Goal: Task Accomplishment & Management: Manage account settings

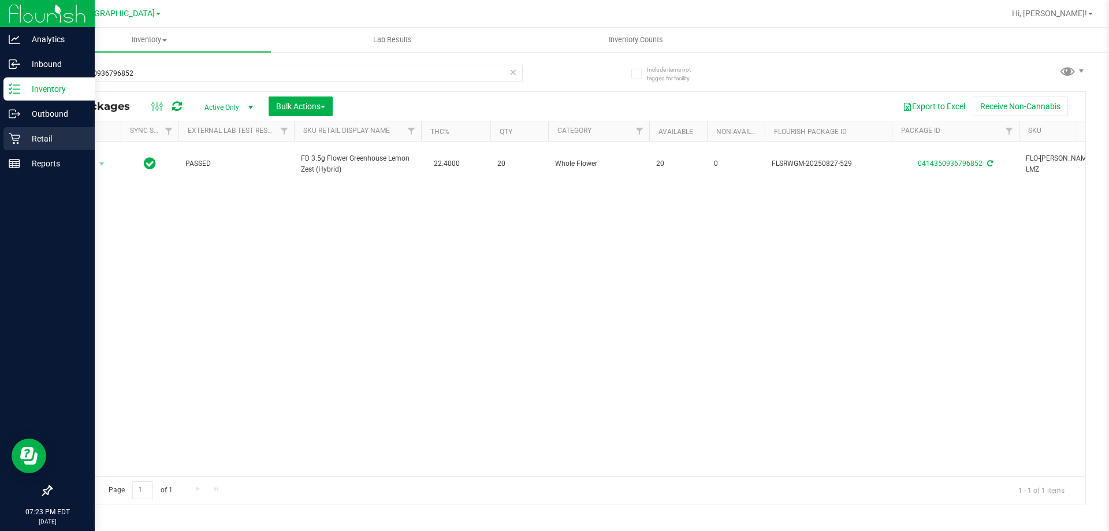
click at [14, 144] on icon at bounding box center [14, 138] width 11 height 11
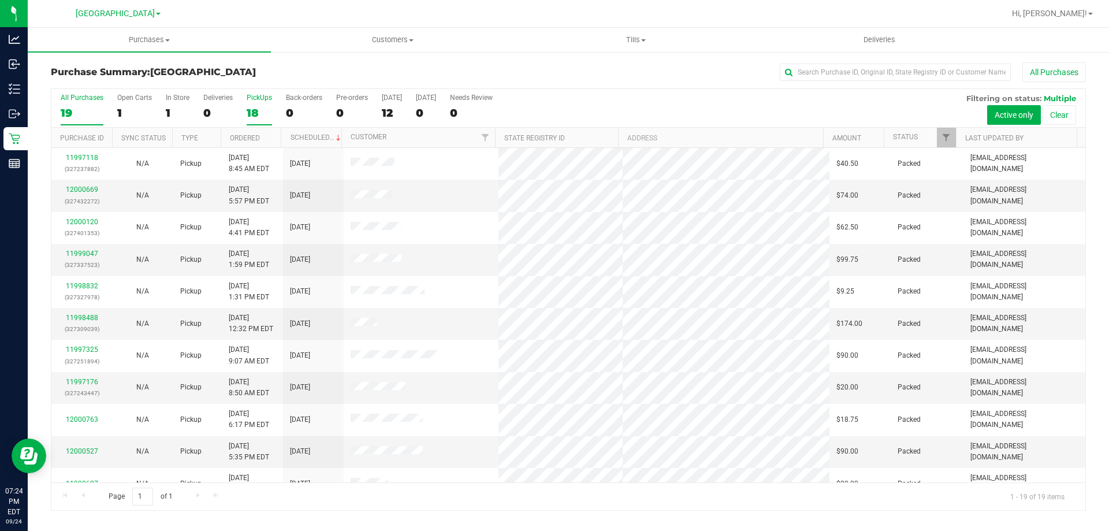
click at [262, 111] on div "18" at bounding box center [259, 112] width 25 height 13
click at [0, 0] on input "PickUps 18" at bounding box center [0, 0] width 0 height 0
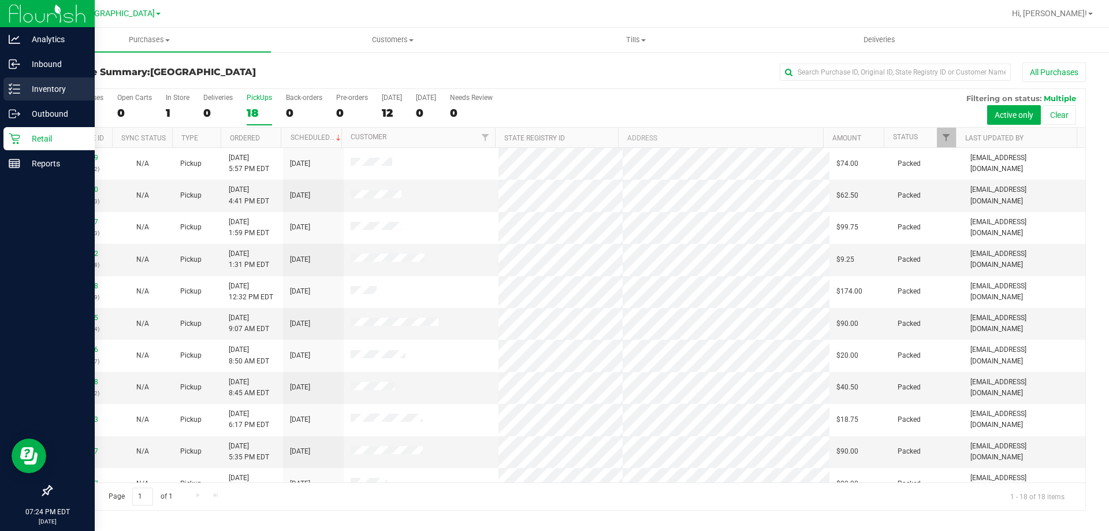
click at [6, 85] on div "Inventory" at bounding box center [48, 88] width 91 height 23
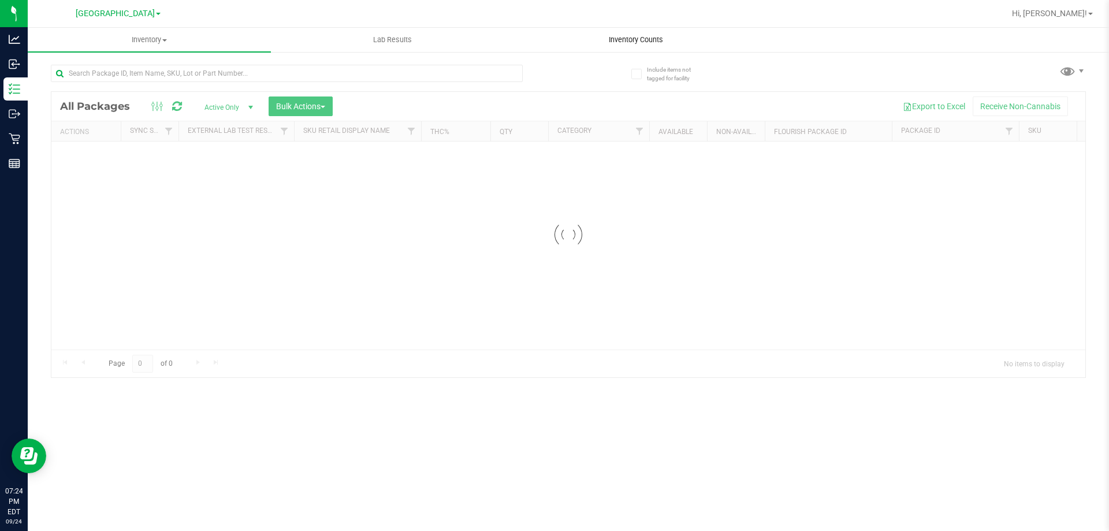
click at [628, 29] on uib-tab-heading "Inventory Counts" at bounding box center [636, 39] width 242 height 23
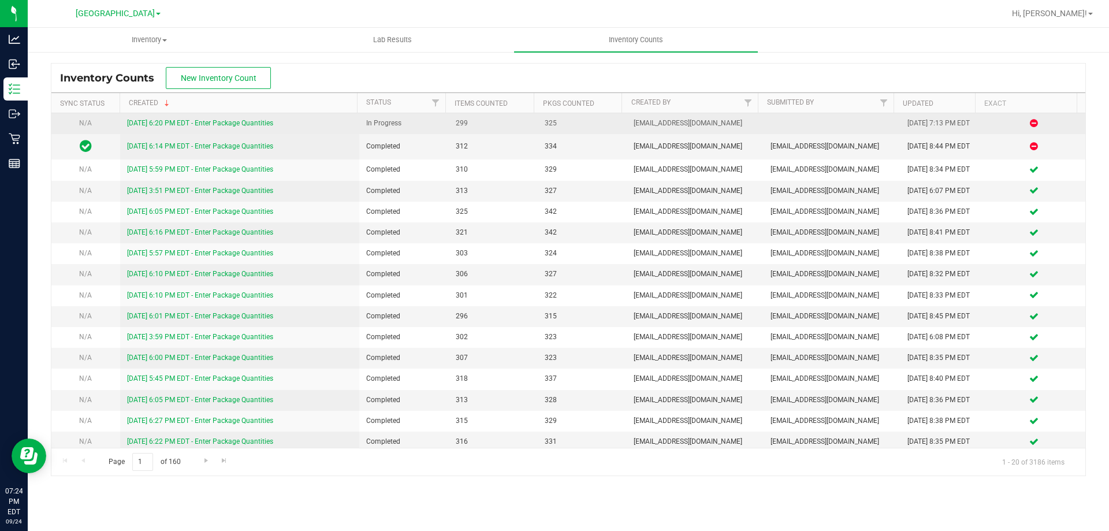
click at [219, 120] on link "9/24/25 6:20 PM EDT - Enter Package Quantities" at bounding box center [200, 123] width 146 height 8
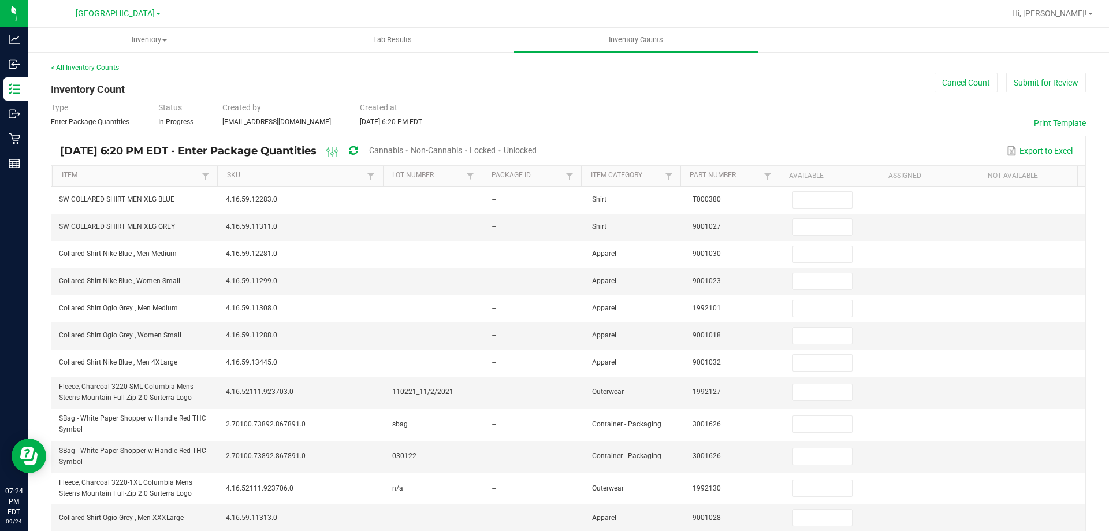
click at [537, 152] on span "Unlocked" at bounding box center [520, 150] width 33 height 9
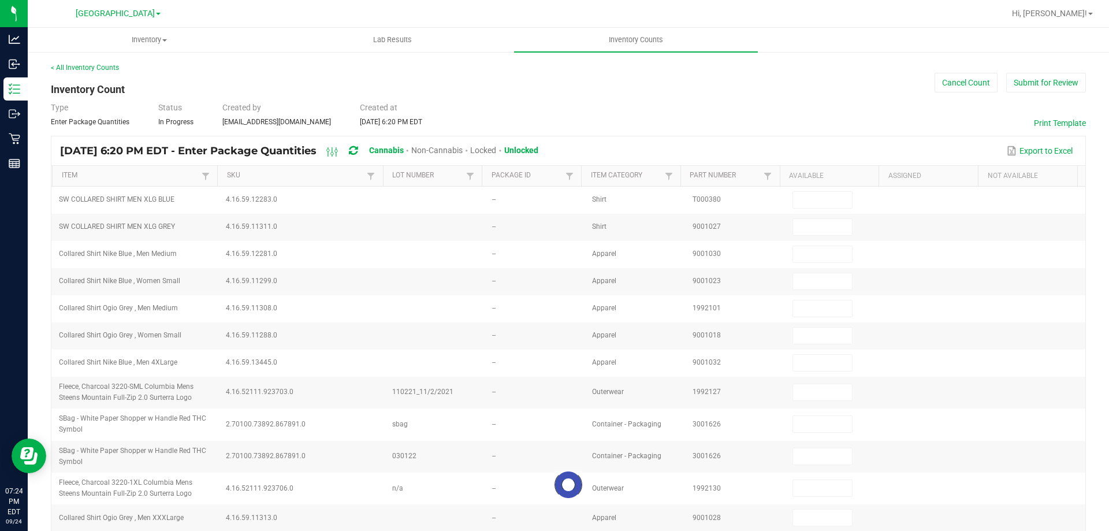
type input "2"
type input "3"
type input "10"
type input "1"
type input "27"
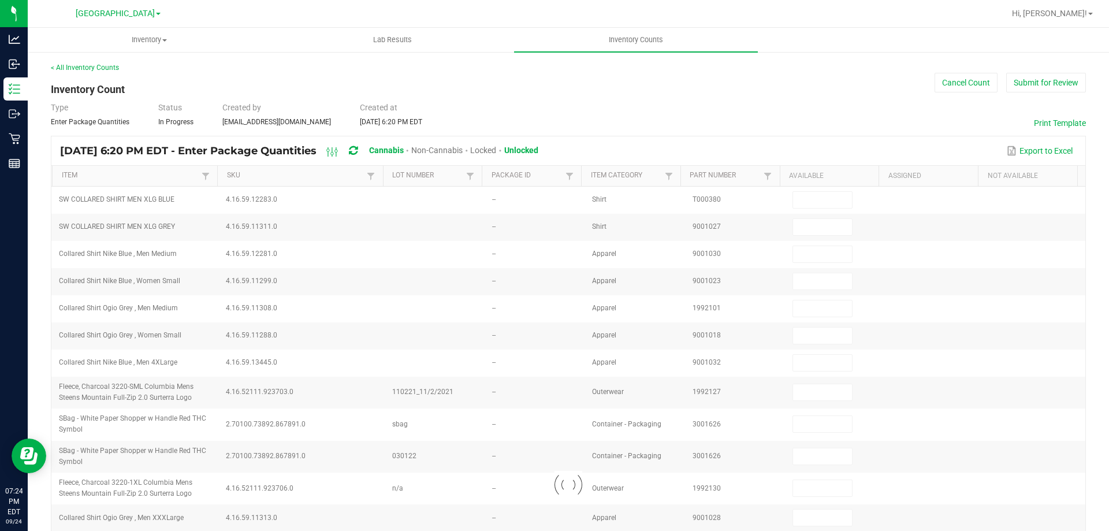
type input "8"
type input "3"
type input "11"
type input "3"
type input "4"
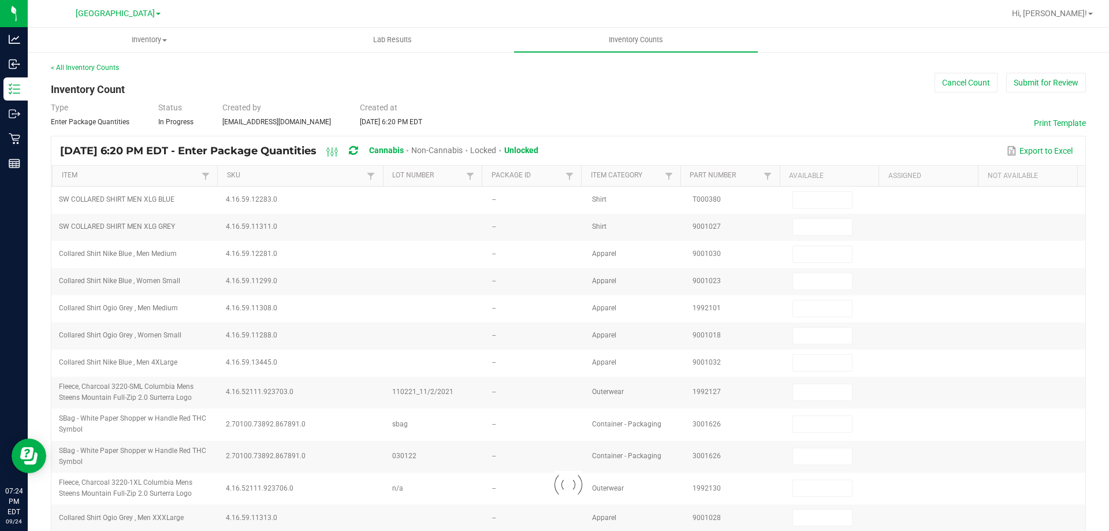
type input "24"
type input "9"
type input "6"
type input "18"
type input "1"
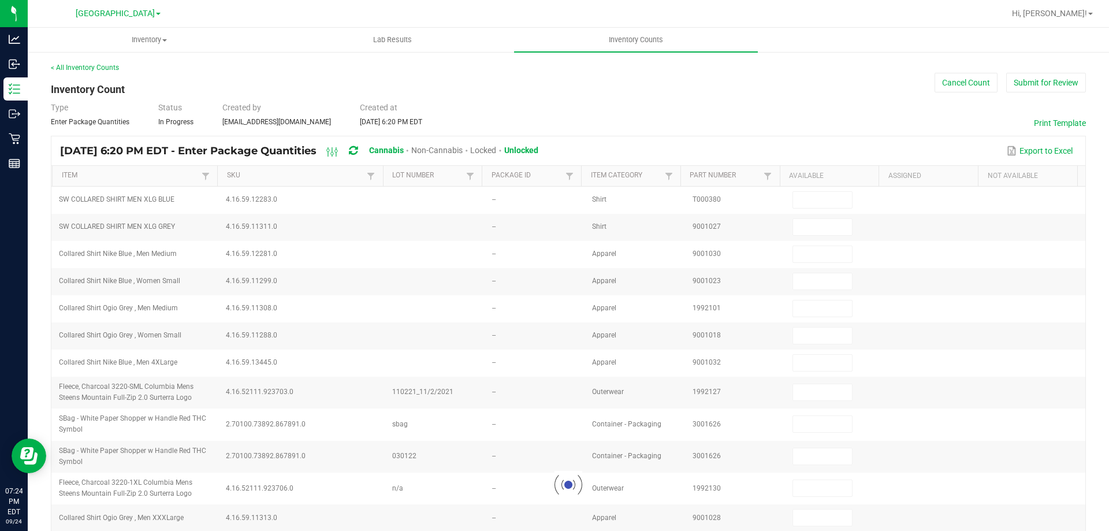
type input "3"
type input "1"
type input "8"
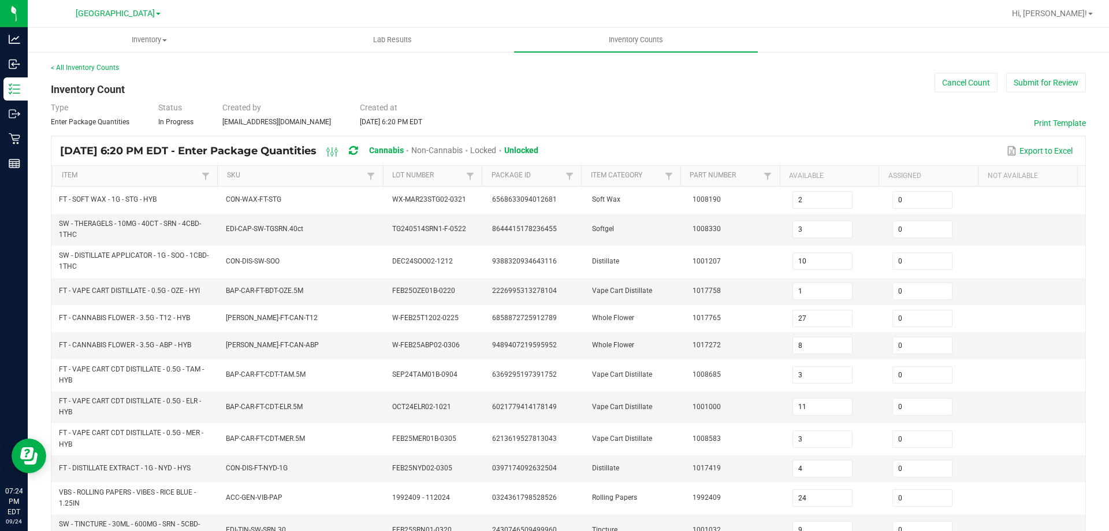
click at [149, 183] on th "Item" at bounding box center [134, 176] width 165 height 21
click at [151, 173] on link "Item" at bounding box center [130, 175] width 137 height 9
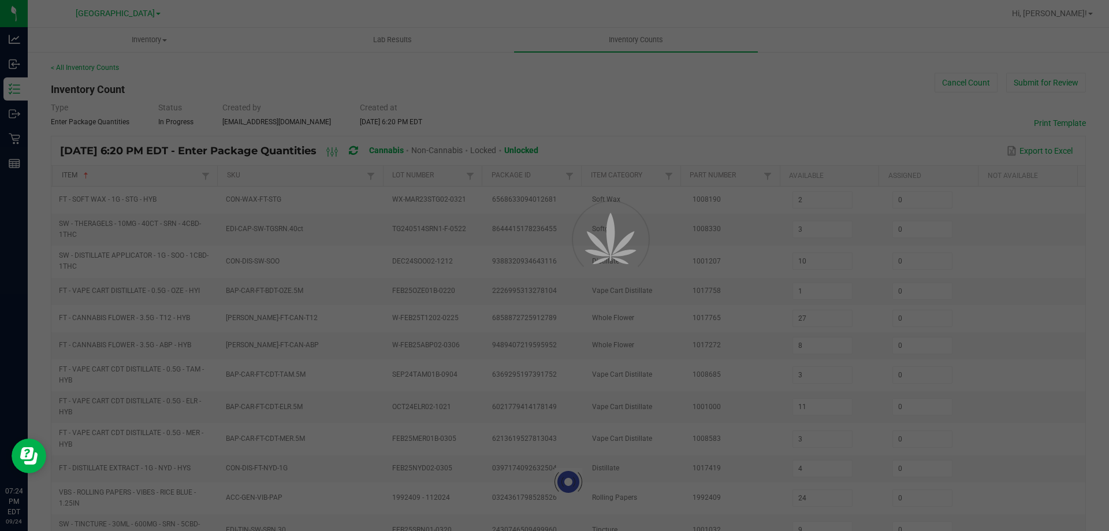
type input "5"
type input "1"
type input "3"
type input "10"
type input "13"
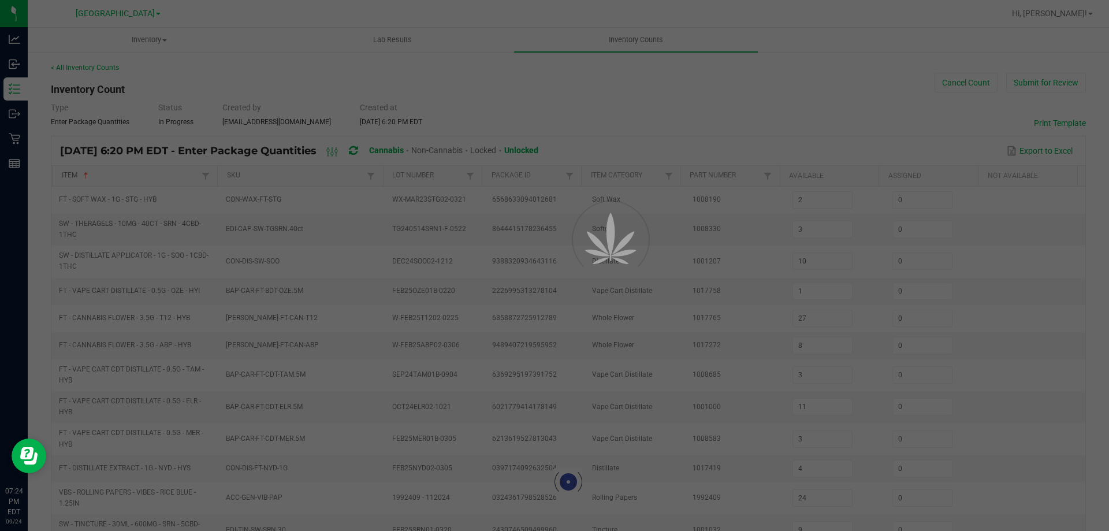
type input "0"
type input "10"
type input "19"
type input "2"
type input "13"
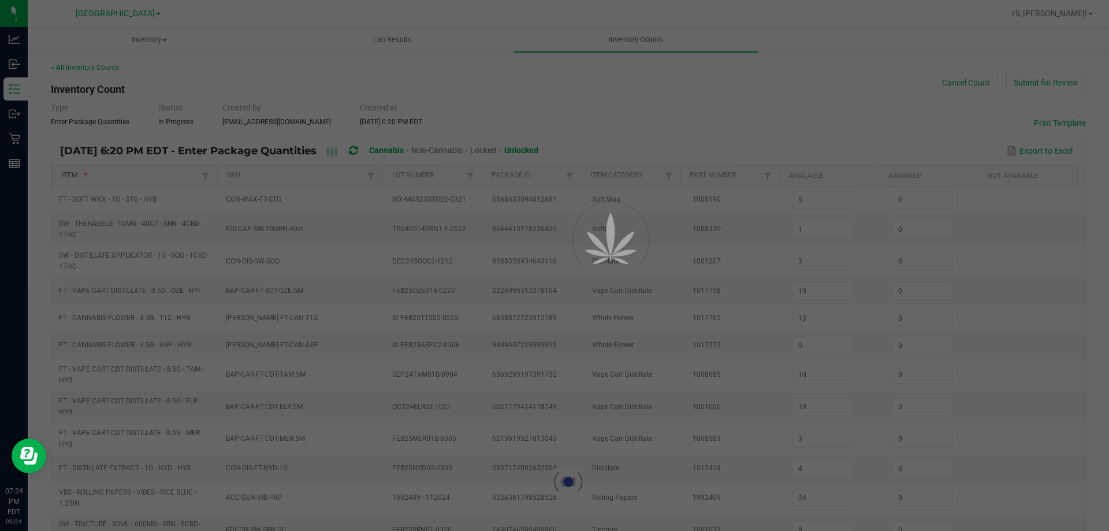
type input "8"
type input "0"
type input "8"
type input "10"
type input "5"
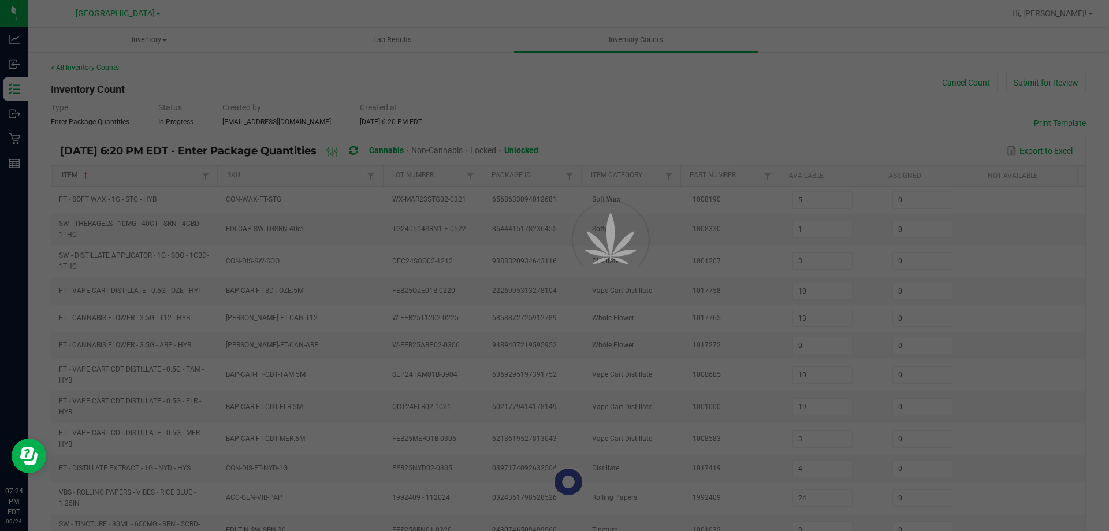
type input "0"
type input "4"
type input "0"
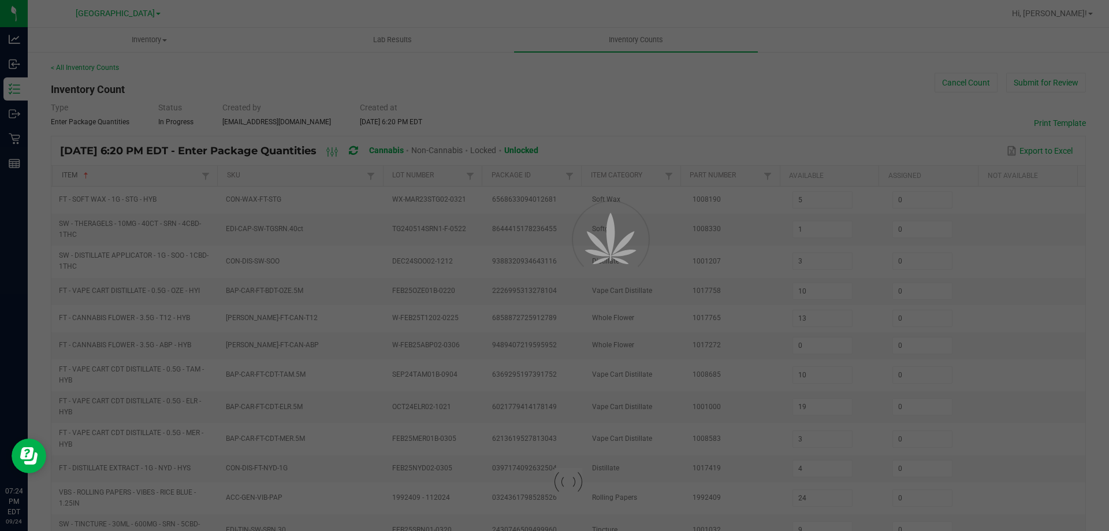
type input "0"
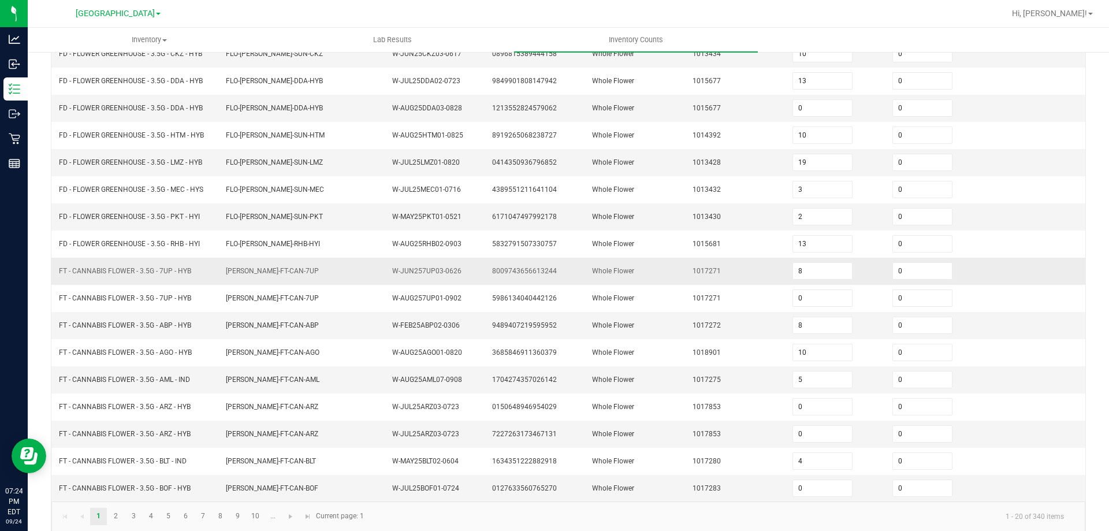
scroll to position [245, 0]
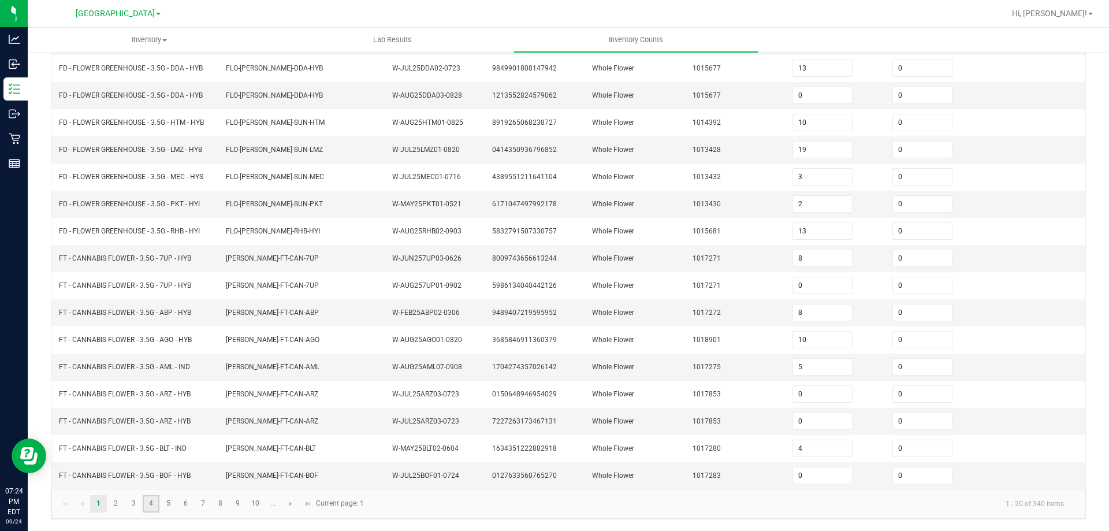
click at [154, 507] on link "4" at bounding box center [151, 503] width 17 height 17
type input "4"
type input "3"
type input "4"
type input "7"
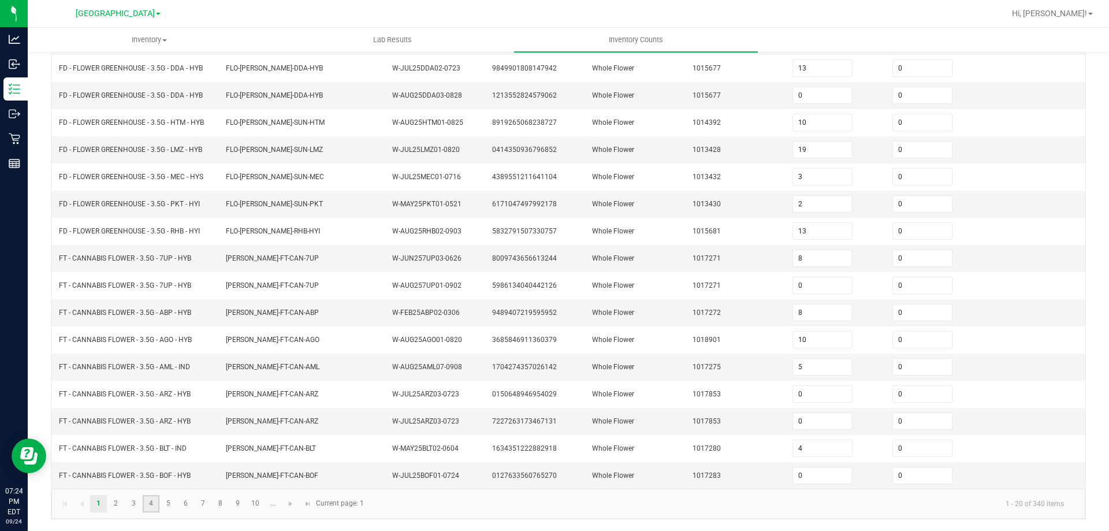
type input "0"
type input "7"
type input "2"
type input "7"
type input "1"
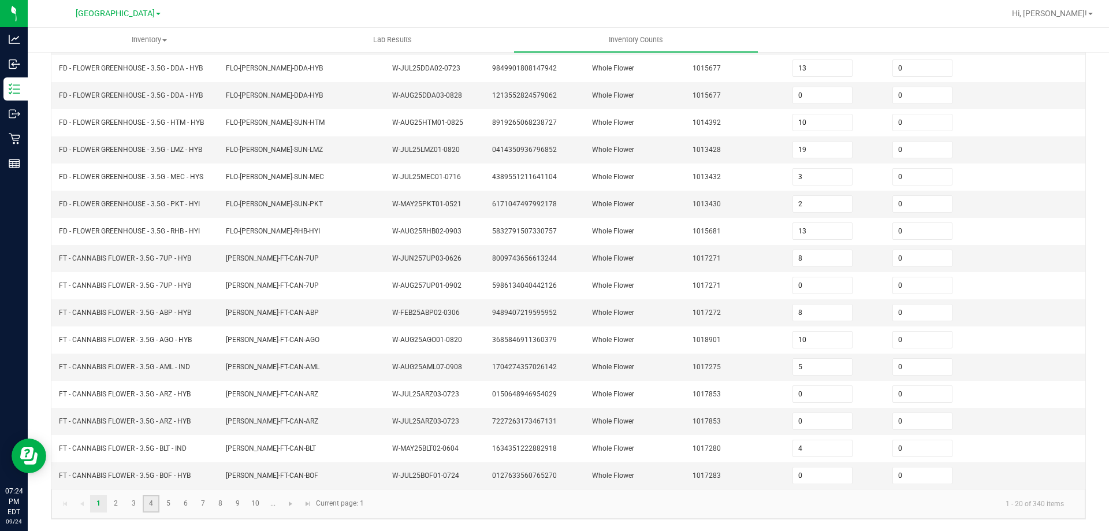
type input "10"
type input "1"
type input "5"
type input "0"
type input "8"
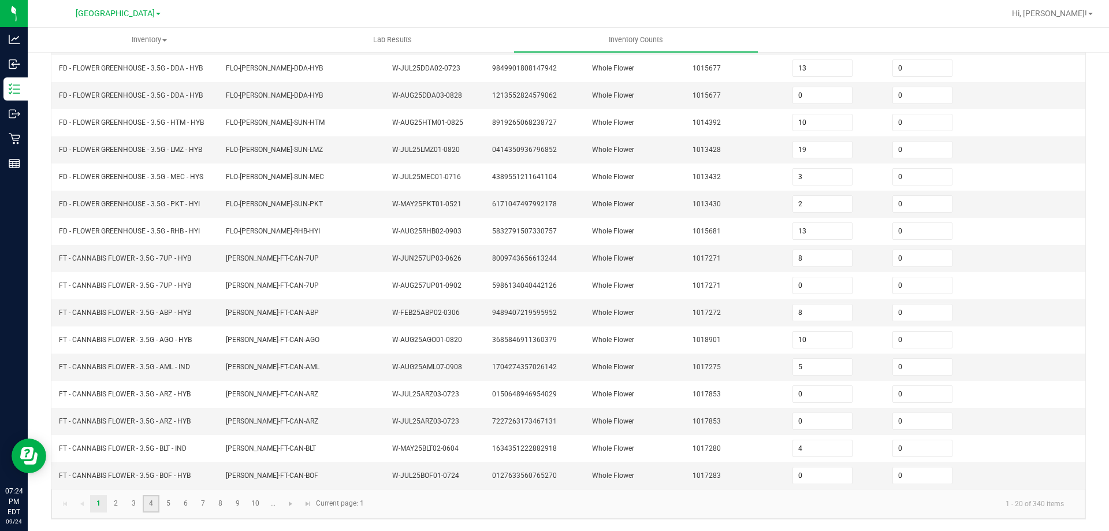
type input "4"
type input "7"
type input "11"
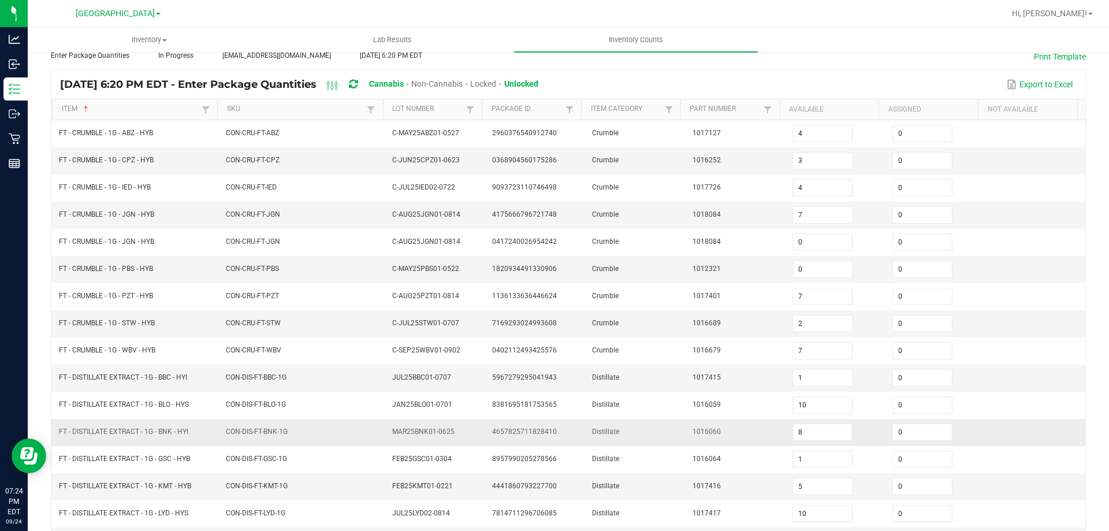
scroll to position [240, 0]
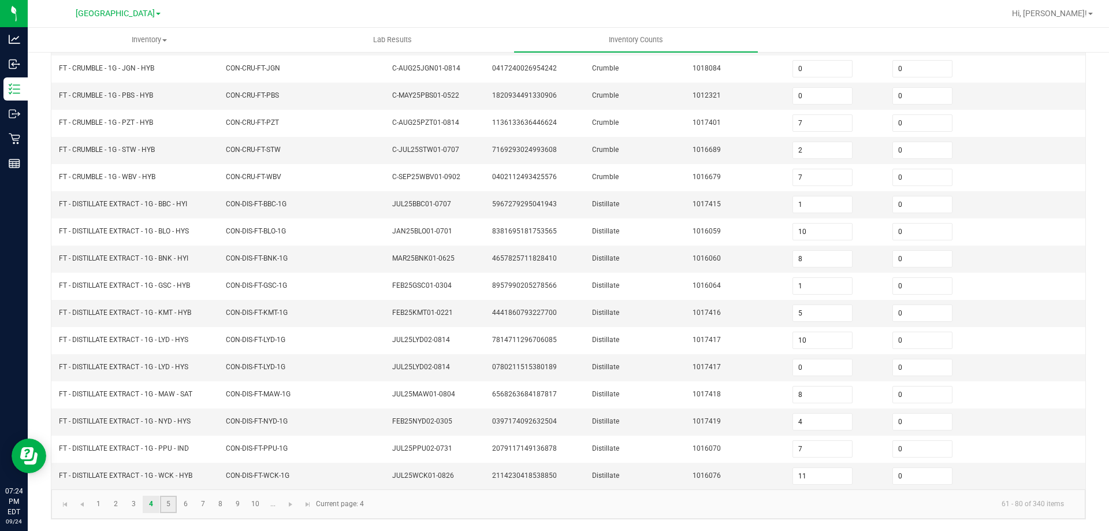
click at [169, 508] on link "5" at bounding box center [168, 504] width 17 height 17
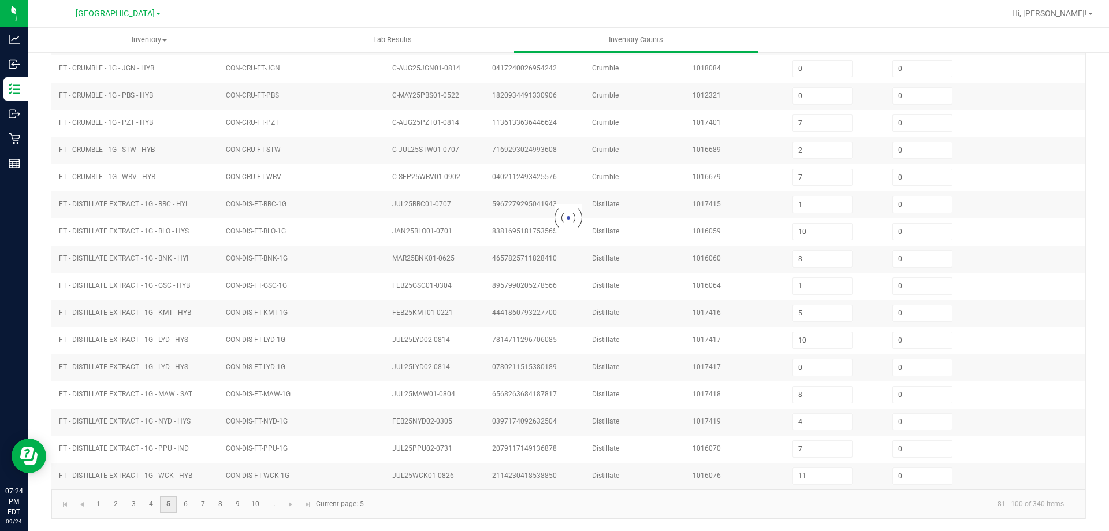
type input "1"
type input "4"
type input "3"
type input "19"
type input "2"
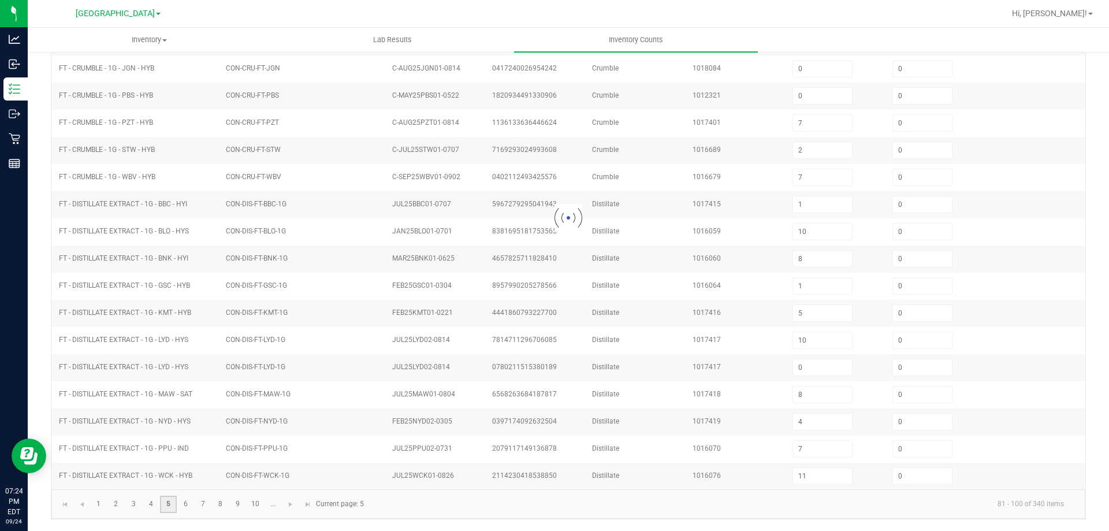
type input "6"
type input "4"
type input "3"
type input "1"
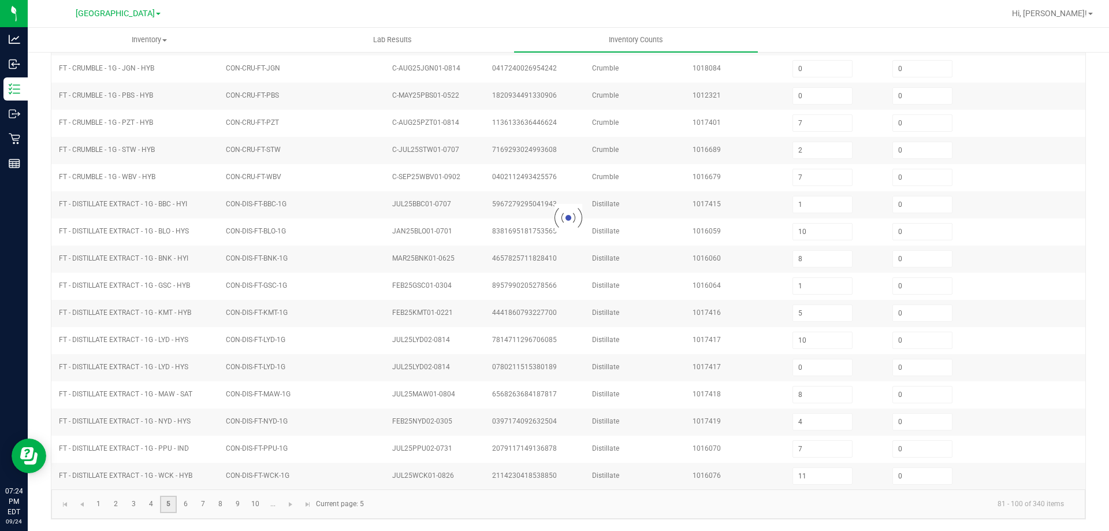
type input "2"
type input "8"
type input "18"
type input "19"
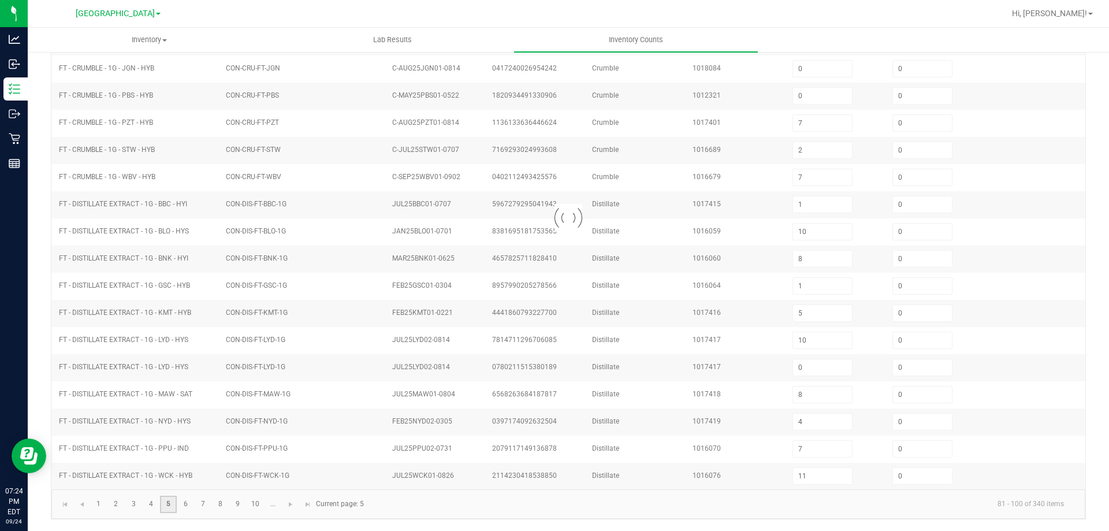
type input "2"
type input "4"
type input "6"
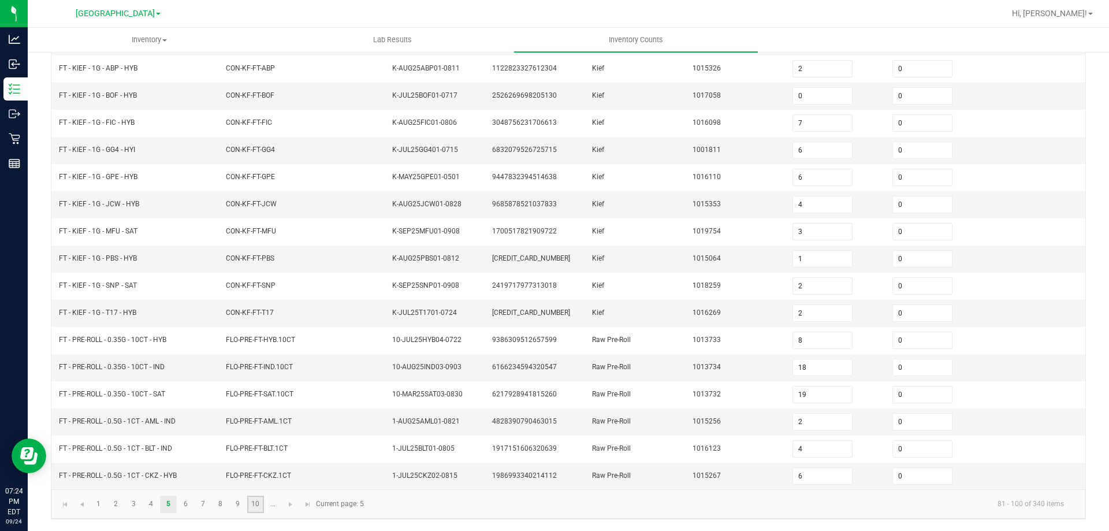
click at [254, 509] on link "10" at bounding box center [255, 504] width 17 height 17
type input "0"
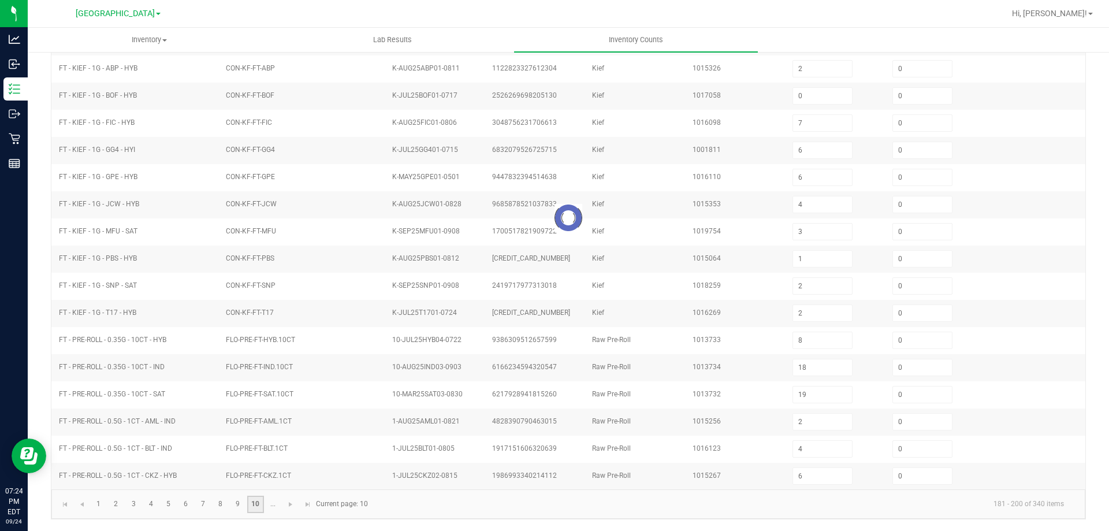
type input "2"
type input "8"
type input "12"
type input "11"
type input "12"
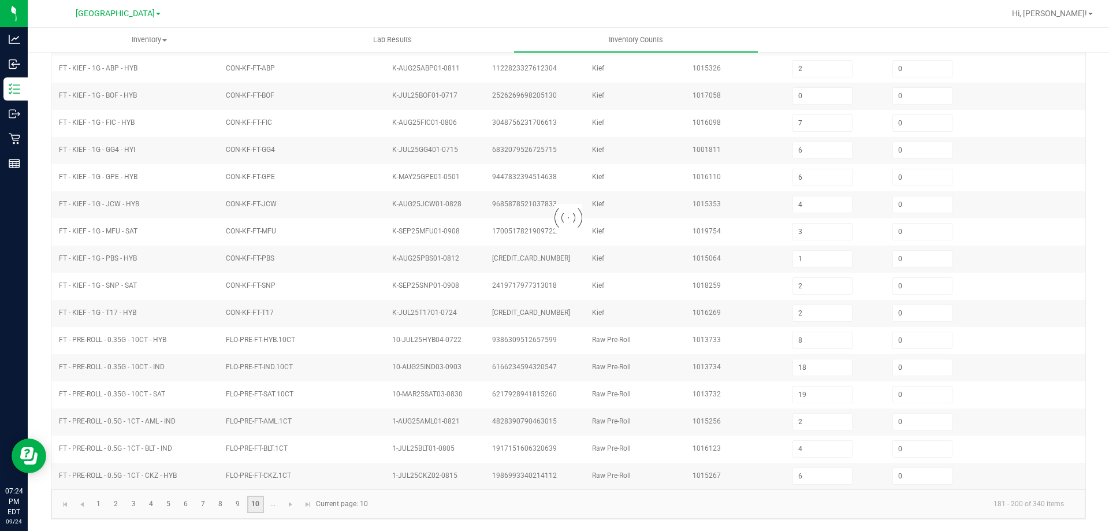
type input "11"
type input "4"
type input "12"
type input "10"
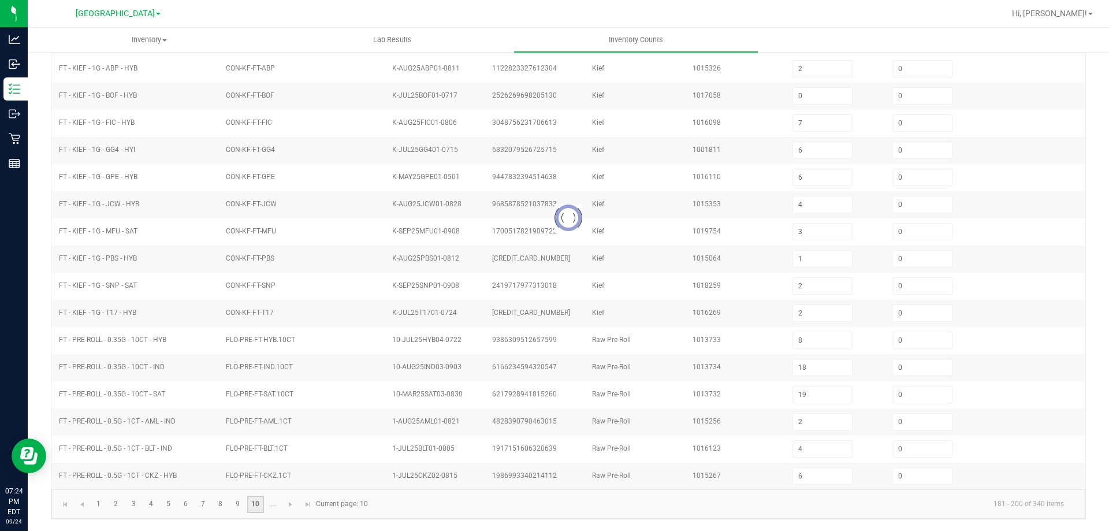
type input "5"
type input "11"
type input "6"
type input "12"
type input "2"
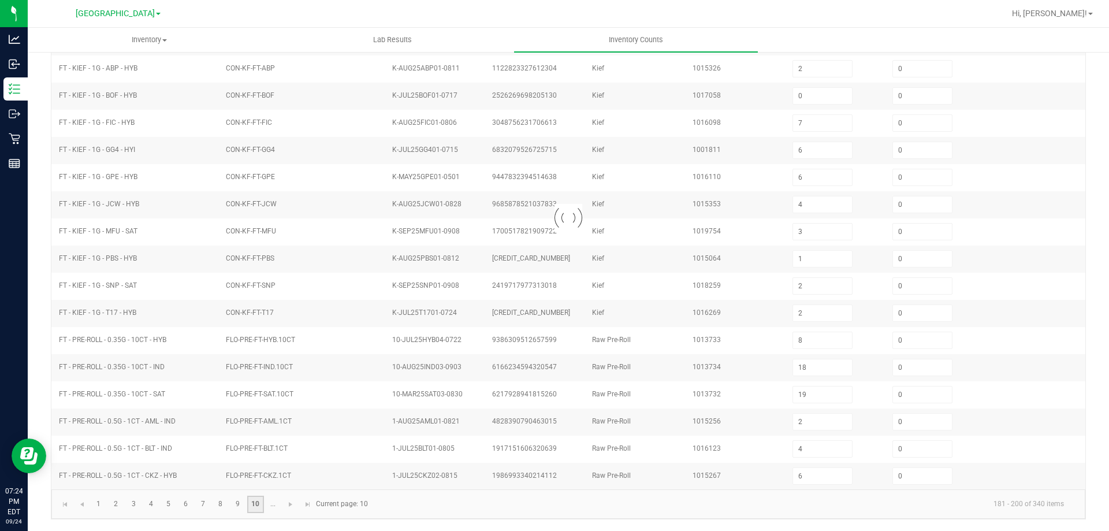
type input "2"
type input "11"
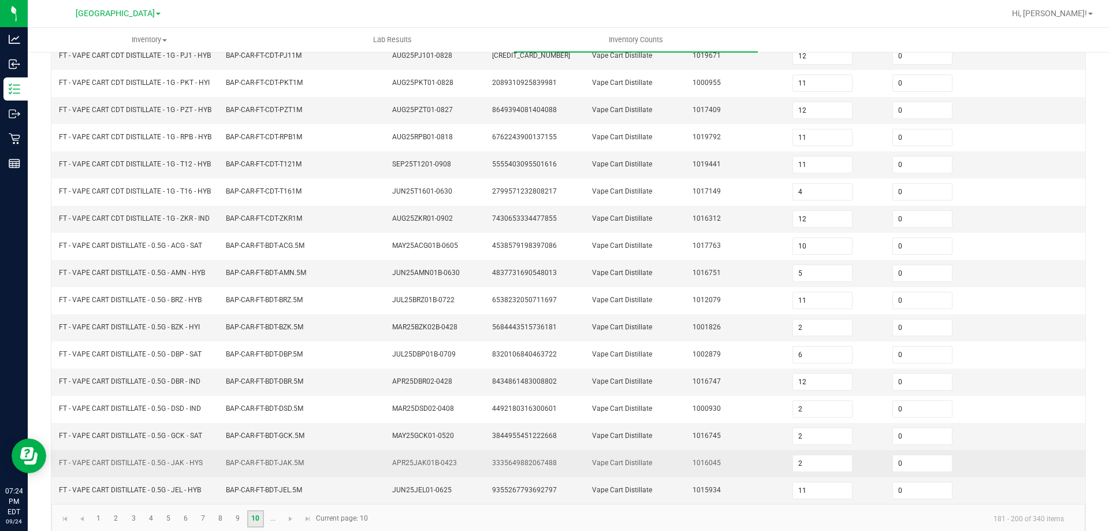
scroll to position [284, 0]
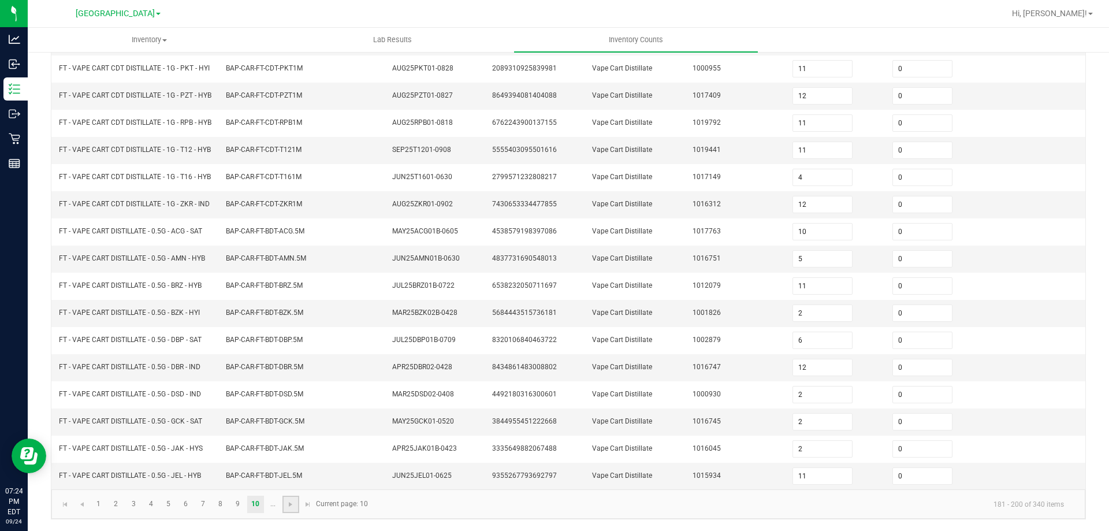
click at [285, 501] on link at bounding box center [290, 504] width 17 height 17
type input "7"
type input "10"
type input "5"
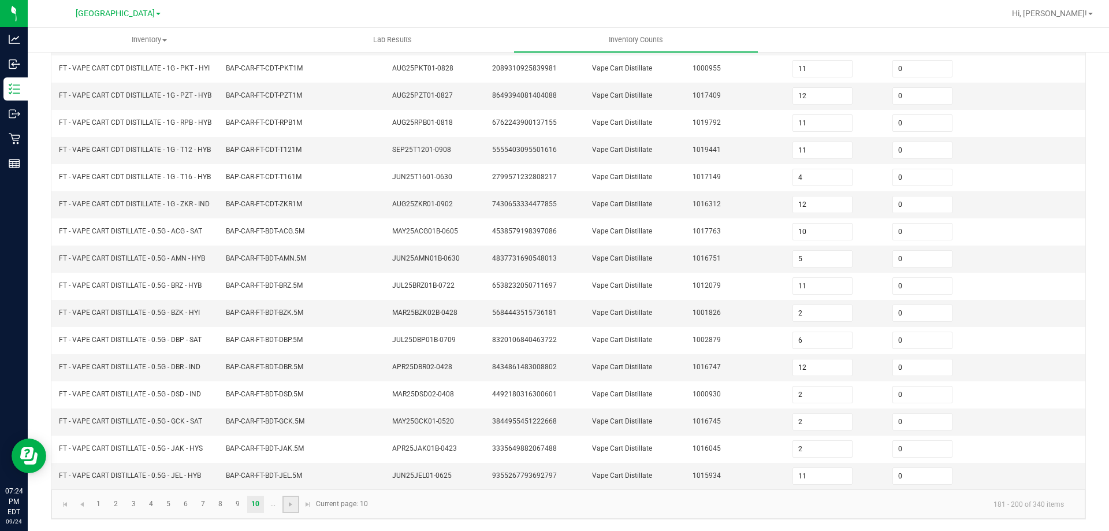
type input "1"
type input "5"
type input "4"
type input "2"
type input "10"
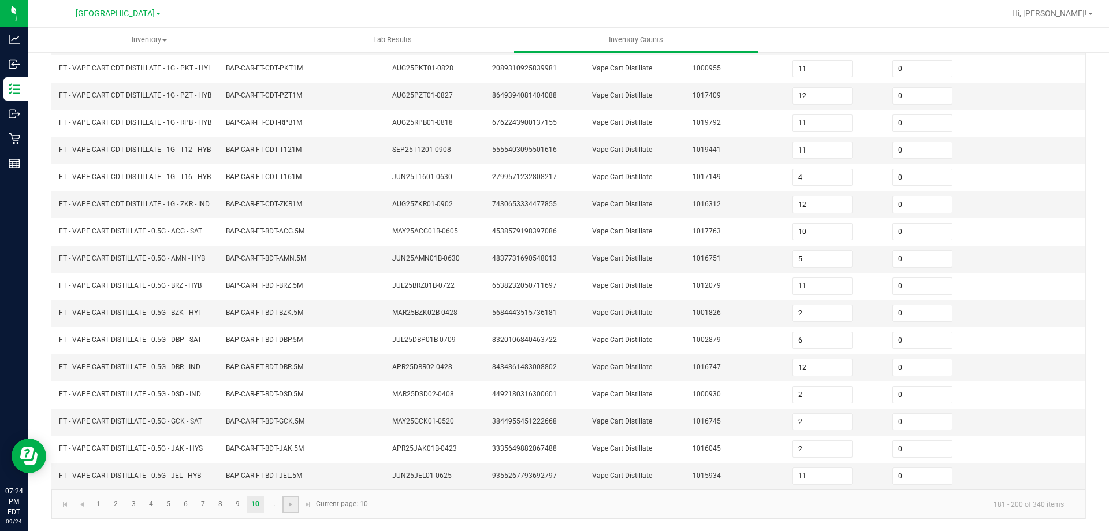
type input "2"
type input "4"
type input "1"
type input "8"
type input "12"
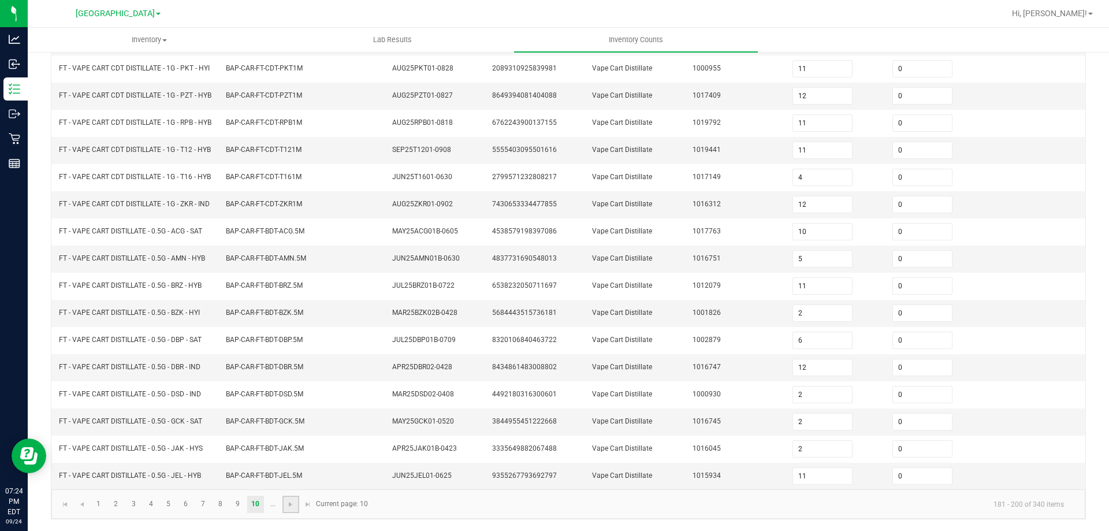
type input "8"
type input "1"
type input "4"
type input "9"
type input "5"
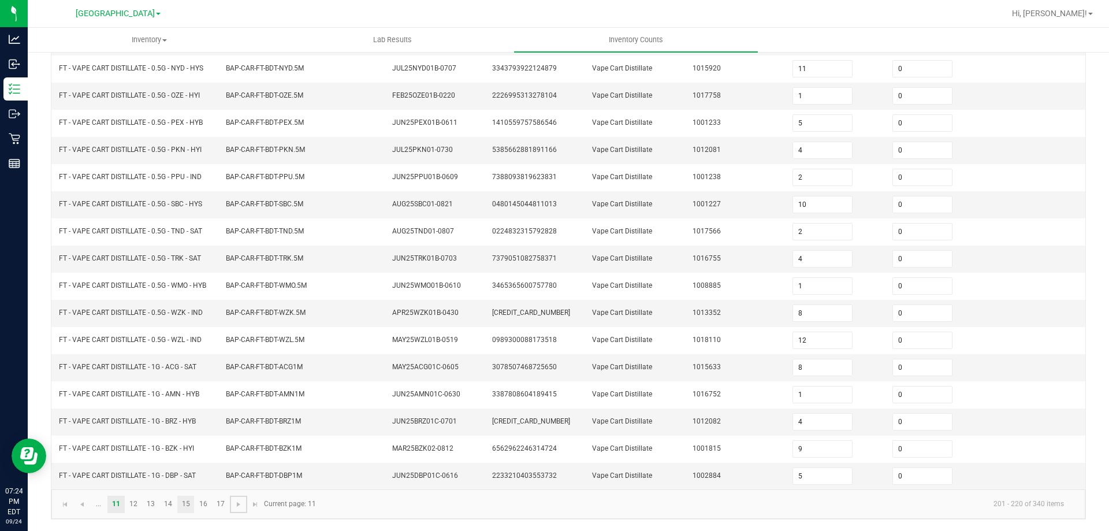
scroll to position [240, 0]
click at [135, 503] on link "12" at bounding box center [133, 504] width 17 height 17
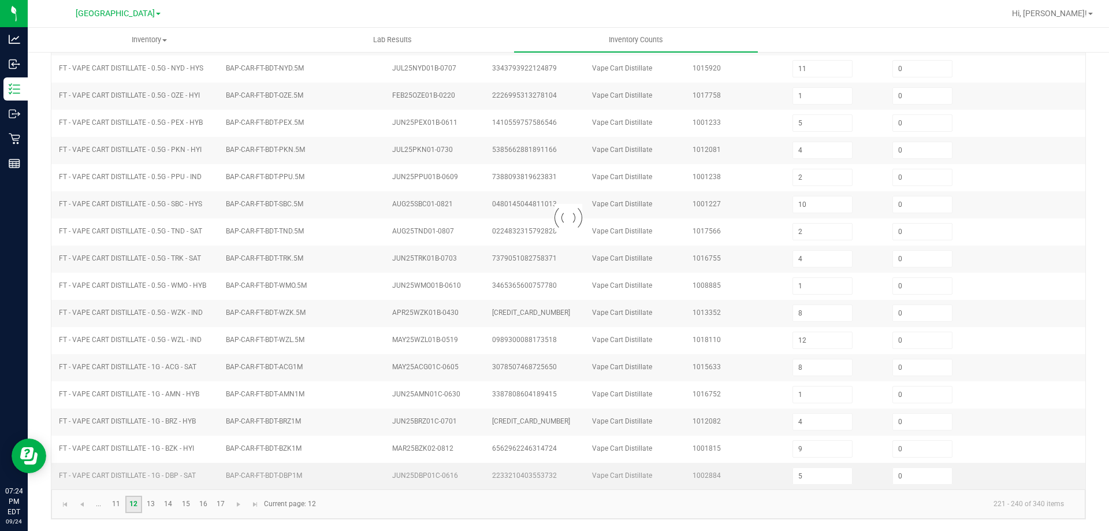
type input "6"
type input "11"
type input "12"
type input "8"
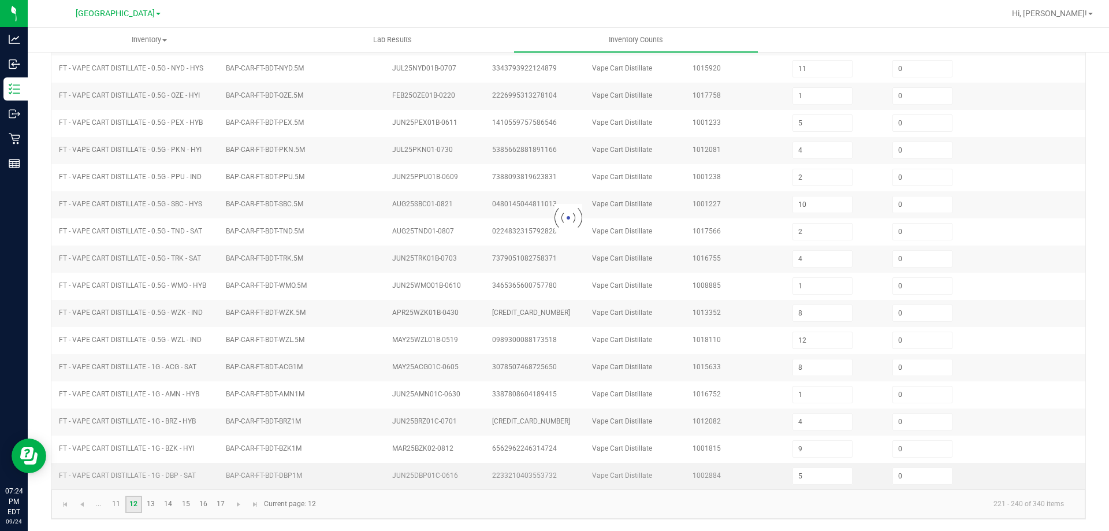
type input "2"
type input "3"
type input "1"
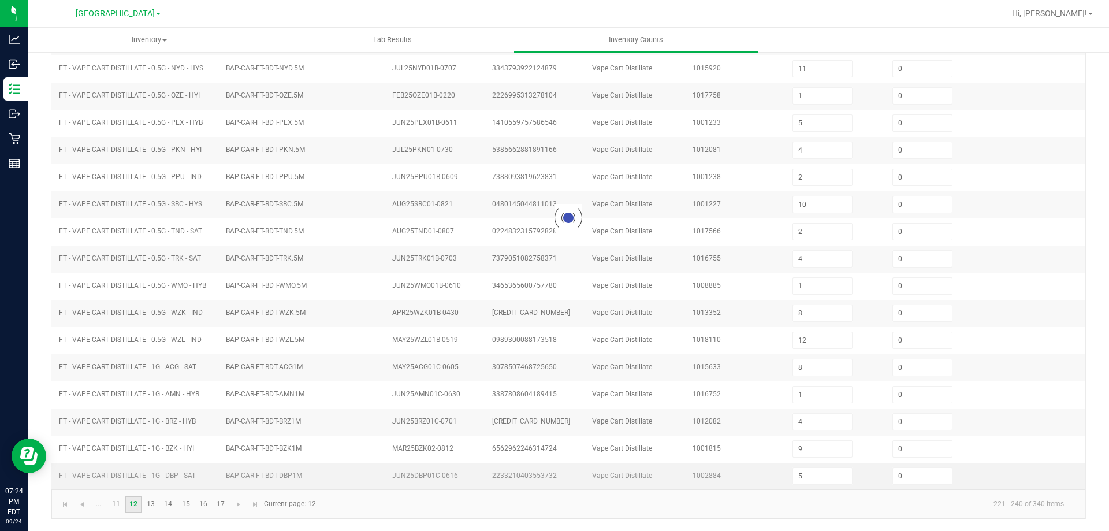
type input "1"
type input "10"
type input "3"
type input "9"
type input "11"
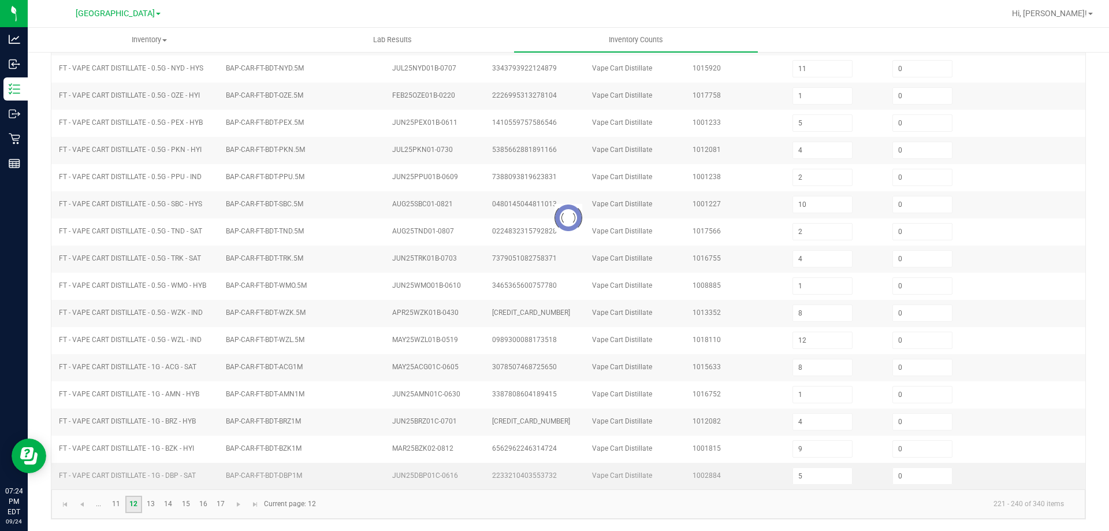
type input "9"
type input "7"
type input "17"
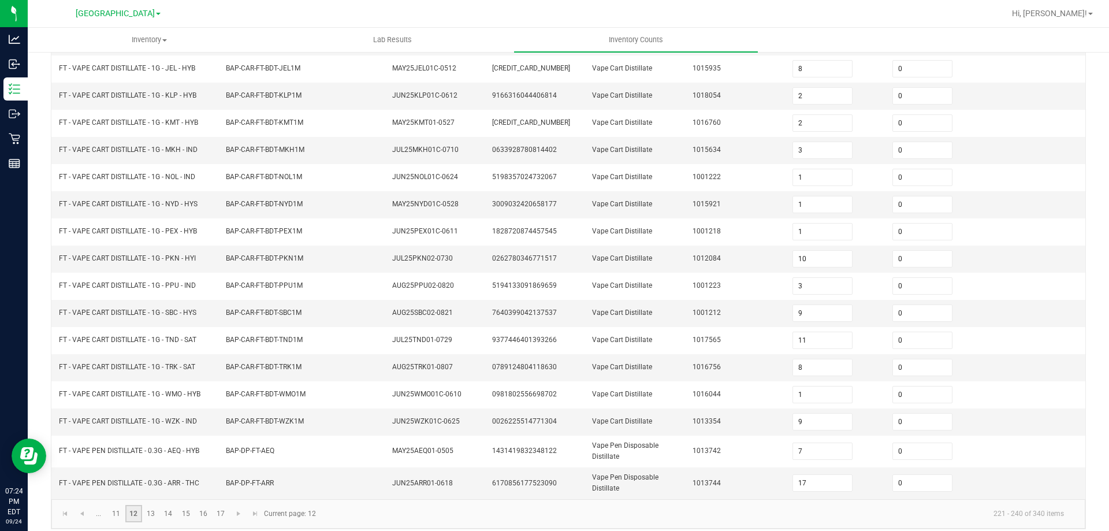
click at [142, 513] on link "12" at bounding box center [133, 513] width 17 height 17
click at [149, 513] on link "13" at bounding box center [151, 513] width 17 height 17
type input "5"
type input "3"
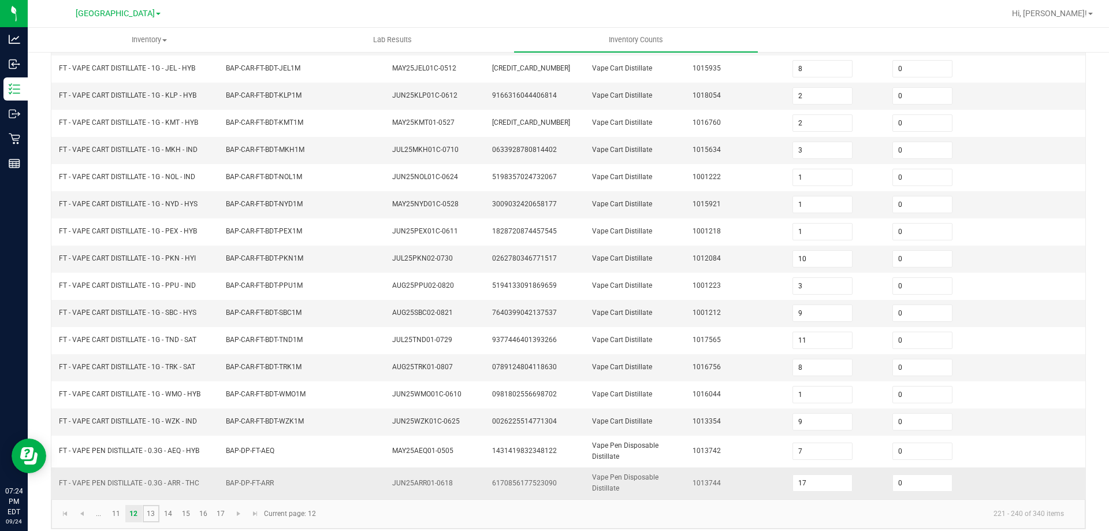
type input "3"
type input "15"
type input "4"
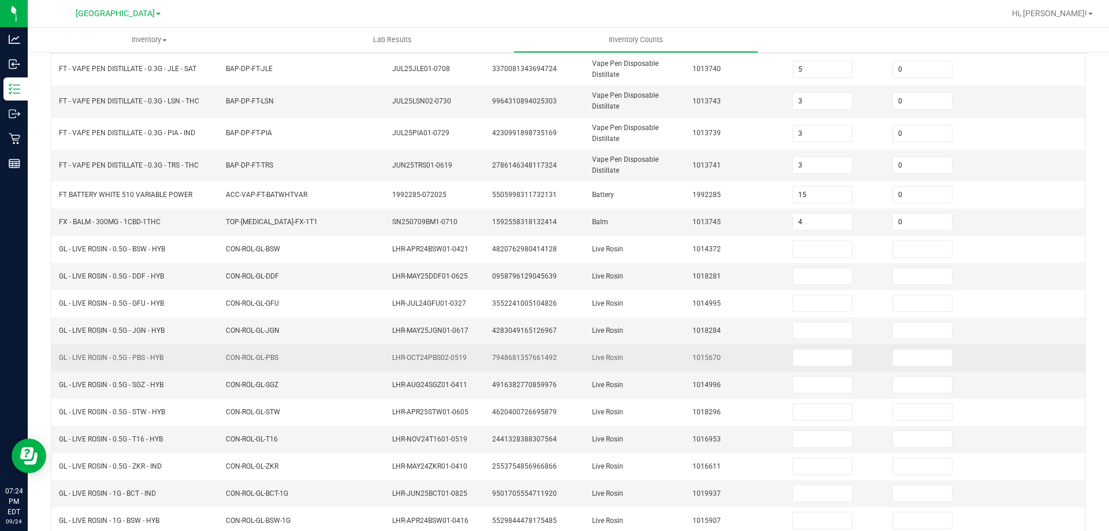
scroll to position [124, 0]
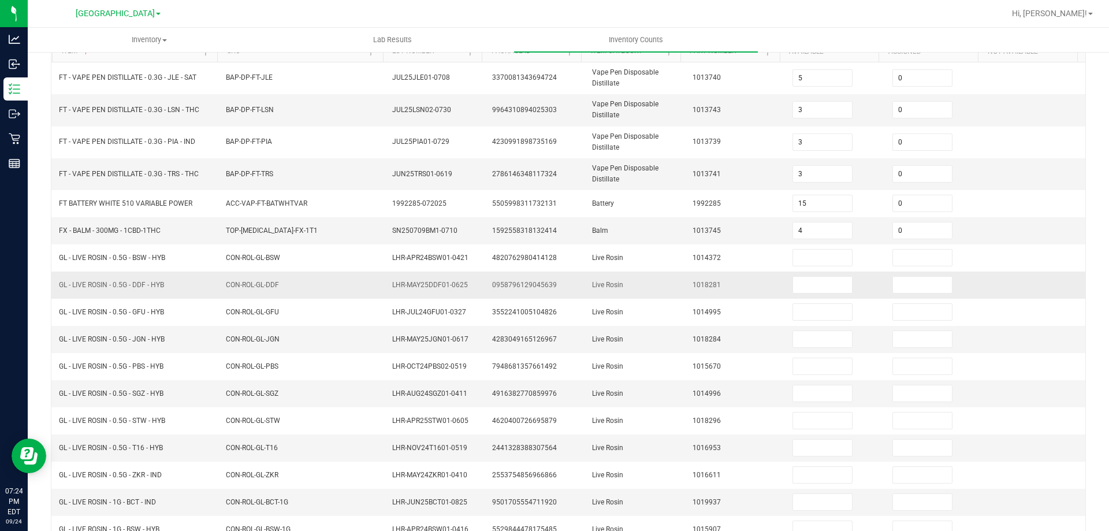
click at [126, 285] on span "GL - LIVE ROSIN - 0.5G - DDF - HYB" at bounding box center [111, 285] width 105 height 8
copy span "GL - LIVE ROSIN - 0.5G - DDF - HYB"
click at [801, 286] on input at bounding box center [822, 285] width 59 height 16
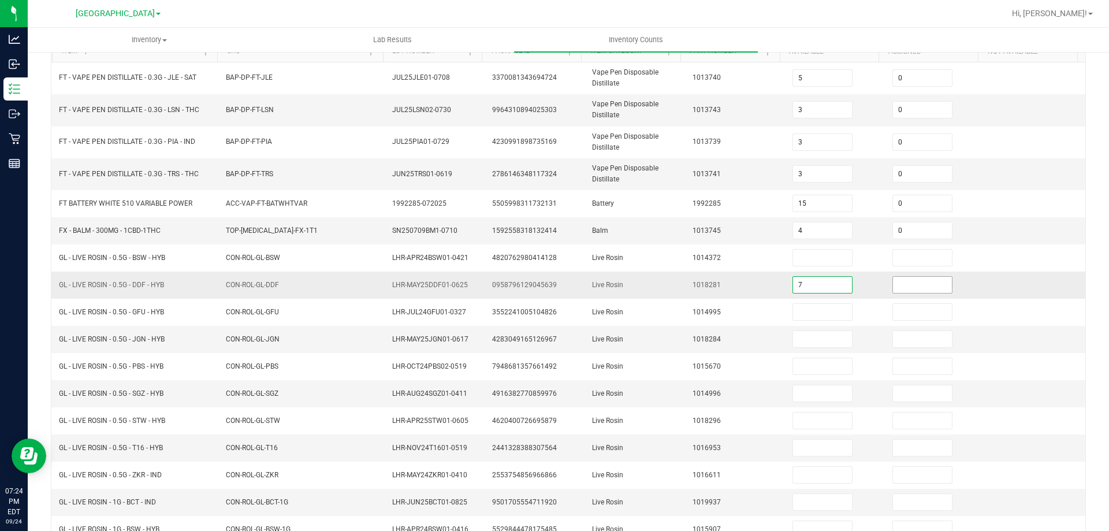
type input "7"
click at [895, 285] on input at bounding box center [922, 285] width 59 height 16
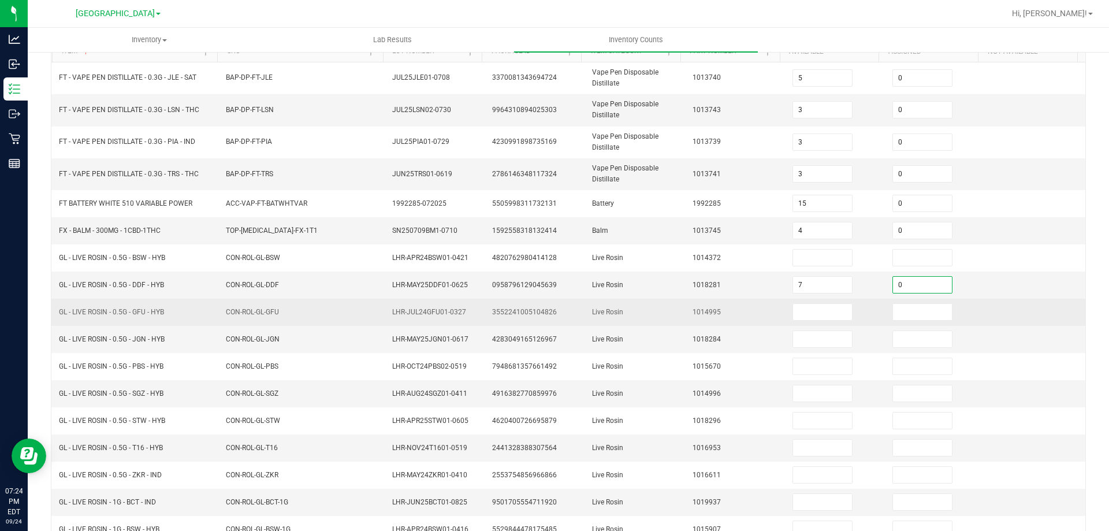
type input "0"
click at [696, 300] on td "1014995" at bounding box center [736, 312] width 100 height 27
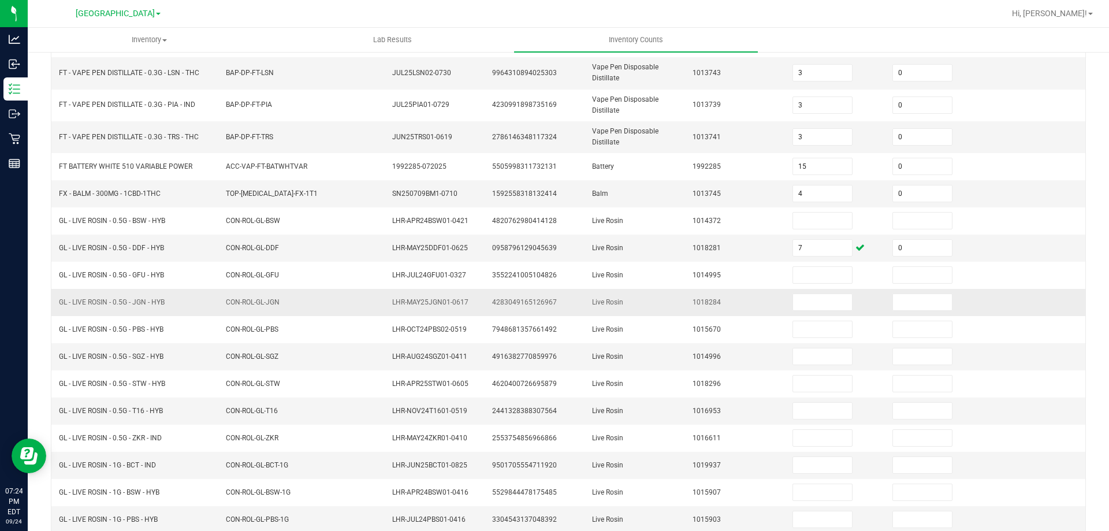
scroll to position [182, 0]
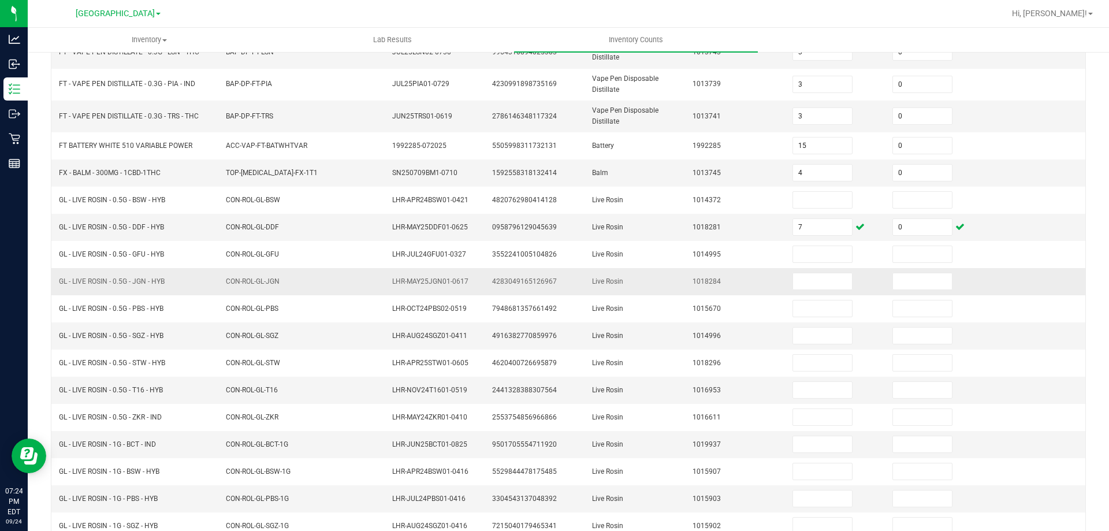
click at [122, 282] on span "GL - LIVE ROSIN - 0.5G - JGN - HYB" at bounding box center [112, 281] width 106 height 8
copy span "GL - LIVE ROSIN - 0.5G - JGN - HYB"
click at [796, 280] on input "5" at bounding box center [822, 281] width 59 height 16
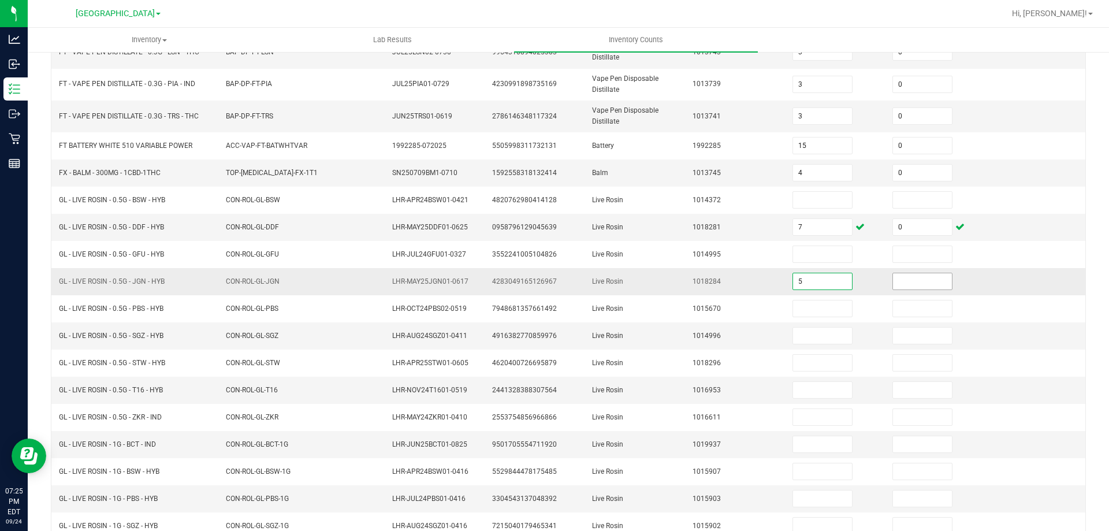
type input "5"
drag, startPoint x: 892, startPoint y: 278, endPoint x: 721, endPoint y: 275, distance: 170.4
click at [893, 279] on input at bounding box center [922, 281] width 59 height 16
type input "0"
click at [712, 274] on td "1018284" at bounding box center [736, 281] width 100 height 27
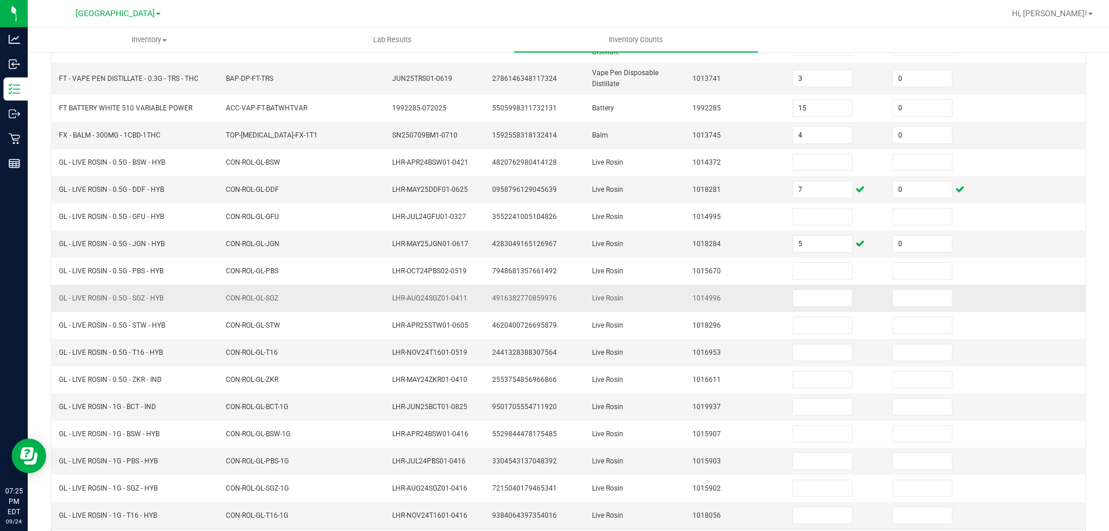
scroll to position [259, 0]
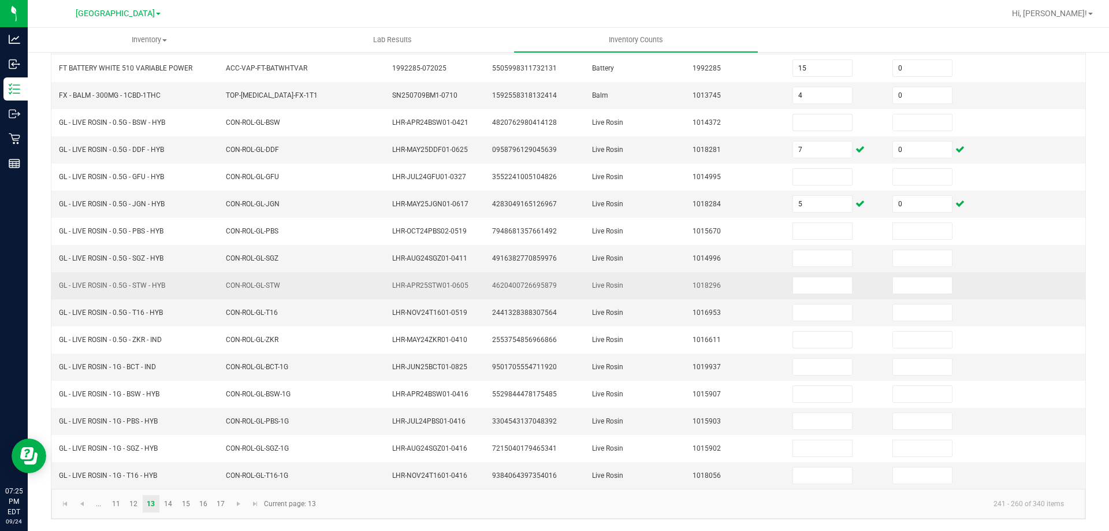
click at [113, 285] on span "GL - LIVE ROSIN - 0.5G - STW - HYB" at bounding box center [112, 285] width 106 height 8
copy span "GL - LIVE ROSIN - 0.5G - STW - HYB"
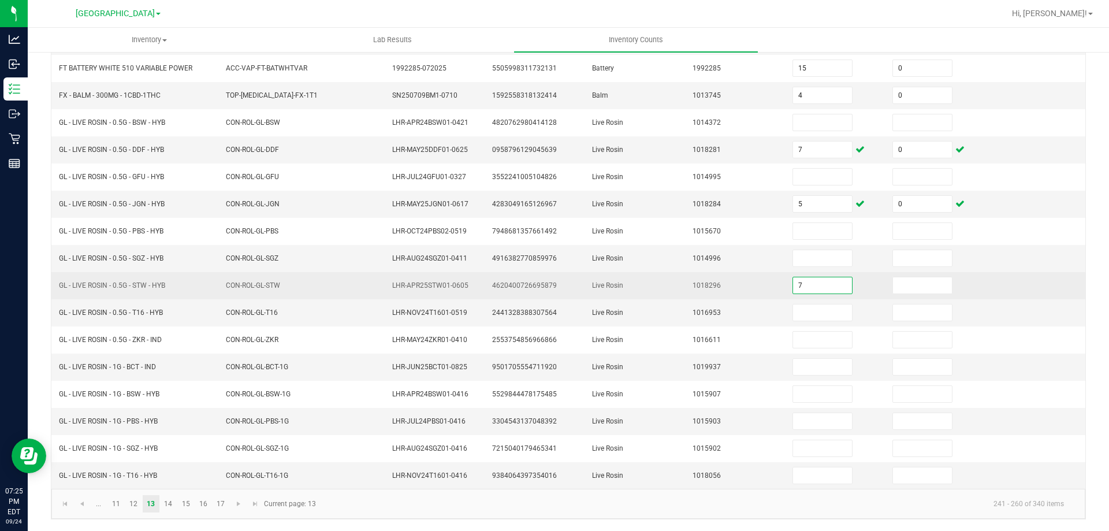
click at [818, 286] on input "7" at bounding box center [822, 285] width 59 height 16
type input "7"
click at [902, 277] on input at bounding box center [922, 285] width 59 height 16
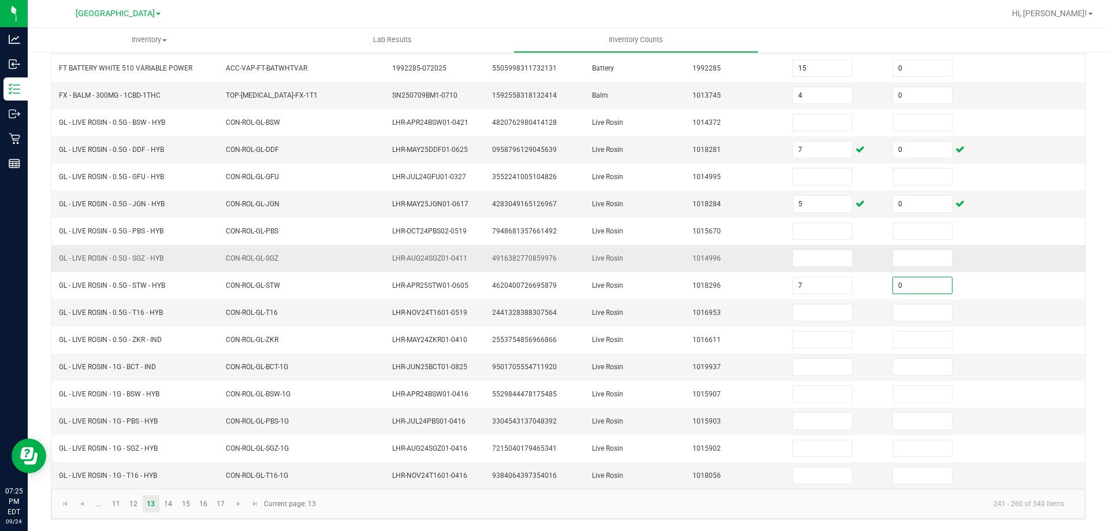
type input "0"
click at [710, 270] on td "1014996" at bounding box center [736, 258] width 100 height 27
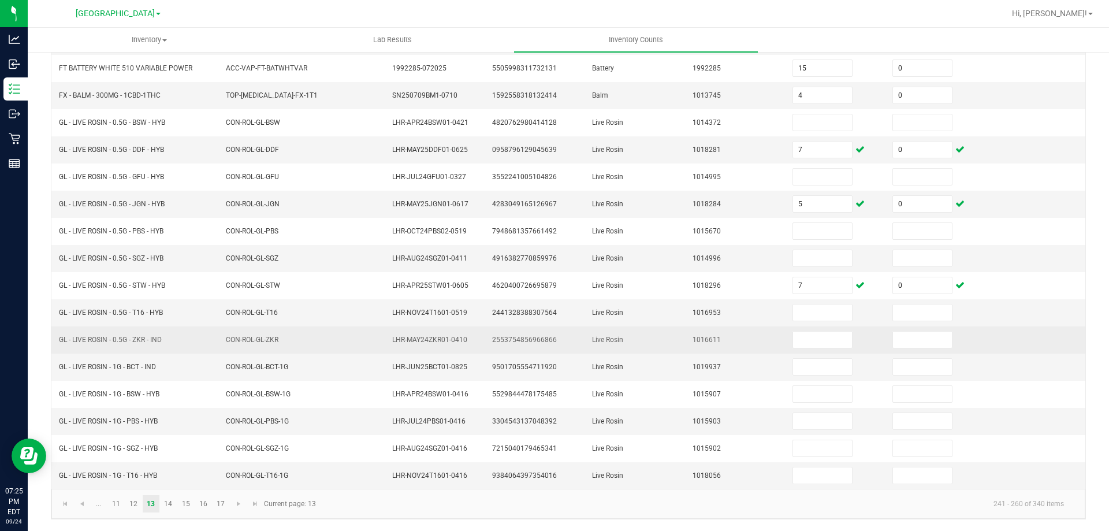
click at [135, 341] on span "GL - LIVE ROSIN - 0.5G - ZKR - IND" at bounding box center [110, 340] width 103 height 8
click at [136, 341] on span "GL - LIVE ROSIN - 0.5G - ZKR - IND" at bounding box center [110, 340] width 103 height 8
copy span "GL - LIVE ROSIN - 0.5G - ZKR - IND"
click at [796, 342] on input at bounding box center [822, 340] width 59 height 16
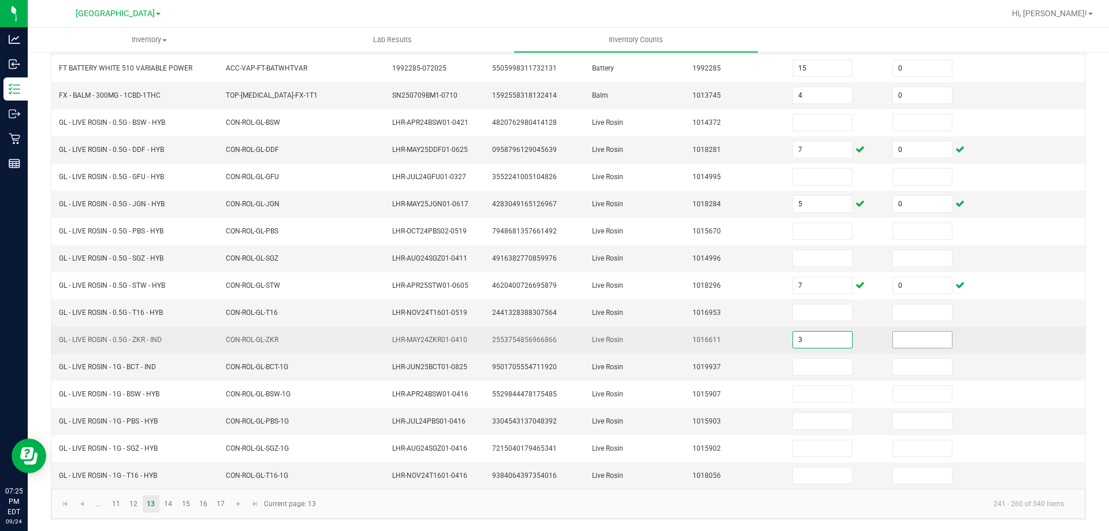
type input "3"
click at [920, 345] on input at bounding box center [922, 340] width 59 height 16
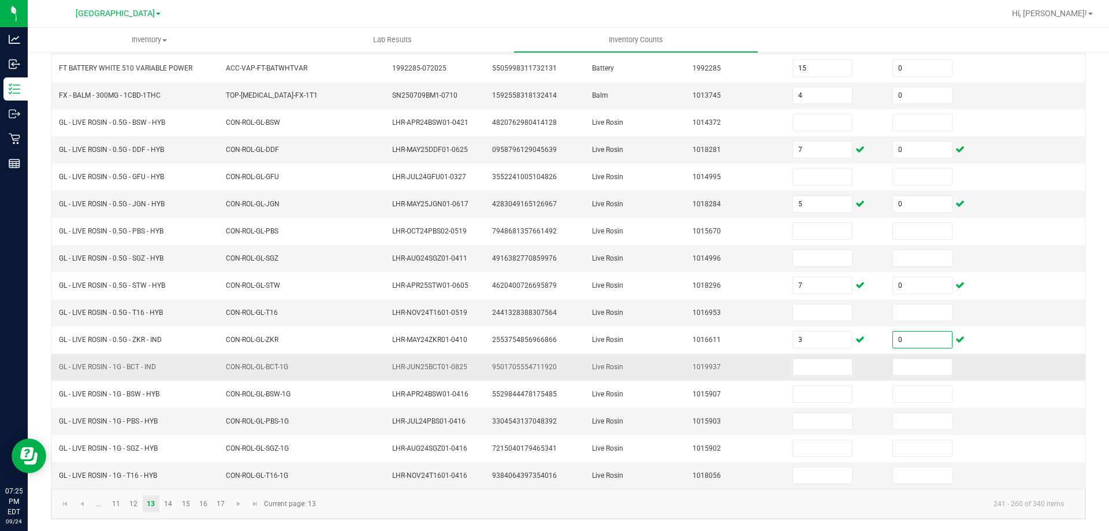
type input "0"
click at [122, 367] on span "GL - LIVE ROSIN - 1G - BCT - IND" at bounding box center [107, 367] width 97 height 8
click at [121, 367] on span "GL - LIVE ROSIN - 1G - BCT - IND" at bounding box center [107, 367] width 97 height 8
copy span "GL - LIVE ROSIN - 1G - BCT - IND"
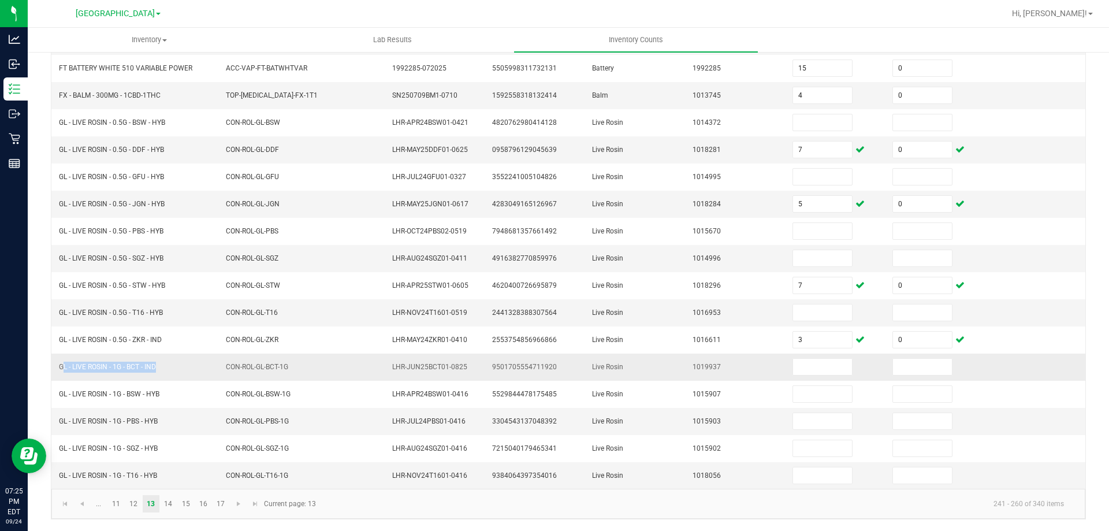
copy span "GL - LIVE ROSIN - 1G - BCT - IND"
click at [818, 371] on input "7" at bounding box center [822, 367] width 59 height 16
type input "7"
click at [893, 361] on input at bounding box center [922, 367] width 59 height 16
type input "0"
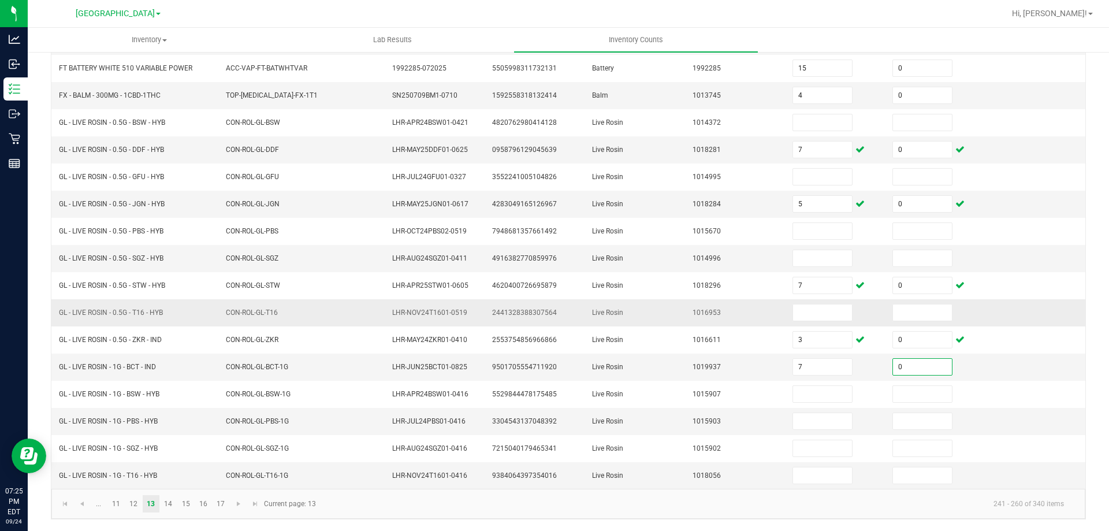
click at [714, 312] on td "1016953" at bounding box center [736, 312] width 100 height 27
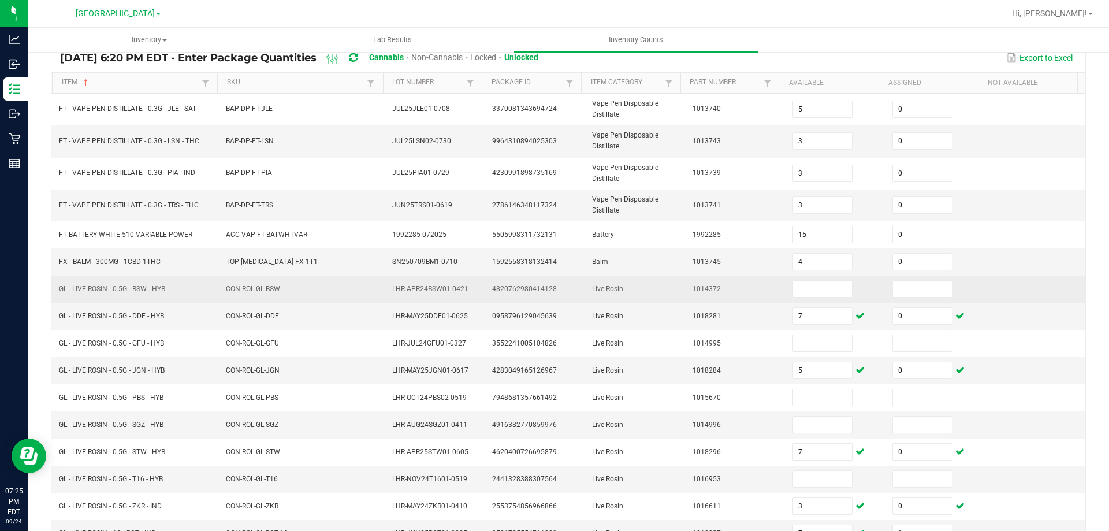
scroll to position [86, 0]
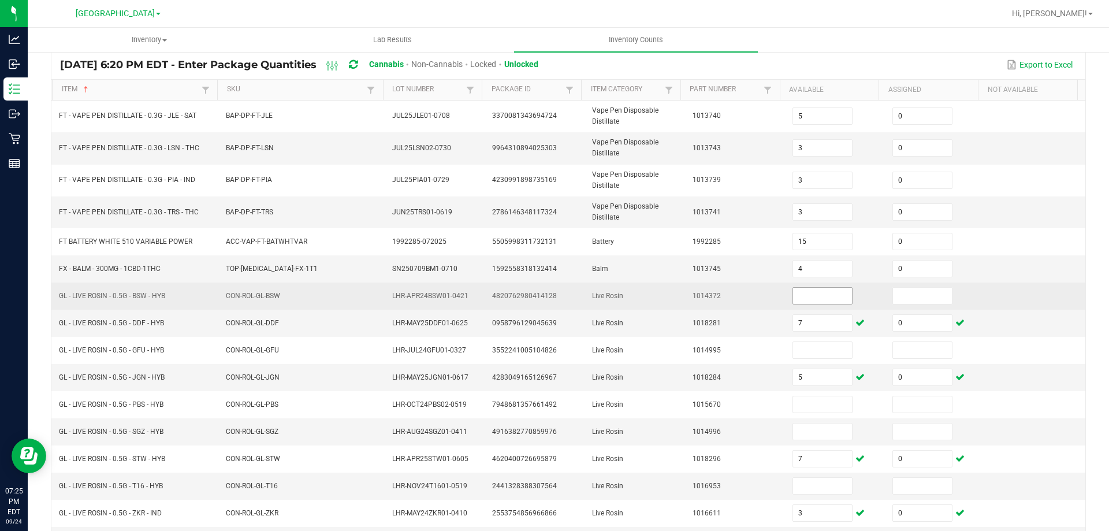
click at [798, 298] on input at bounding box center [822, 296] width 59 height 16
type input "2"
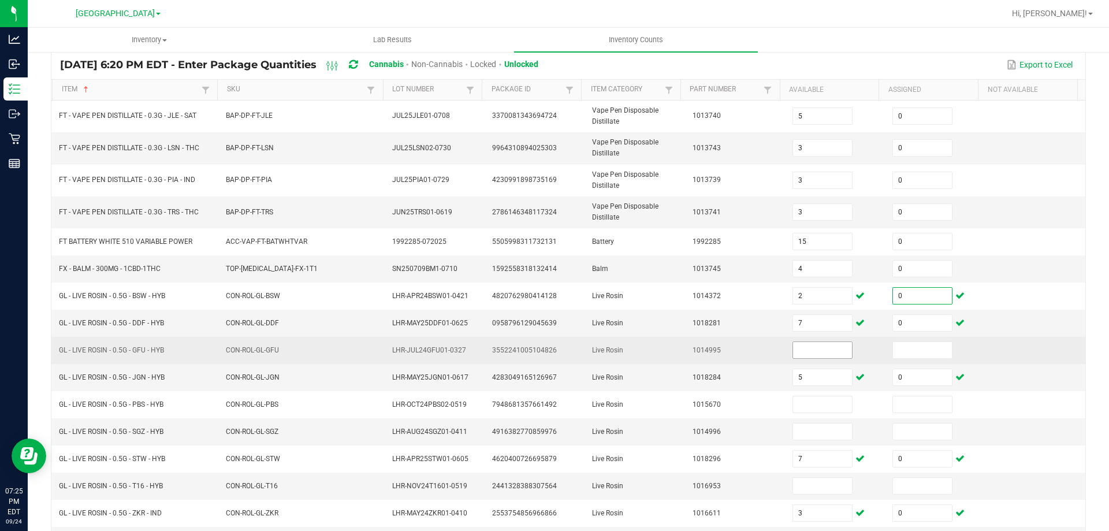
type input "0"
click at [810, 349] on input at bounding box center [822, 350] width 59 height 16
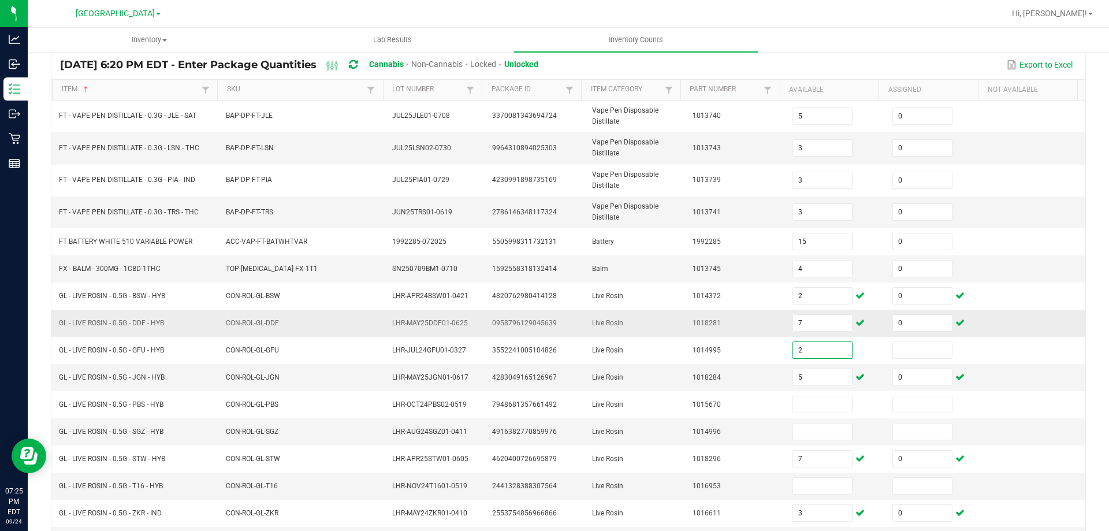
type input "2"
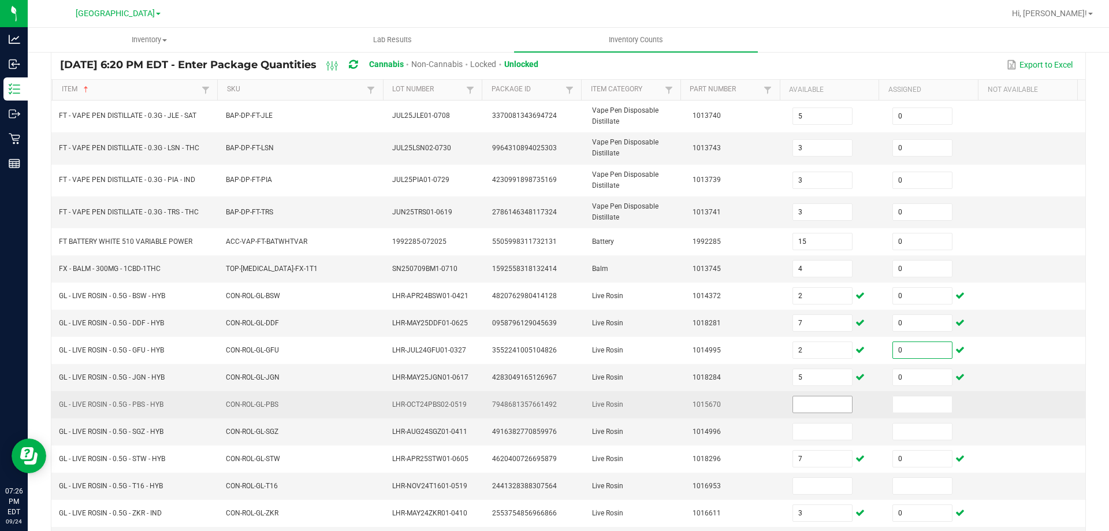
type input "0"
click at [795, 405] on input at bounding box center [822, 404] width 59 height 16
type input "3"
type input "0"
type input "1"
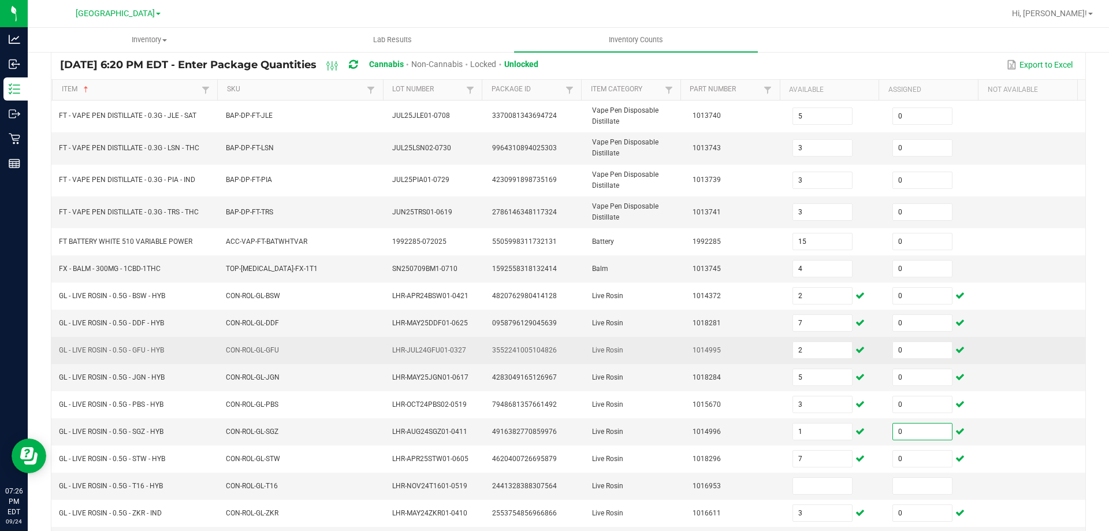
type input "0"
click at [532, 343] on td "3552241005104826" at bounding box center [535, 350] width 100 height 27
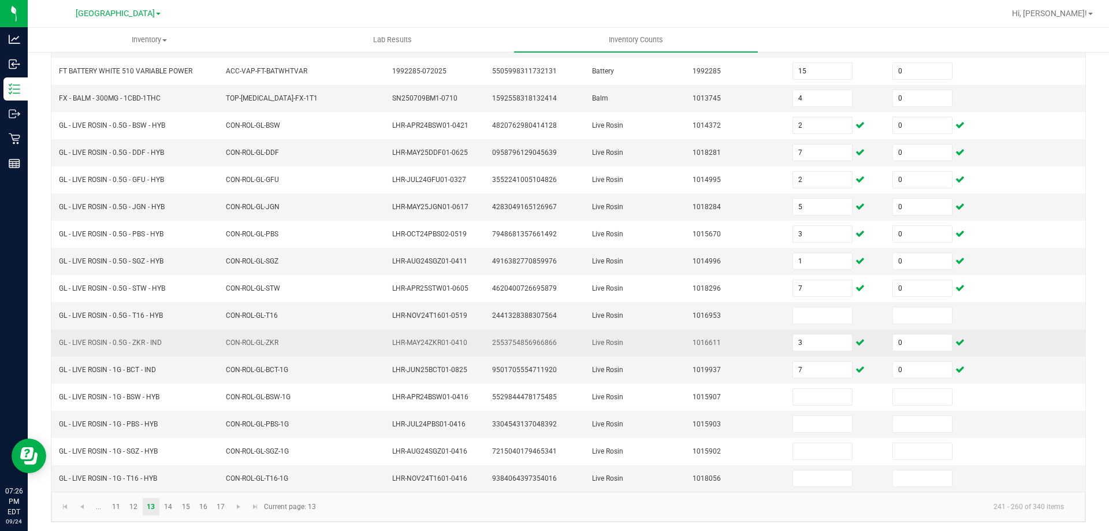
scroll to position [259, 0]
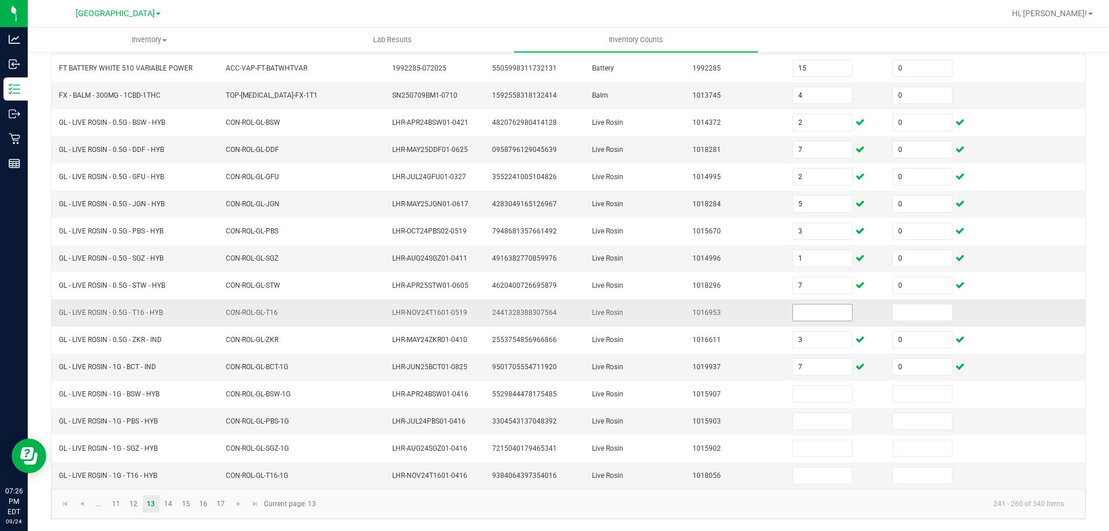
click at [813, 311] on input at bounding box center [822, 312] width 59 height 16
type input "5"
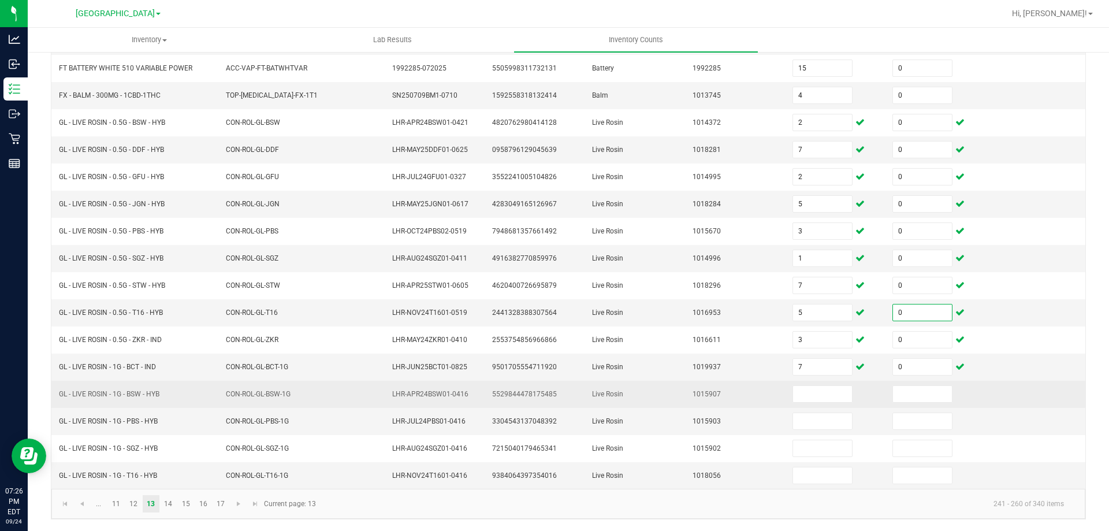
type input "0"
drag, startPoint x: 786, startPoint y: 382, endPoint x: 792, endPoint y: 390, distance: 9.9
click at [786, 382] on td at bounding box center [835, 394] width 100 height 27
click at [793, 393] on input at bounding box center [822, 394] width 59 height 16
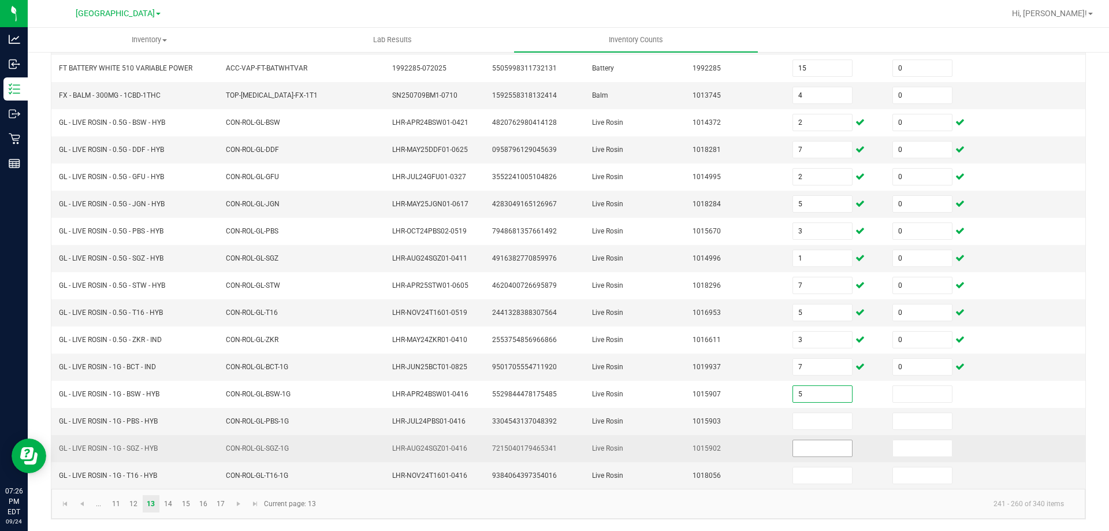
type input "5"
type input "0"
type input "7"
type input "0"
click at [816, 453] on input at bounding box center [822, 448] width 59 height 16
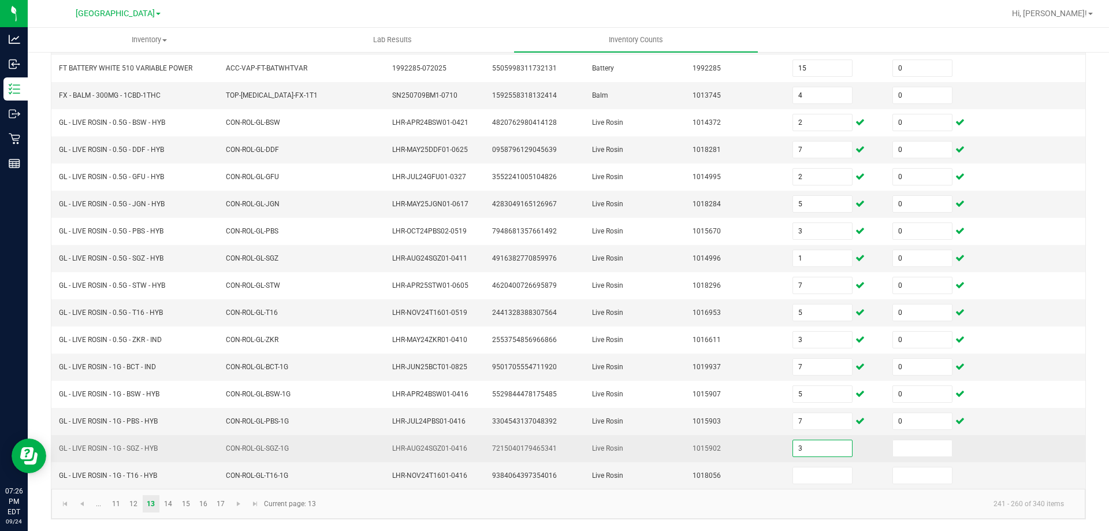
type input "3"
type input "0"
type input "8"
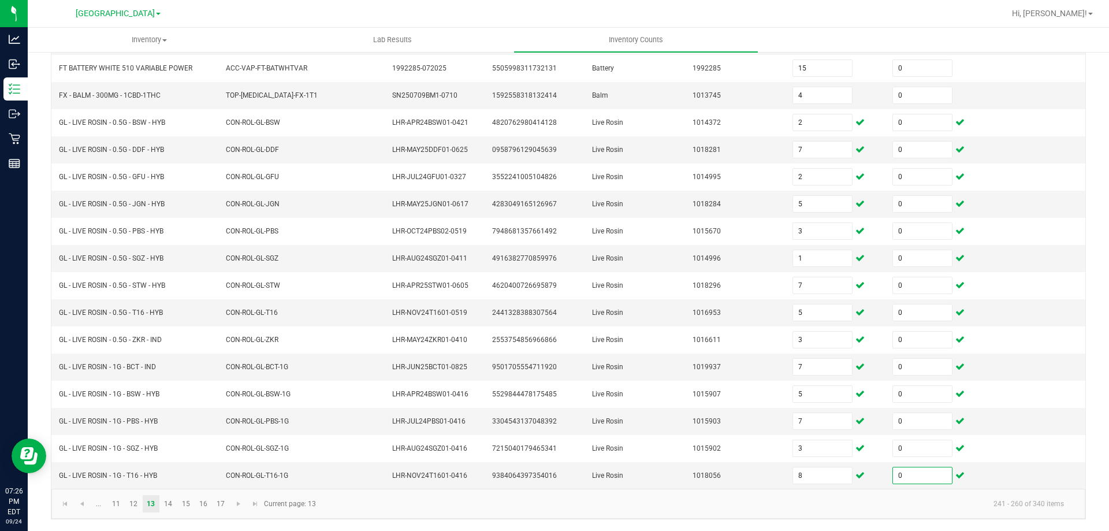
type input "0"
click at [774, 500] on kendo-pager-info "241 - 260 of 340 items" at bounding box center [698, 503] width 750 height 19
click at [169, 508] on link "14" at bounding box center [168, 503] width 17 height 17
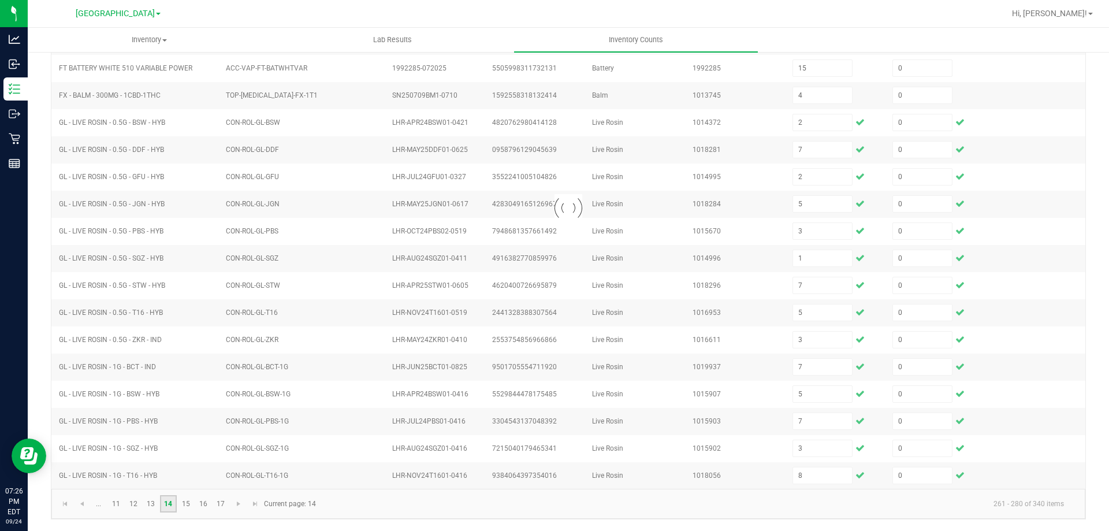
type input "7"
type input "1"
type input "2"
type input "6"
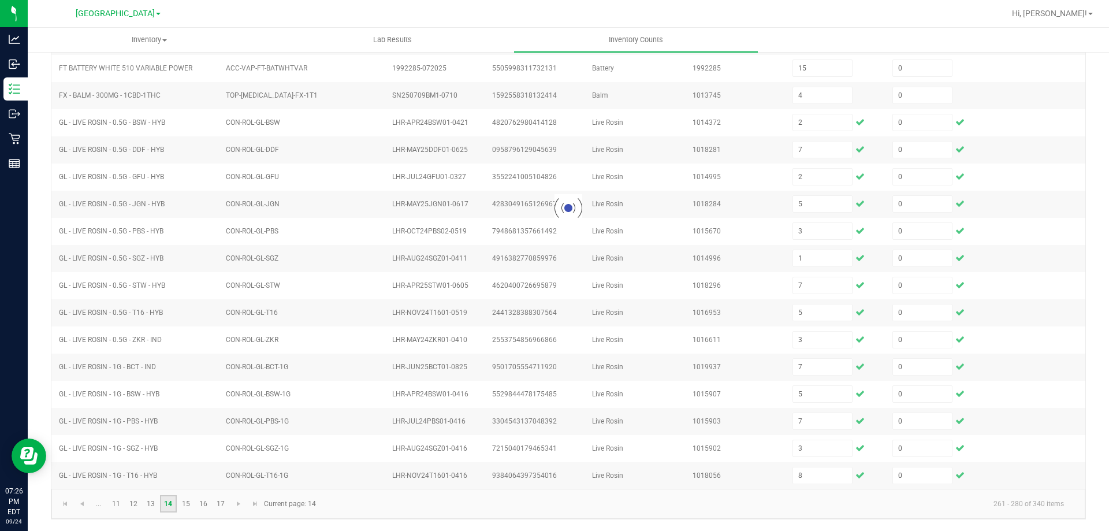
type input "7"
type input "3"
type input "45"
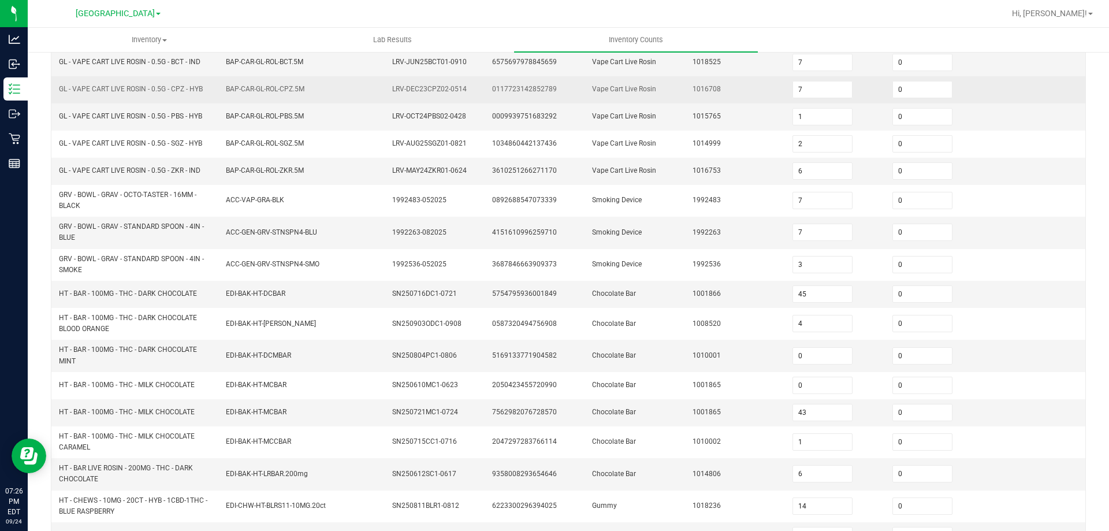
scroll to position [0, 0]
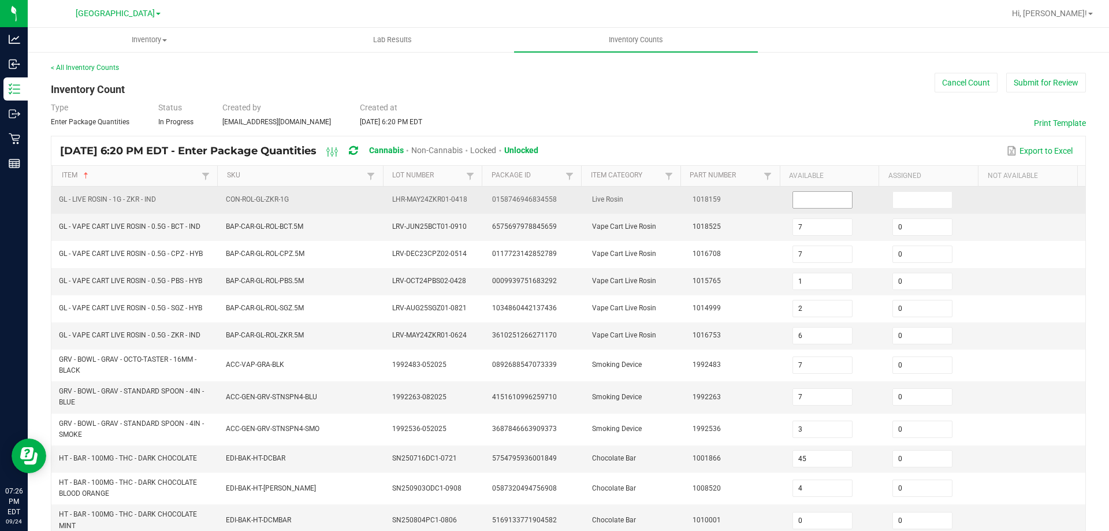
click at [800, 206] on input at bounding box center [822, 200] width 59 height 16
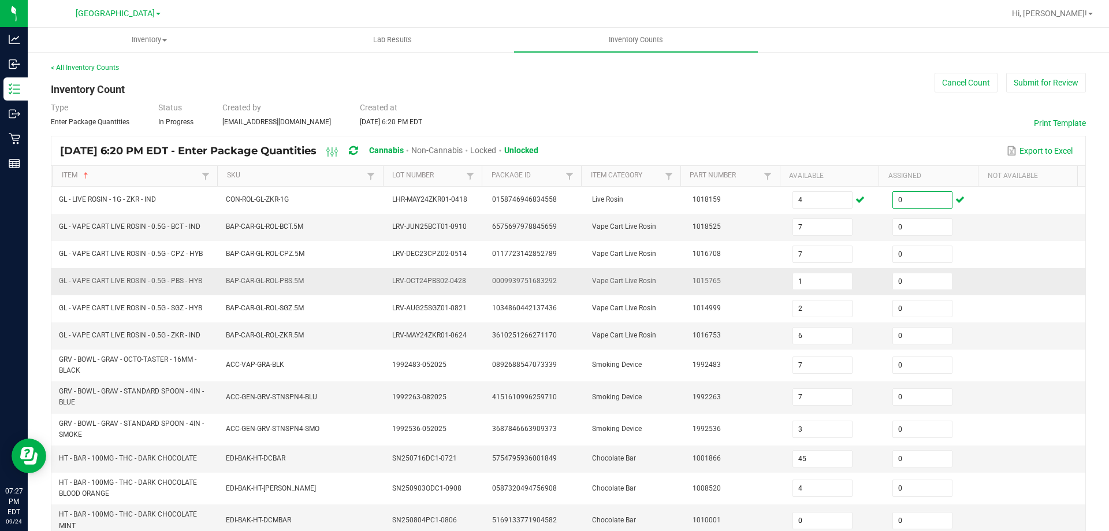
click at [647, 280] on td "Vape Cart Live Rosin" at bounding box center [635, 281] width 100 height 27
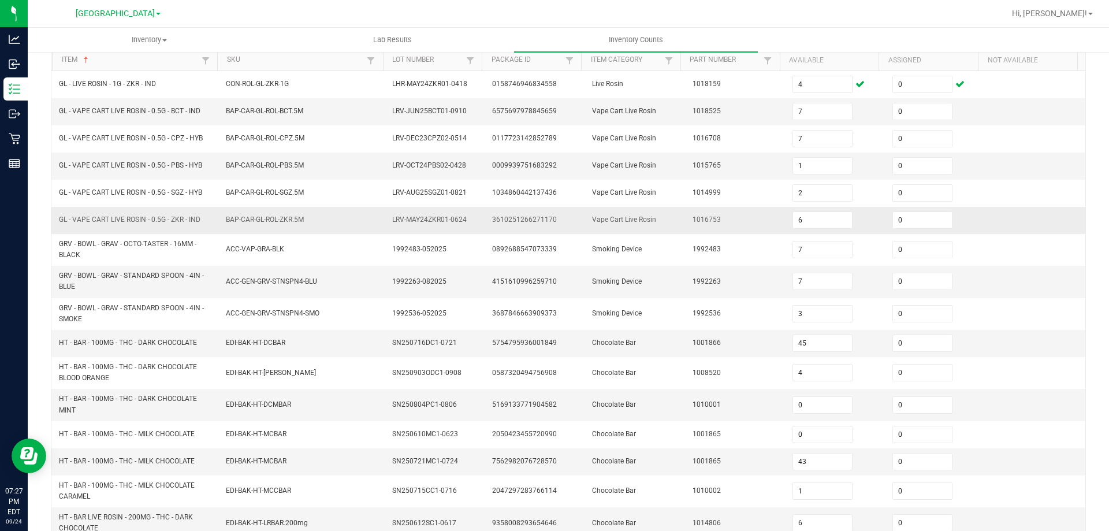
scroll to position [173, 0]
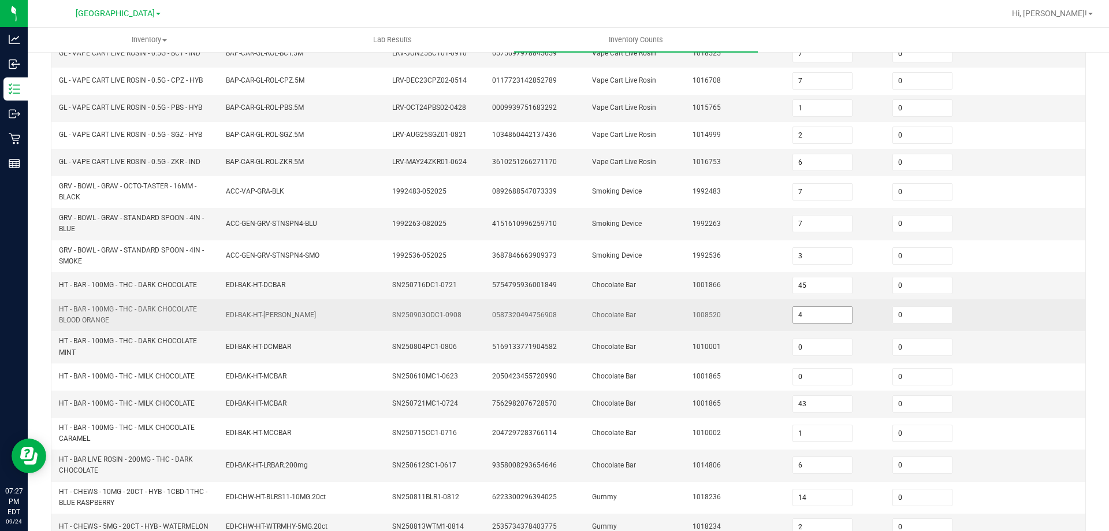
click at [800, 315] on input "4" at bounding box center [822, 315] width 59 height 16
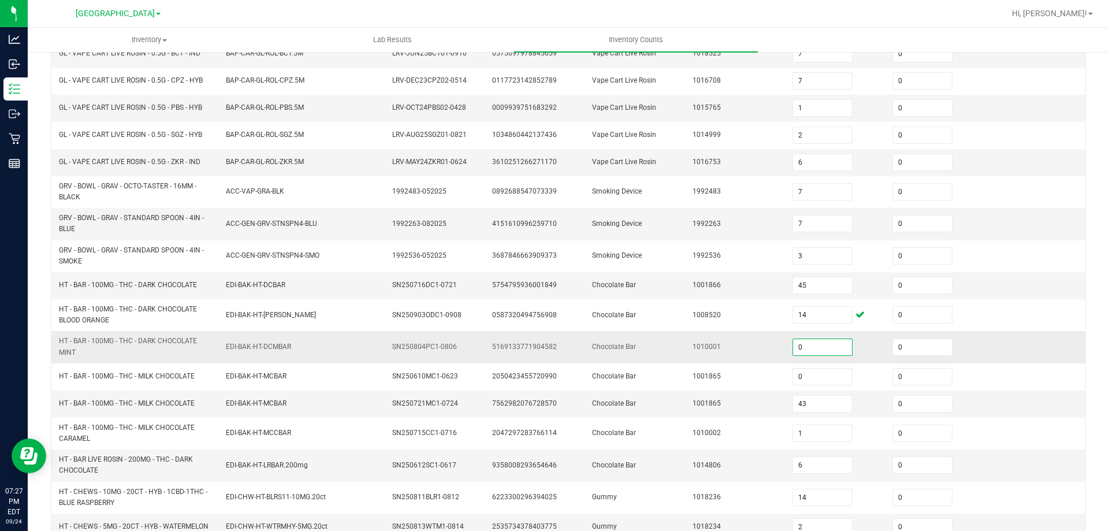
click at [814, 343] on input "0" at bounding box center [822, 347] width 59 height 16
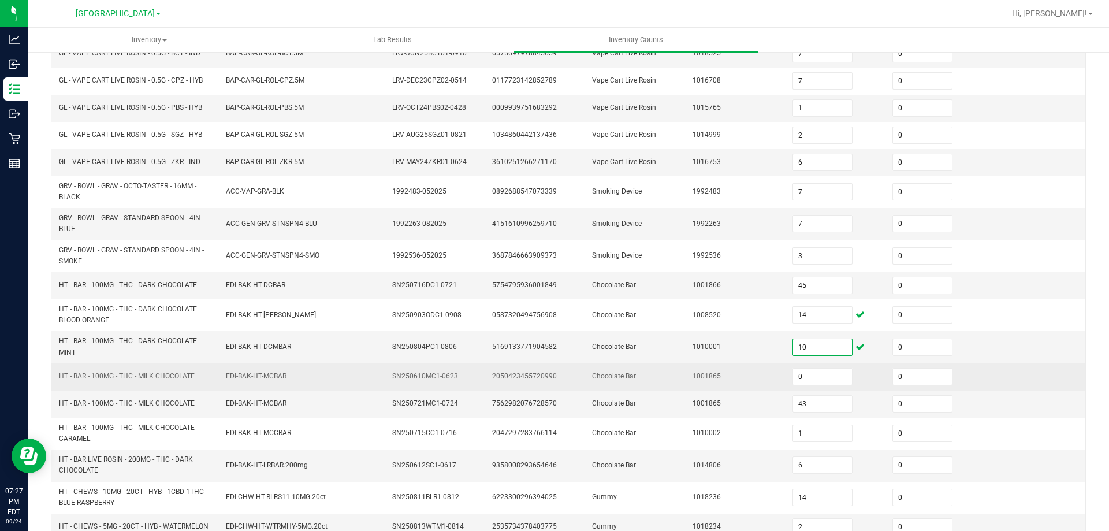
click at [721, 383] on td "1001865" at bounding box center [736, 376] width 100 height 27
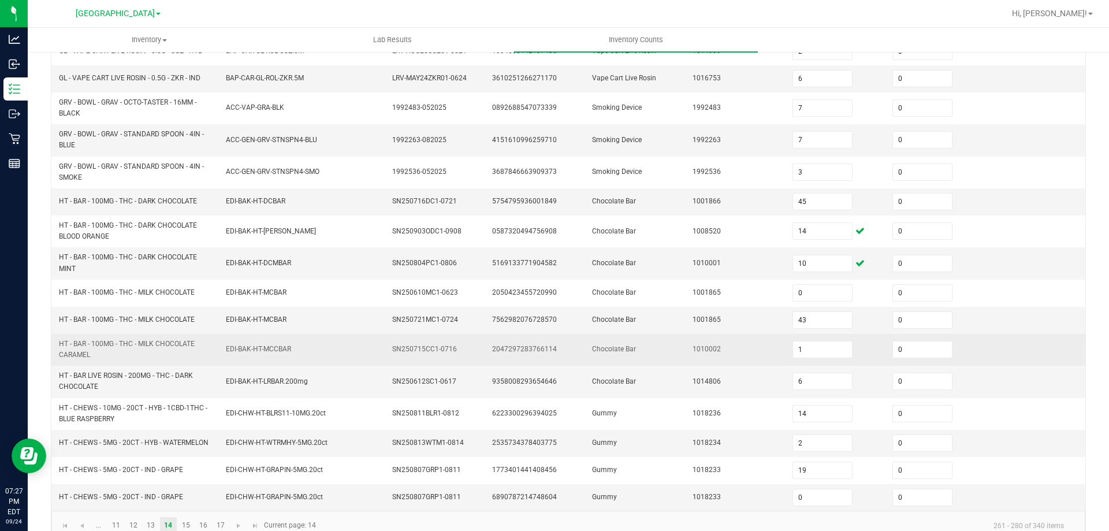
scroll to position [279, 0]
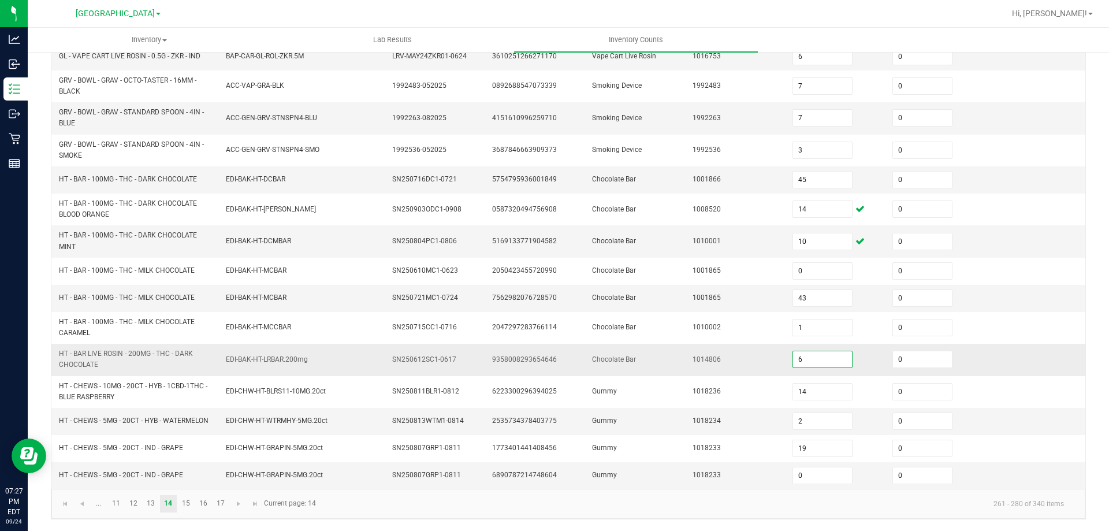
click at [820, 358] on input "6" at bounding box center [822, 359] width 59 height 16
click at [722, 427] on td "1018234" at bounding box center [736, 421] width 100 height 27
click at [187, 501] on link "15" at bounding box center [185, 503] width 17 height 17
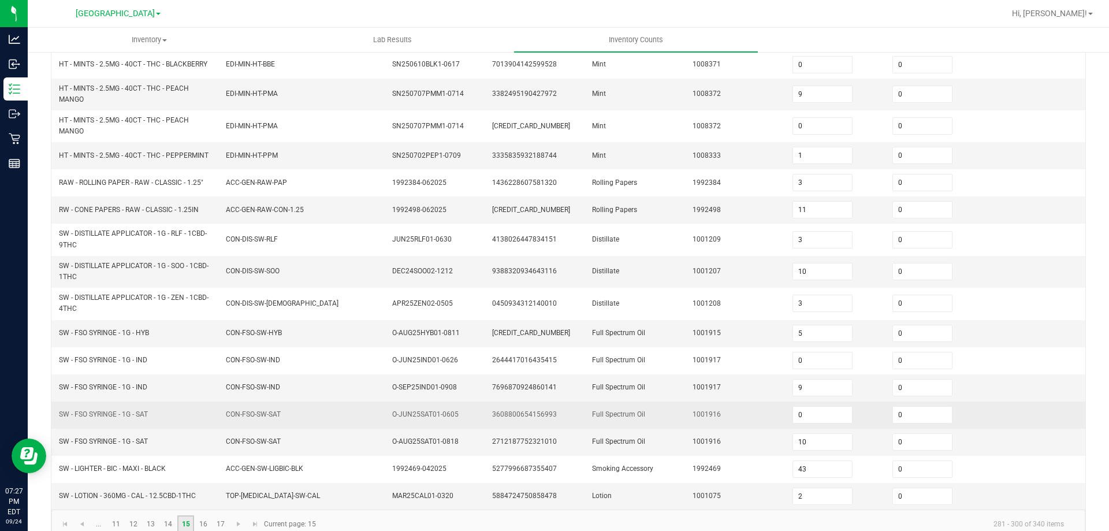
scroll to position [264, 0]
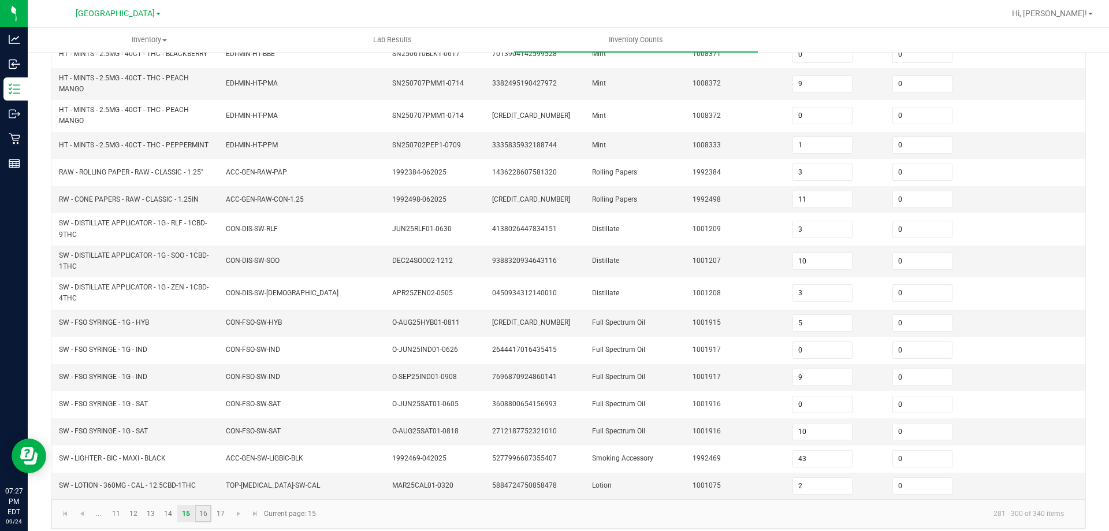
click at [207, 507] on link "16" at bounding box center [203, 513] width 17 height 17
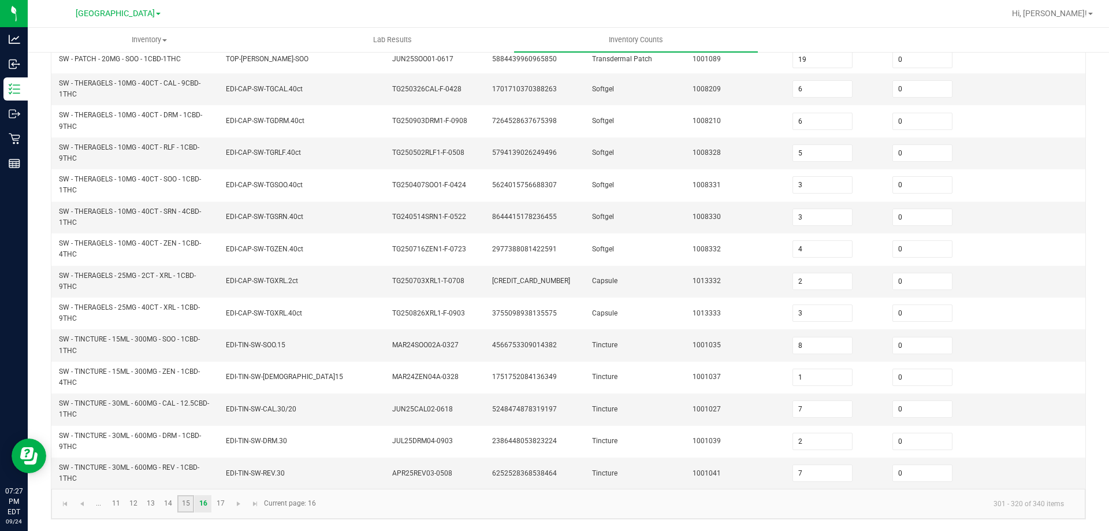
click at [185, 505] on link "15" at bounding box center [185, 503] width 17 height 17
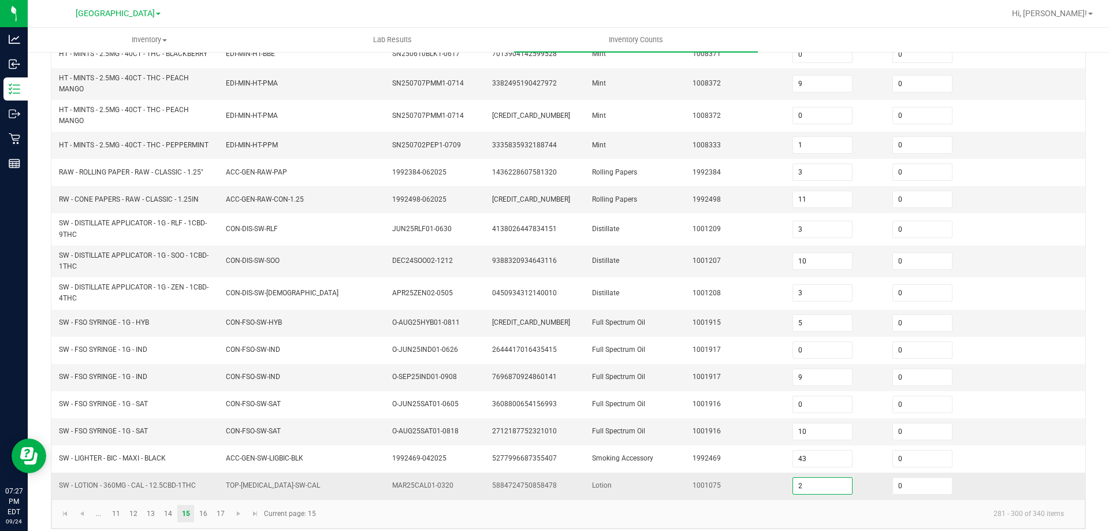
click at [815, 478] on input "2" at bounding box center [822, 486] width 59 height 16
click at [798, 508] on kendo-pager-info "281 - 300 of 340 items" at bounding box center [698, 513] width 750 height 19
click at [202, 505] on link "16" at bounding box center [203, 513] width 17 height 17
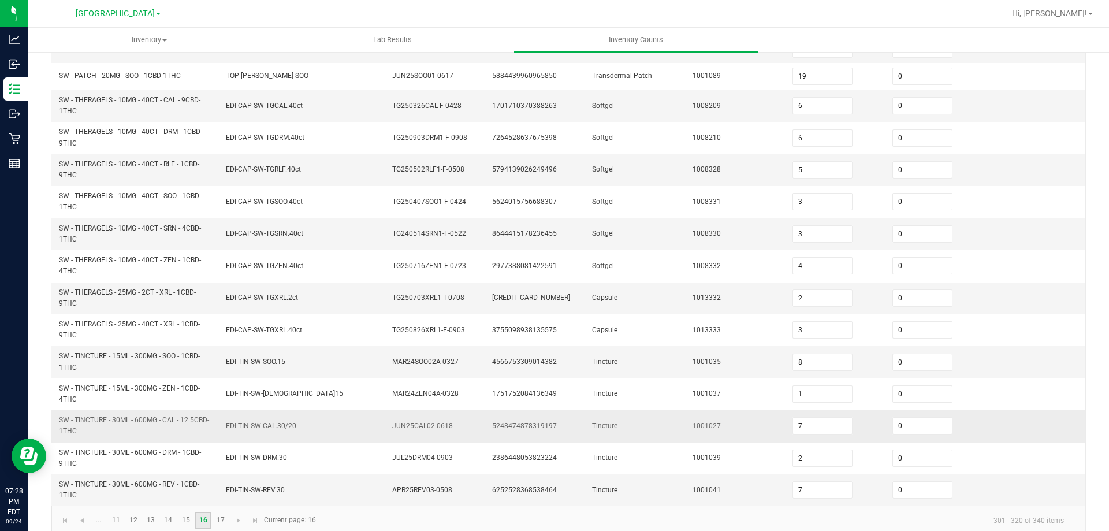
scroll to position [318, 0]
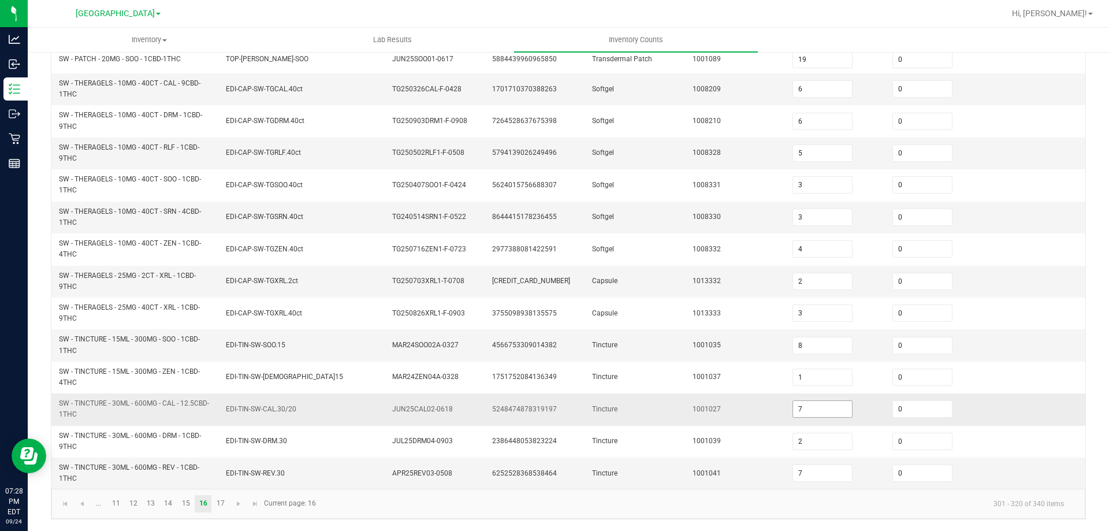
click at [818, 409] on input "7" at bounding box center [822, 409] width 59 height 16
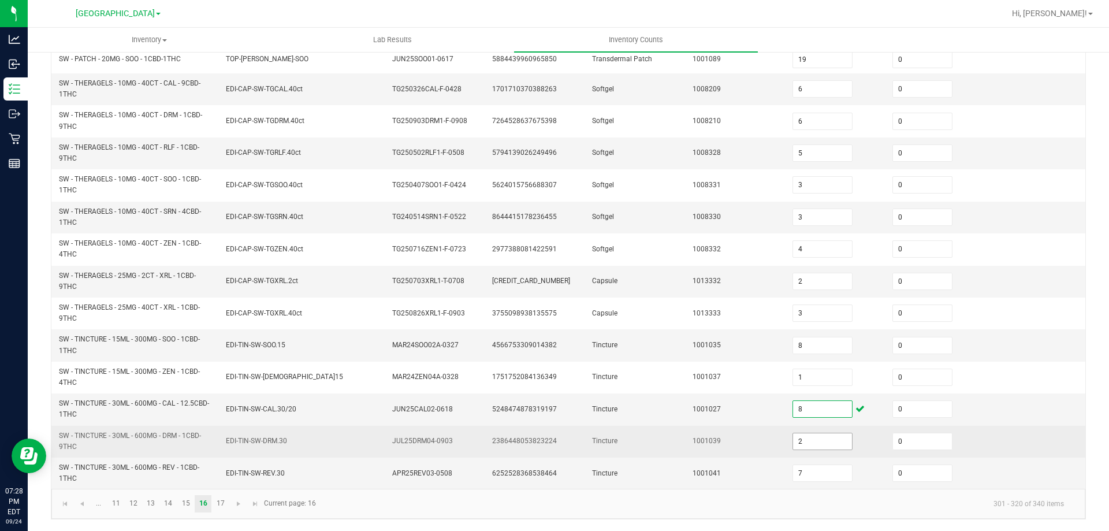
click at [811, 434] on input "2" at bounding box center [822, 441] width 59 height 16
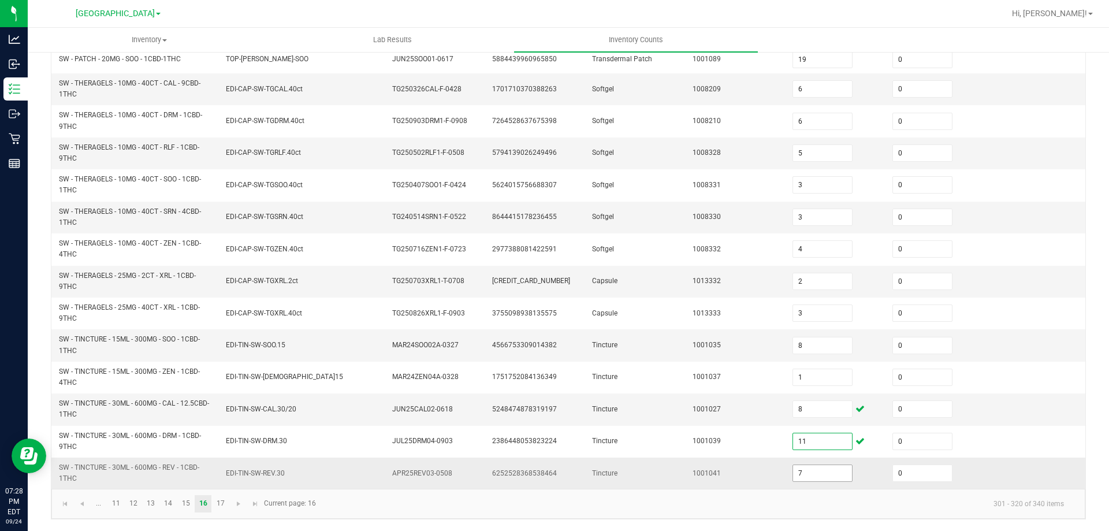
click at [796, 476] on input "7" at bounding box center [822, 473] width 59 height 16
click at [790, 500] on kendo-pager-info "301 - 320 of 340 items" at bounding box center [698, 503] width 750 height 19
click at [220, 504] on link "17" at bounding box center [220, 503] width 17 height 17
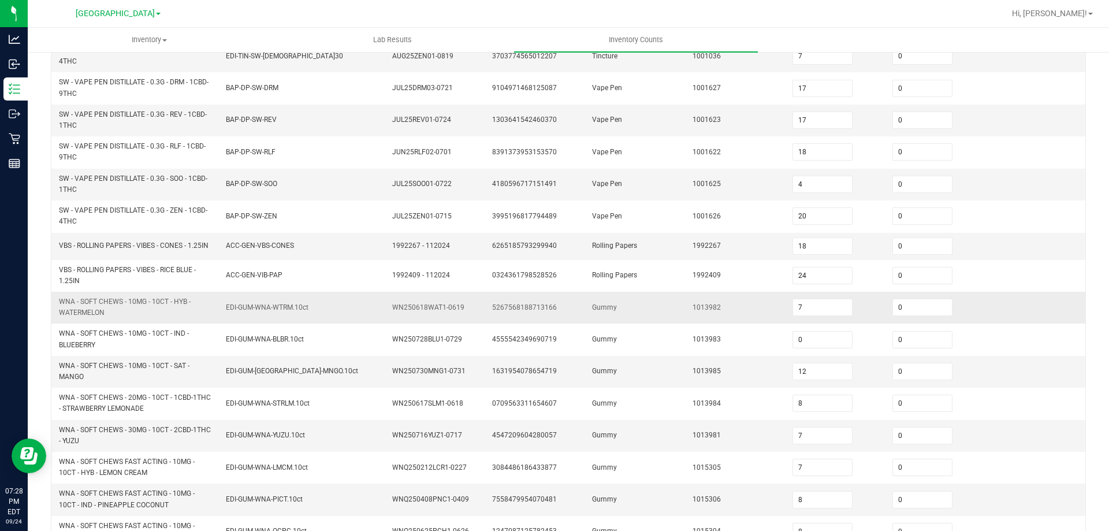
scroll to position [29, 0]
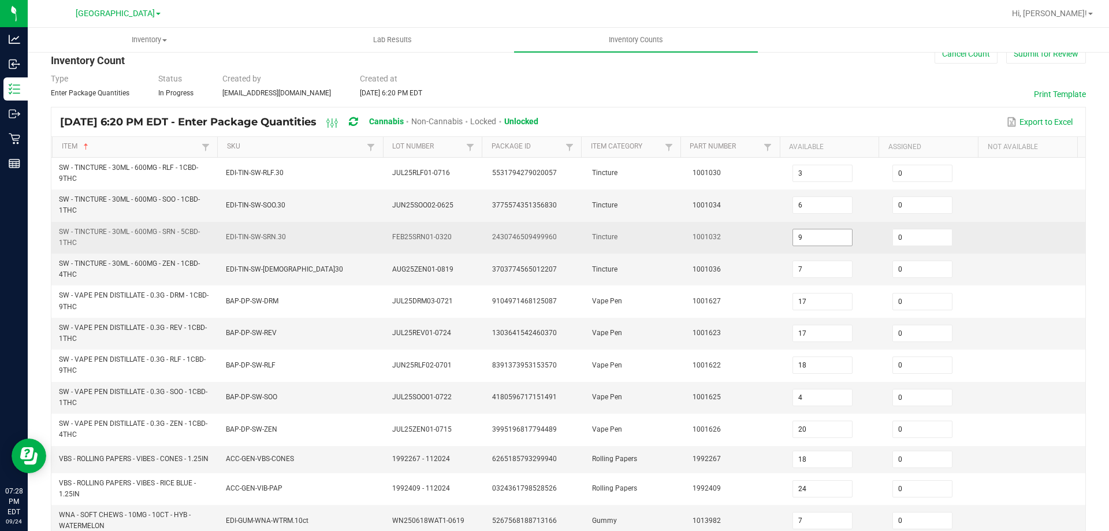
click at [807, 240] on input "9" at bounding box center [822, 237] width 59 height 16
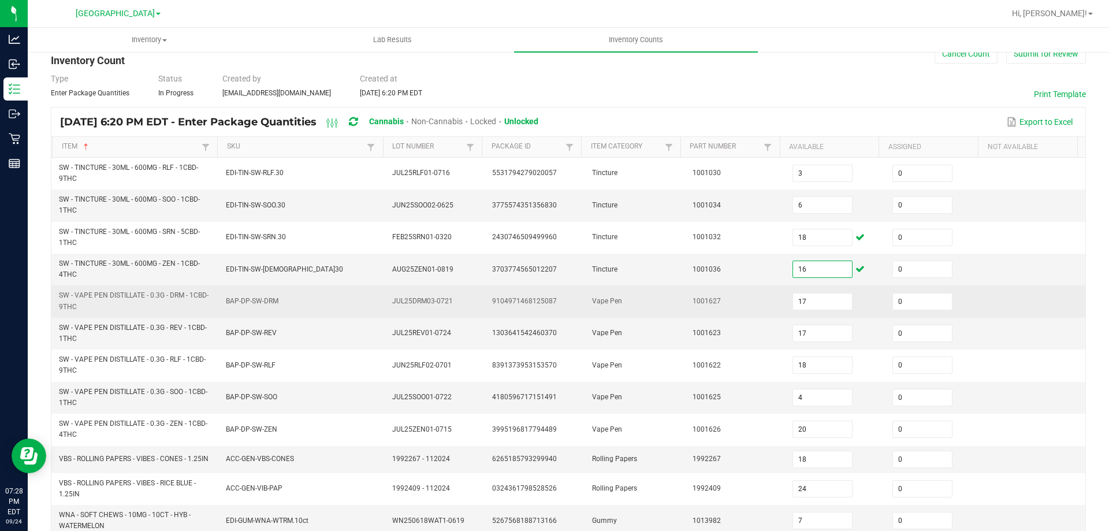
click at [696, 297] on span "1001627" at bounding box center [706, 301] width 28 height 8
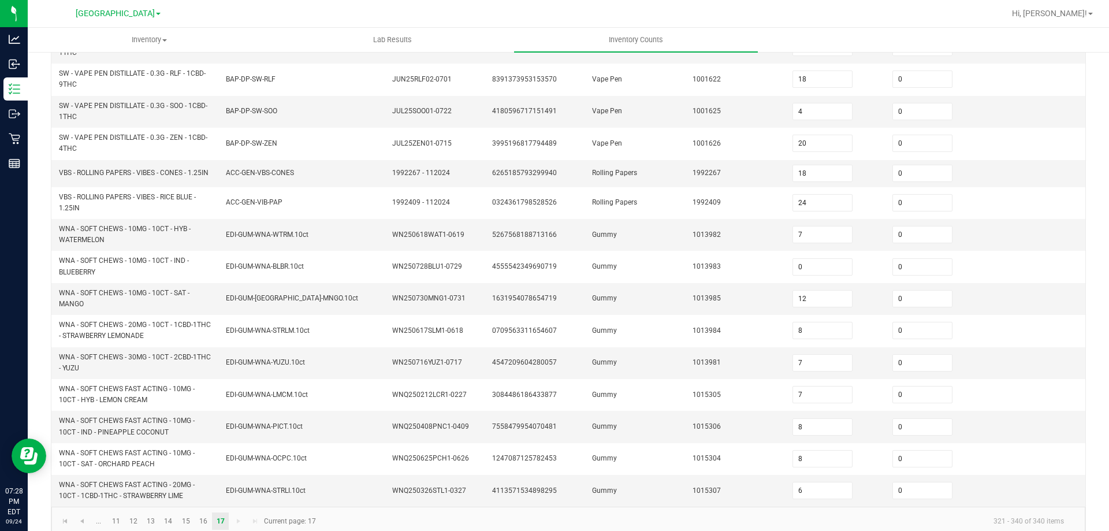
scroll to position [337, 0]
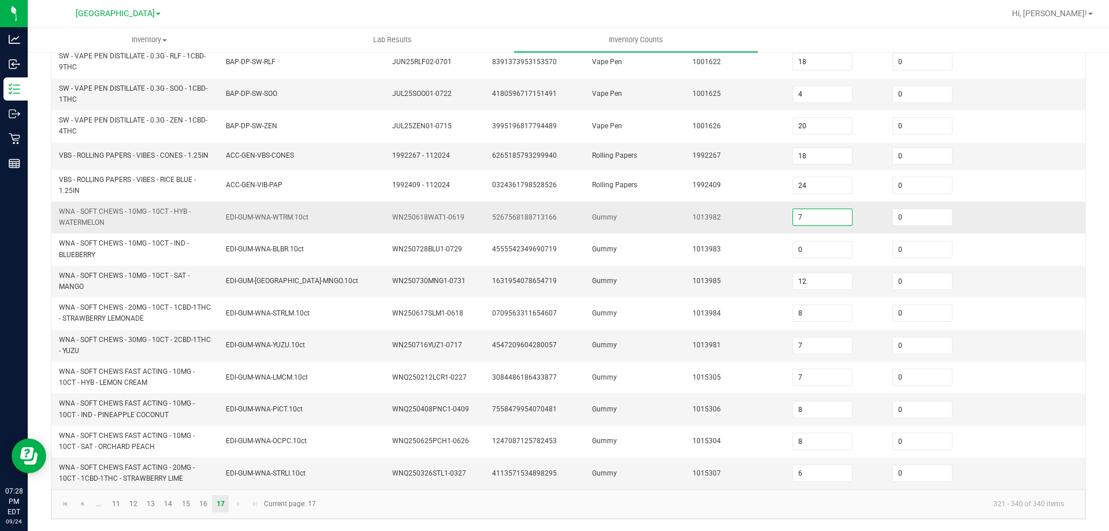
click at [810, 217] on input "7" at bounding box center [822, 217] width 59 height 16
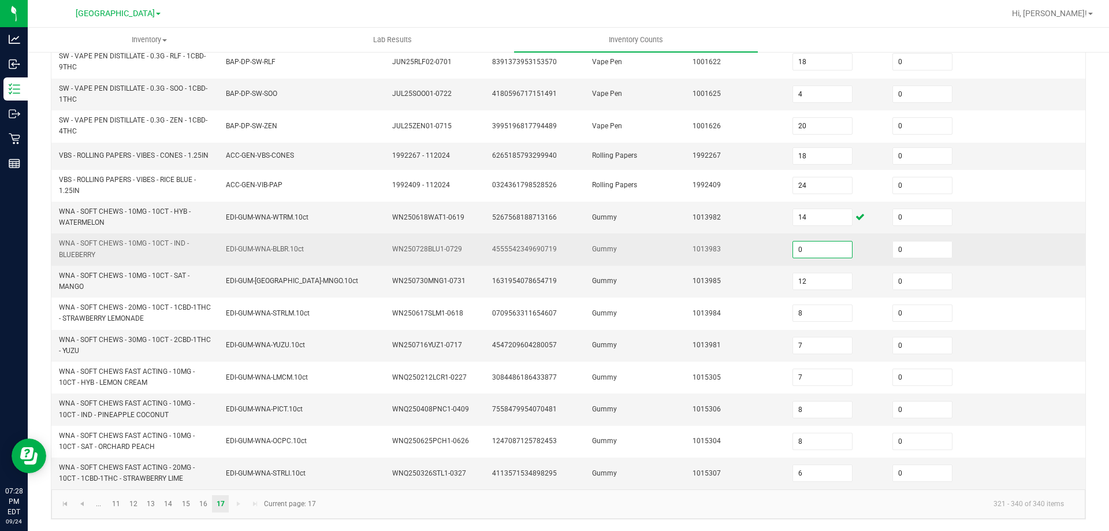
click at [797, 254] on input "0" at bounding box center [822, 249] width 59 height 16
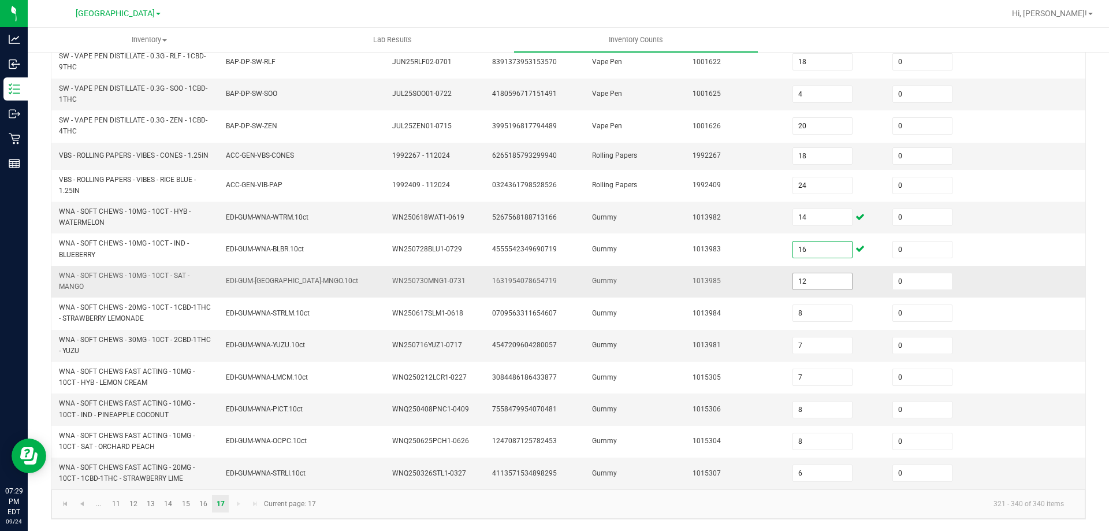
click at [800, 275] on input "12" at bounding box center [822, 281] width 59 height 16
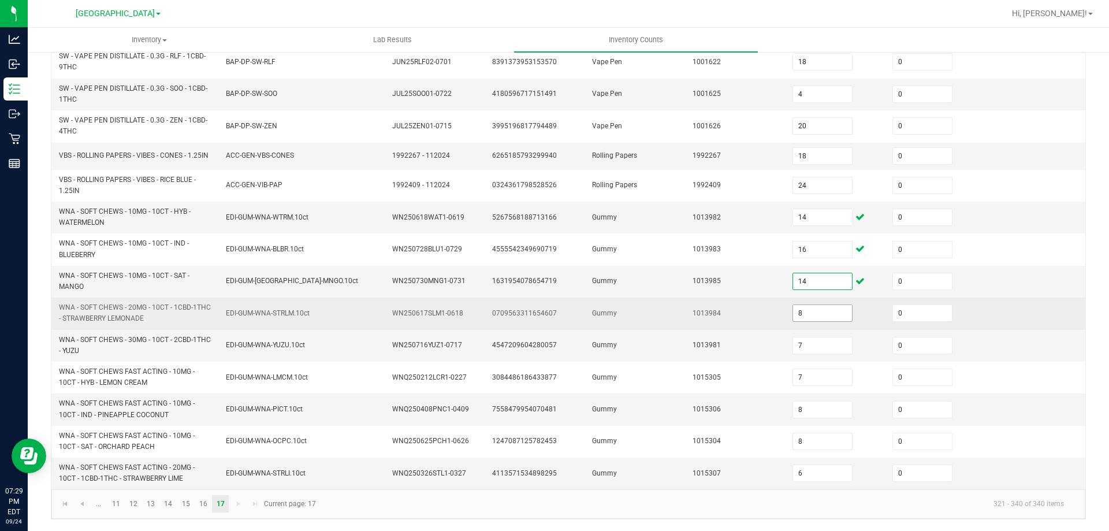
click at [811, 321] on input "8" at bounding box center [822, 313] width 59 height 16
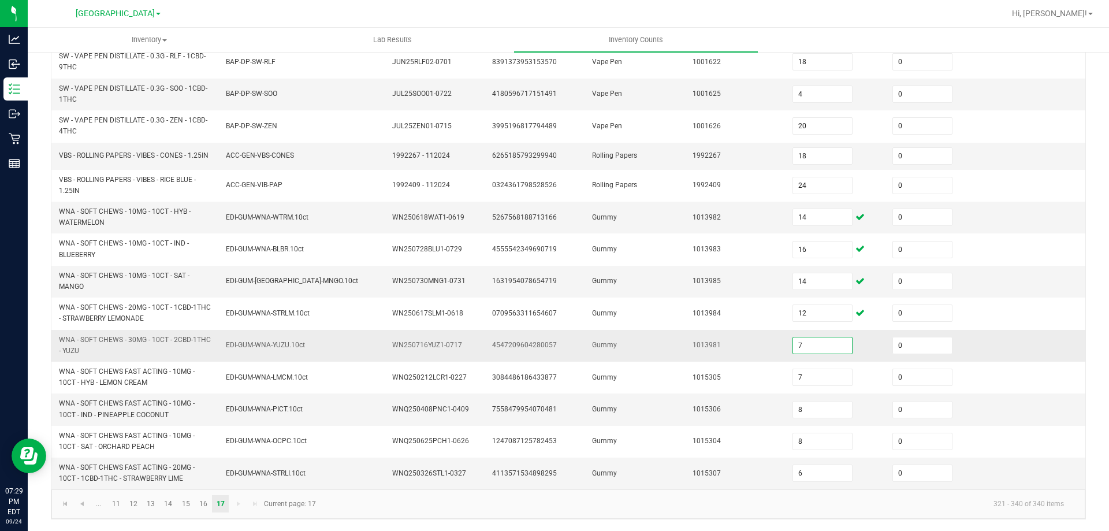
click at [802, 347] on input "7" at bounding box center [822, 345] width 59 height 16
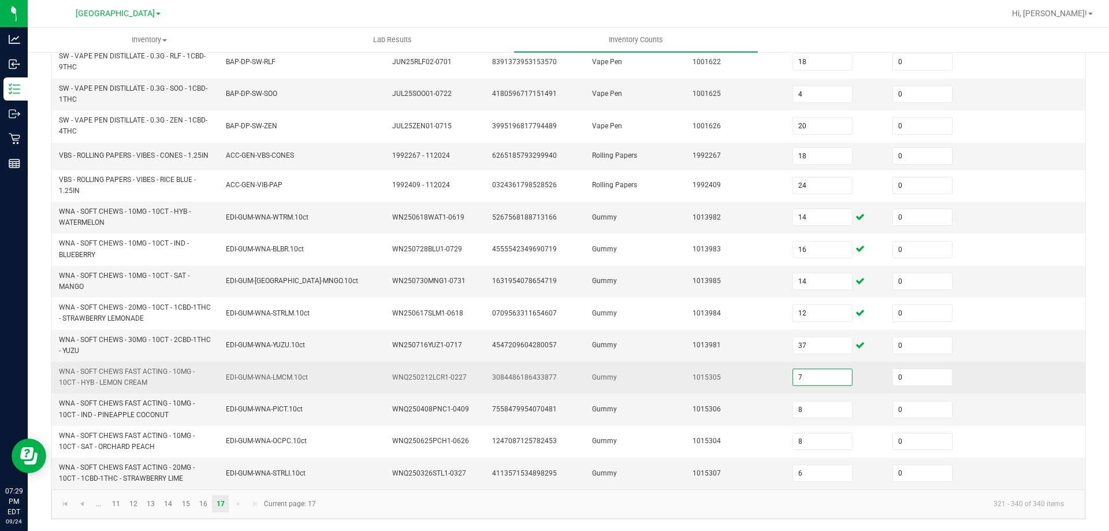
click at [804, 376] on input "7" at bounding box center [822, 377] width 59 height 16
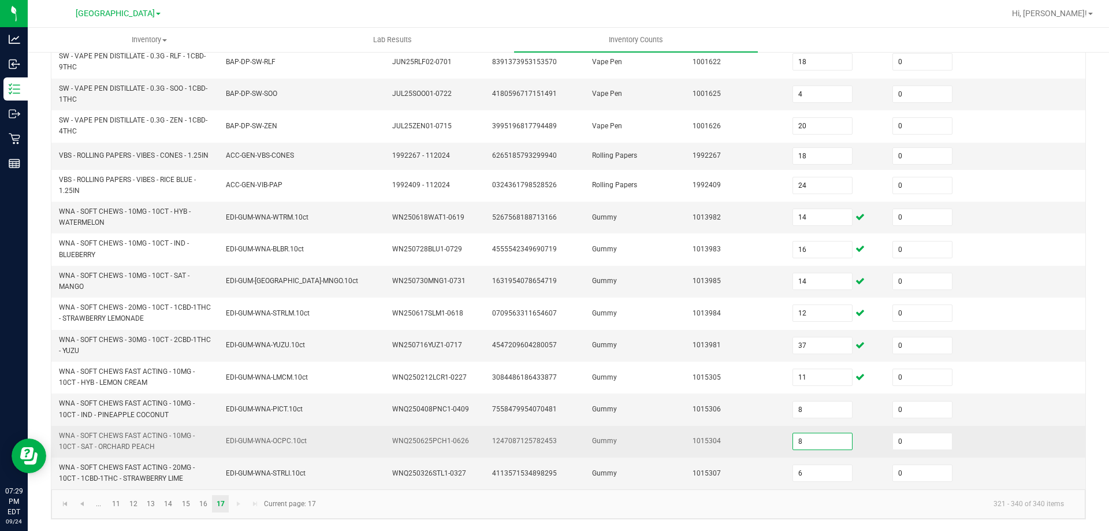
click at [803, 445] on input "8" at bounding box center [822, 441] width 59 height 16
click at [301, 443] on span "EDI-GUM-WNA-OCPC.10ct" at bounding box center [266, 441] width 81 height 8
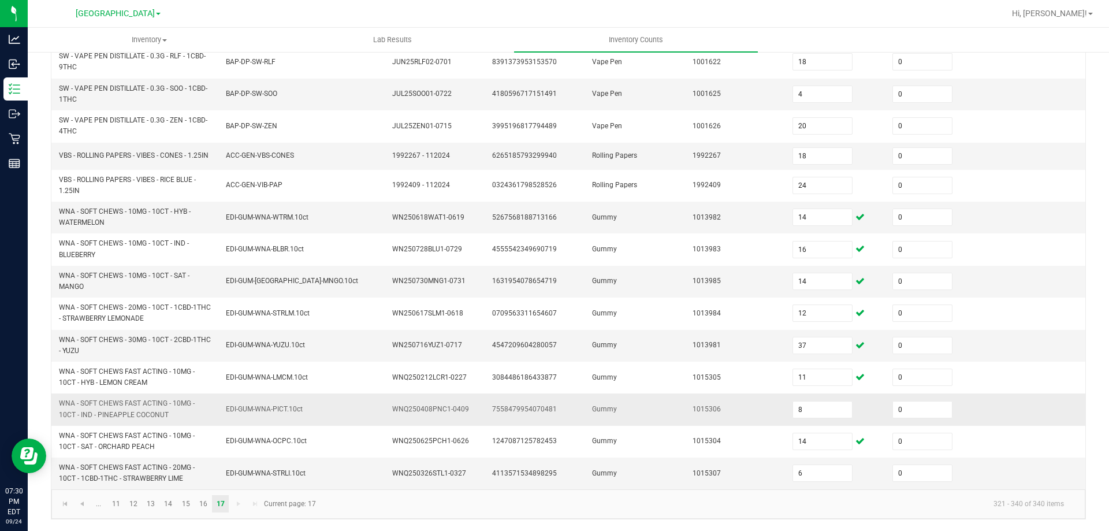
click at [113, 400] on span "WNA - SOFT CHEWS FAST ACTING - 10MG - 10CT - IND - PINEAPPLE COCONUT" at bounding box center [127, 408] width 136 height 19
copy span "WNA - SOFT CHEWS FAST ACTING - 10MG - 10CT - IND - PINEAPPLE COCONUT"
click at [723, 419] on td "1015306" at bounding box center [736, 409] width 100 height 32
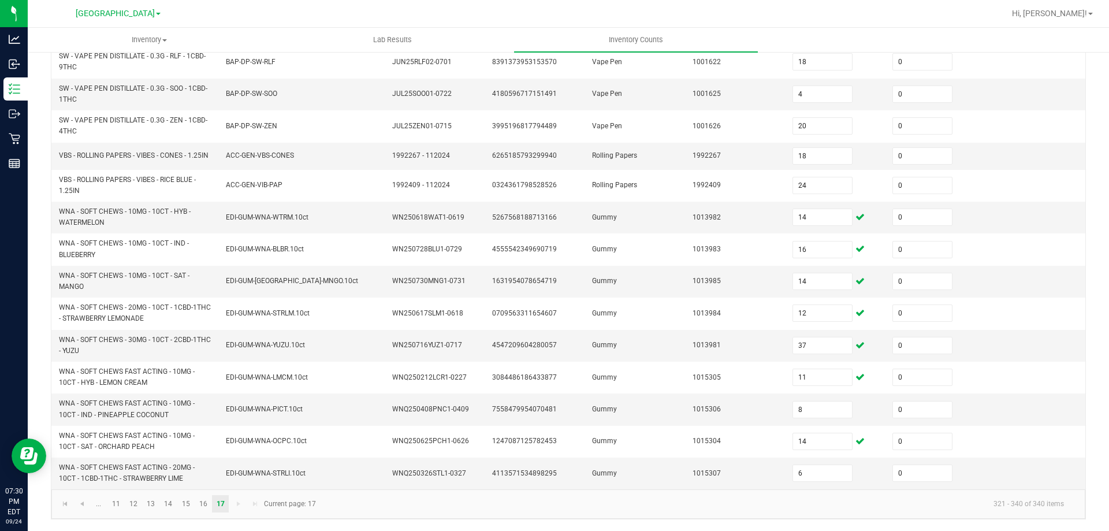
click at [51, 497] on kendo-pager "... 11 12 13 14 15 16 17 321 - 340 of 340 items Current page: 17" at bounding box center [568, 503] width 1034 height 29
click at [60, 507] on link at bounding box center [65, 503] width 17 height 17
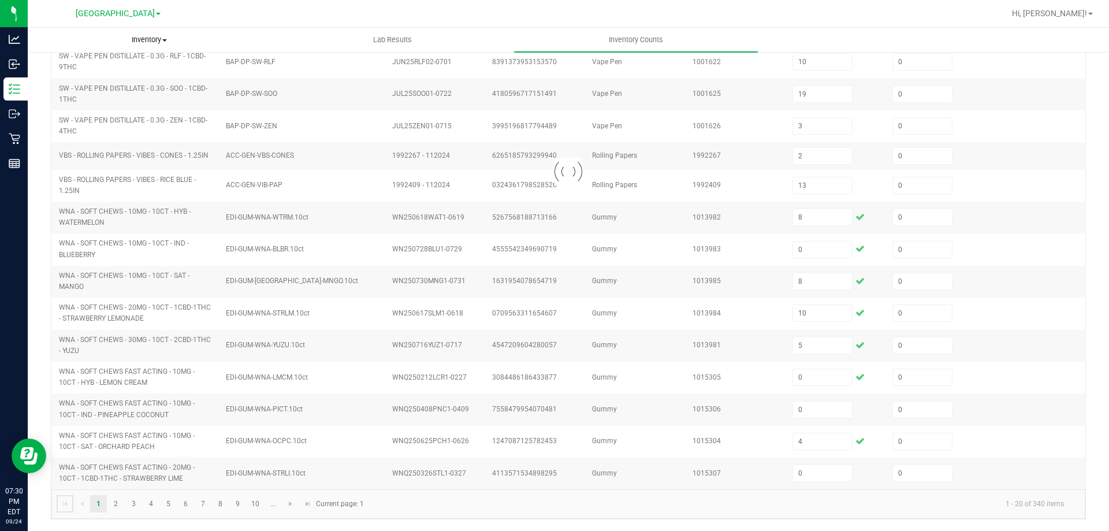
scroll to position [245, 0]
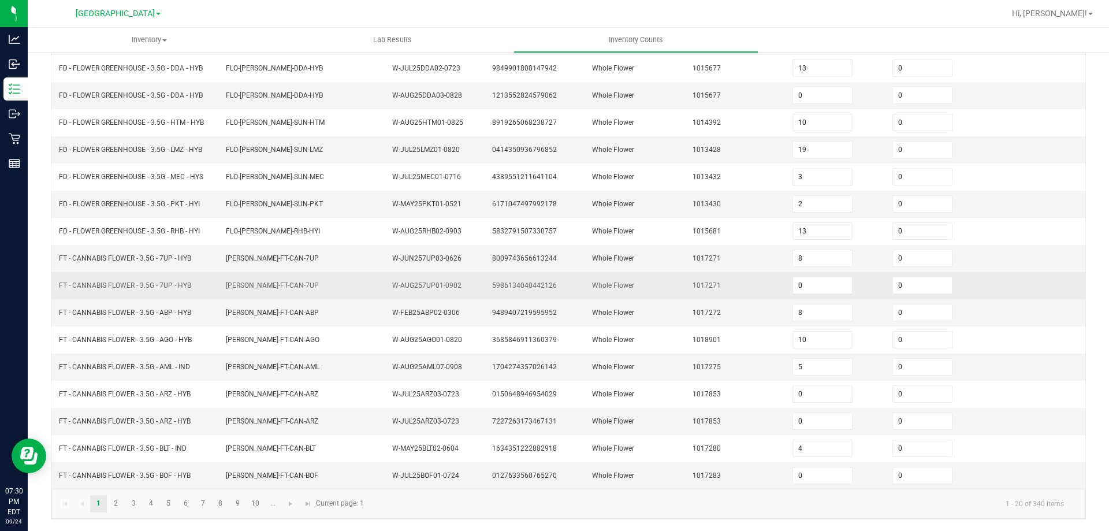
click at [274, 296] on td "FLO-BUD-FT-CAN-7UP" at bounding box center [302, 285] width 167 height 27
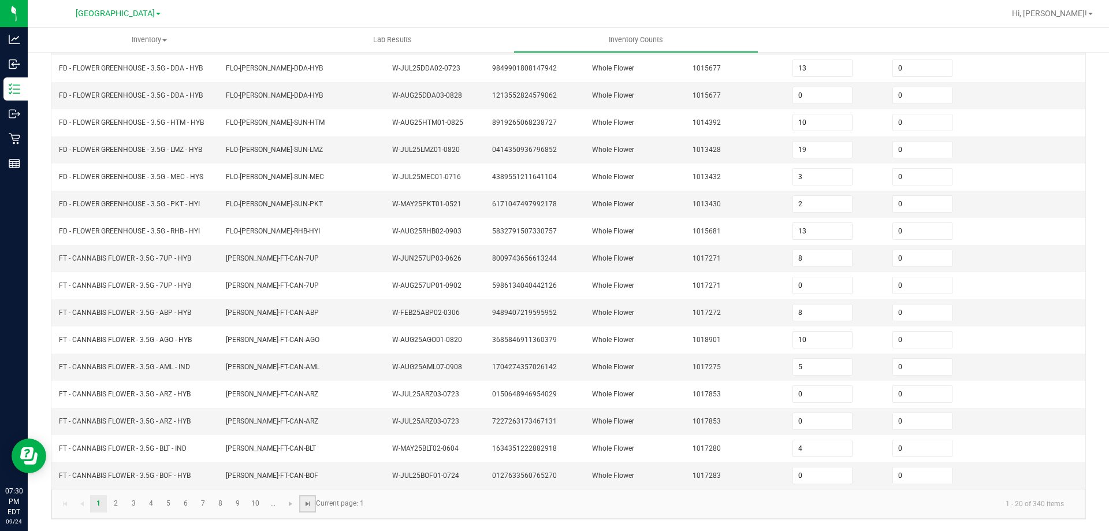
click at [309, 504] on span "Go to the last page" at bounding box center [307, 503] width 9 height 9
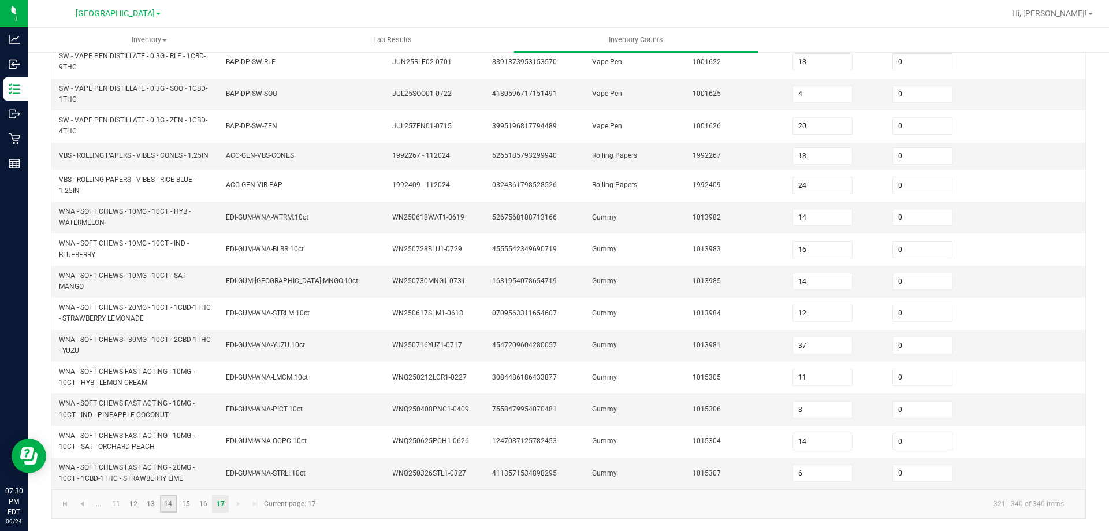
click at [167, 503] on link "14" at bounding box center [168, 503] width 17 height 17
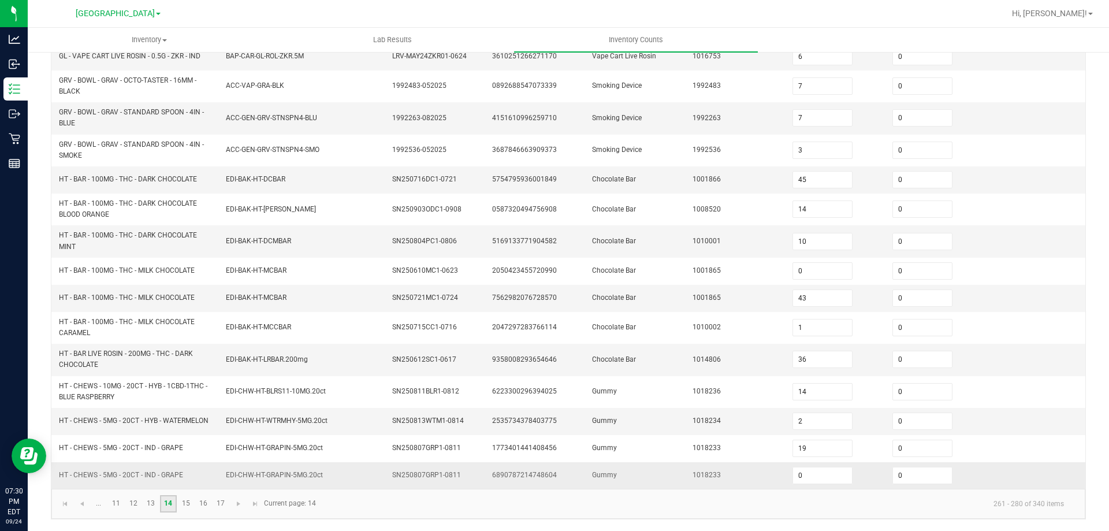
scroll to position [279, 0]
click at [899, 299] on input "0" at bounding box center [922, 298] width 59 height 16
click at [710, 293] on td "1001865" at bounding box center [736, 298] width 100 height 27
click at [64, 501] on span "Go to the first page" at bounding box center [65, 503] width 9 height 9
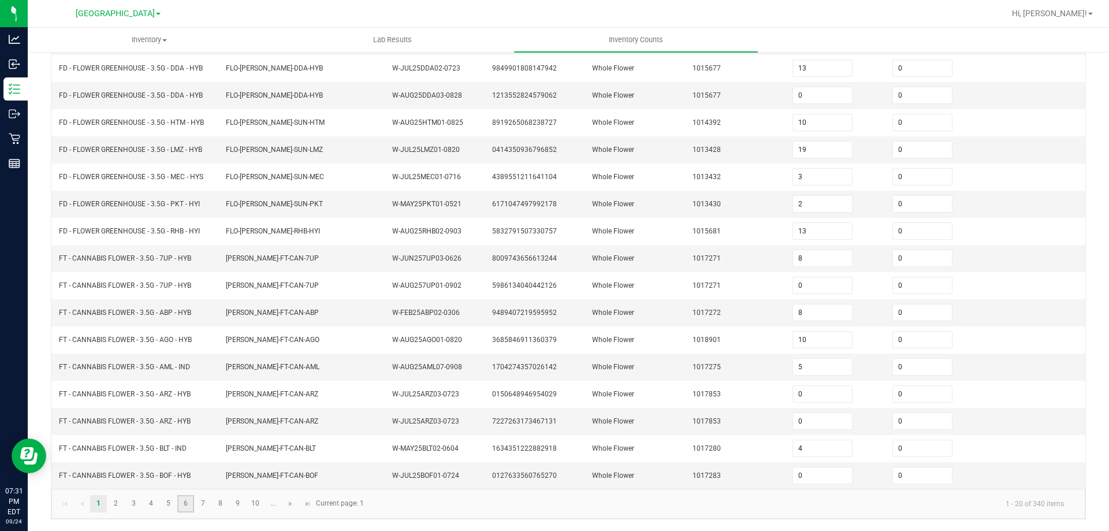
click at [178, 507] on link "6" at bounding box center [185, 503] width 17 height 17
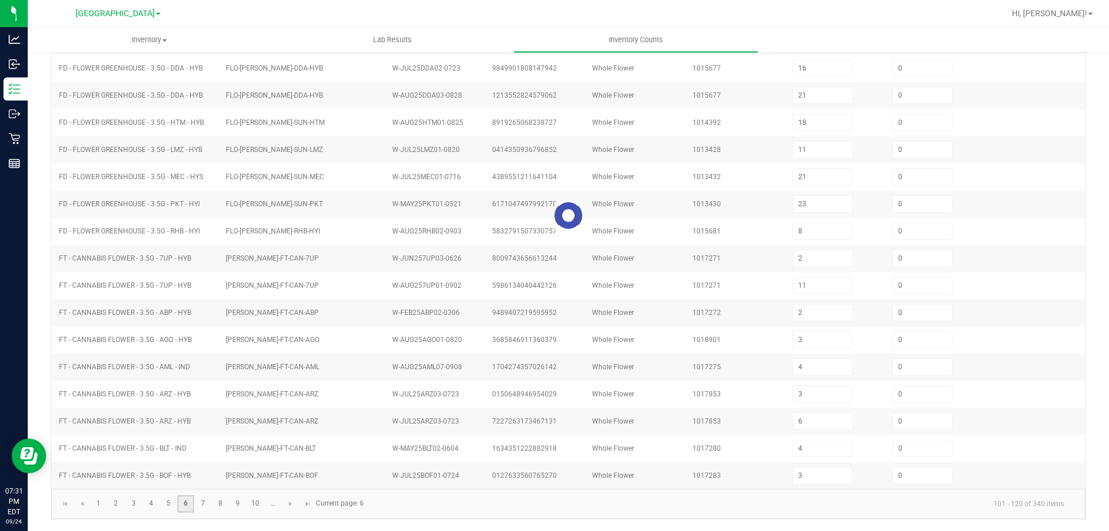
scroll to position [240, 0]
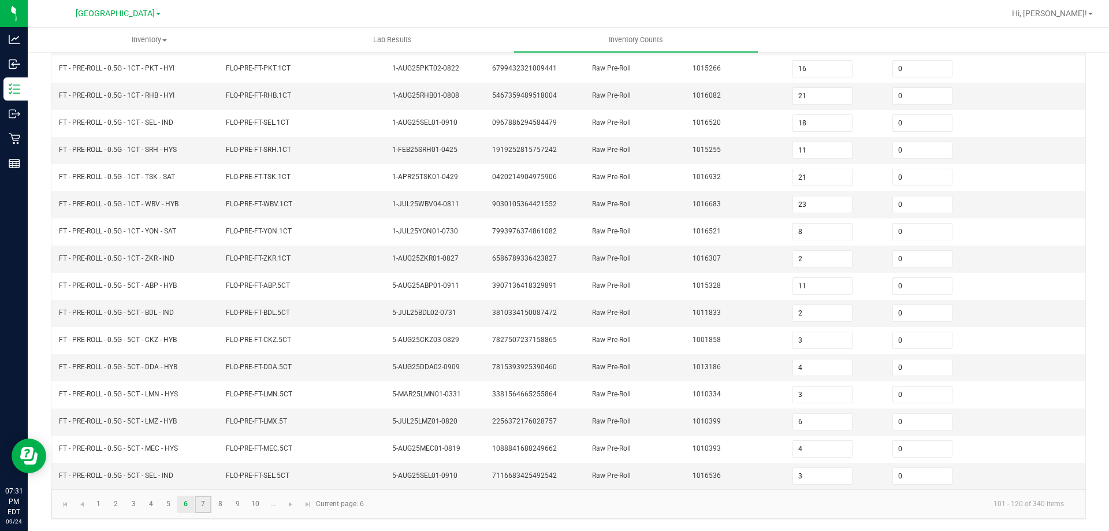
click at [202, 507] on link "7" at bounding box center [203, 504] width 17 height 17
drag, startPoint x: 921, startPoint y: 426, endPoint x: 862, endPoint y: 414, distance: 60.7
click at [921, 426] on input "0" at bounding box center [922, 422] width 59 height 16
click at [711, 379] on td "1016127" at bounding box center [736, 367] width 100 height 27
click at [220, 501] on link "8" at bounding box center [220, 504] width 17 height 17
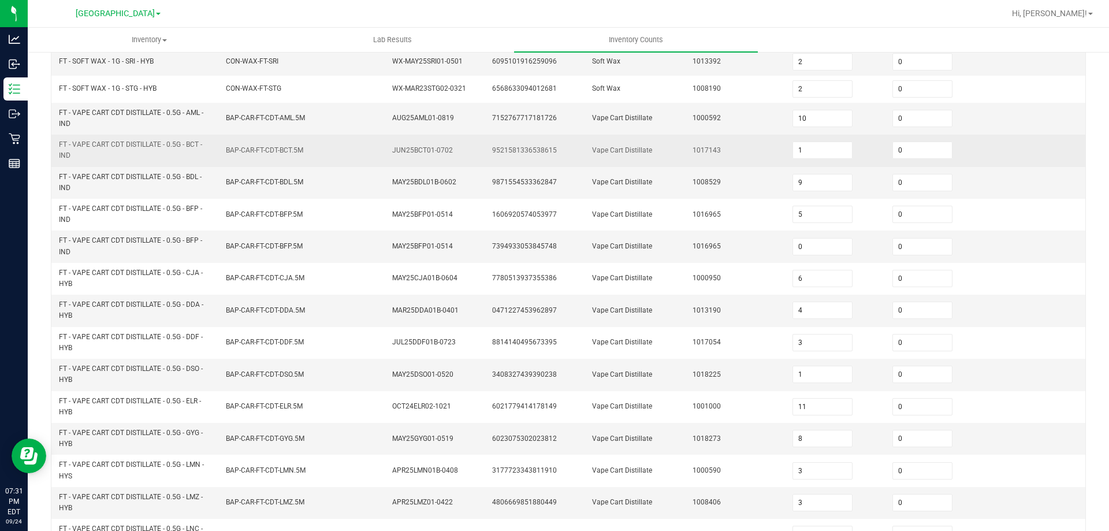
scroll to position [0, 0]
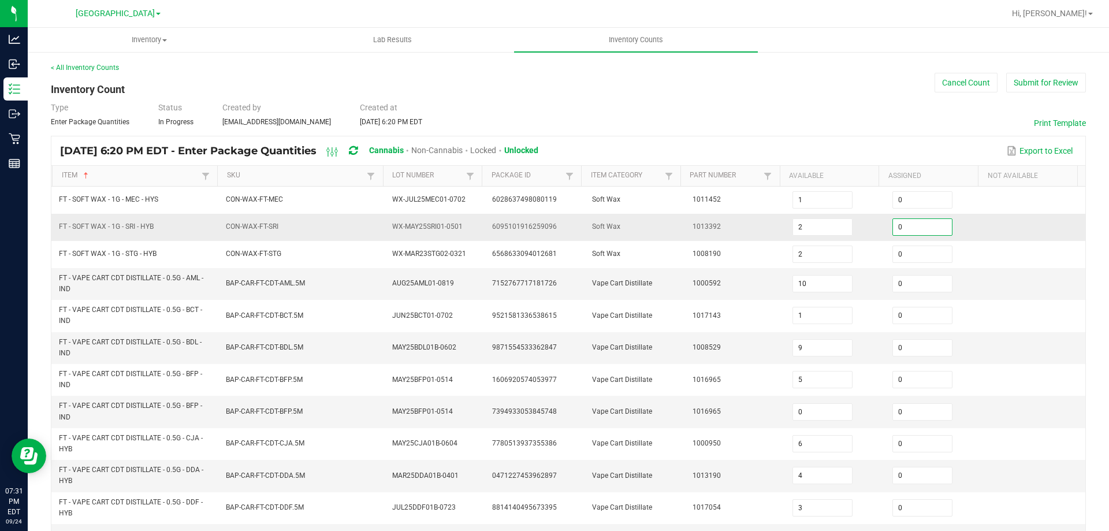
click at [893, 224] on input "0" at bounding box center [922, 227] width 59 height 16
click at [820, 137] on div "Sep 24, 2025 6:20 PM EDT - Enter Package Quantities Cannabis Non-Cannabis Locke…" at bounding box center [568, 150] width 1034 height 29
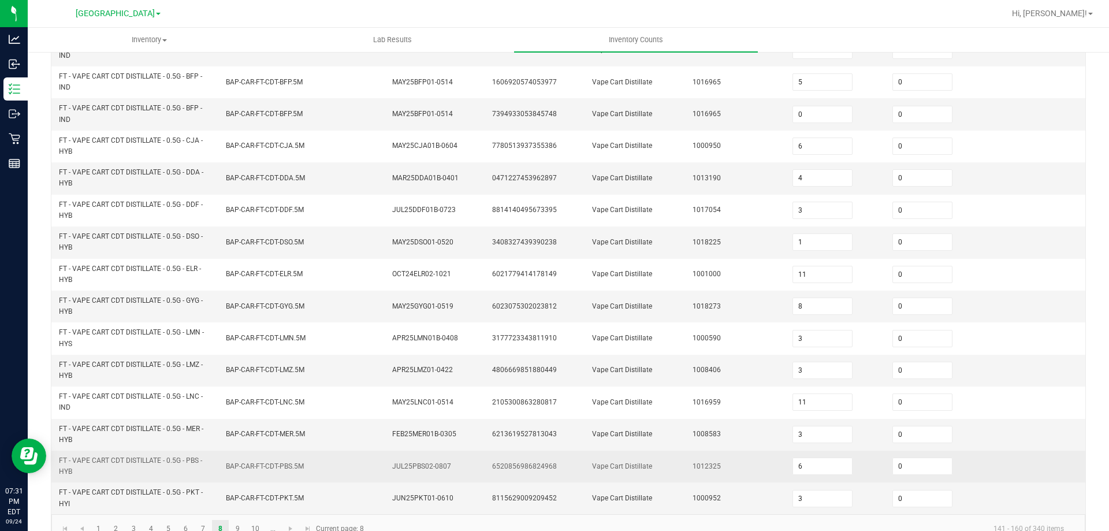
scroll to position [322, 0]
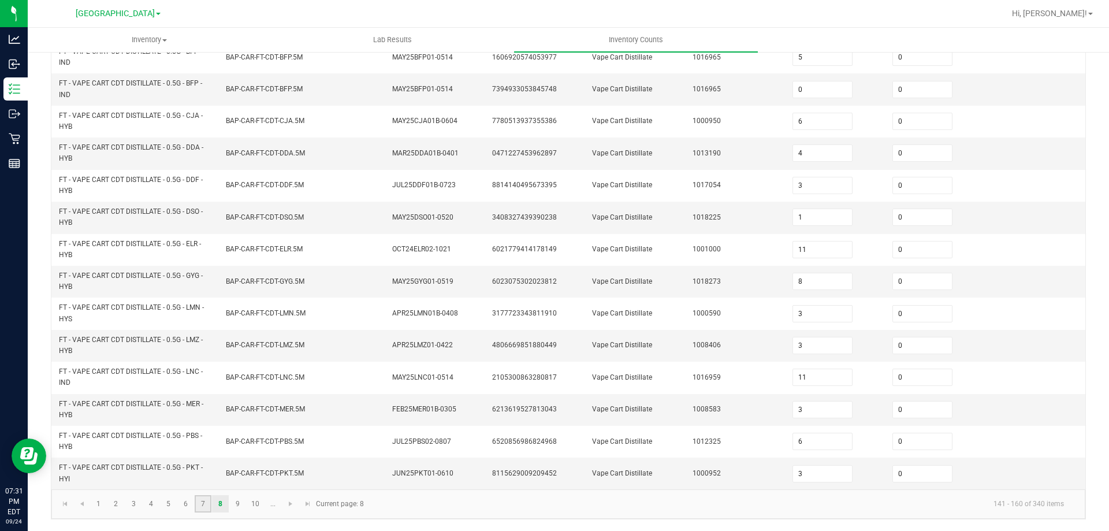
click at [199, 505] on link "7" at bounding box center [203, 503] width 17 height 17
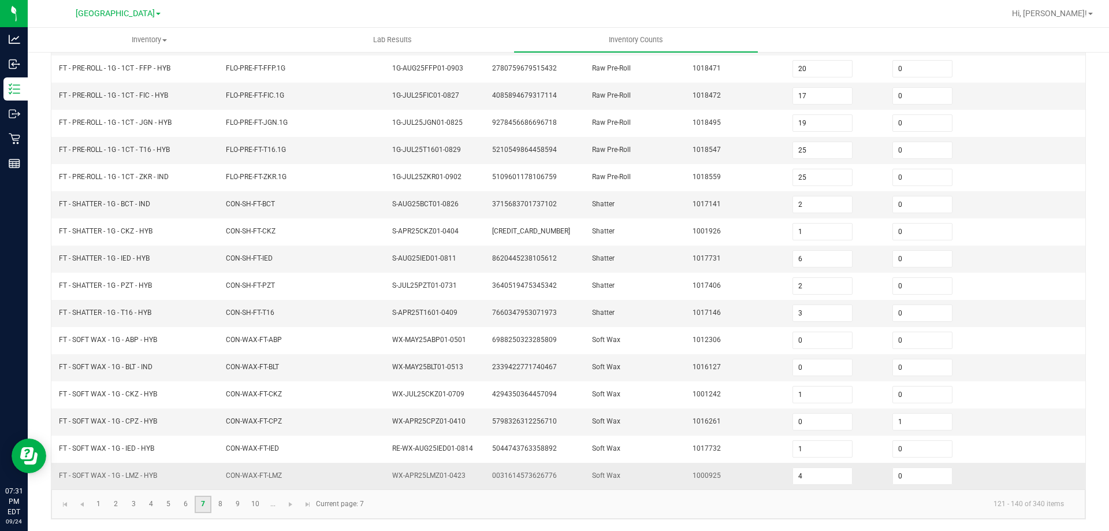
scroll to position [240, 0]
drag, startPoint x: 745, startPoint y: 325, endPoint x: 516, endPoint y: 210, distance: 256.0
click at [745, 325] on td "1017146" at bounding box center [736, 313] width 100 height 27
click at [95, 502] on link "1" at bounding box center [98, 504] width 17 height 17
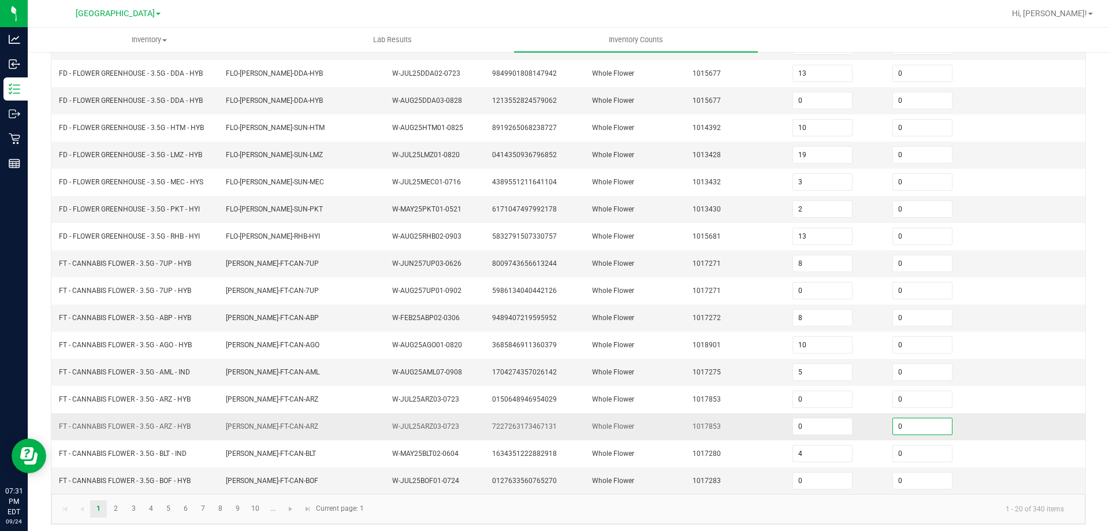
click at [904, 428] on input "0" at bounding box center [922, 426] width 59 height 16
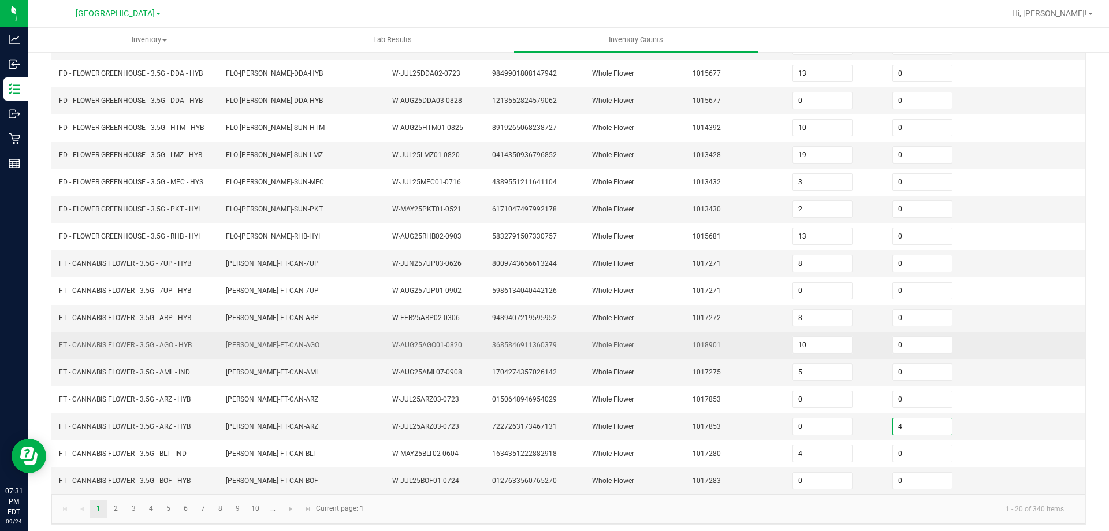
click at [644, 342] on td "Whole Flower" at bounding box center [635, 345] width 100 height 27
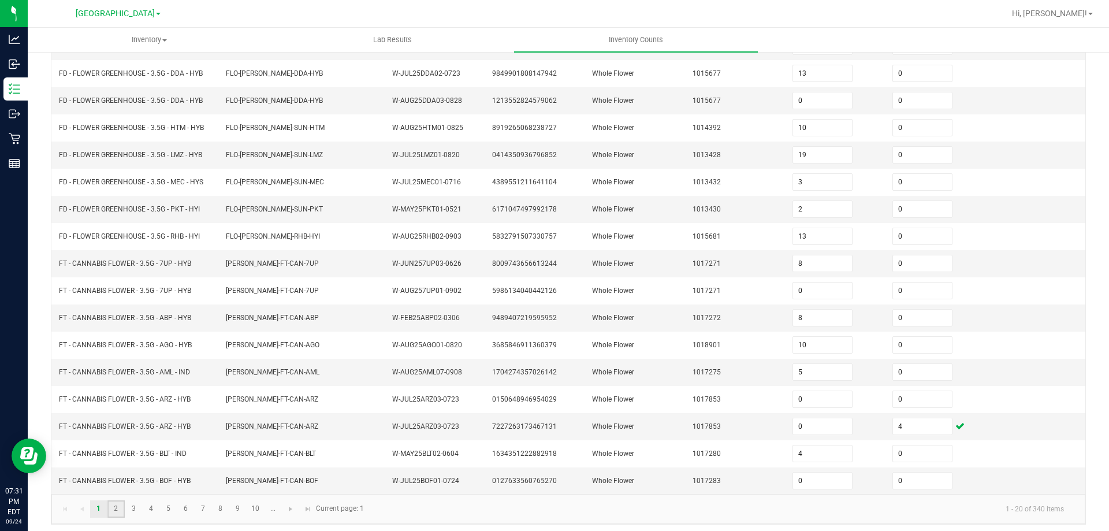
click at [116, 512] on link "2" at bounding box center [115, 508] width 17 height 17
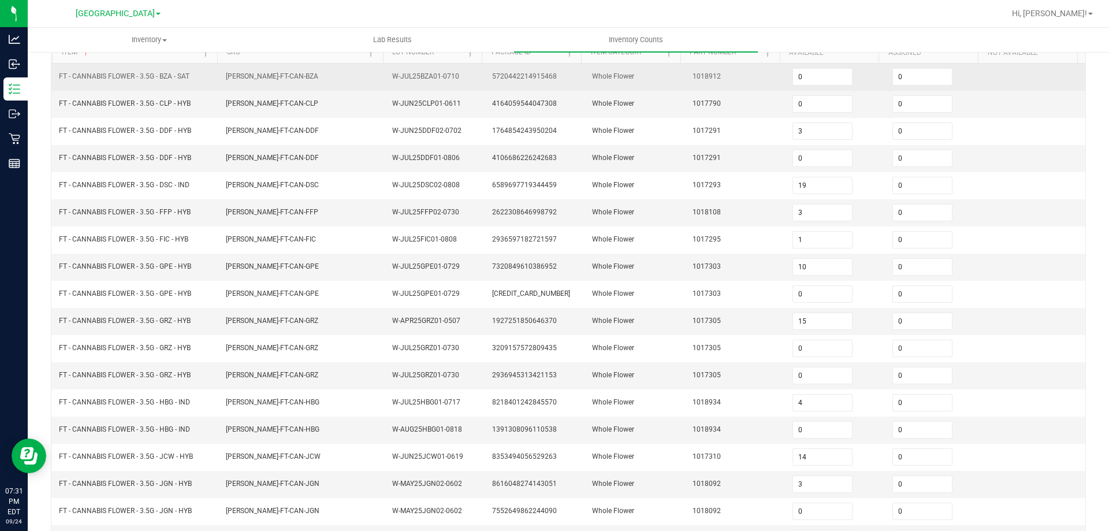
scroll to position [124, 0]
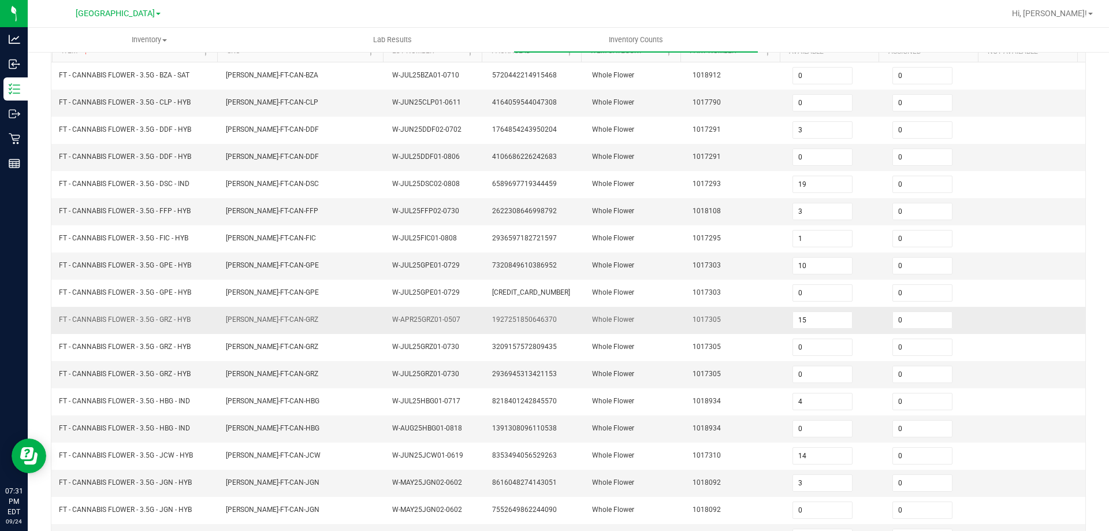
drag, startPoint x: 902, startPoint y: 323, endPoint x: 867, endPoint y: 319, distance: 35.5
click at [902, 325] on input "0" at bounding box center [922, 320] width 59 height 16
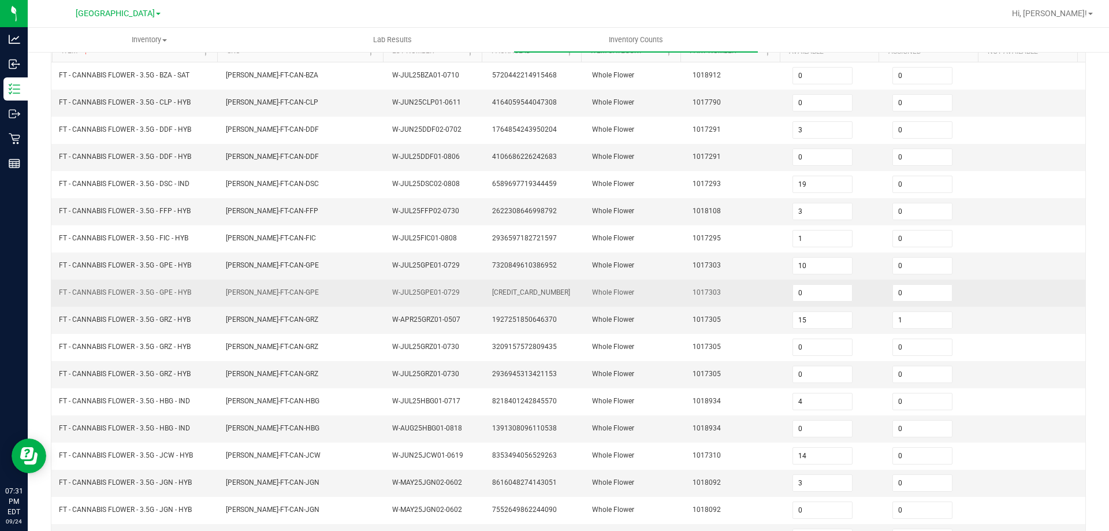
click at [732, 302] on td "1017303" at bounding box center [736, 293] width 100 height 27
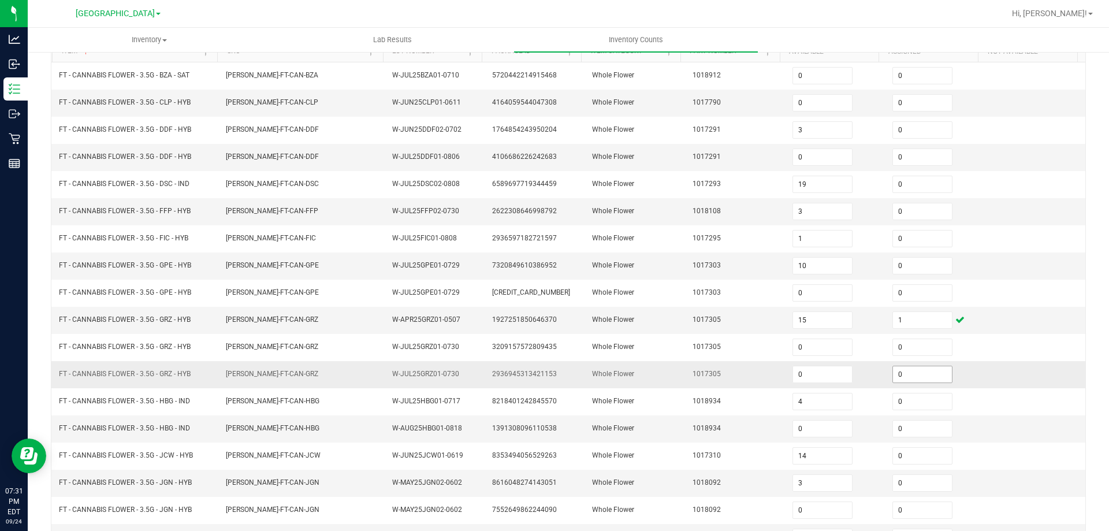
drag, startPoint x: 900, startPoint y: 383, endPoint x: 903, endPoint y: 376, distance: 7.5
click at [901, 382] on td "0" at bounding box center [935, 374] width 100 height 27
click at [903, 373] on input "0" at bounding box center [922, 374] width 59 height 16
click at [715, 323] on td "1017305" at bounding box center [736, 320] width 100 height 27
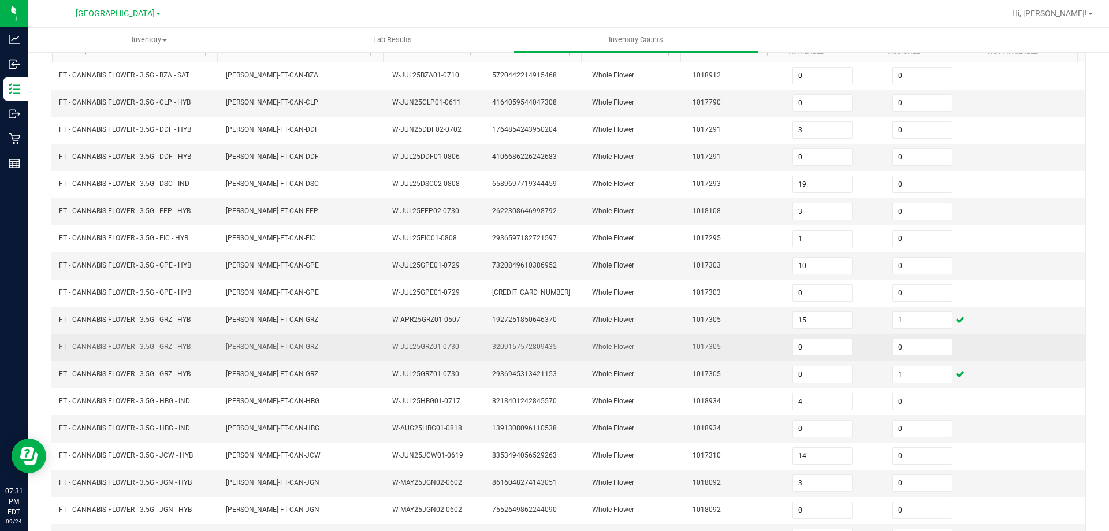
click at [177, 358] on td "FT - CANNABIS FLOWER - 3.5G - GRZ - HYB" at bounding box center [135, 347] width 167 height 27
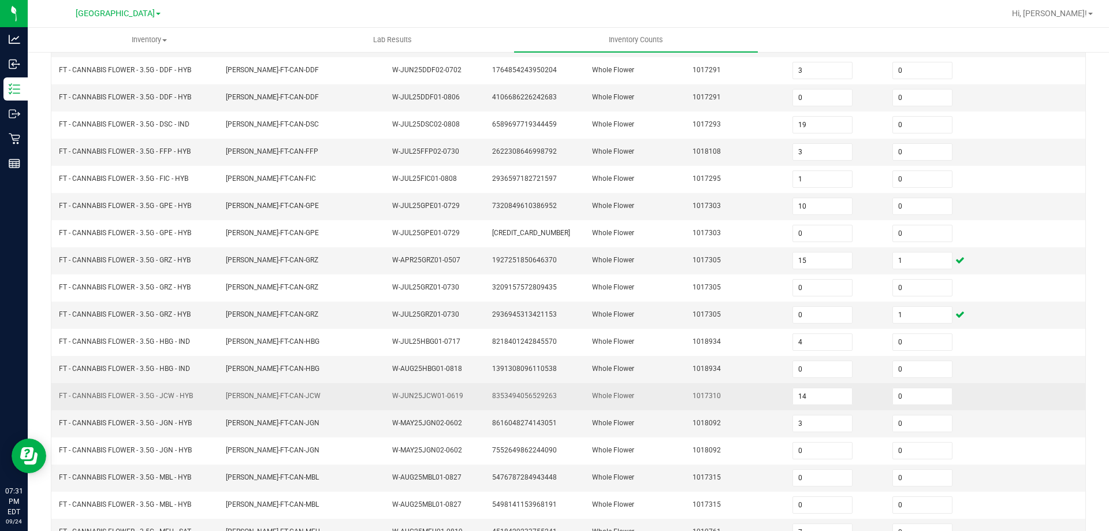
scroll to position [240, 0]
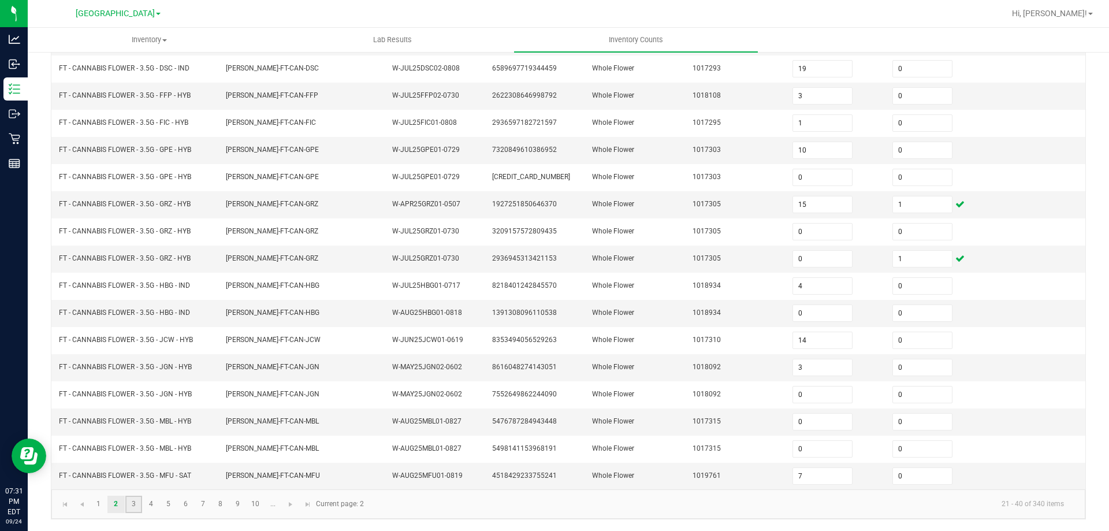
click at [128, 507] on link "3" at bounding box center [133, 504] width 17 height 17
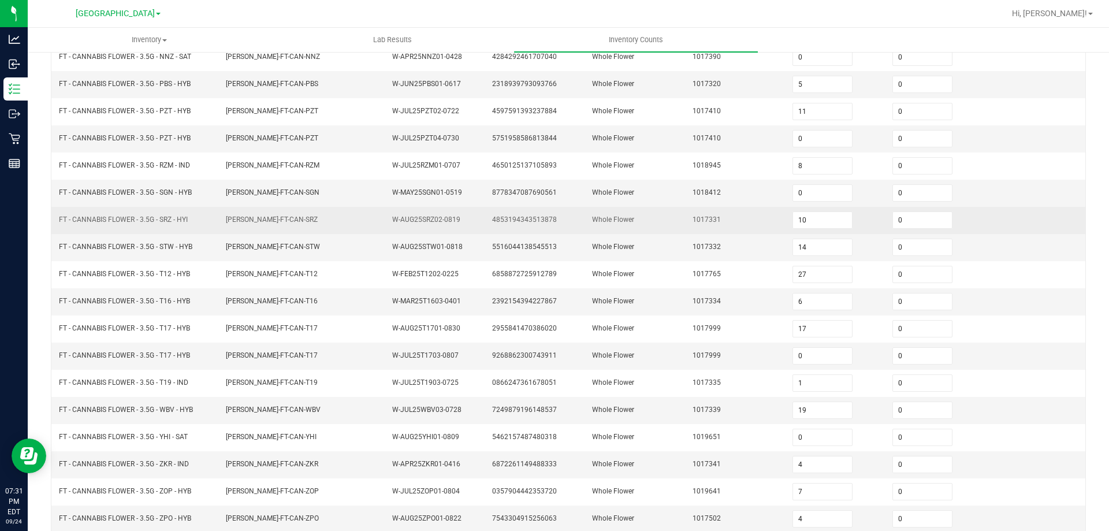
scroll to position [0, 0]
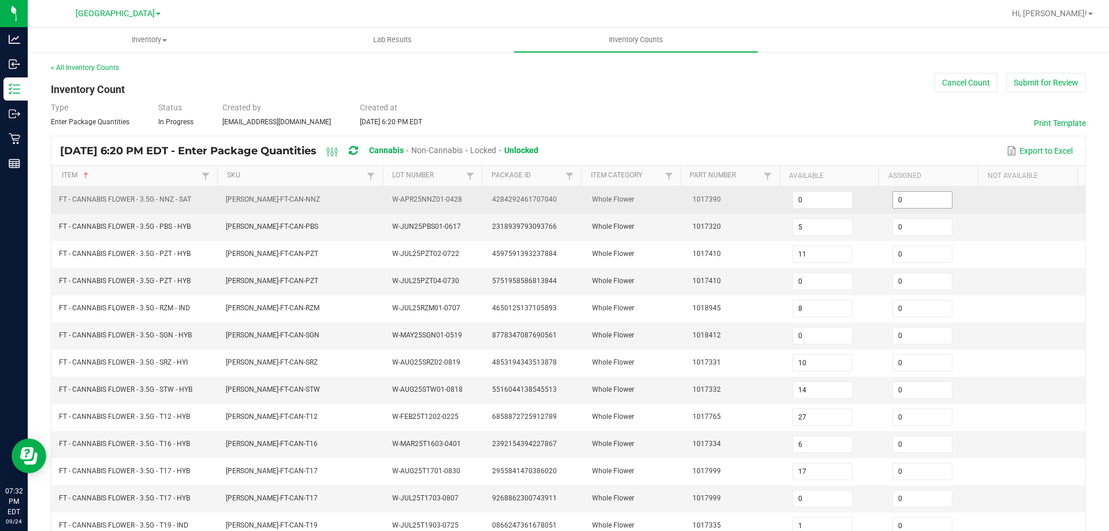
click at [904, 201] on input "0" at bounding box center [922, 200] width 59 height 16
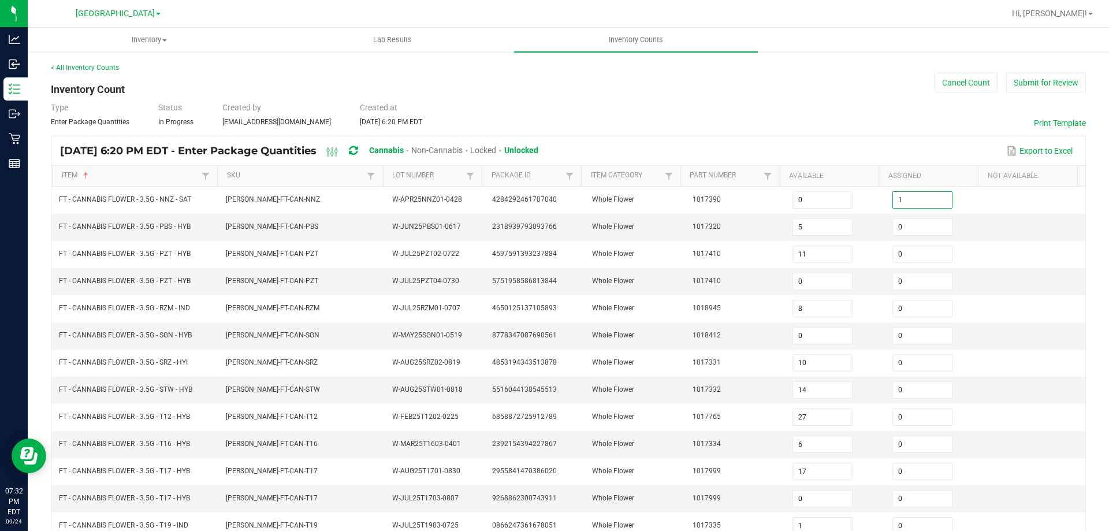
click at [865, 140] on div "Sep 24, 2025 6:20 PM EDT - Enter Package Quantities Cannabis Non-Cannabis Locke…" at bounding box center [568, 150] width 1034 height 29
click at [197, 294] on td "FT - CANNABIS FLOWER - 3.5G - PZT - HYB" at bounding box center [135, 281] width 167 height 27
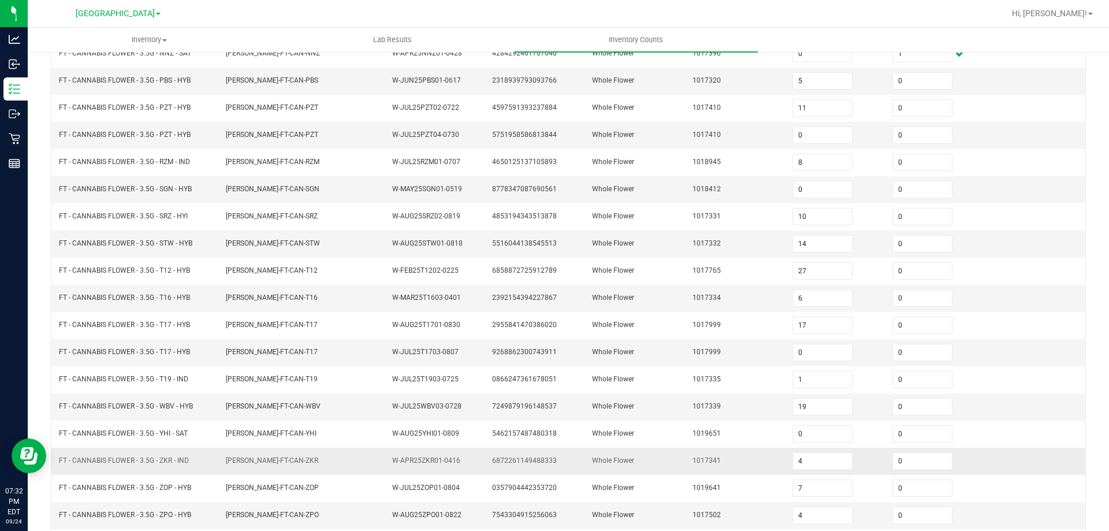
scroll to position [240, 0]
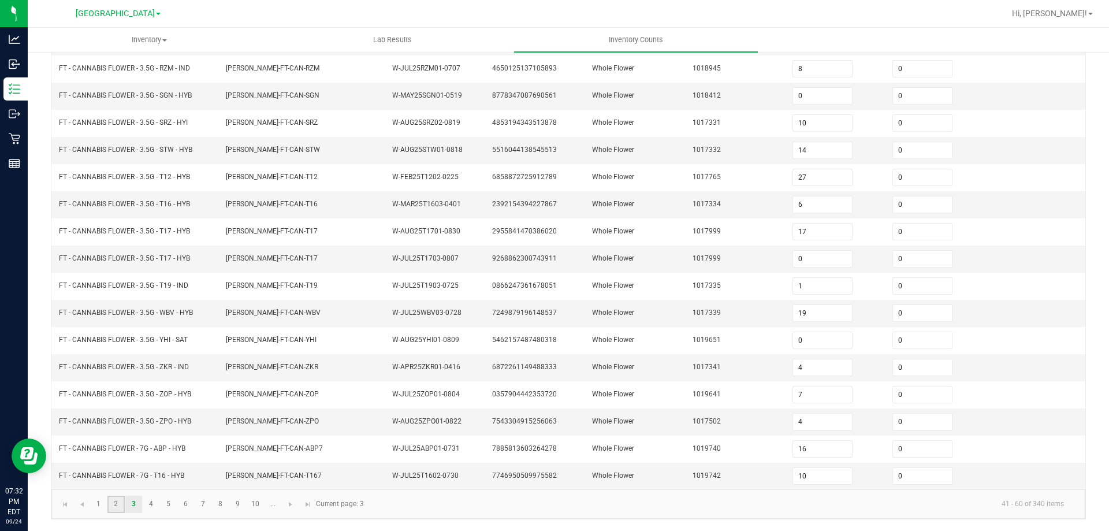
click at [118, 507] on link "2" at bounding box center [115, 504] width 17 height 17
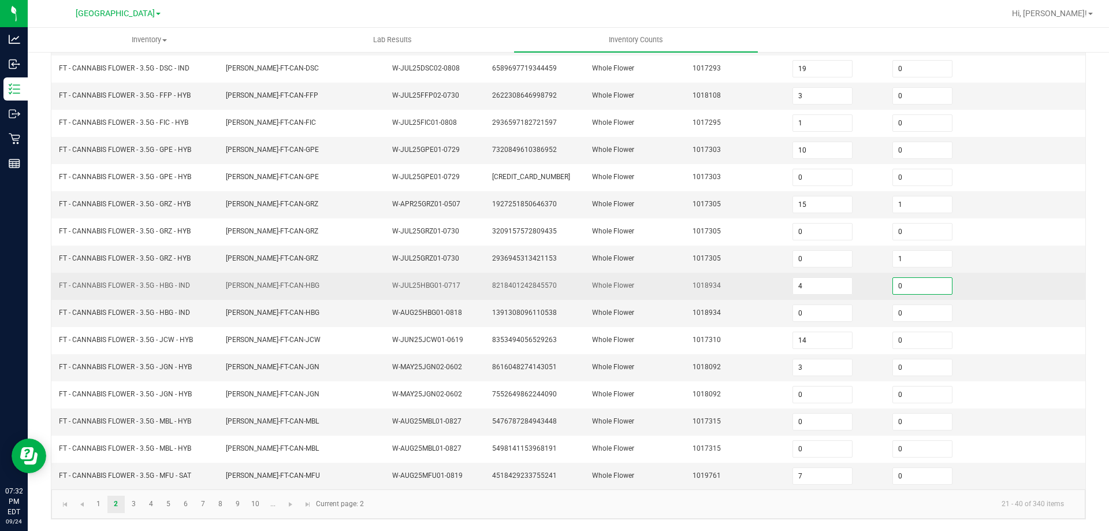
click at [902, 287] on input "0" at bounding box center [922, 286] width 59 height 16
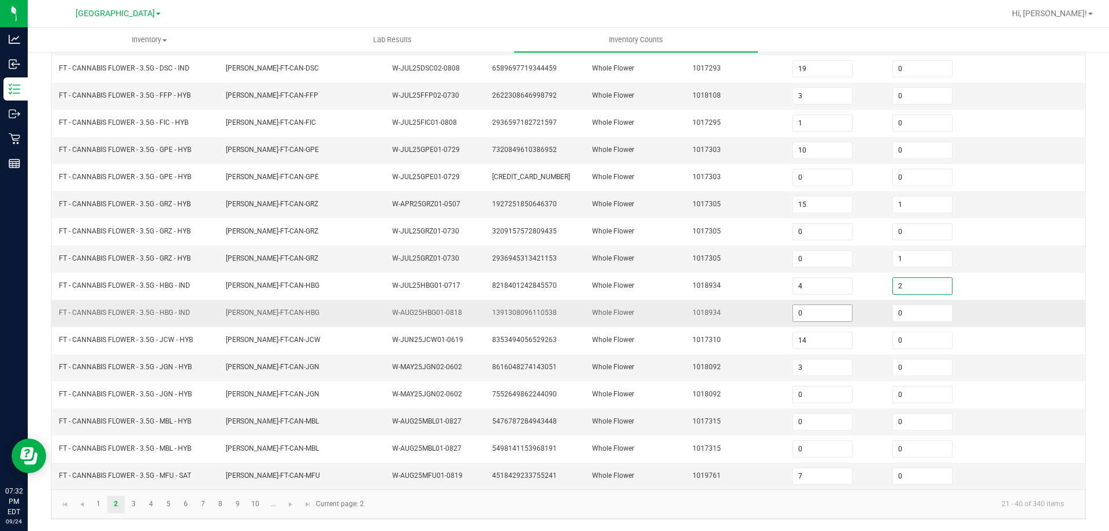
click at [824, 313] on input "0" at bounding box center [822, 313] width 59 height 16
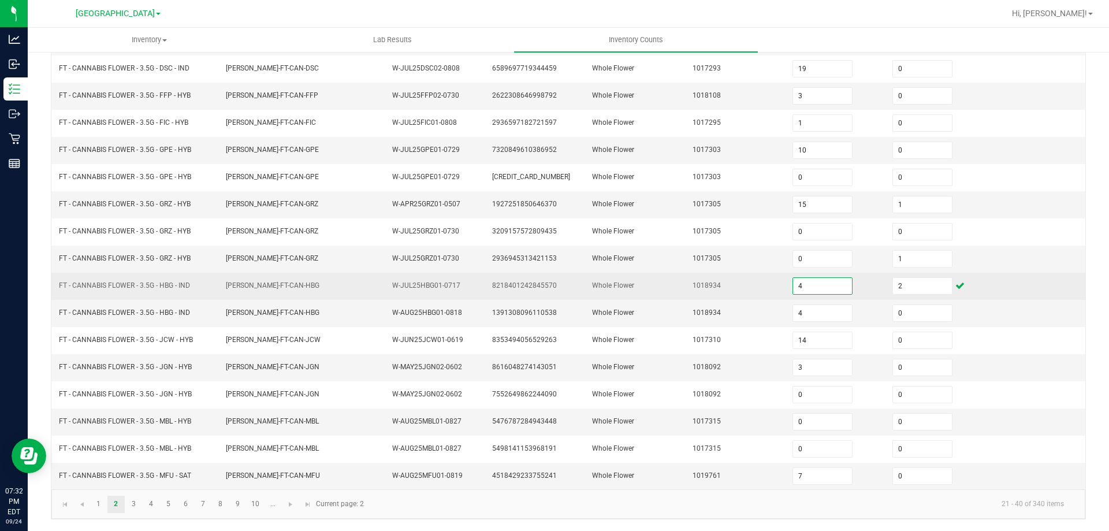
drag, startPoint x: 819, startPoint y: 288, endPoint x: 743, endPoint y: 267, distance: 78.9
click at [818, 288] on input "4" at bounding box center [822, 286] width 59 height 16
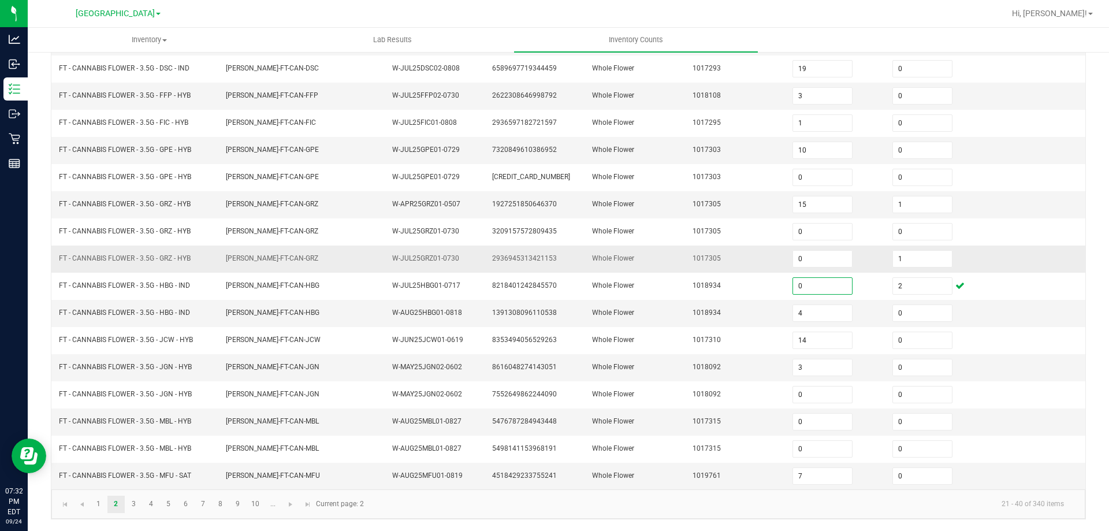
click at [739, 265] on td "1017305" at bounding box center [736, 258] width 100 height 27
click at [200, 323] on td "FT - CANNABIS FLOWER - 3.5G - HBG - IND" at bounding box center [135, 313] width 167 height 27
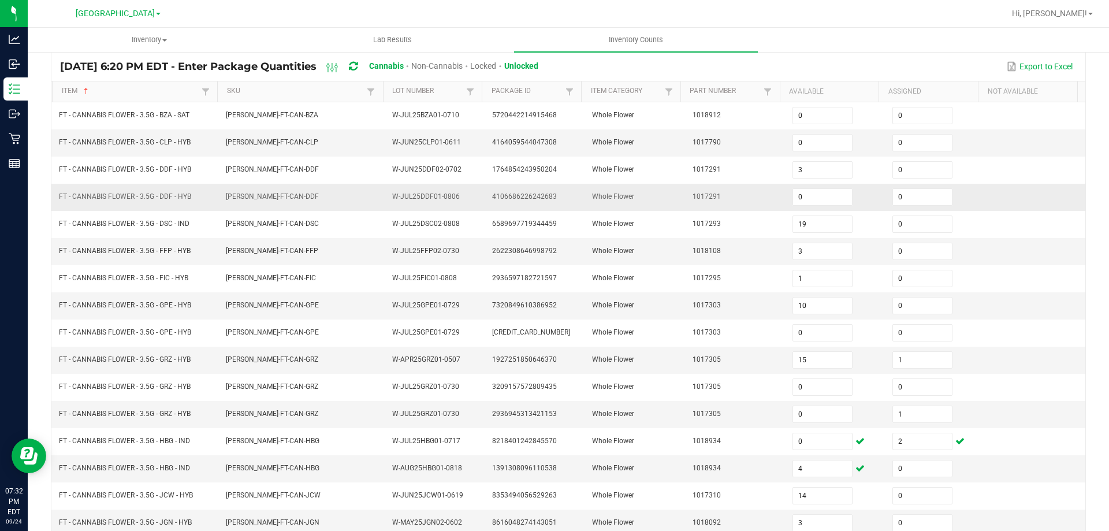
scroll to position [66, 0]
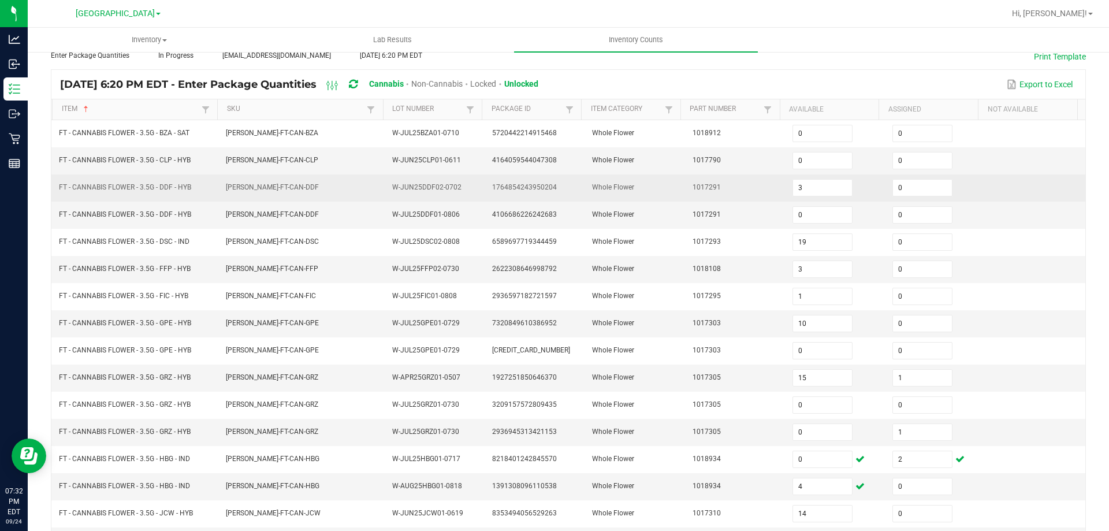
drag, startPoint x: 937, startPoint y: 157, endPoint x: 900, endPoint y: 177, distance: 41.3
click at [933, 159] on span "0" at bounding box center [922, 160] width 60 height 17
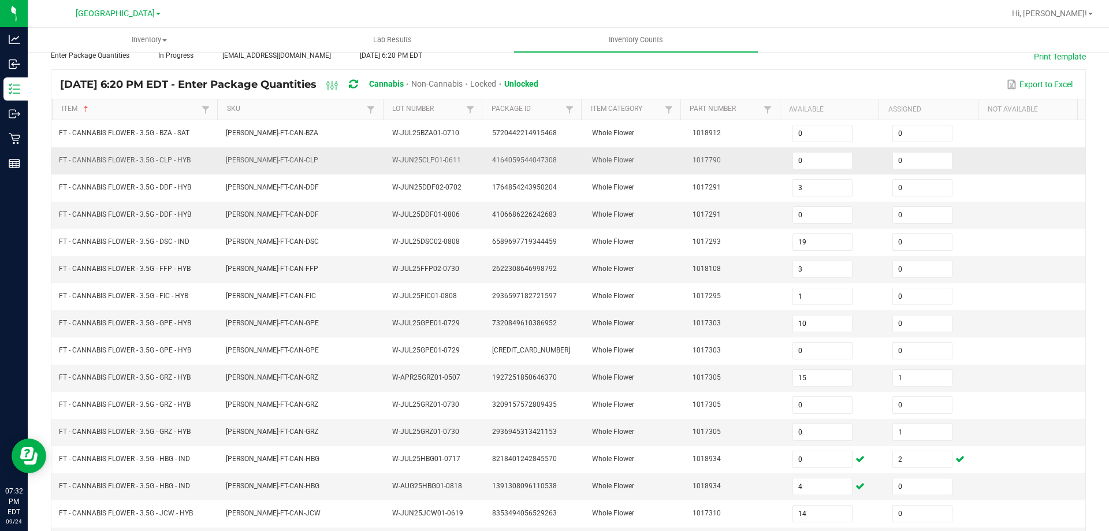
drag, startPoint x: 908, startPoint y: 165, endPoint x: 896, endPoint y: 171, distance: 13.7
click at [907, 165] on input "0" at bounding box center [922, 160] width 59 height 16
click at [670, 159] on td "Whole Flower" at bounding box center [635, 160] width 100 height 27
click at [312, 375] on td "FLO-BUD-FT-CAN-GRZ" at bounding box center [302, 377] width 167 height 27
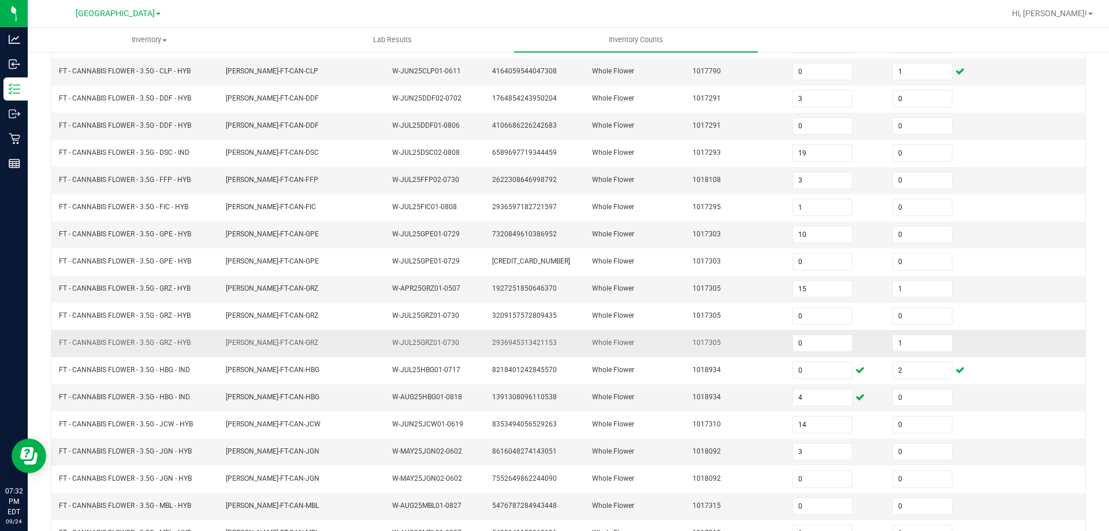
scroll to position [240, 0]
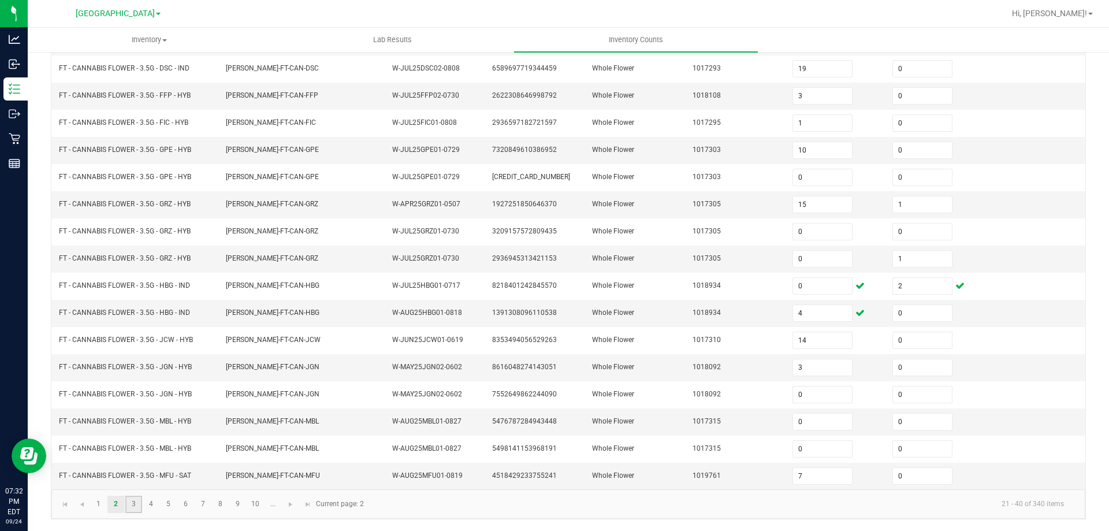
click at [132, 507] on link "3" at bounding box center [133, 504] width 17 height 17
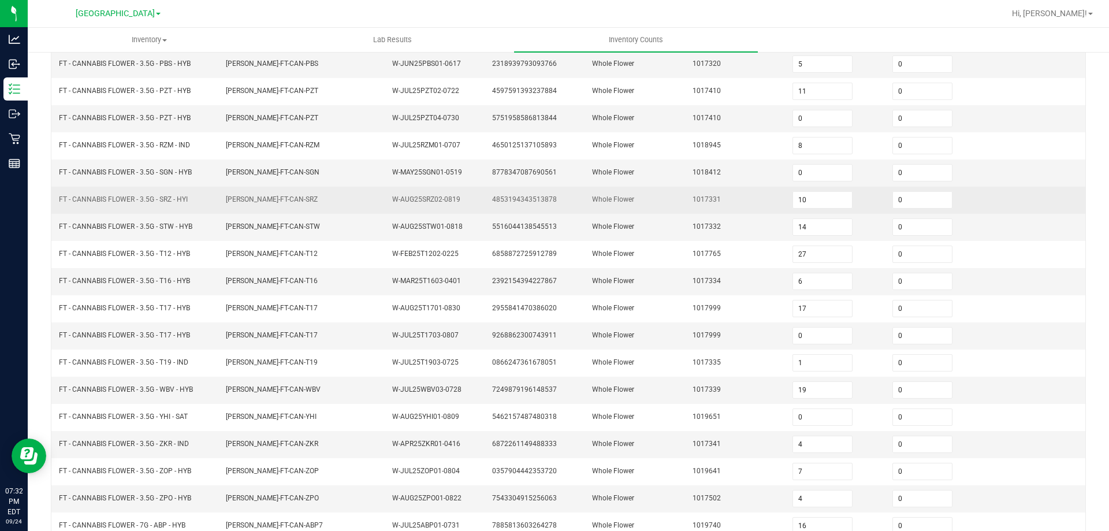
scroll to position [9, 0]
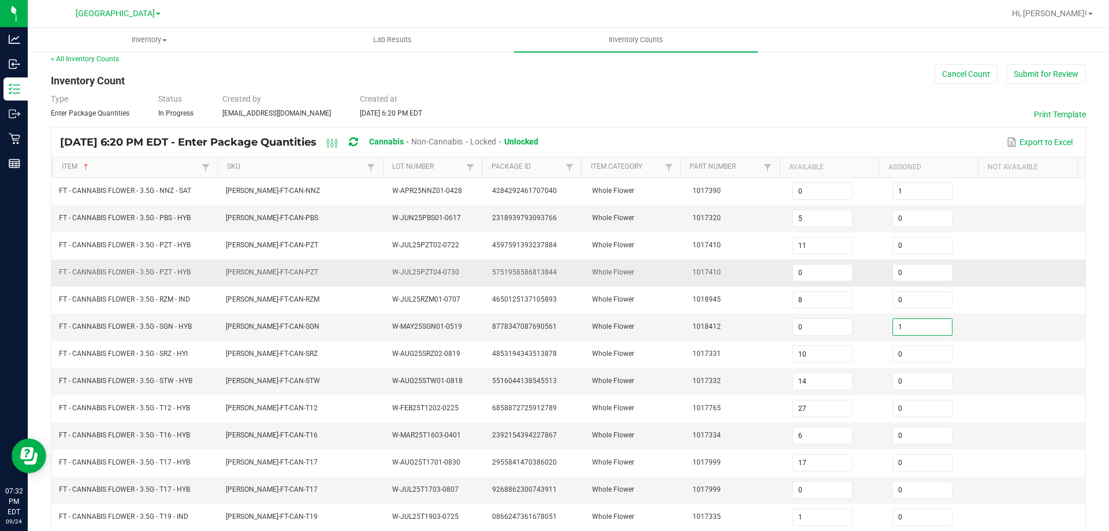
click at [663, 280] on td "Whole Flower" at bounding box center [635, 272] width 100 height 27
click at [211, 337] on td "FT - CANNABIS FLOWER - 3.5G - SGN - HYB" at bounding box center [135, 327] width 167 height 27
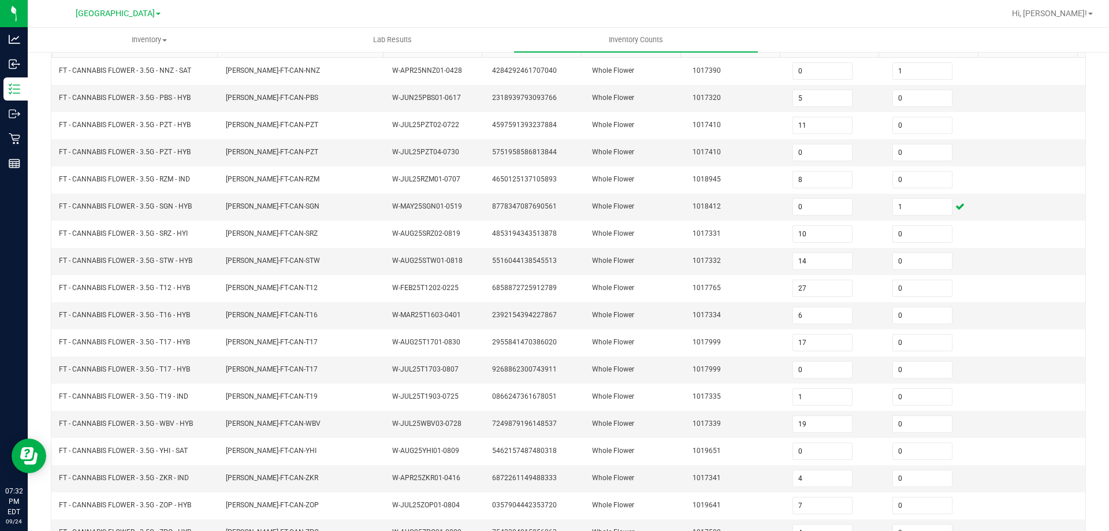
scroll to position [240, 0]
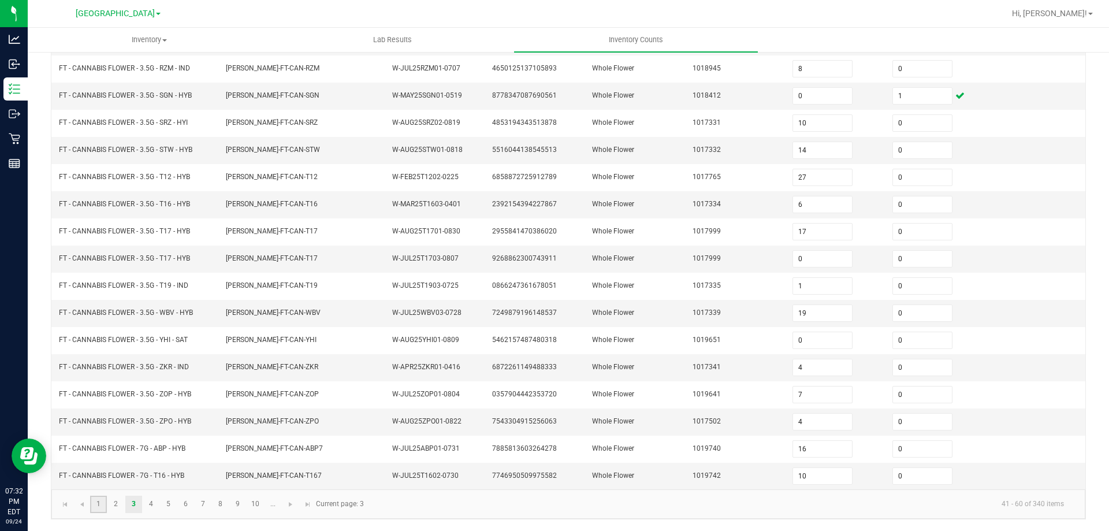
click at [98, 503] on link "1" at bounding box center [98, 504] width 17 height 17
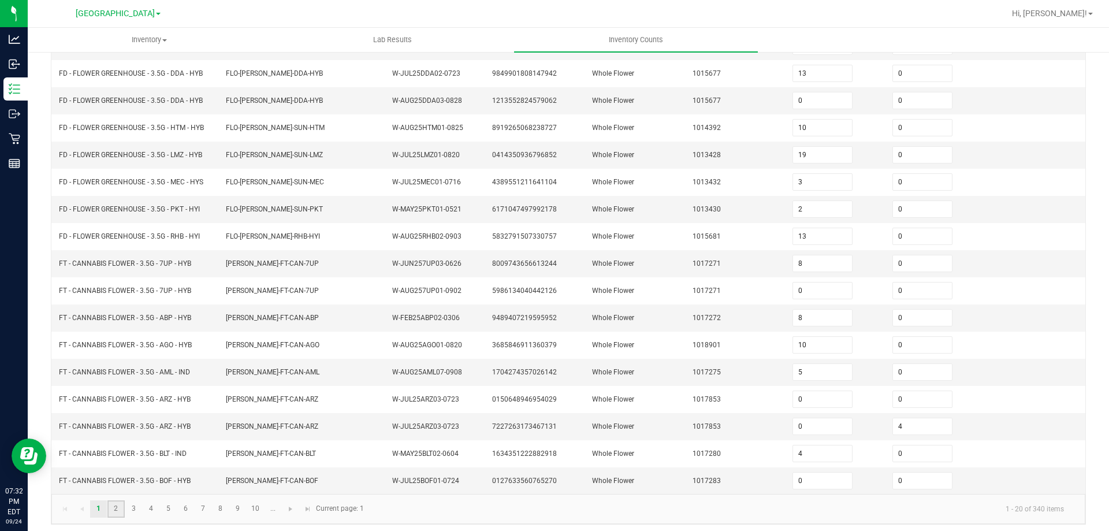
click at [111, 513] on link "2" at bounding box center [115, 508] width 17 height 17
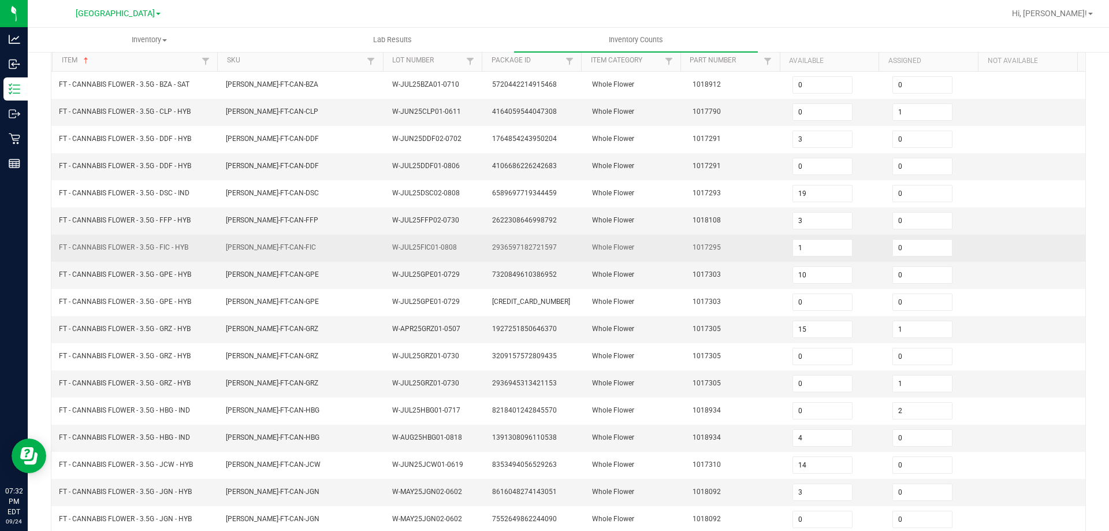
scroll to position [0, 0]
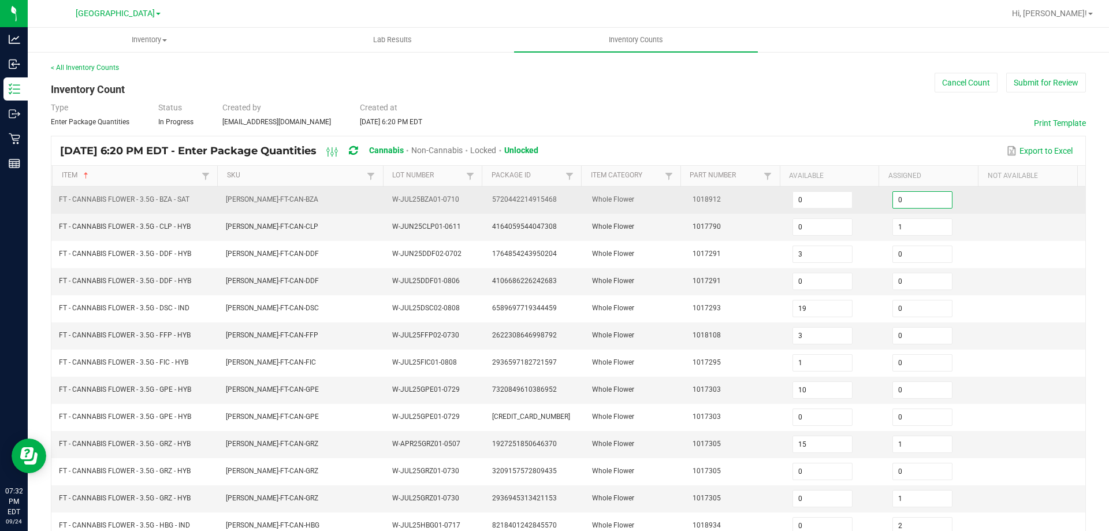
click at [915, 204] on input "0" at bounding box center [922, 200] width 59 height 16
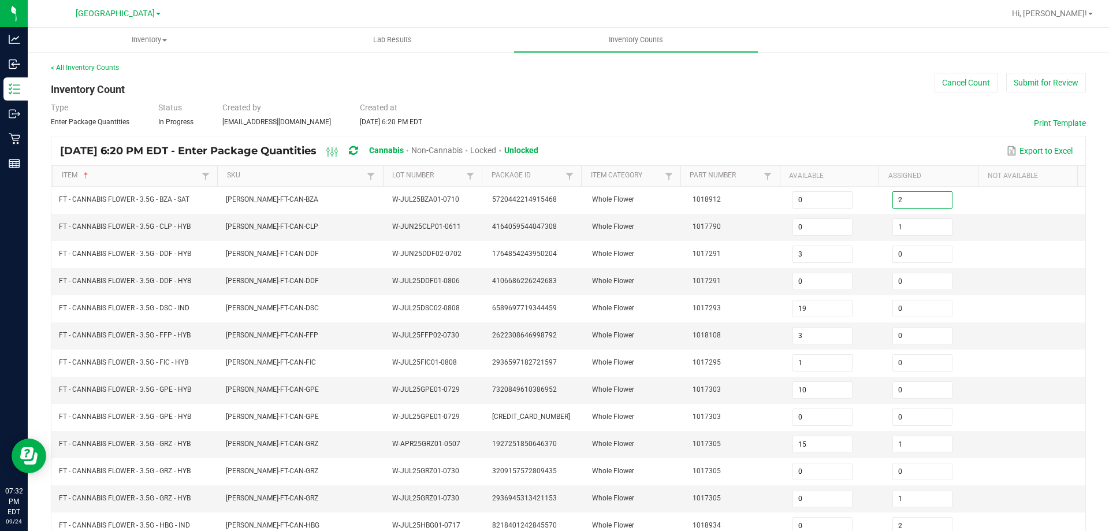
drag, startPoint x: 887, startPoint y: 150, endPoint x: 880, endPoint y: 149, distance: 7.0
click at [887, 150] on div "Export to Excel" at bounding box center [812, 151] width 530 height 20
click at [202, 347] on td "FT - CANNABIS FLOWER - 3.5G - FFP - HYB" at bounding box center [135, 335] width 167 height 27
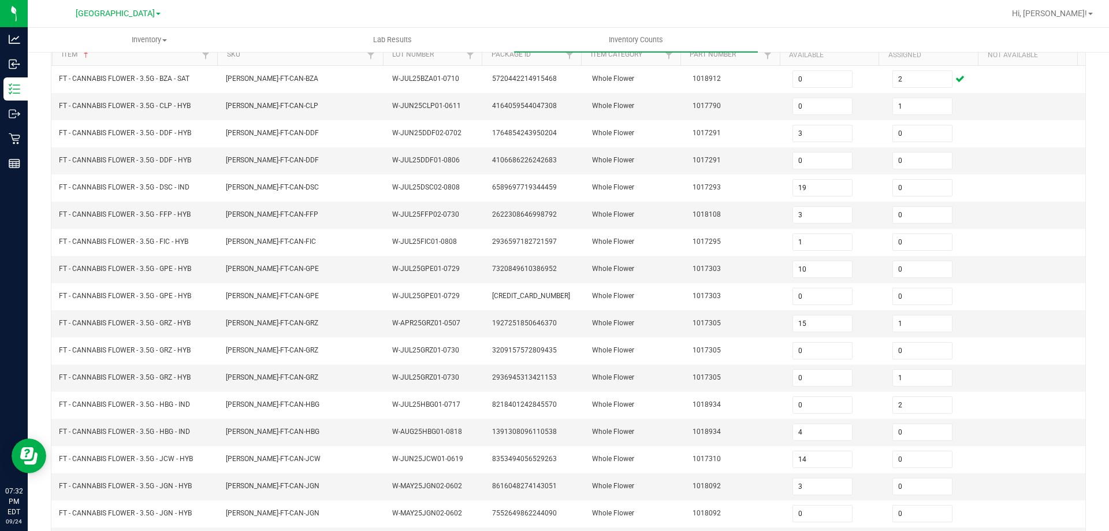
scroll to position [240, 0]
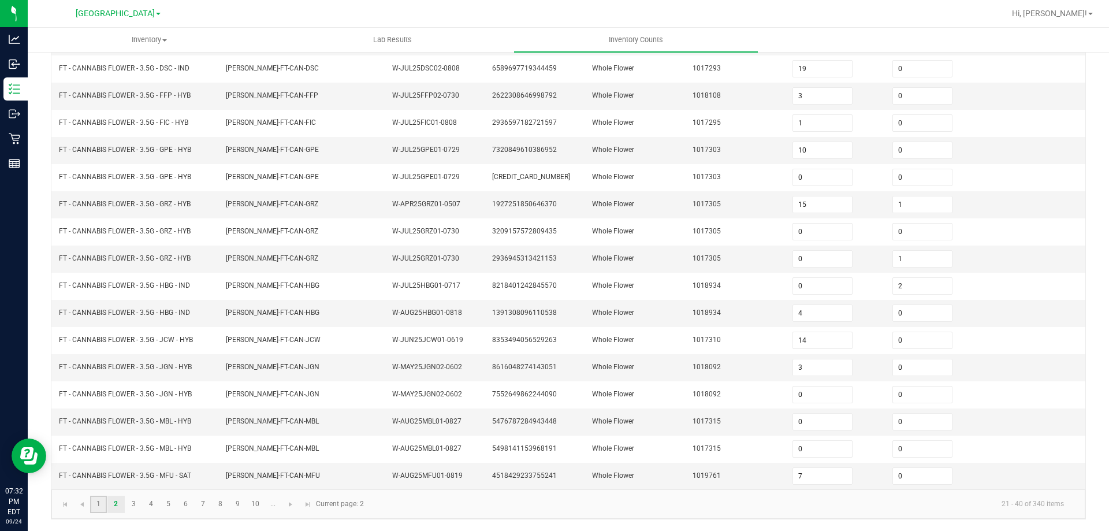
click at [99, 500] on link "1" at bounding box center [98, 504] width 17 height 17
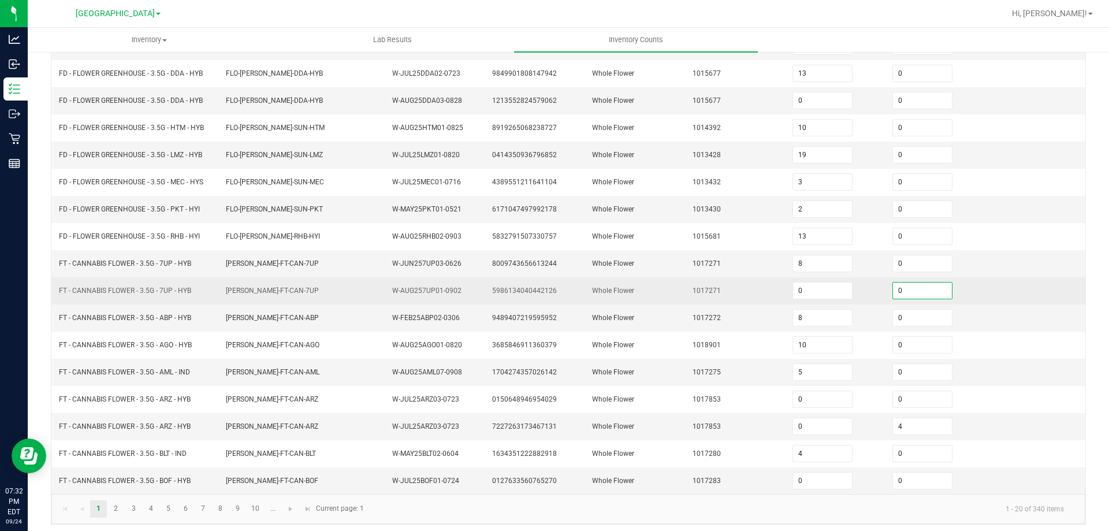
click at [923, 297] on input "0" at bounding box center [922, 290] width 59 height 16
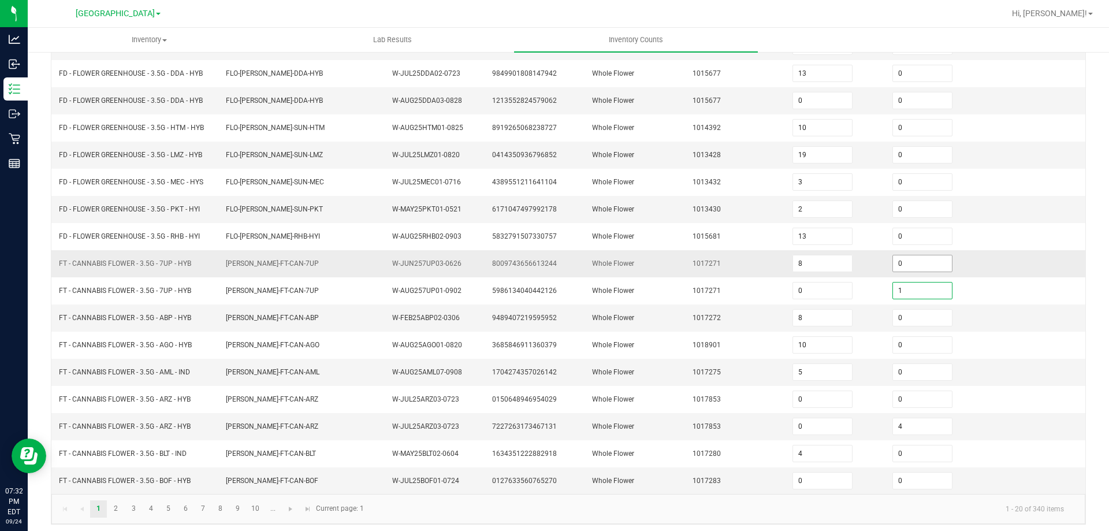
click at [917, 270] on input "0" at bounding box center [922, 263] width 59 height 16
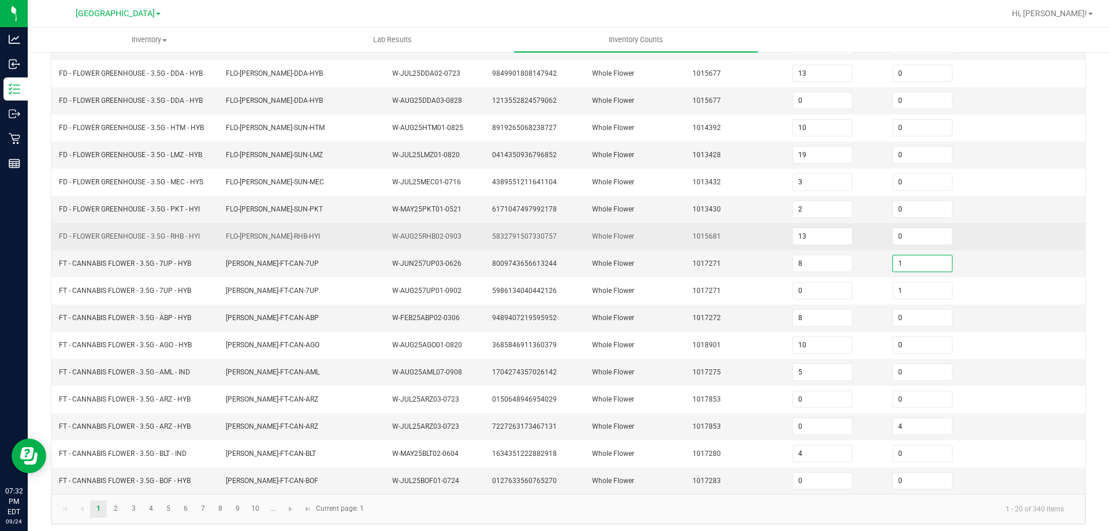
click at [724, 247] on td "1015681" at bounding box center [736, 236] width 100 height 27
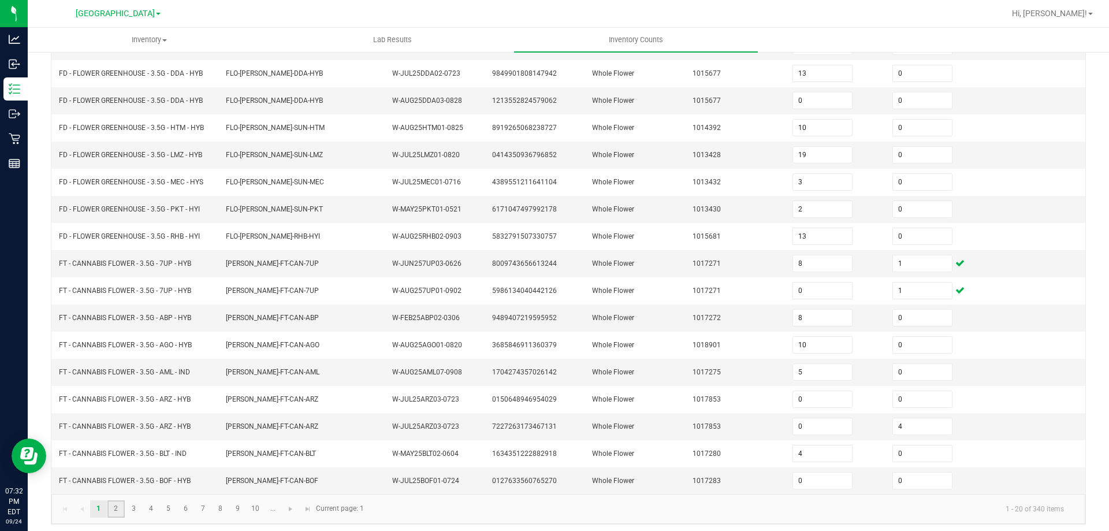
click at [118, 509] on link "2" at bounding box center [115, 508] width 17 height 17
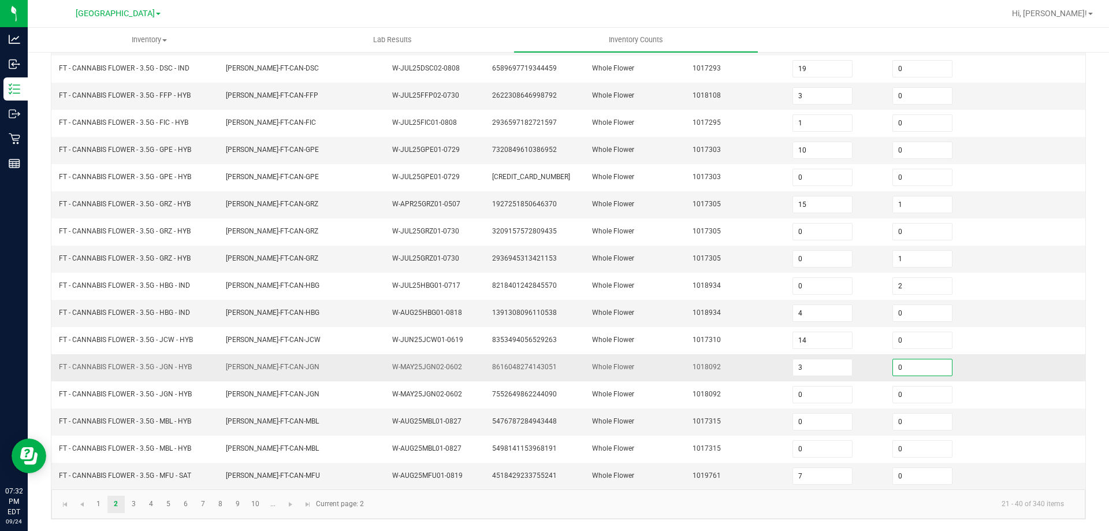
drag, startPoint x: 902, startPoint y: 366, endPoint x: 840, endPoint y: 378, distance: 63.5
click at [902, 367] on input "0" at bounding box center [922, 367] width 59 height 16
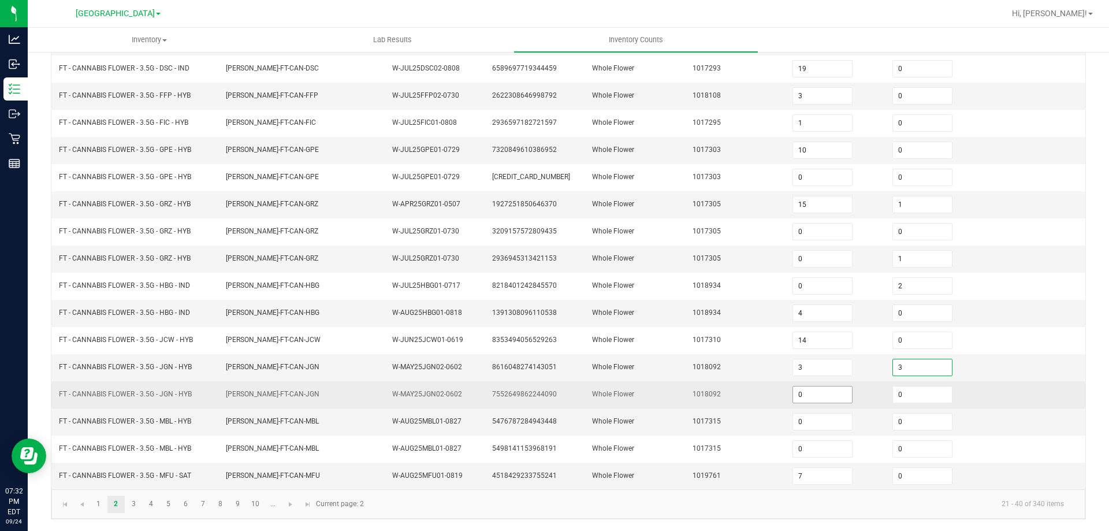
click at [824, 390] on input "0" at bounding box center [822, 394] width 59 height 16
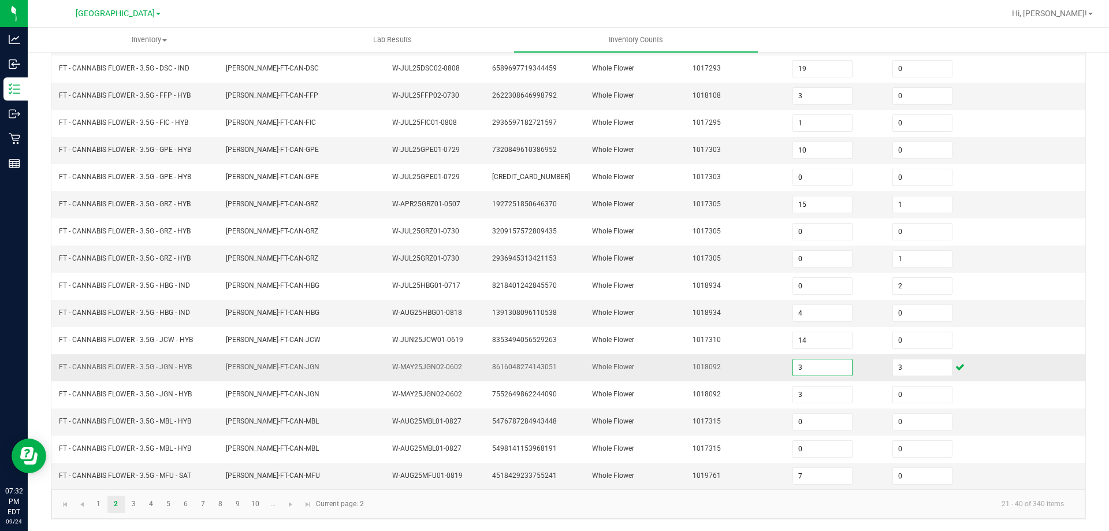
click at [824, 363] on input "3" at bounding box center [822, 367] width 59 height 16
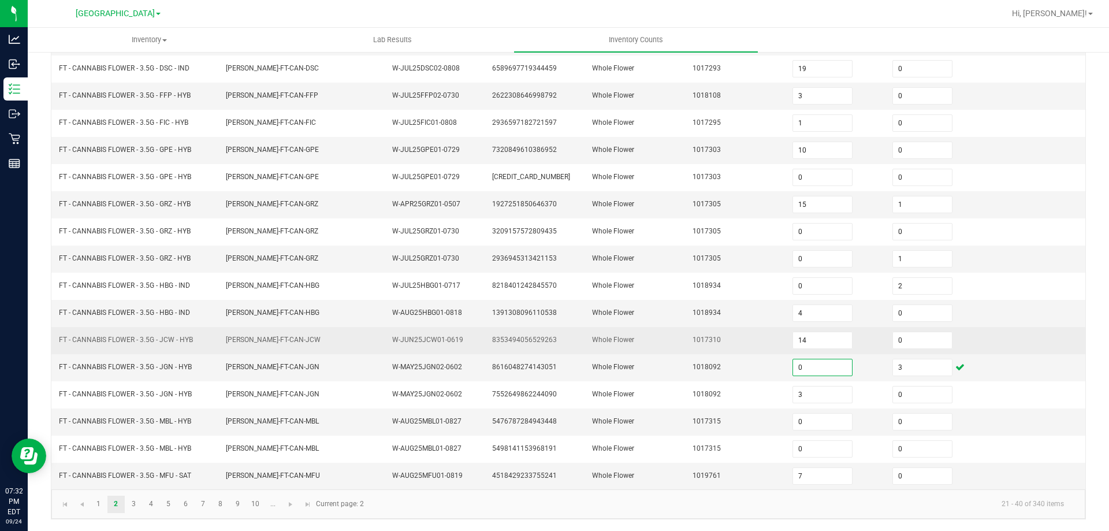
click at [724, 333] on td "1017310" at bounding box center [736, 340] width 100 height 27
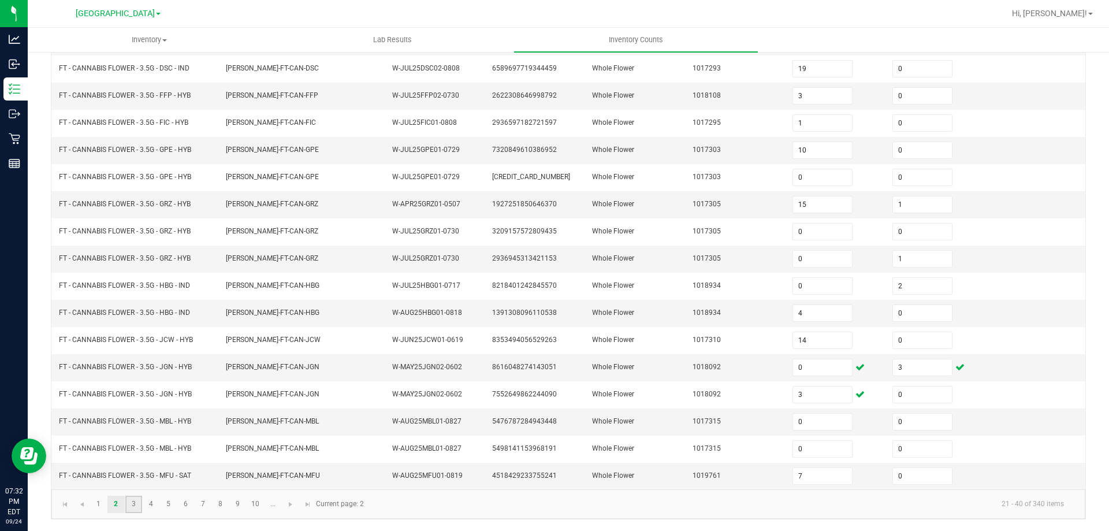
click at [125, 505] on link "3" at bounding box center [133, 504] width 17 height 17
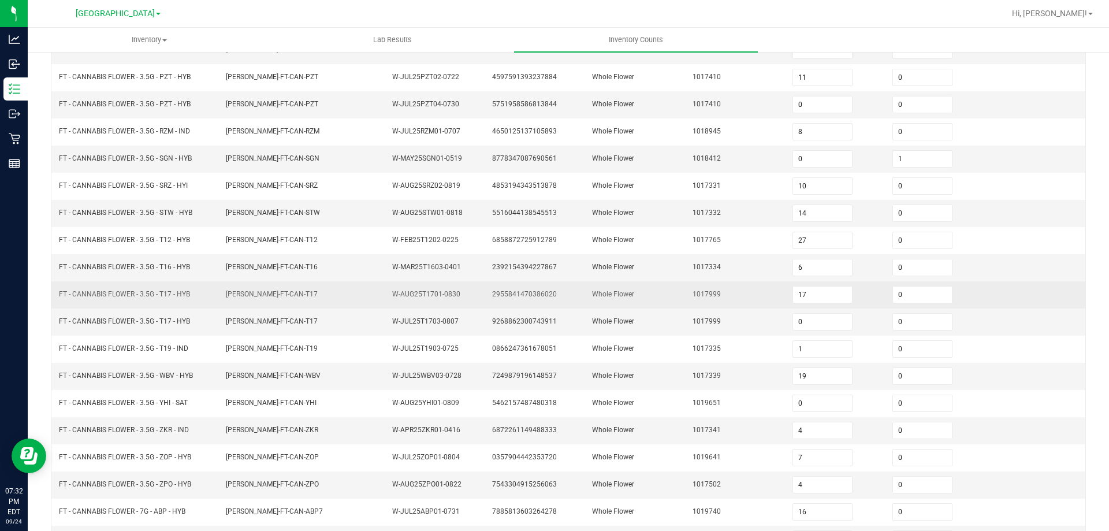
scroll to position [66, 0]
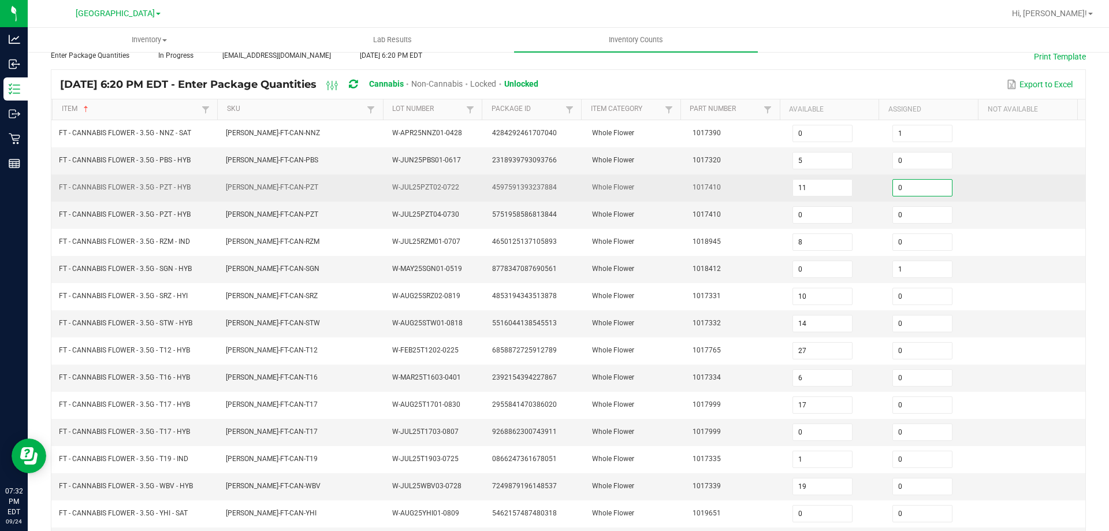
click at [913, 192] on input "0" at bounding box center [922, 188] width 59 height 16
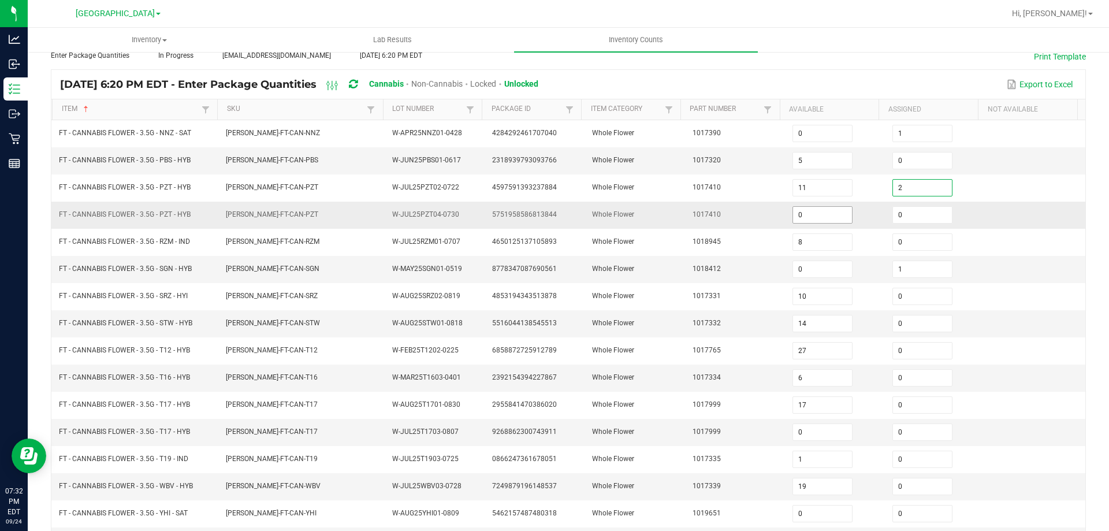
click at [826, 214] on input "0" at bounding box center [822, 215] width 59 height 16
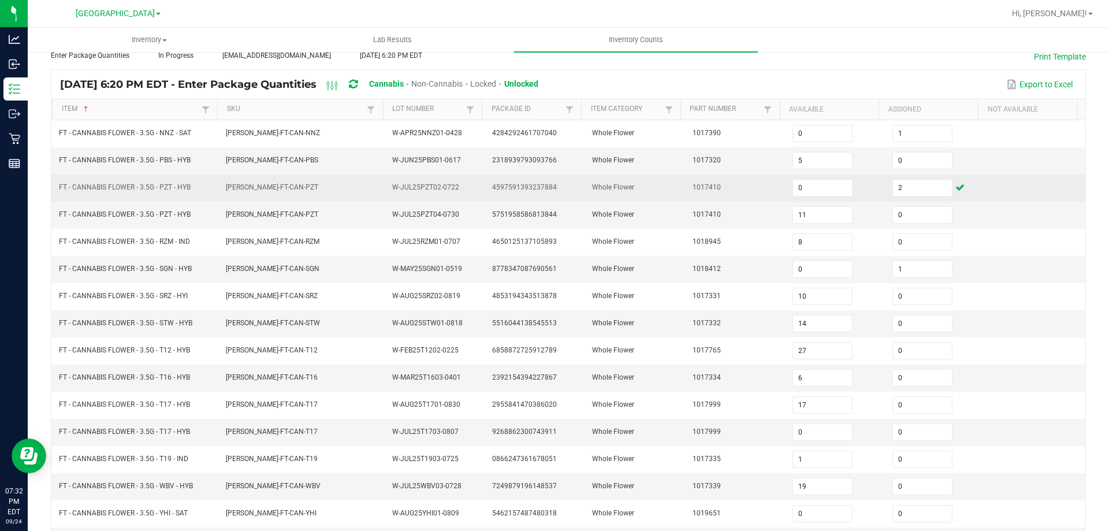
click at [715, 185] on td "1017410" at bounding box center [736, 187] width 100 height 27
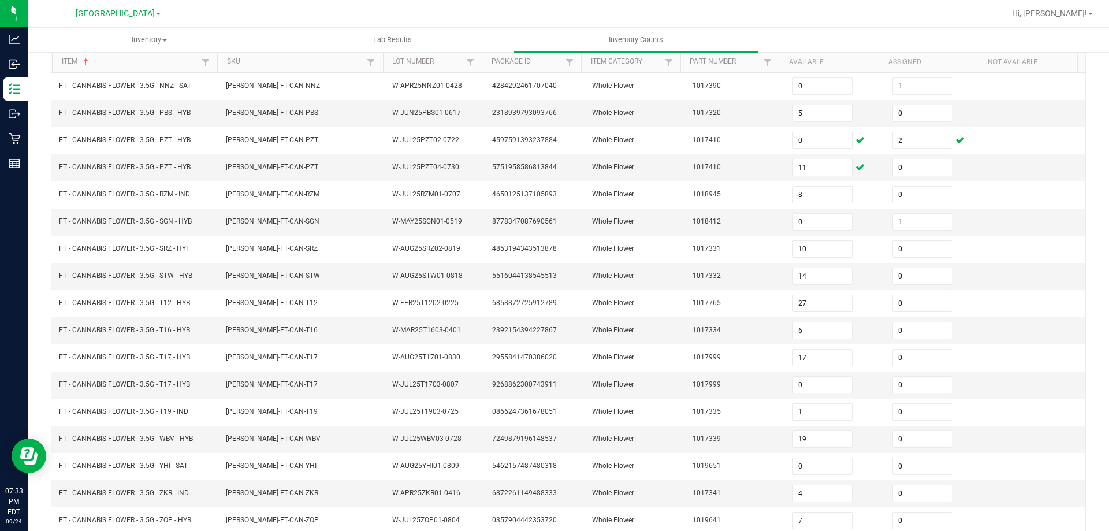
scroll to position [240, 0]
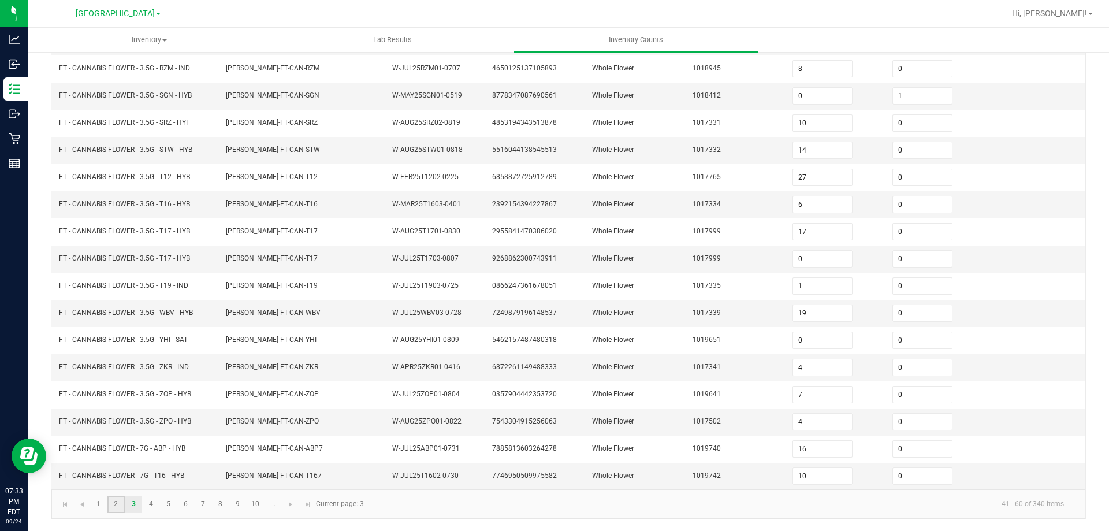
click at [111, 501] on link "2" at bounding box center [115, 504] width 17 height 17
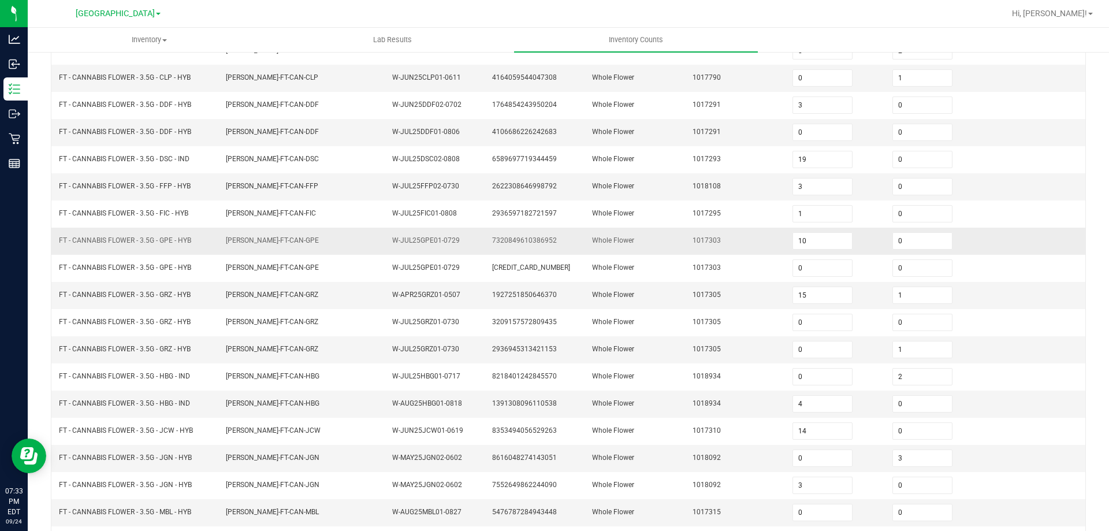
scroll to position [0, 0]
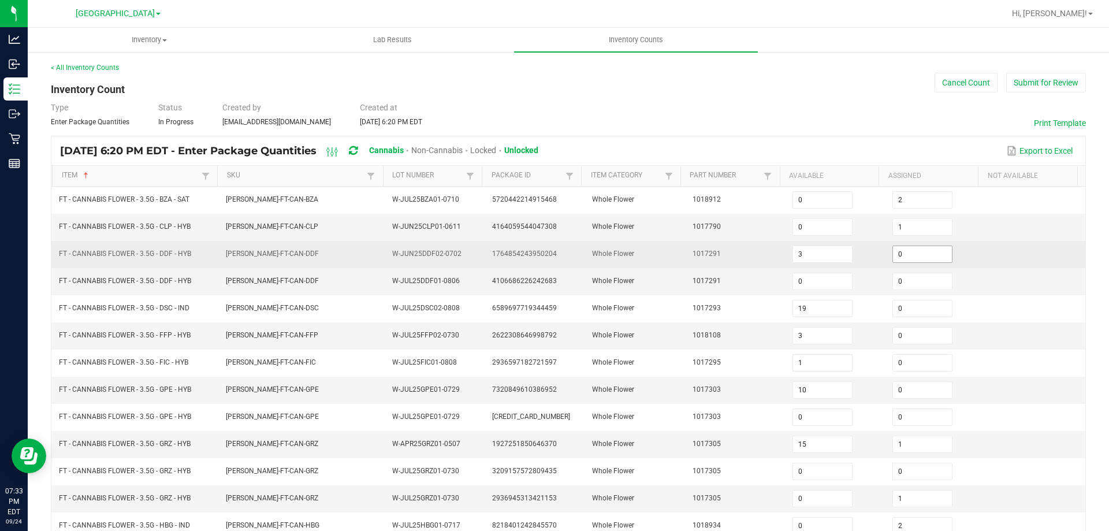
click at [902, 247] on input "0" at bounding box center [922, 254] width 59 height 16
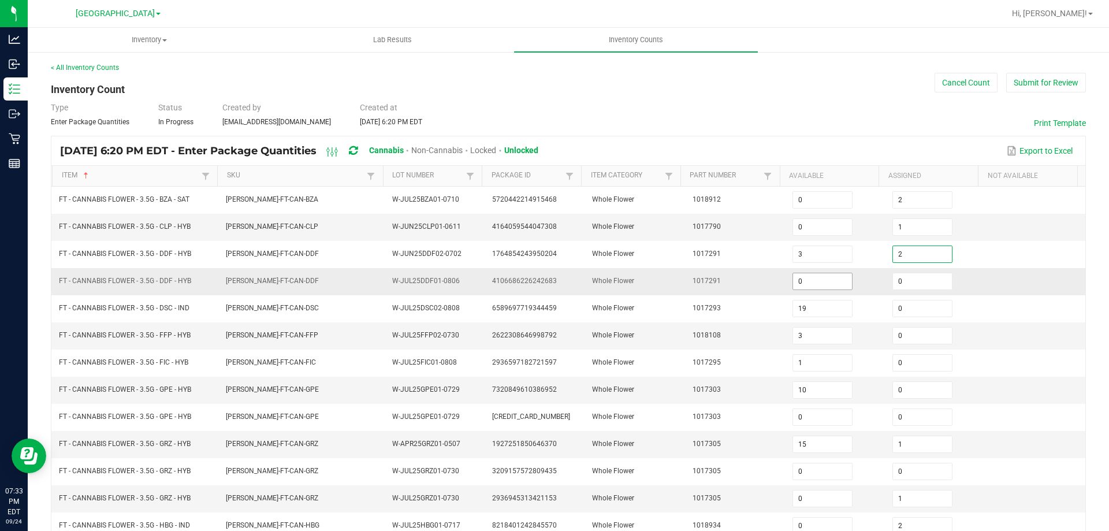
click at [820, 278] on input "0" at bounding box center [822, 281] width 59 height 16
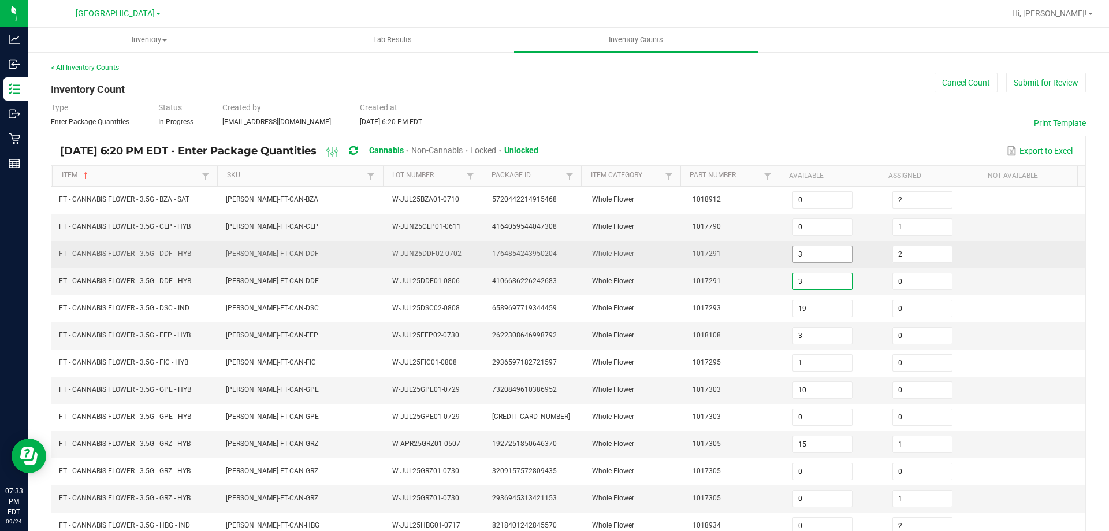
click at [826, 252] on input "3" at bounding box center [822, 254] width 59 height 16
click at [729, 264] on td "1017291" at bounding box center [736, 254] width 100 height 27
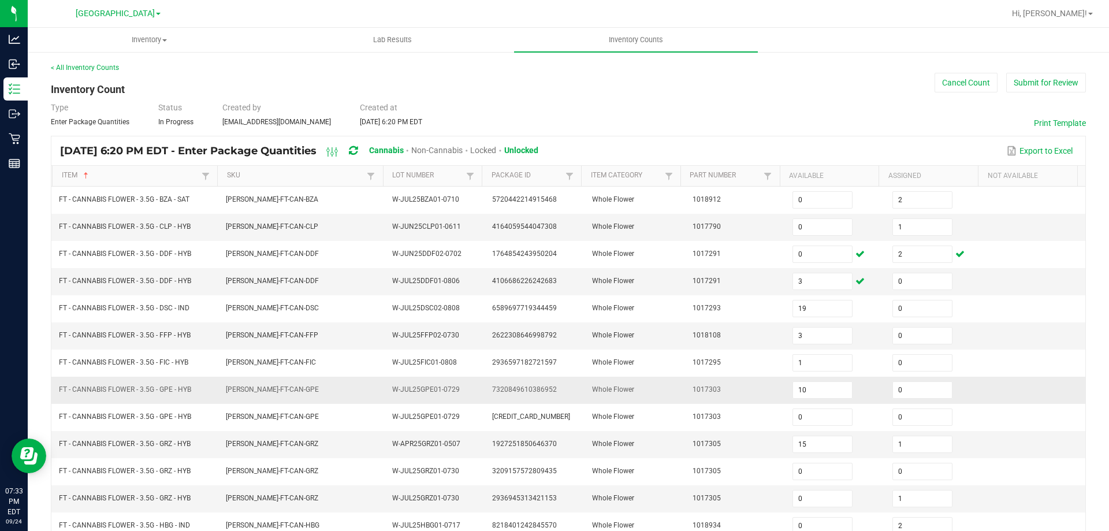
click at [300, 402] on td "FLO-BUD-FT-CAN-GPE" at bounding box center [302, 390] width 167 height 27
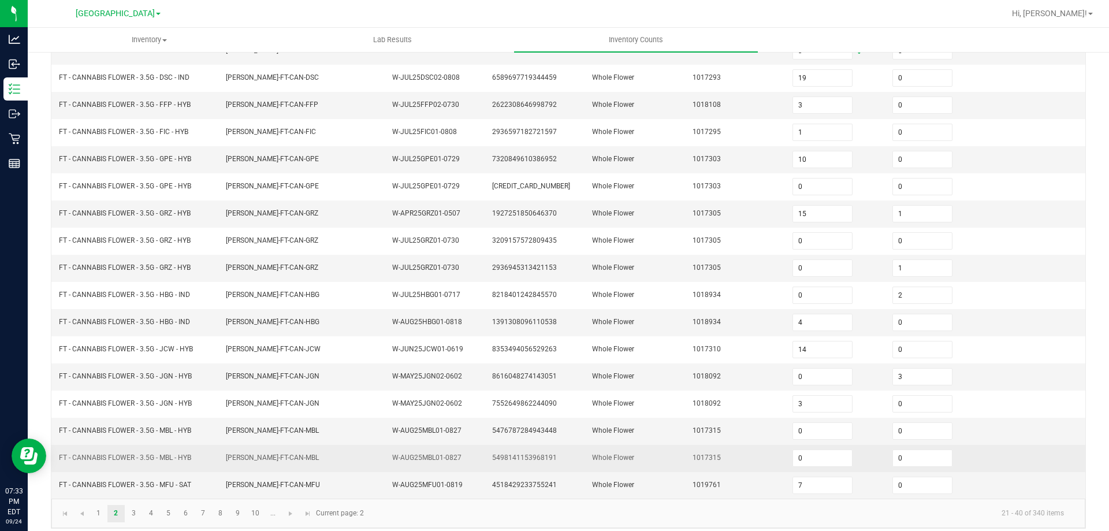
scroll to position [231, 0]
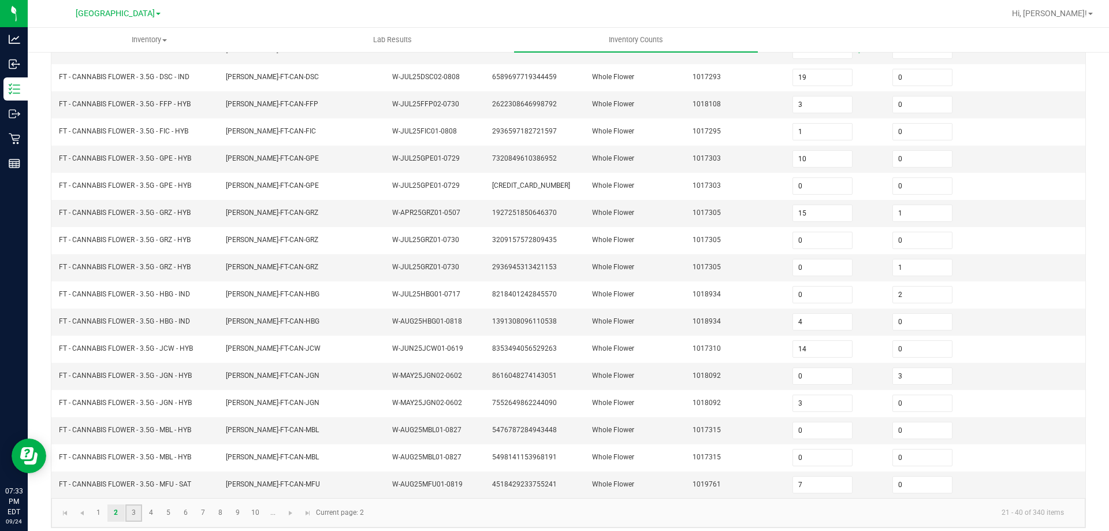
click at [128, 515] on link "3" at bounding box center [133, 512] width 17 height 17
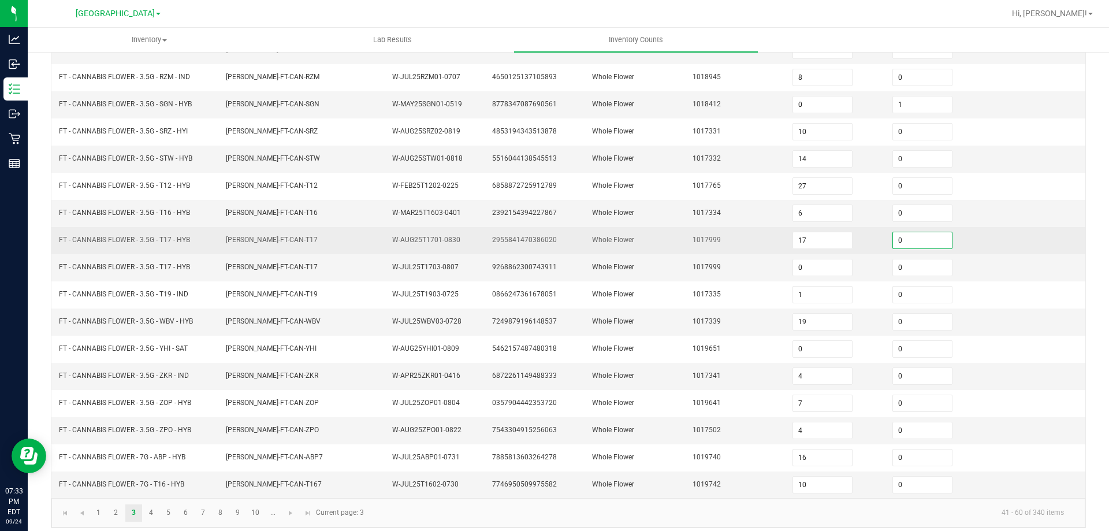
click at [910, 237] on input "0" at bounding box center [922, 240] width 59 height 16
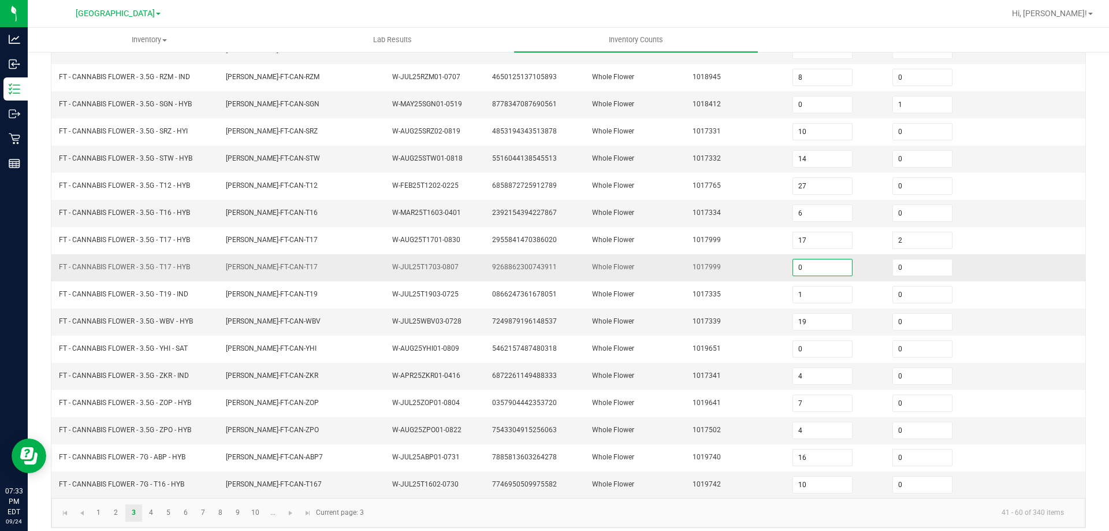
click at [831, 268] on input "0" at bounding box center [822, 267] width 59 height 16
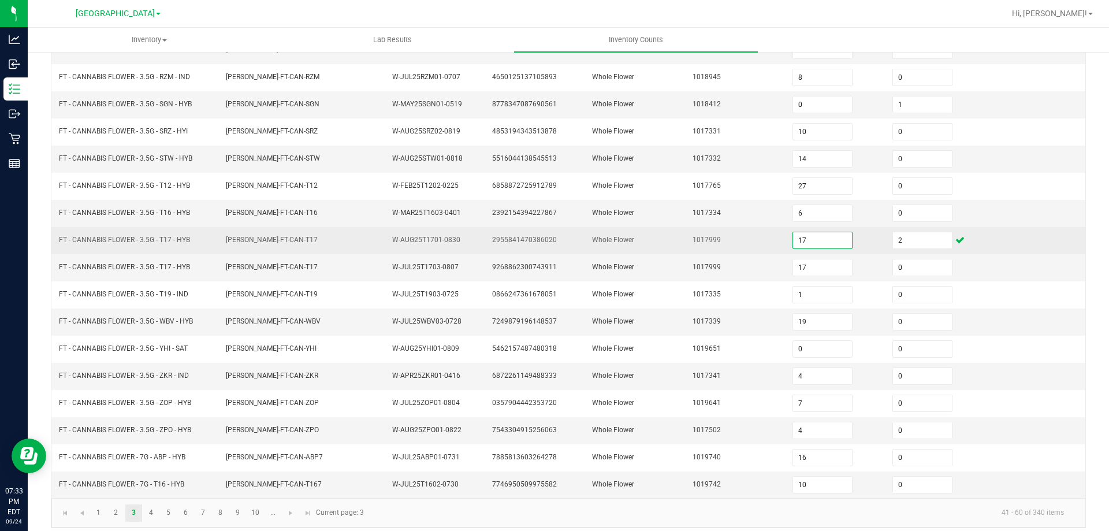
click at [812, 236] on input "17" at bounding box center [822, 240] width 59 height 16
click at [716, 229] on td "1017999" at bounding box center [736, 240] width 100 height 27
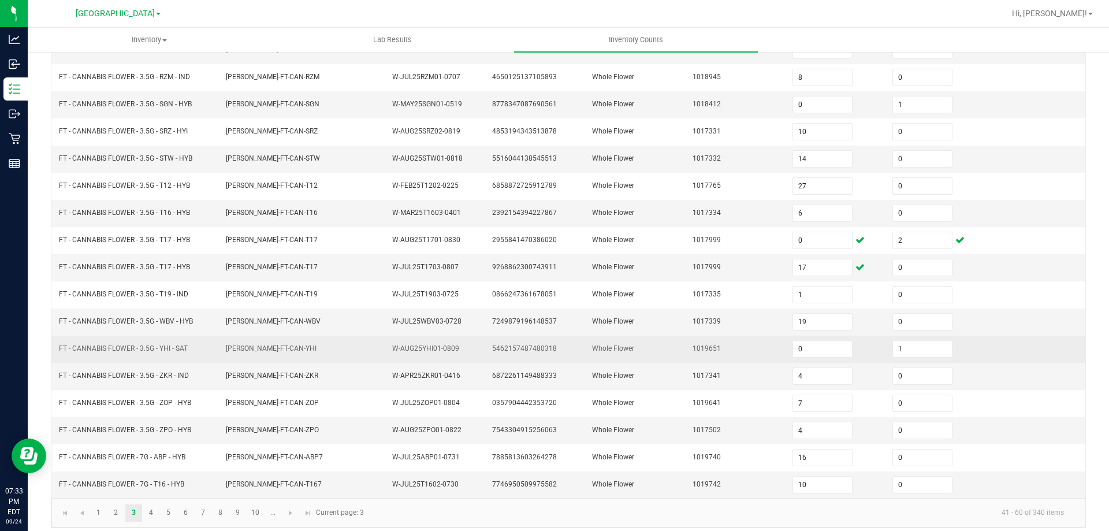
click at [724, 338] on td "1019651" at bounding box center [736, 349] width 100 height 27
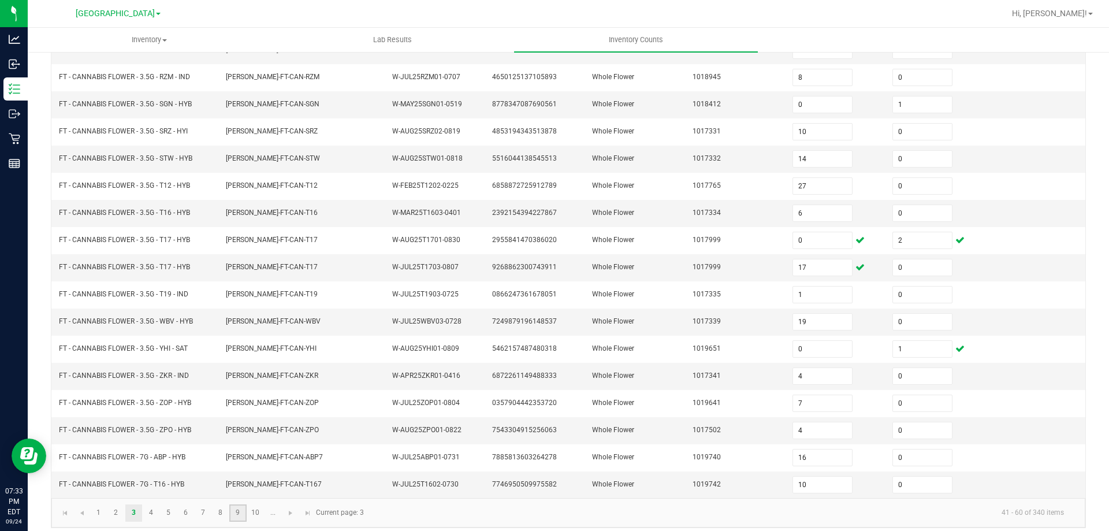
click at [230, 517] on link "9" at bounding box center [237, 512] width 17 height 17
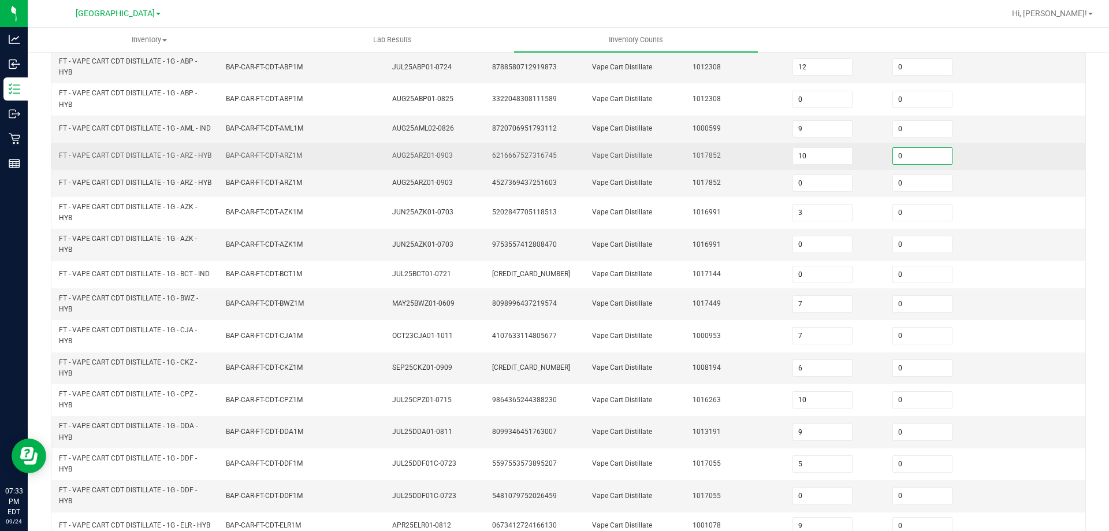
click at [915, 161] on input "0" at bounding box center [922, 156] width 59 height 16
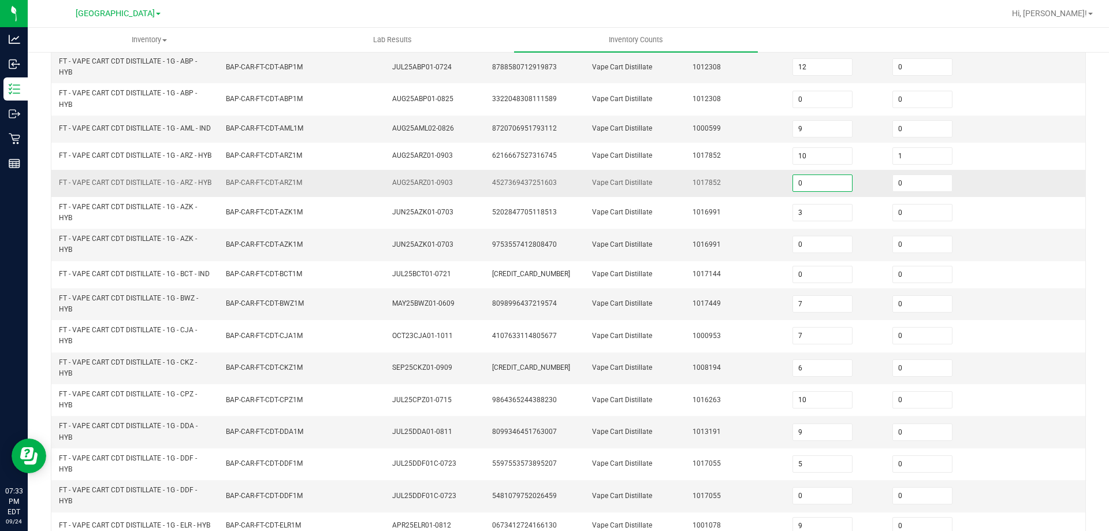
click at [822, 191] on input "0" at bounding box center [822, 183] width 59 height 16
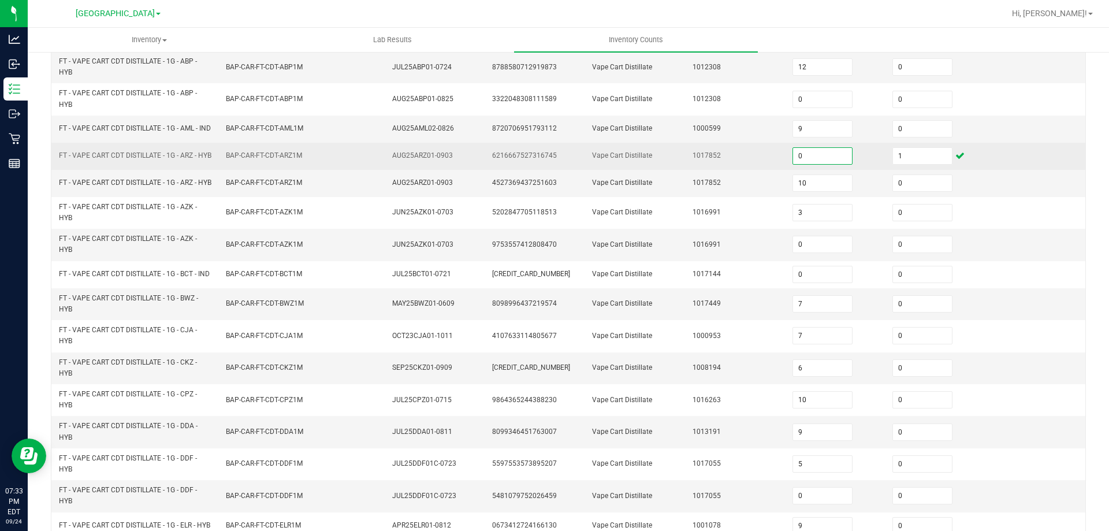
drag, startPoint x: 824, startPoint y: 166, endPoint x: 800, endPoint y: 169, distance: 24.4
click at [824, 164] on input "0" at bounding box center [822, 156] width 59 height 16
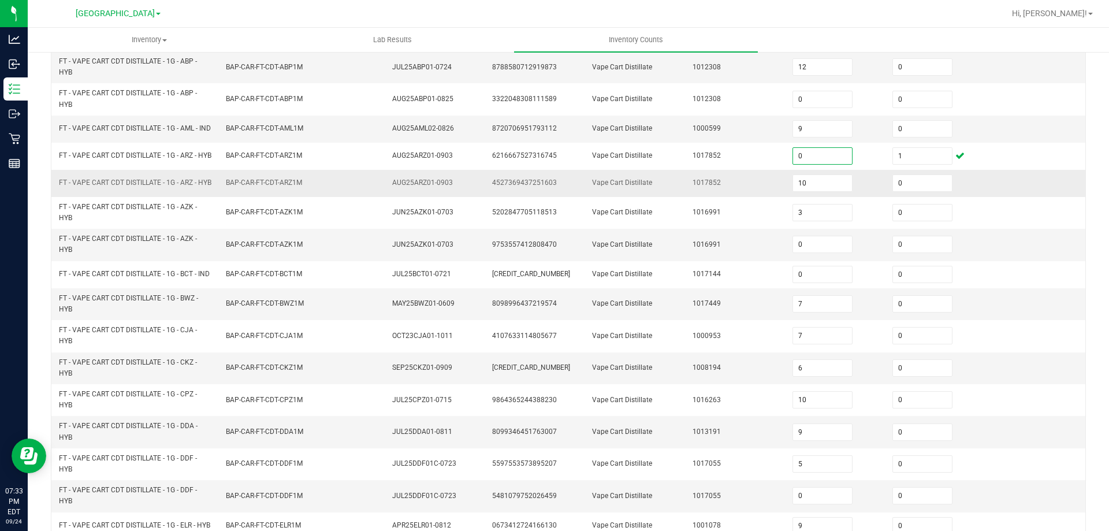
click at [746, 183] on td "1017852" at bounding box center [736, 183] width 100 height 27
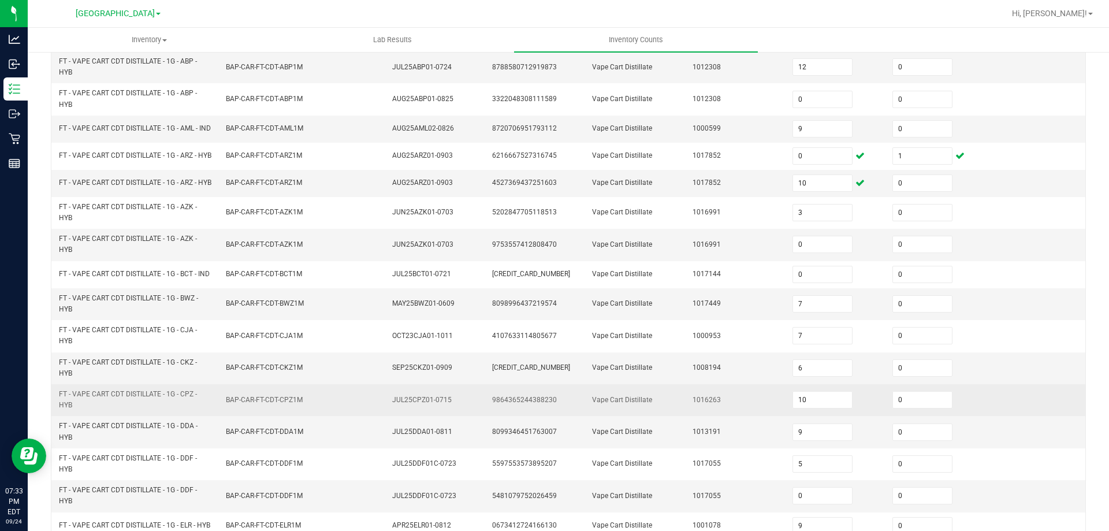
click at [315, 416] on td "BAP-CAR-FT-CDT-CPZ1M" at bounding box center [302, 400] width 167 height 32
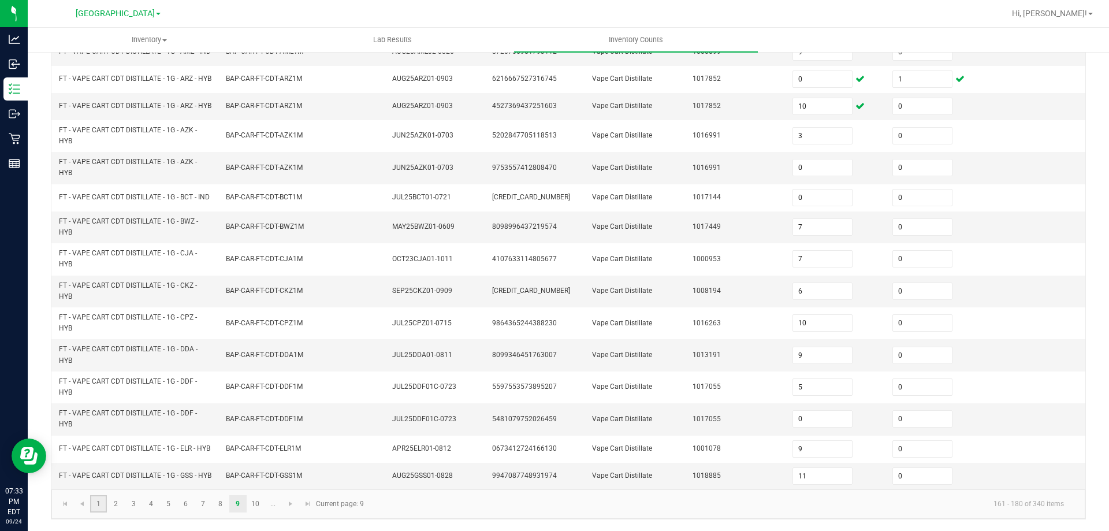
click at [98, 507] on link "1" at bounding box center [98, 503] width 17 height 17
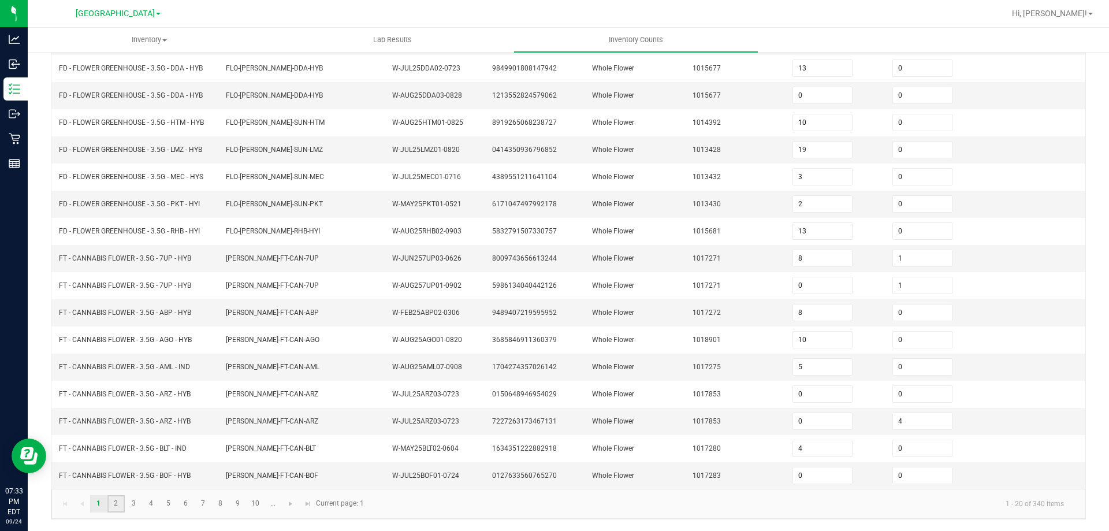
click at [114, 504] on link "2" at bounding box center [115, 503] width 17 height 17
click at [915, 419] on input "0" at bounding box center [922, 422] width 59 height 16
click at [736, 378] on td "1018092" at bounding box center [736, 367] width 100 height 27
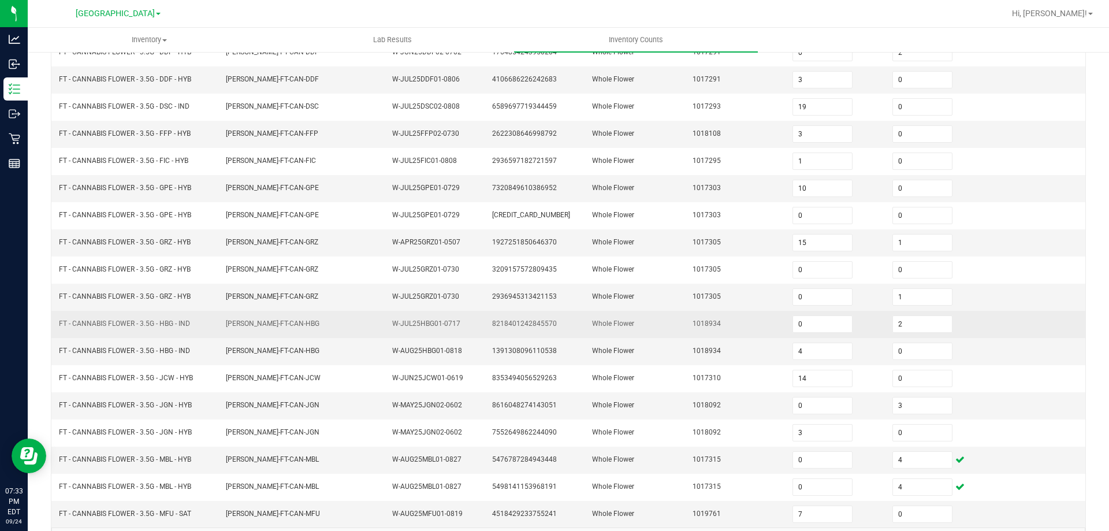
scroll to position [182, 0]
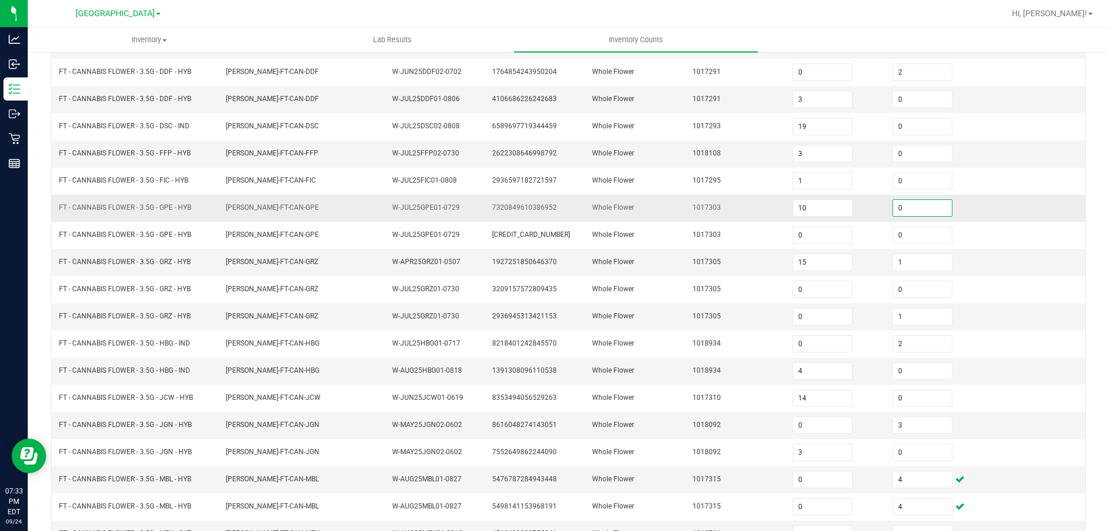
click at [919, 206] on input "0" at bounding box center [922, 208] width 59 height 16
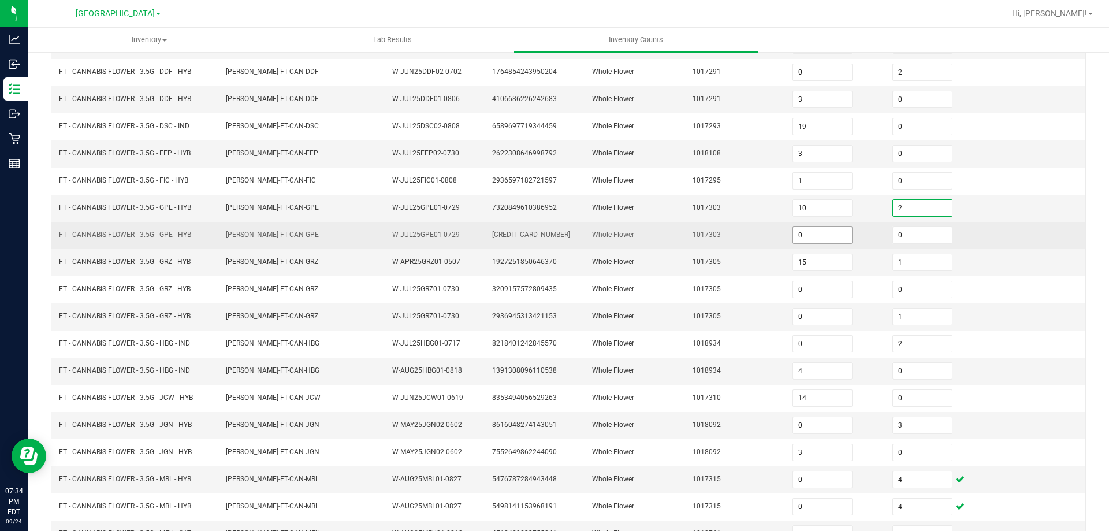
click at [815, 241] on input "0" at bounding box center [822, 235] width 59 height 16
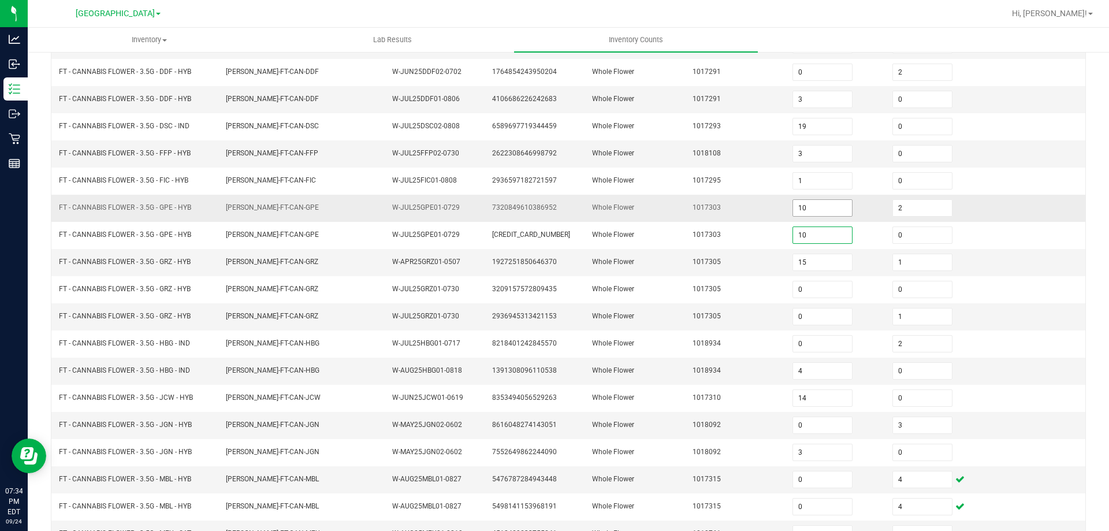
click at [822, 210] on input "10" at bounding box center [822, 208] width 59 height 16
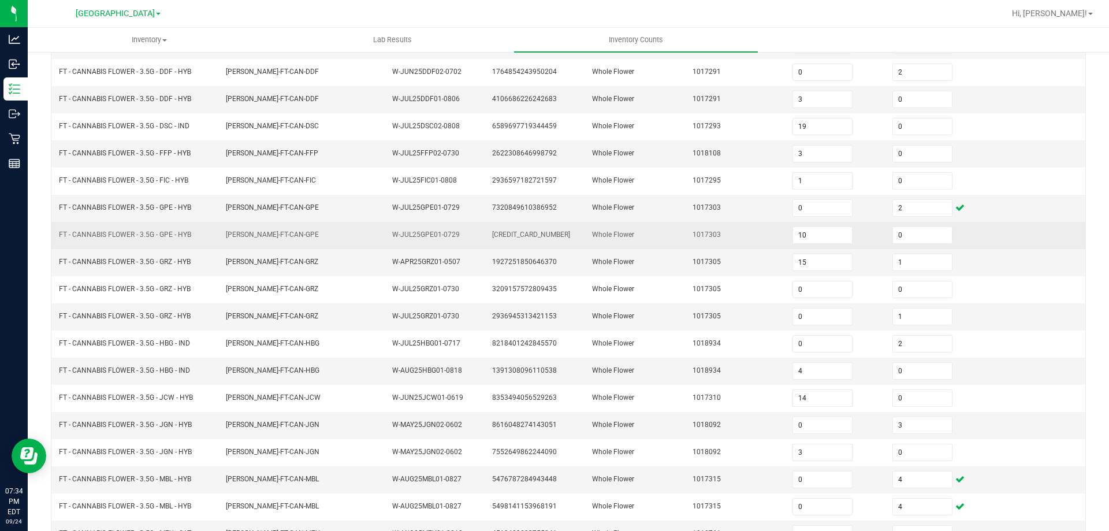
click at [734, 236] on td "1017303" at bounding box center [736, 235] width 100 height 27
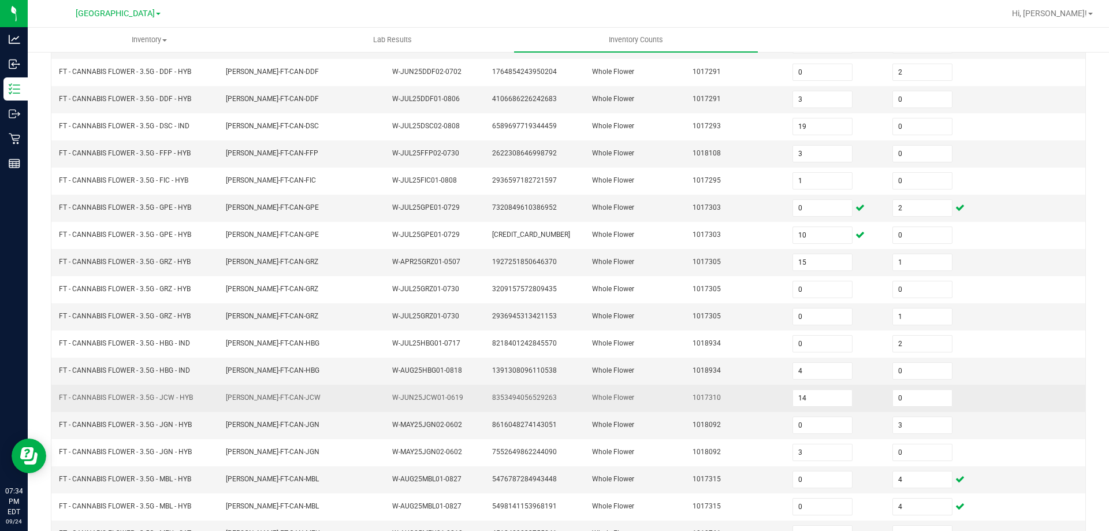
click at [272, 399] on span "FLO-BUD-FT-CAN-JCW" at bounding box center [273, 397] width 95 height 8
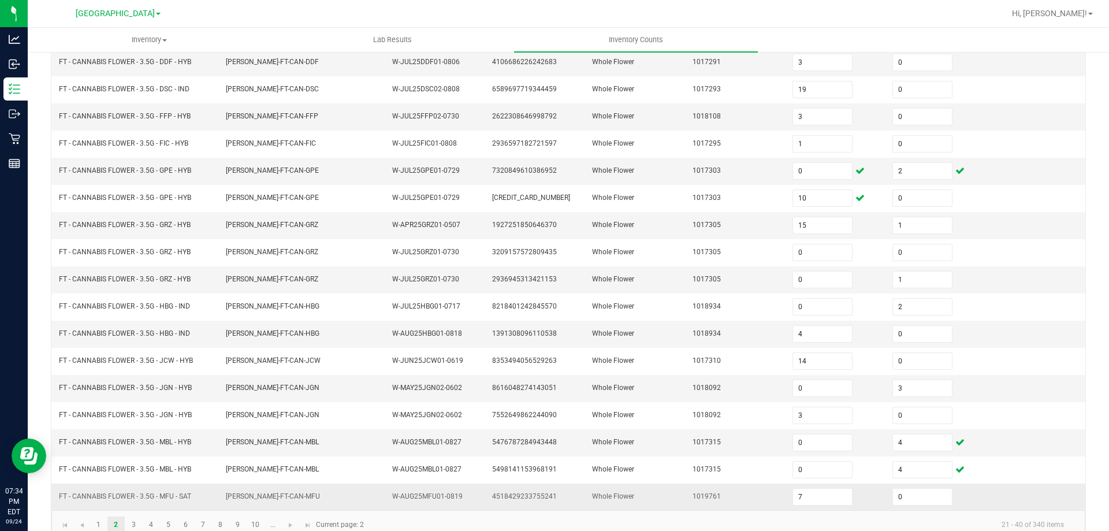
scroll to position [240, 0]
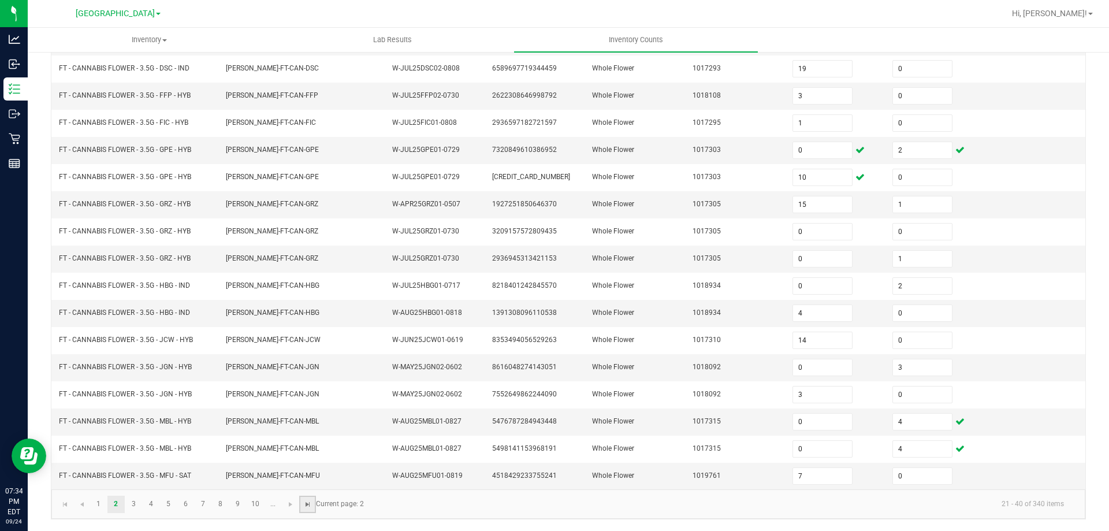
click at [308, 504] on span "Go to the last page" at bounding box center [307, 504] width 9 height 9
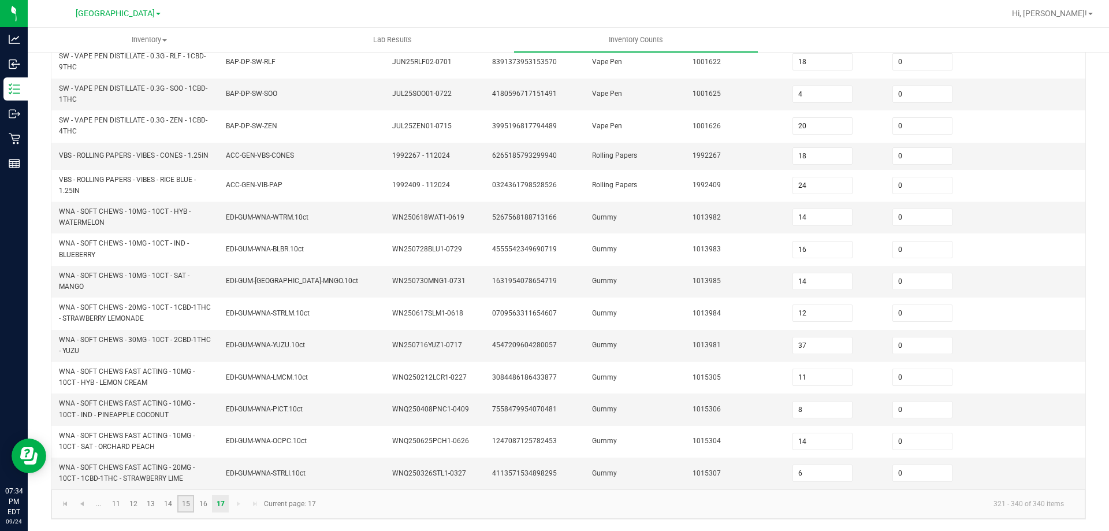
click at [188, 508] on link "15" at bounding box center [185, 503] width 17 height 17
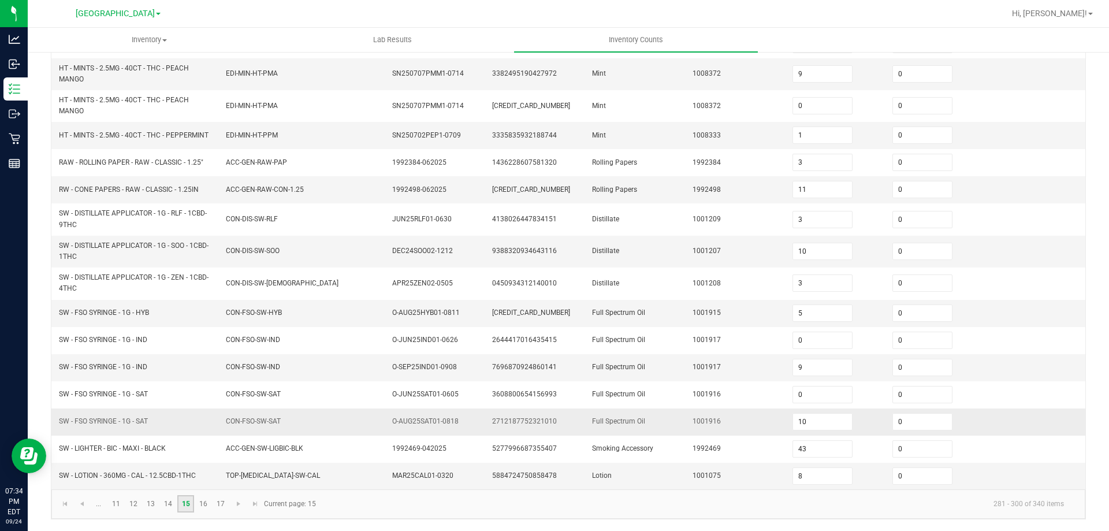
scroll to position [264, 0]
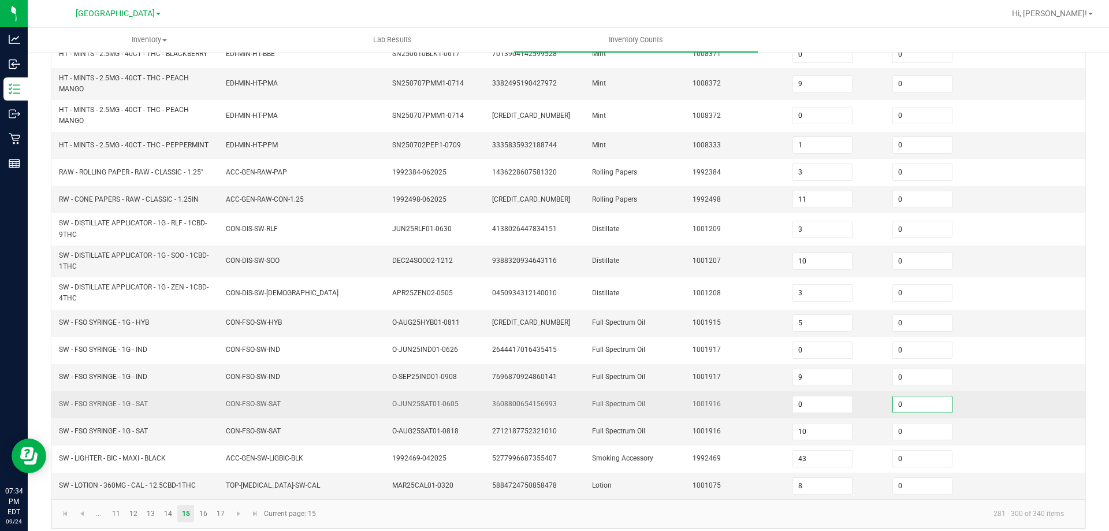
click at [910, 401] on input "0" at bounding box center [922, 404] width 59 height 16
click at [715, 393] on td "1001916" at bounding box center [736, 404] width 100 height 27
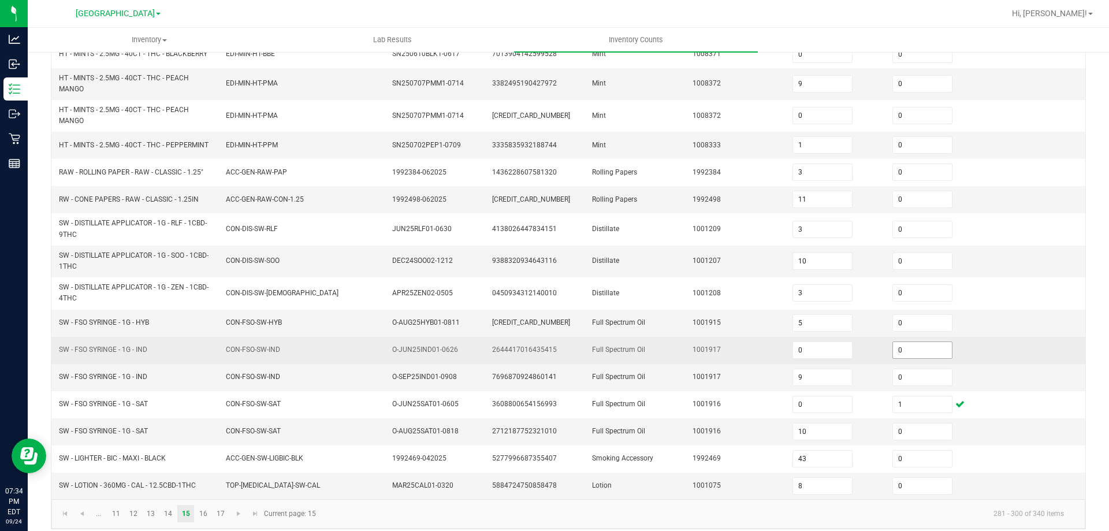
click at [904, 342] on input "0" at bounding box center [922, 350] width 59 height 16
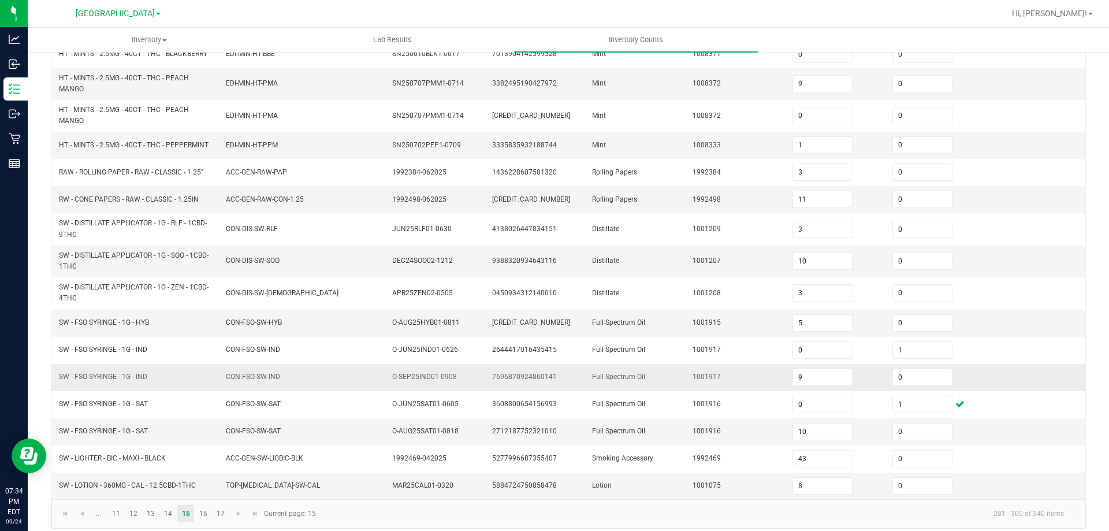
click at [707, 380] on td "1001917" at bounding box center [736, 377] width 100 height 27
click at [51, 509] on kendo-grid "Sep 24, 2025 6:20 PM EDT - Enter Package Quantities Cannabis Non-Cannabis Locke…" at bounding box center [568, 200] width 1035 height 657
click at [58, 508] on link at bounding box center [65, 513] width 17 height 17
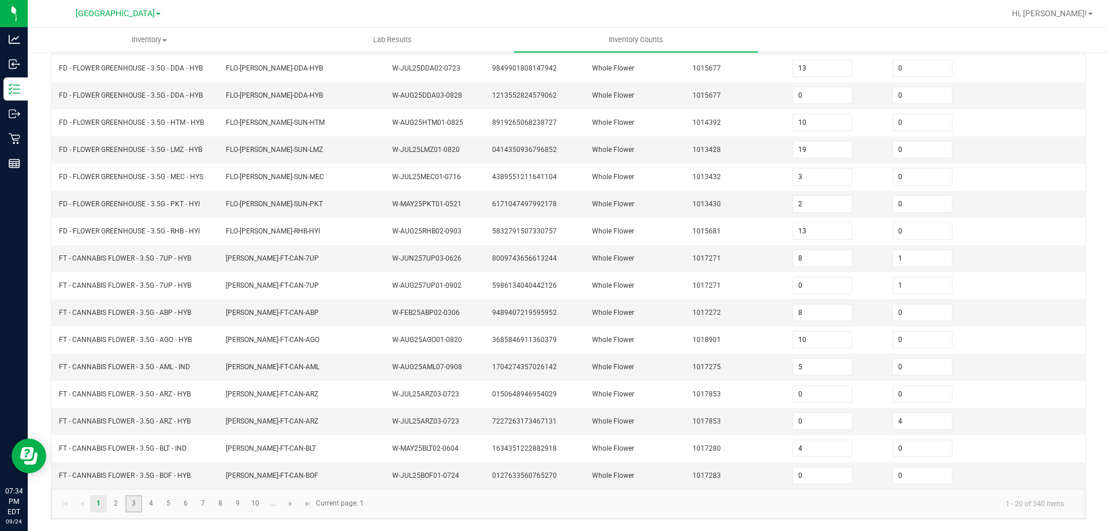
click at [131, 509] on link "3" at bounding box center [133, 503] width 17 height 17
click at [147, 502] on link "4" at bounding box center [151, 504] width 17 height 17
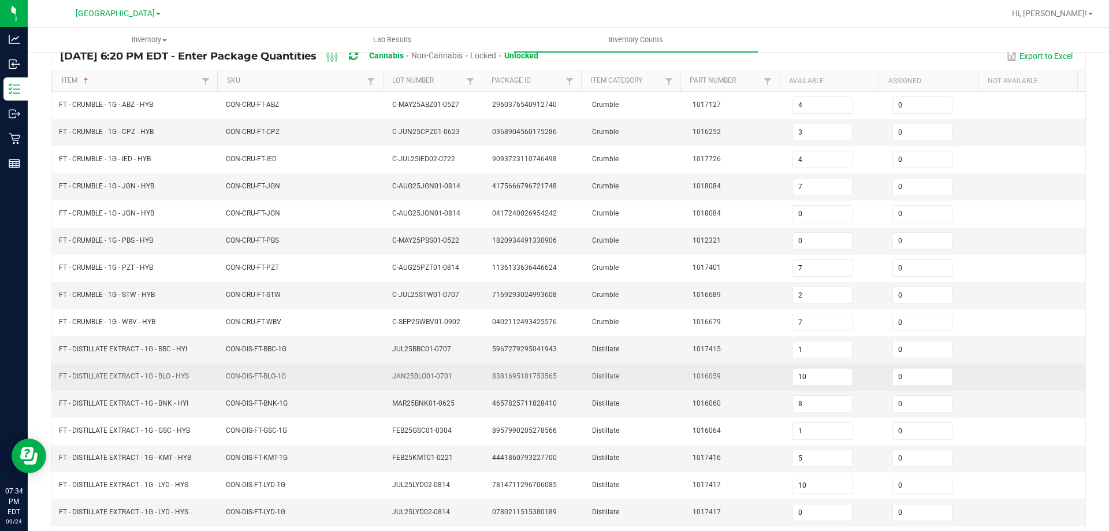
scroll to position [66, 0]
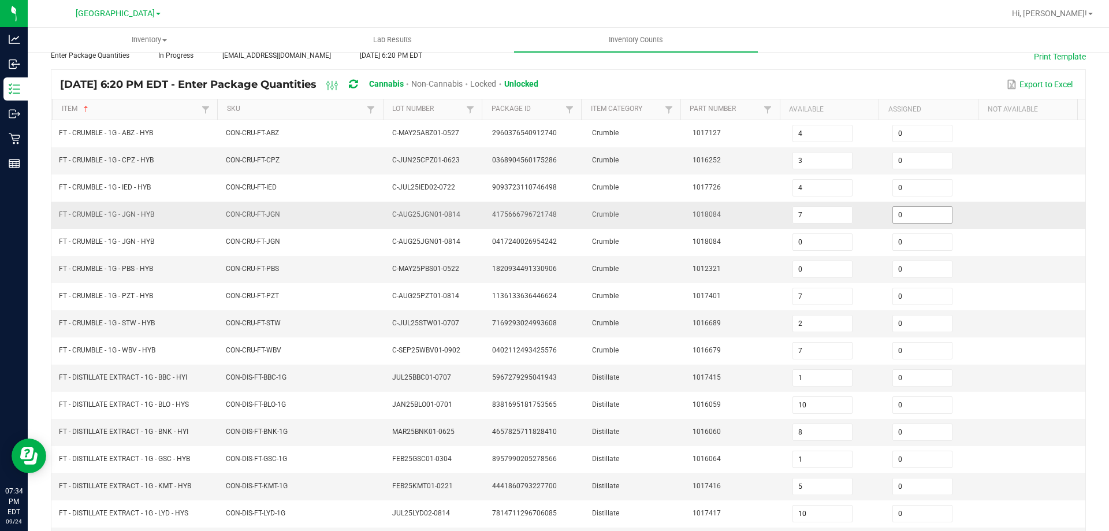
click at [899, 211] on input "0" at bounding box center [922, 215] width 59 height 16
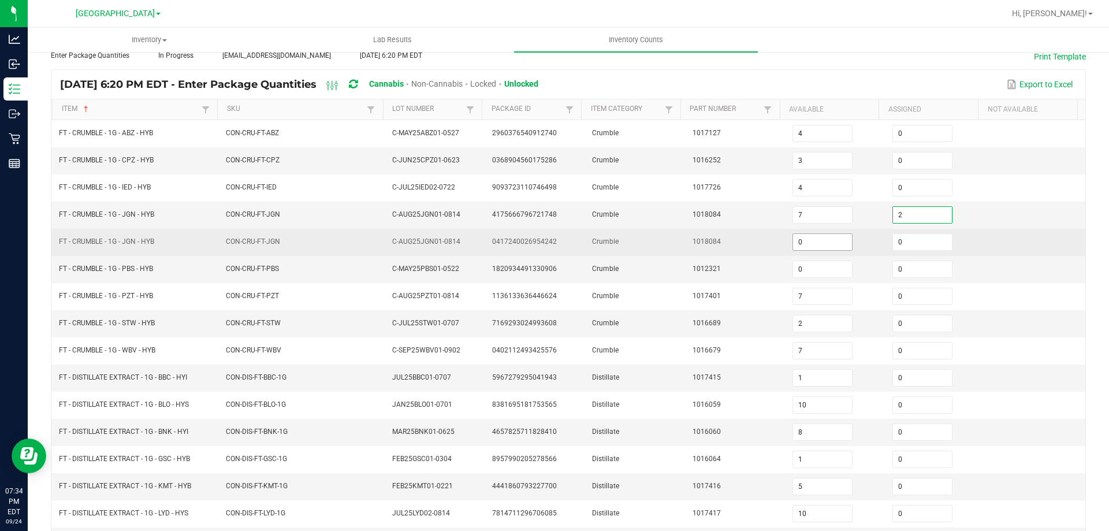
click at [825, 247] on input "0" at bounding box center [822, 242] width 59 height 16
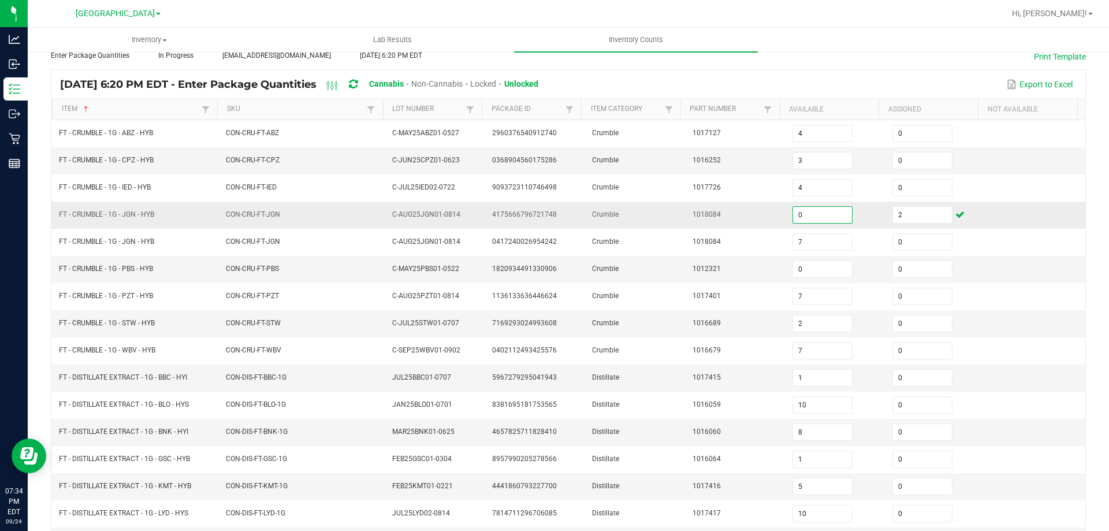
click at [818, 217] on input "0" at bounding box center [822, 215] width 59 height 16
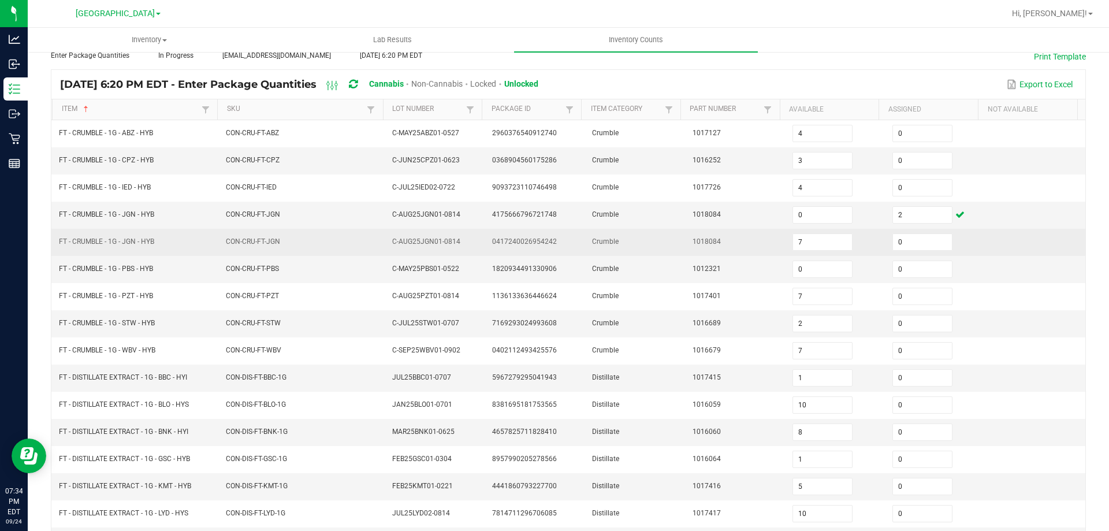
click at [750, 233] on td "1018084" at bounding box center [736, 242] width 100 height 27
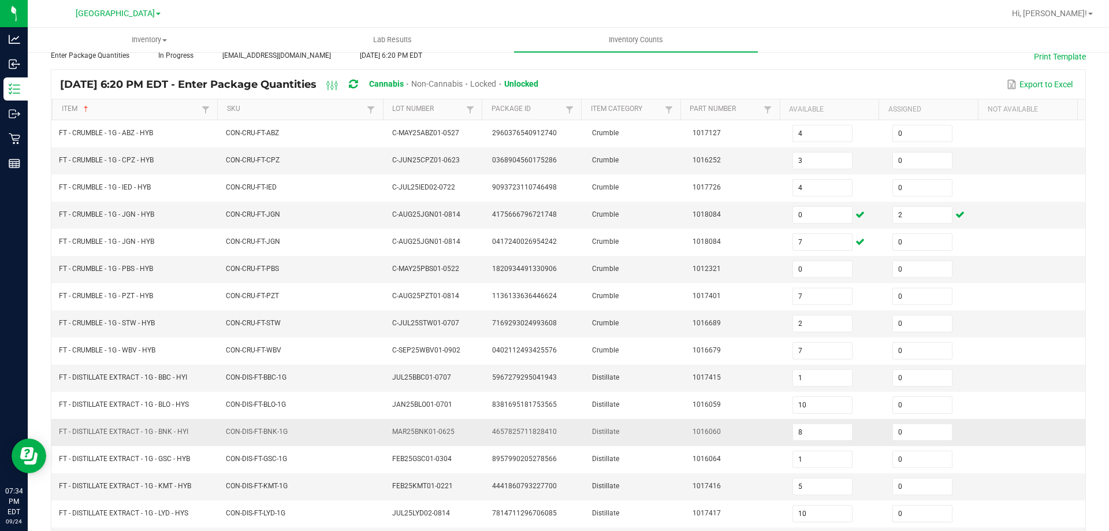
click at [227, 422] on td "CON-DIS-FT-BNK-1G" at bounding box center [302, 432] width 167 height 27
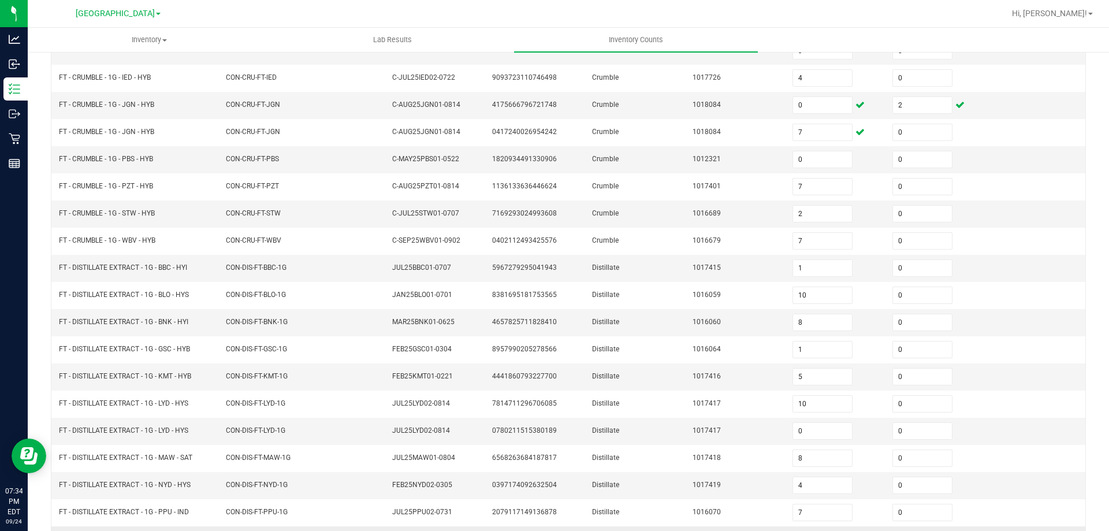
scroll to position [240, 0]
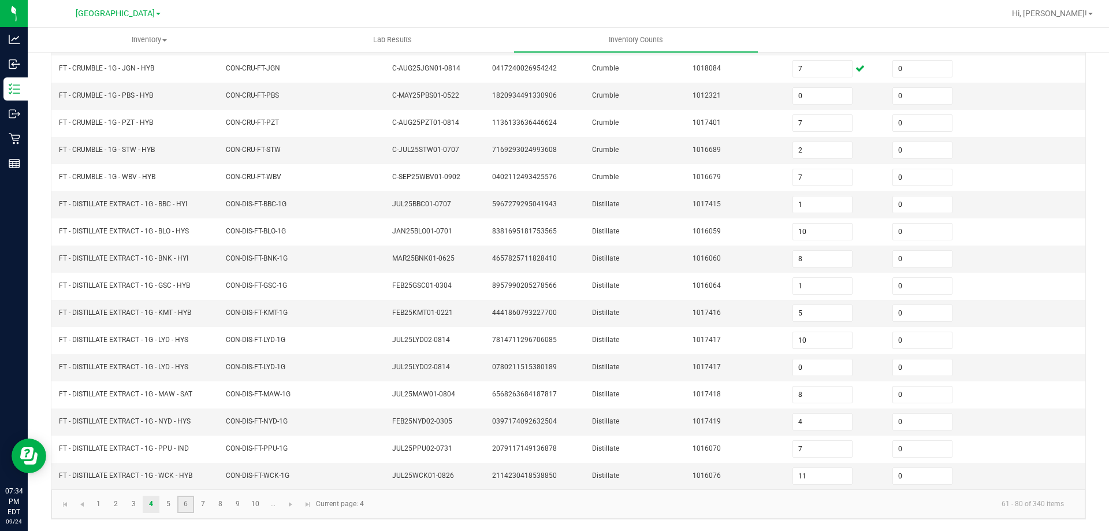
click at [178, 504] on link "6" at bounding box center [185, 504] width 17 height 17
click at [204, 506] on link "7" at bounding box center [203, 504] width 17 height 17
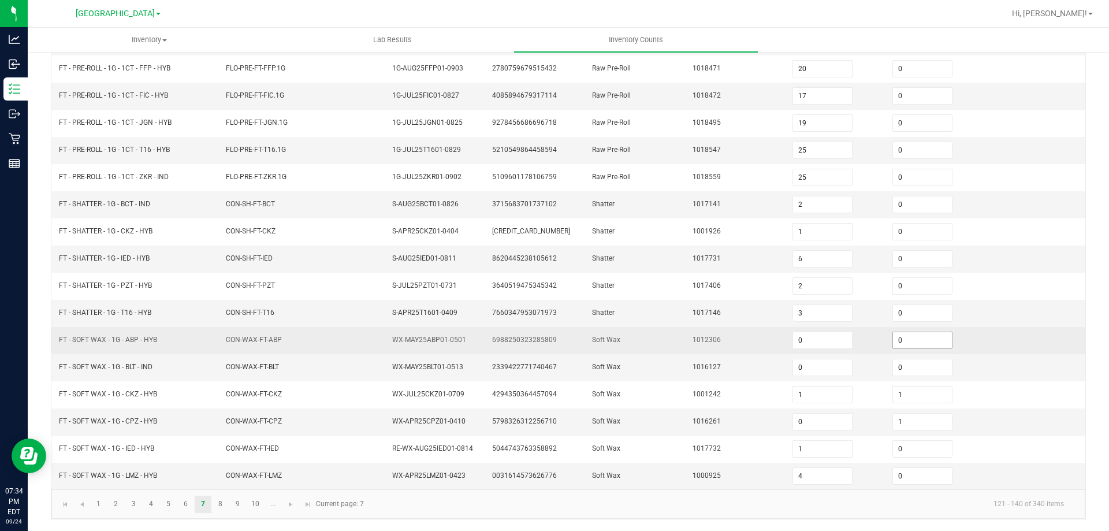
drag, startPoint x: 915, startPoint y: 340, endPoint x: 906, endPoint y: 353, distance: 17.0
click at [915, 340] on input "0" at bounding box center [922, 340] width 59 height 16
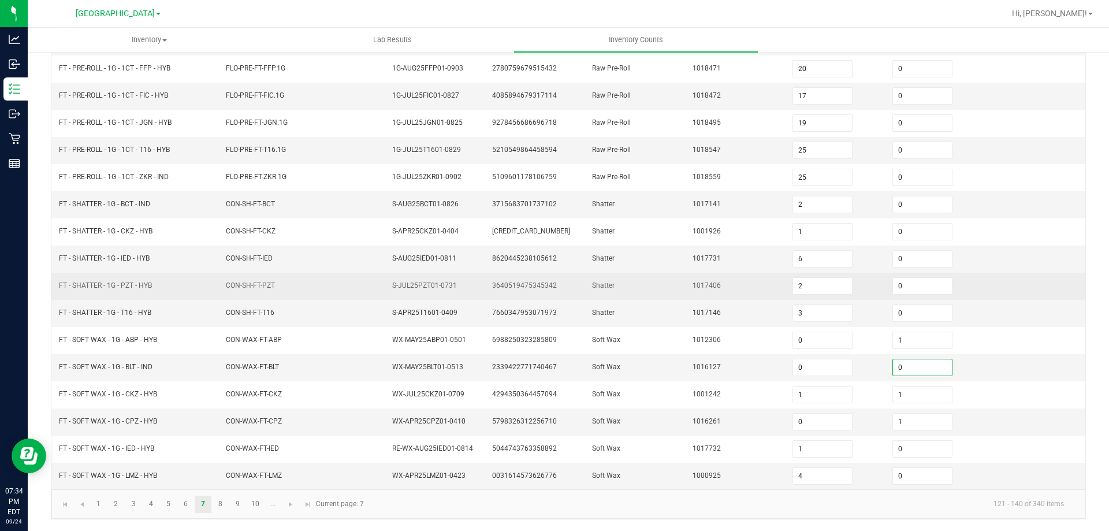
drag, startPoint x: 910, startPoint y: 362, endPoint x: 657, endPoint y: 281, distance: 265.8
click at [910, 362] on input "0" at bounding box center [922, 367] width 59 height 16
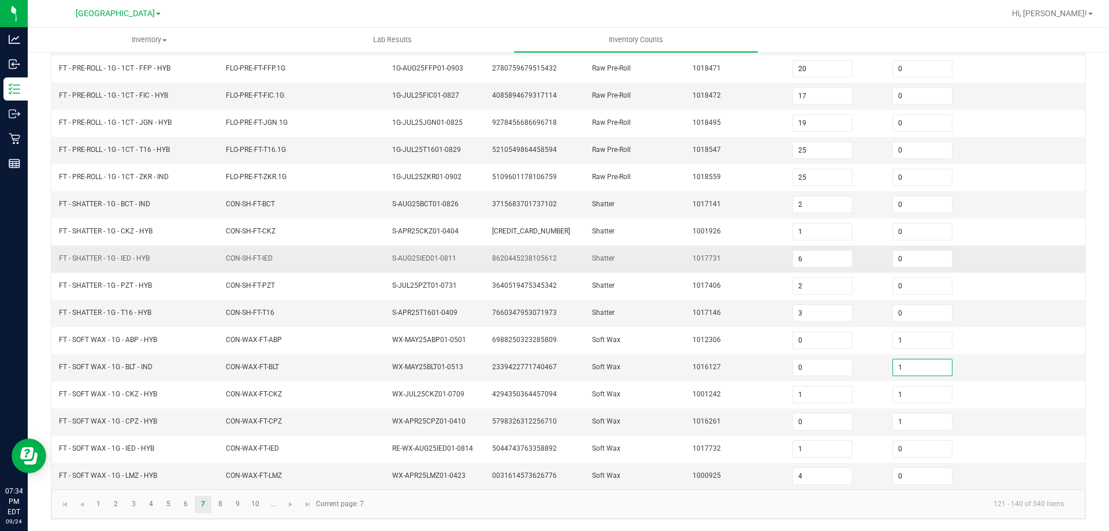
click at [635, 271] on td "Shatter" at bounding box center [635, 258] width 100 height 27
click at [131, 503] on link "3" at bounding box center [133, 504] width 17 height 17
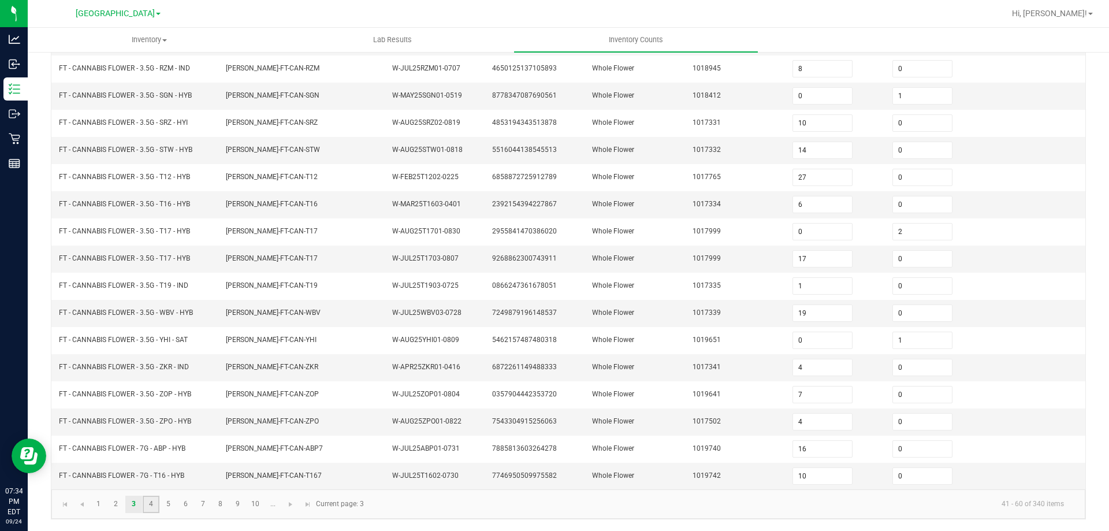
click at [147, 504] on link "4" at bounding box center [151, 504] width 17 height 17
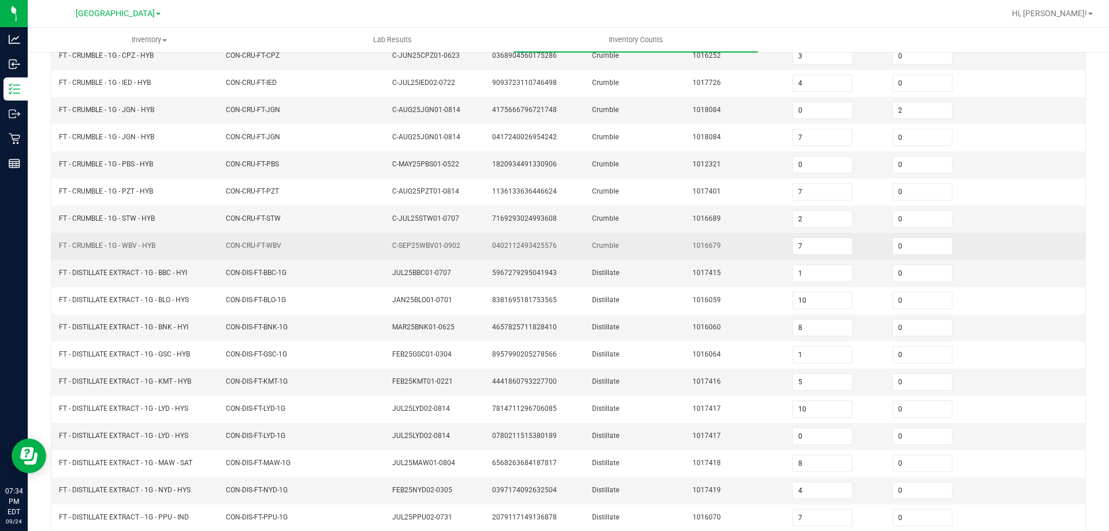
scroll to position [66, 0]
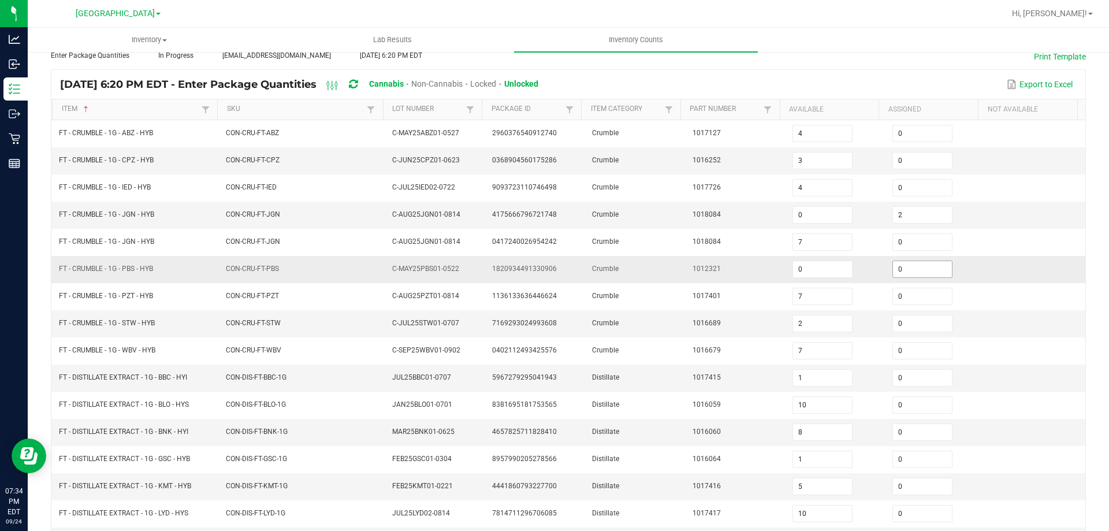
drag, startPoint x: 939, startPoint y: 262, endPoint x: 919, endPoint y: 265, distance: 19.3
click at [922, 265] on td "0" at bounding box center [935, 269] width 100 height 27
drag, startPoint x: 919, startPoint y: 265, endPoint x: 876, endPoint y: 260, distance: 42.9
click at [918, 265] on input "0" at bounding box center [922, 269] width 59 height 16
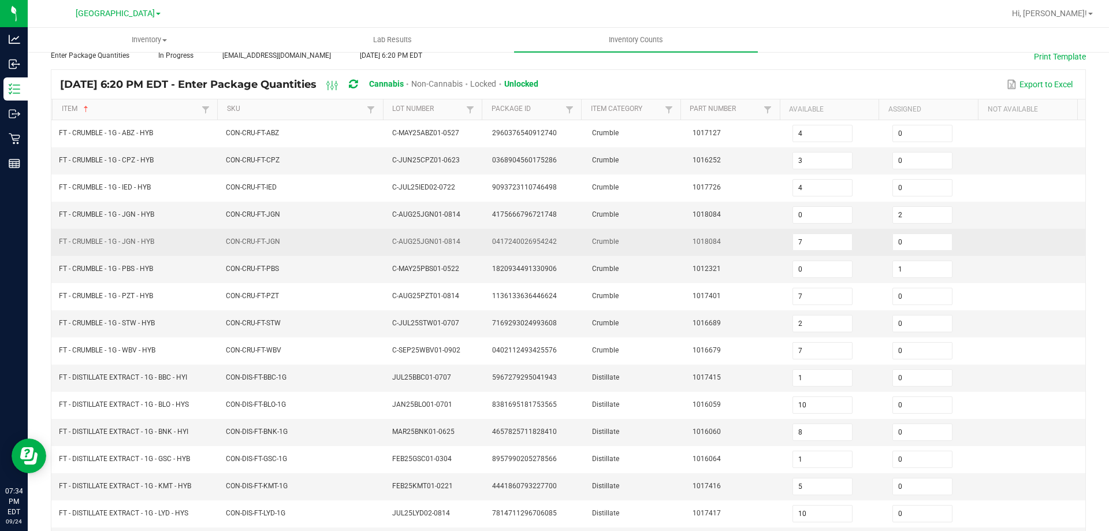
click at [654, 229] on td "Crumble" at bounding box center [635, 242] width 100 height 27
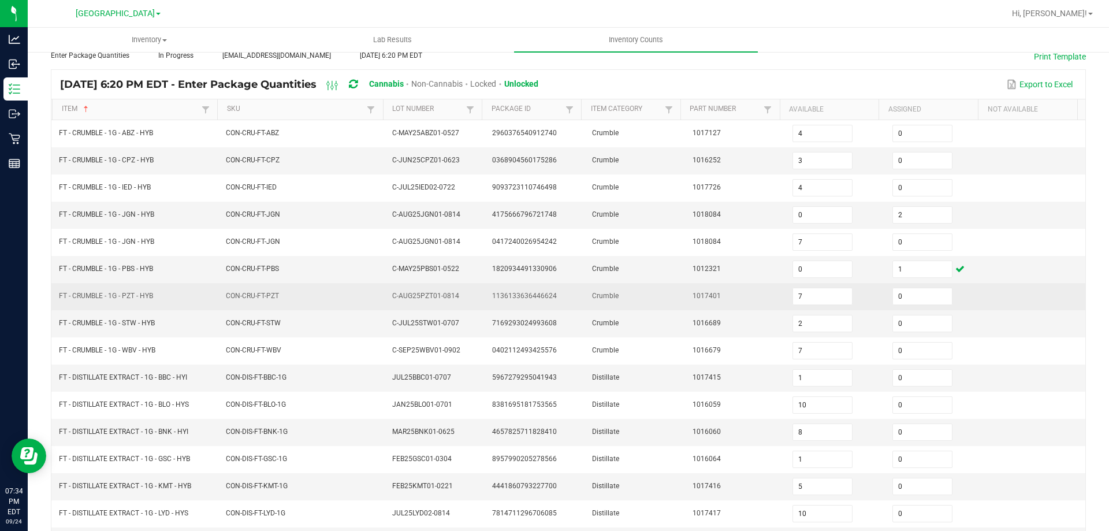
click at [144, 307] on td "FT - CRUMBLE - 1G - PZT - HYB" at bounding box center [135, 296] width 167 height 27
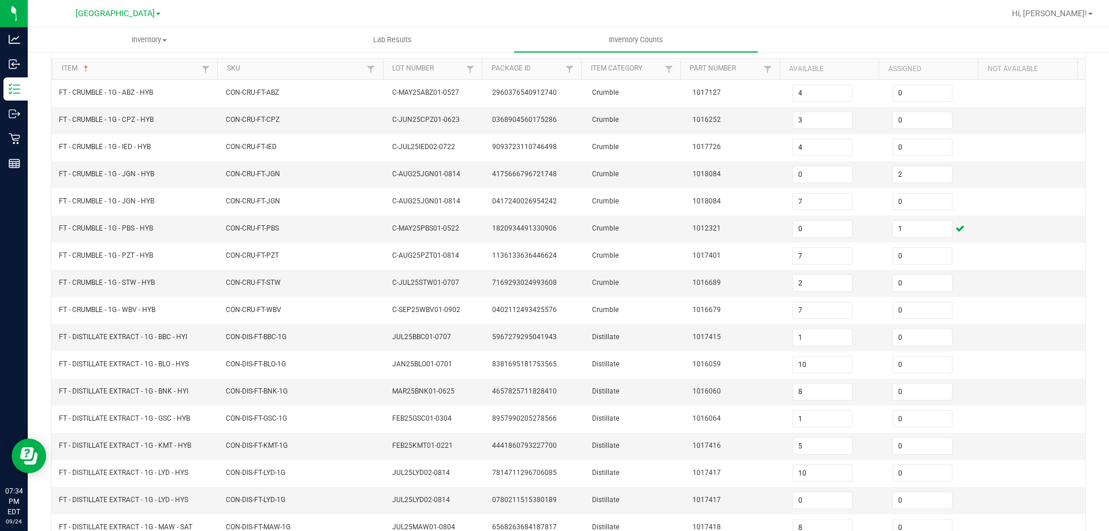
scroll to position [240, 0]
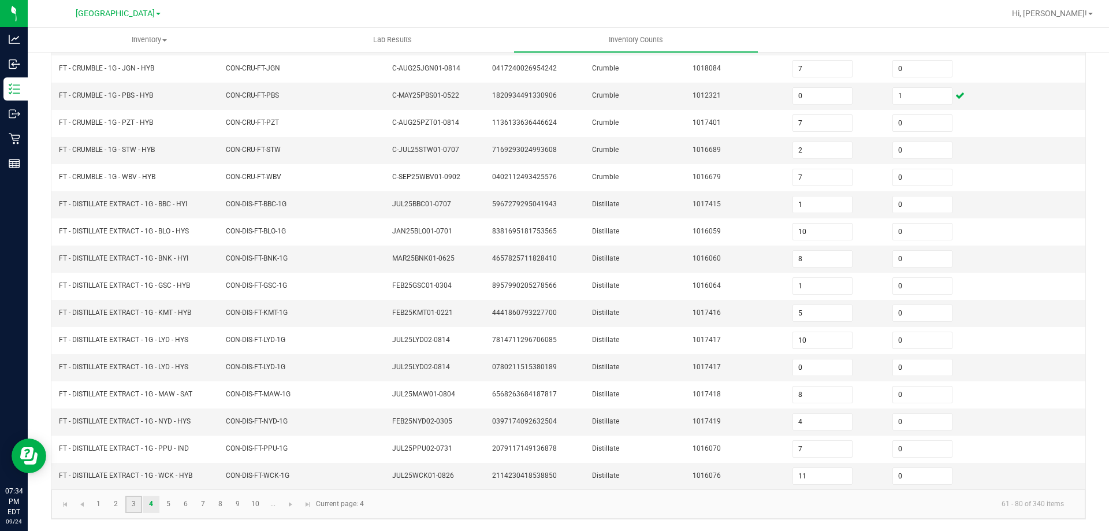
click at [128, 502] on link "3" at bounding box center [133, 504] width 17 height 17
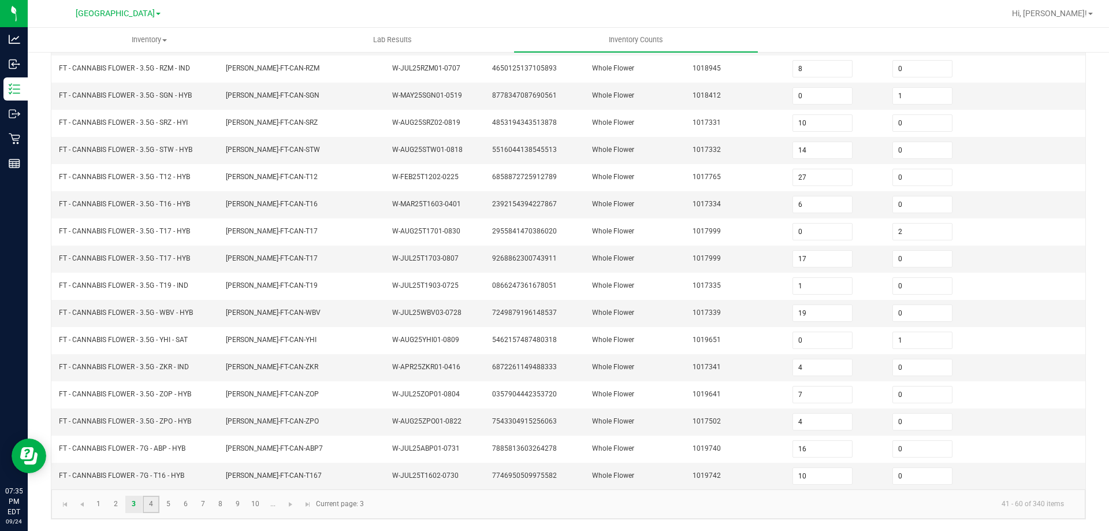
click at [147, 509] on link "4" at bounding box center [151, 504] width 17 height 17
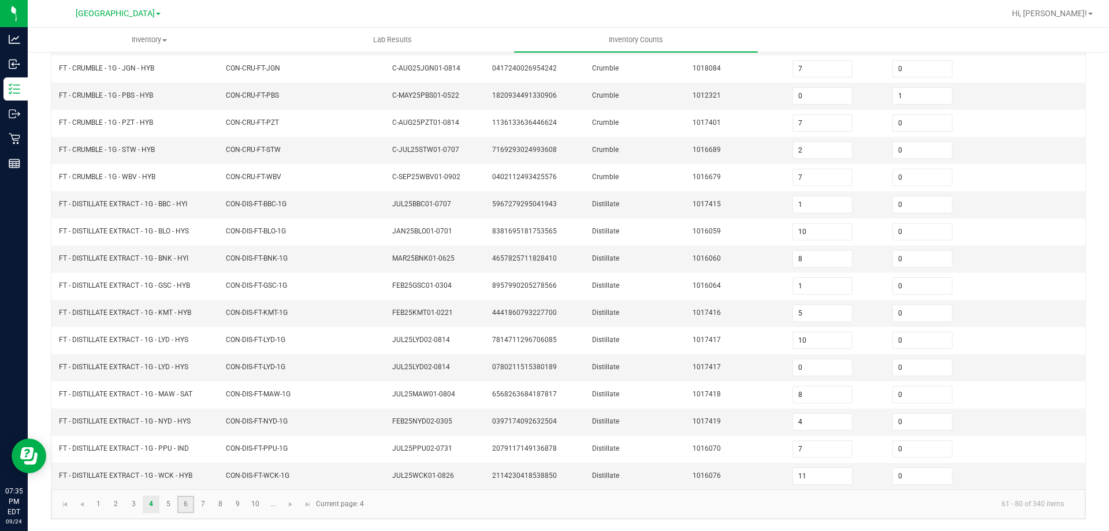
click at [183, 501] on link "6" at bounding box center [185, 504] width 17 height 17
click at [166, 508] on link "5" at bounding box center [168, 504] width 17 height 17
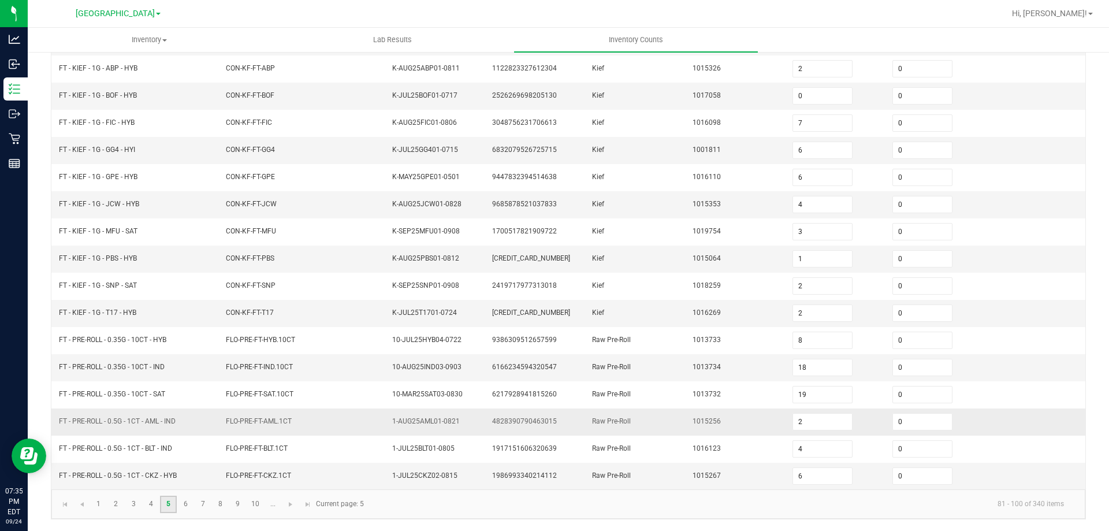
scroll to position [182, 0]
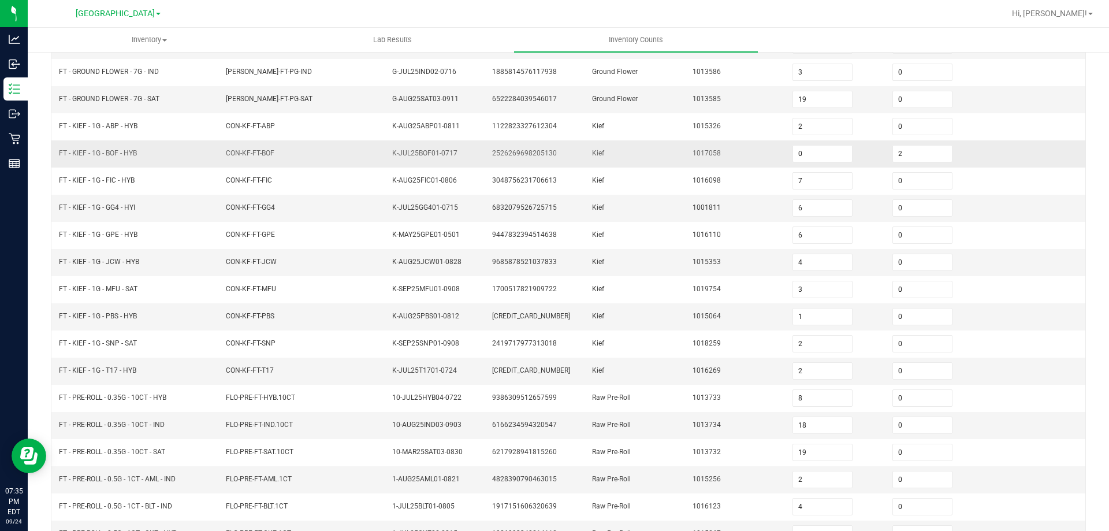
click at [686, 146] on td "1017058" at bounding box center [736, 153] width 100 height 27
click at [338, 358] on td "CON-KF-FT-T17" at bounding box center [302, 371] width 167 height 27
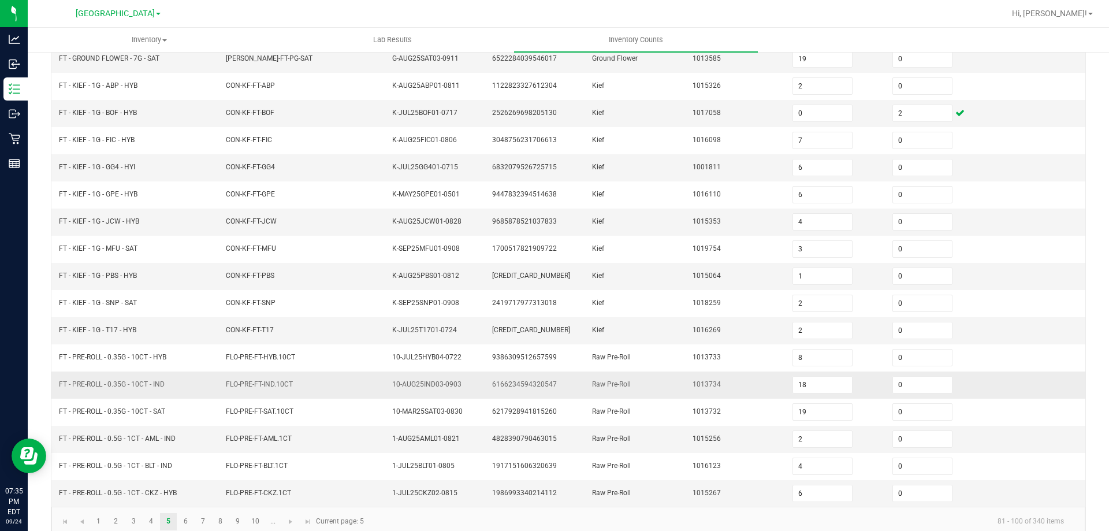
scroll to position [240, 0]
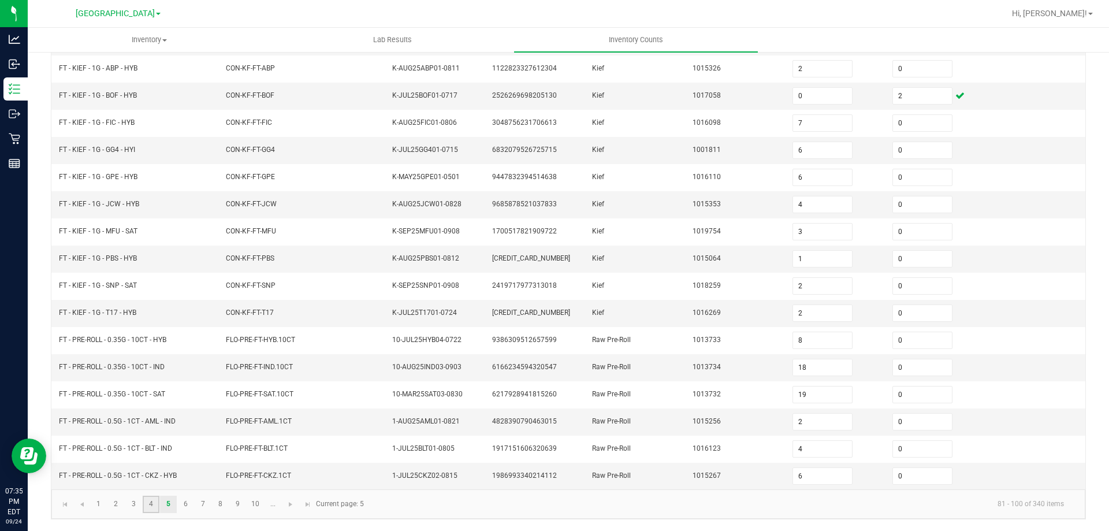
click at [143, 505] on link "4" at bounding box center [151, 504] width 17 height 17
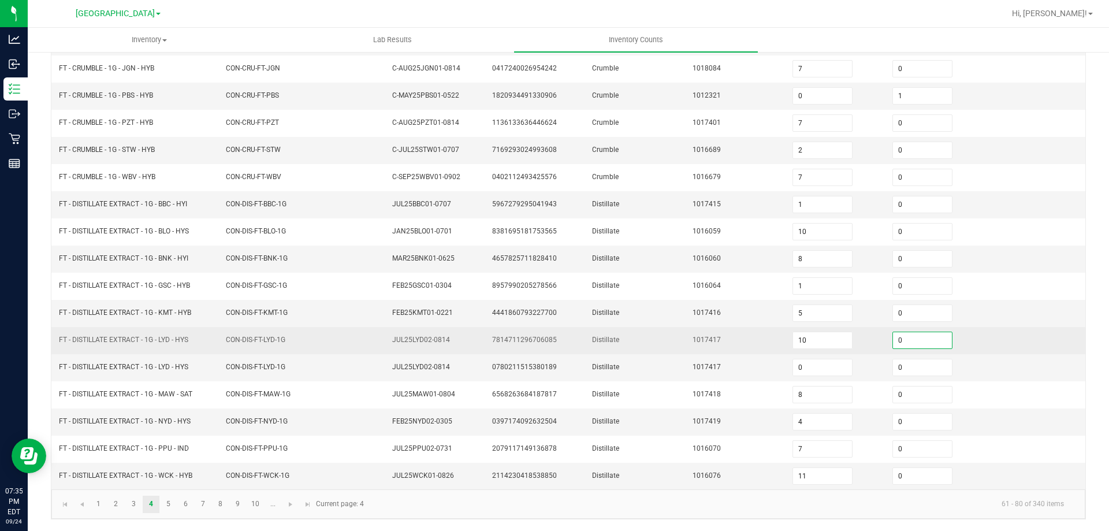
click at [911, 341] on input "0" at bounding box center [922, 340] width 59 height 16
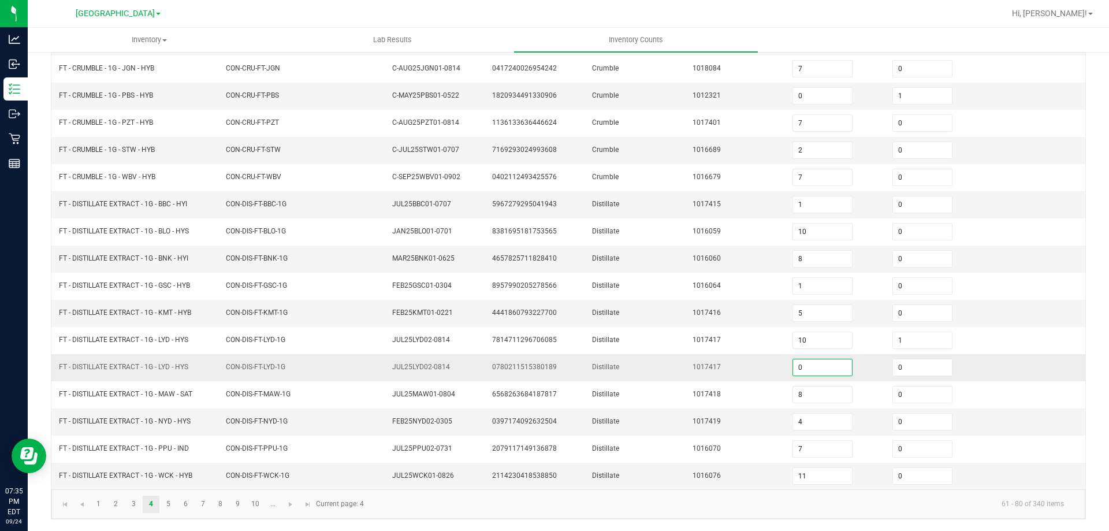
click at [832, 363] on input "0" at bounding box center [822, 367] width 59 height 16
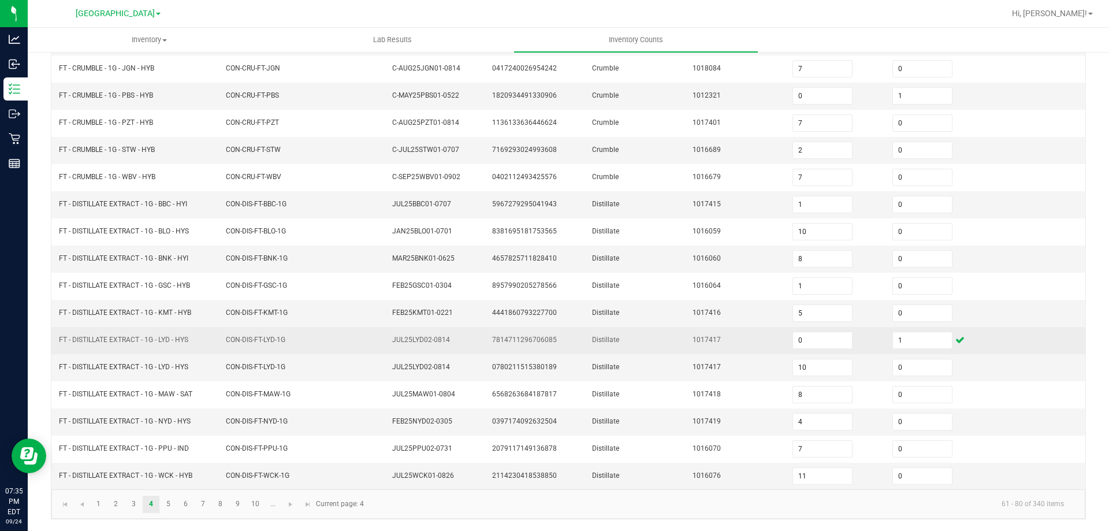
click at [707, 328] on td "1017417" at bounding box center [736, 340] width 100 height 27
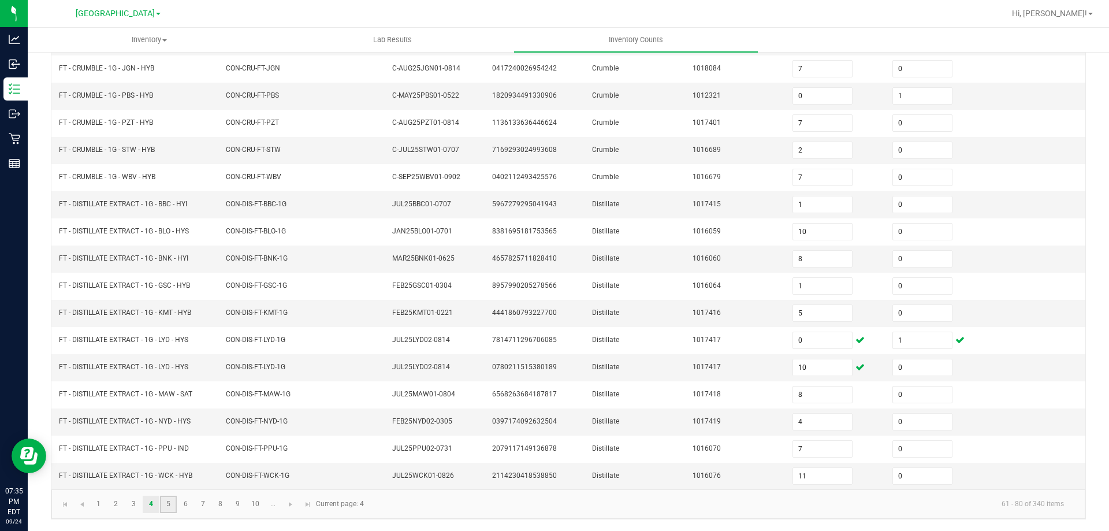
click at [170, 504] on link "5" at bounding box center [168, 504] width 17 height 17
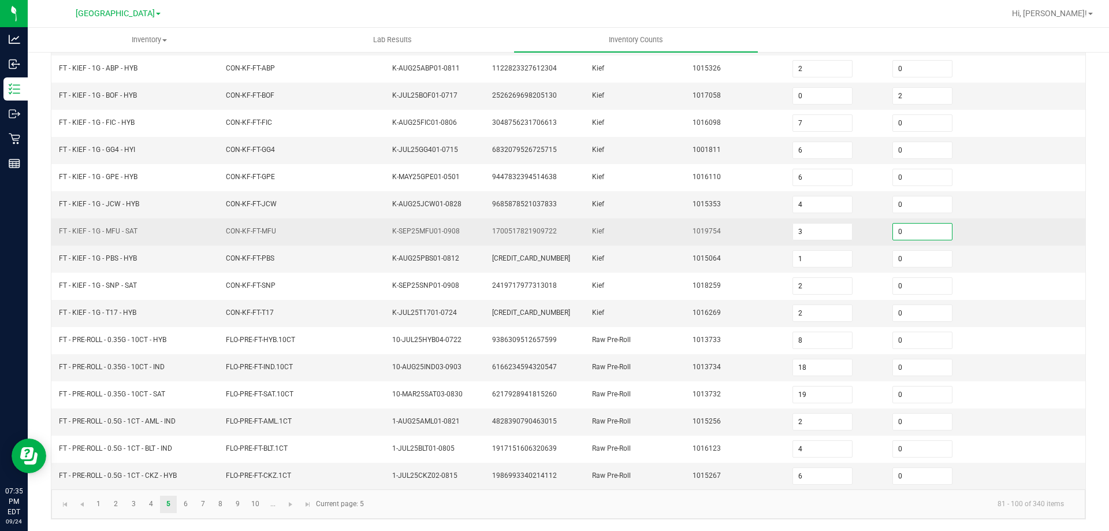
click at [900, 232] on input "0" at bounding box center [922, 232] width 59 height 16
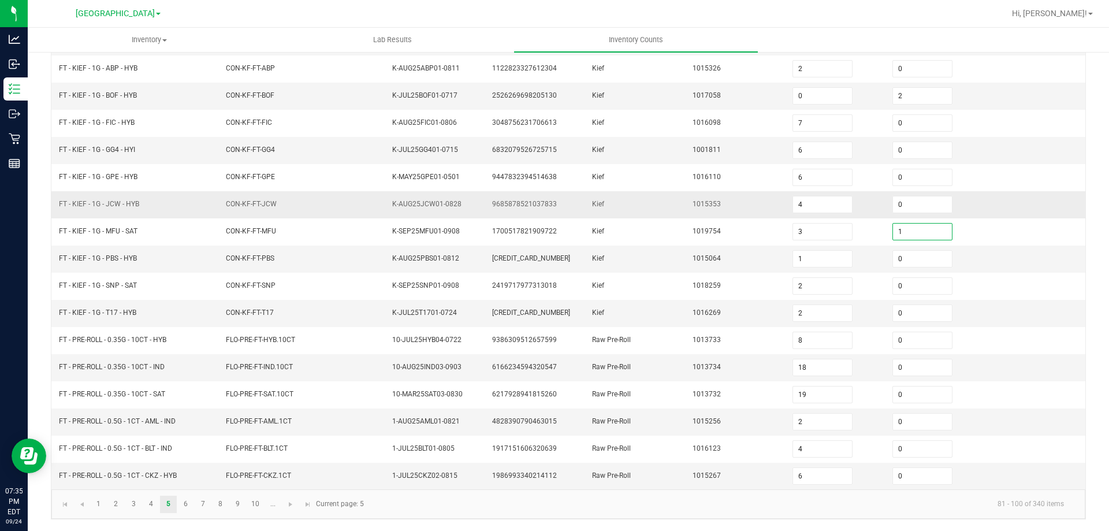
drag, startPoint x: 677, startPoint y: 208, endPoint x: 665, endPoint y: 201, distance: 14.0
click at [686, 208] on td "1015353" at bounding box center [736, 204] width 100 height 27
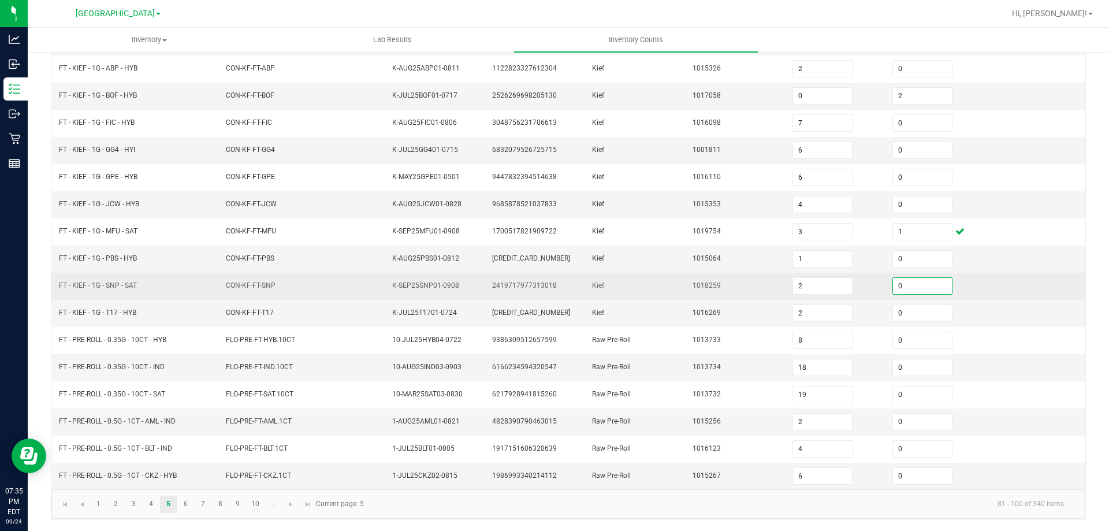
click at [924, 292] on input "0" at bounding box center [922, 286] width 59 height 16
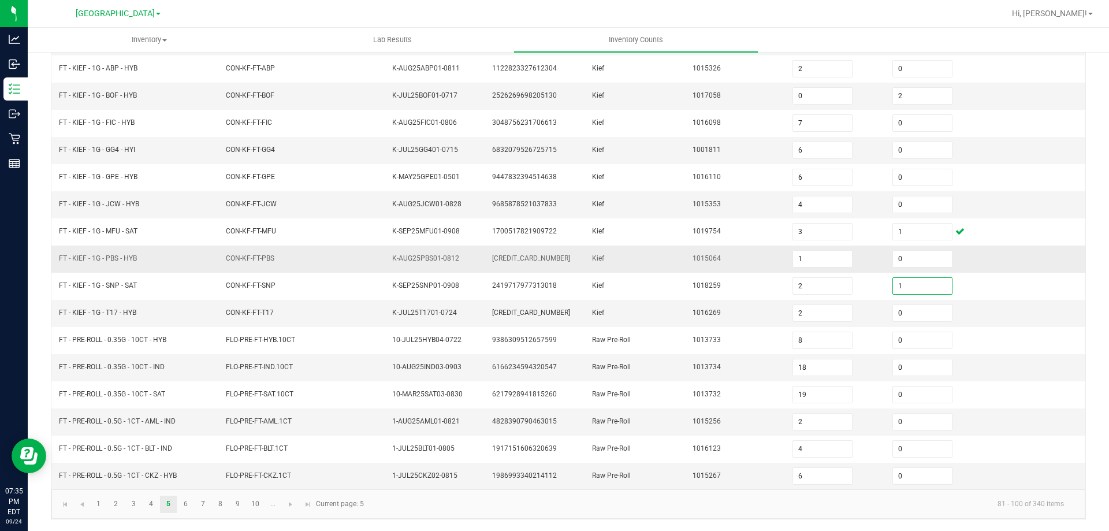
click at [657, 248] on td "Kief" at bounding box center [635, 258] width 100 height 27
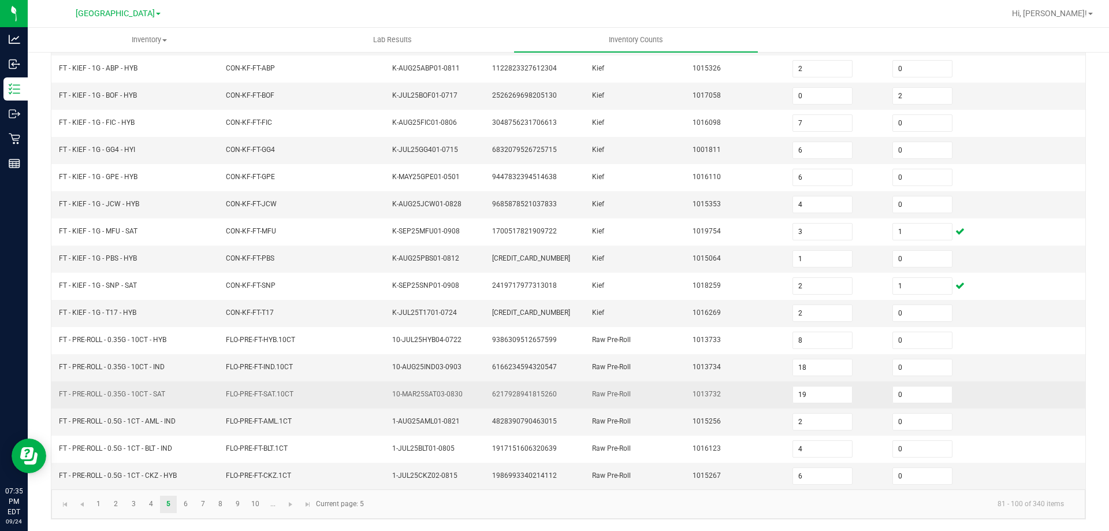
click at [269, 407] on td "FLO-PRE-FT-SAT.10CT" at bounding box center [302, 394] width 167 height 27
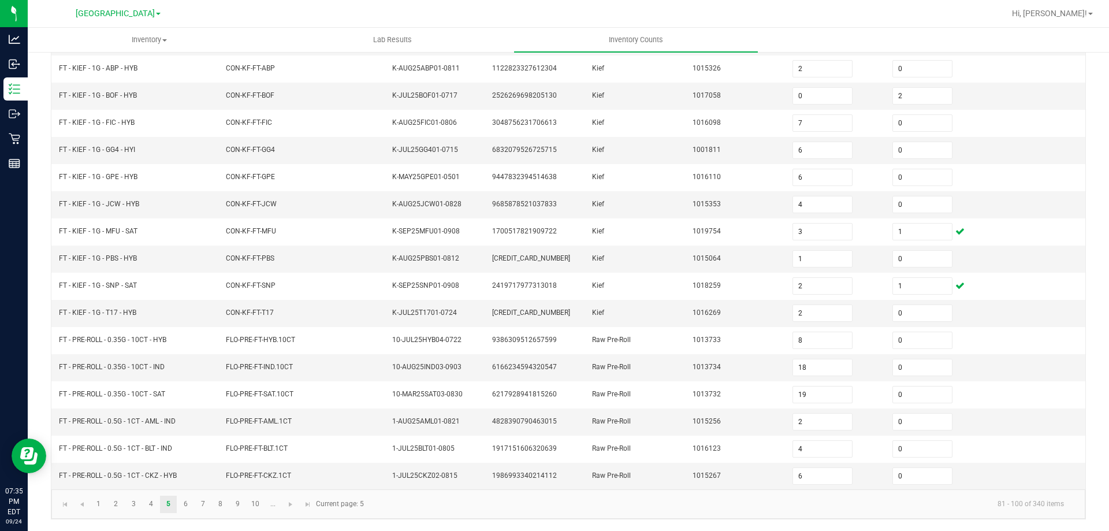
click at [245, 513] on kendo-pager "1 2 3 4 5 6 7 8 9 10 ... 81 - 100 of 340 items Current page: 5" at bounding box center [568, 503] width 1034 height 29
click at [240, 507] on link "9" at bounding box center [237, 504] width 17 height 17
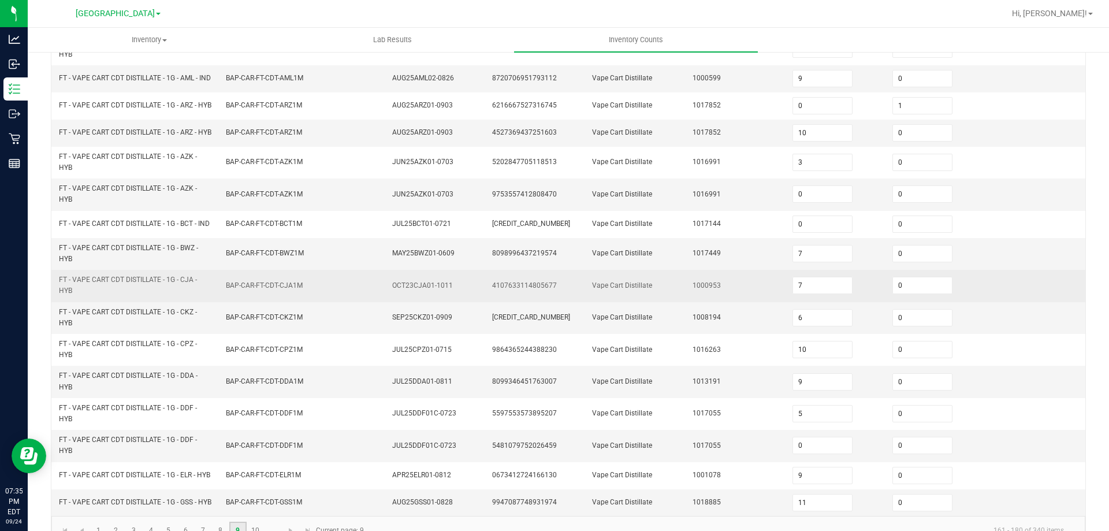
scroll to position [337, 0]
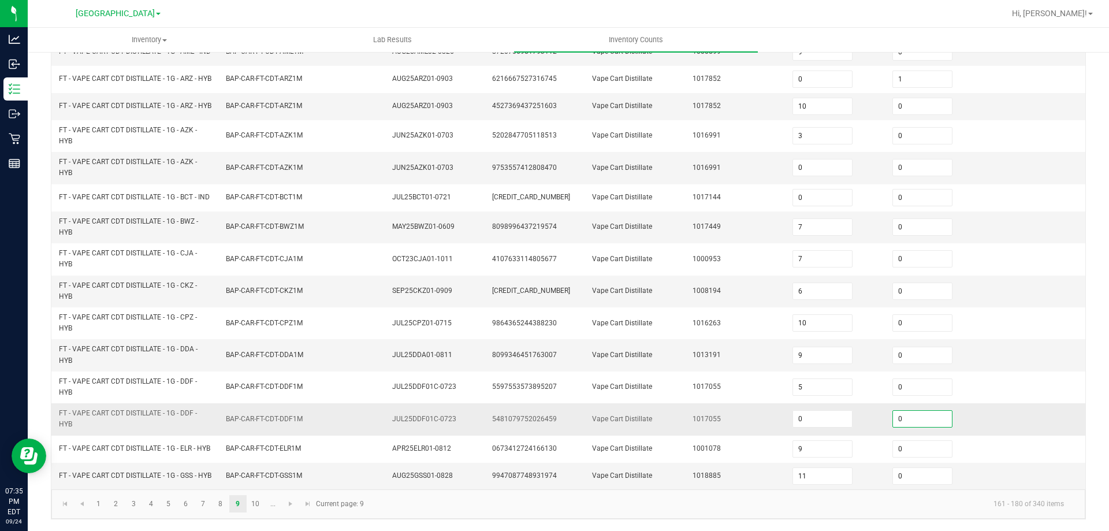
click at [894, 414] on input "0" at bounding box center [922, 419] width 59 height 16
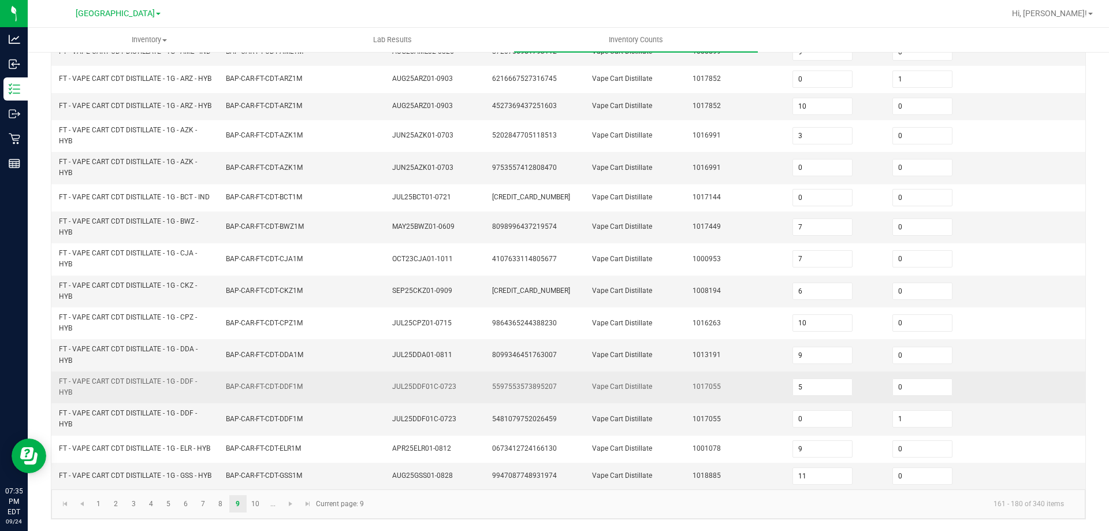
click at [705, 382] on span "1017055" at bounding box center [706, 386] width 28 height 8
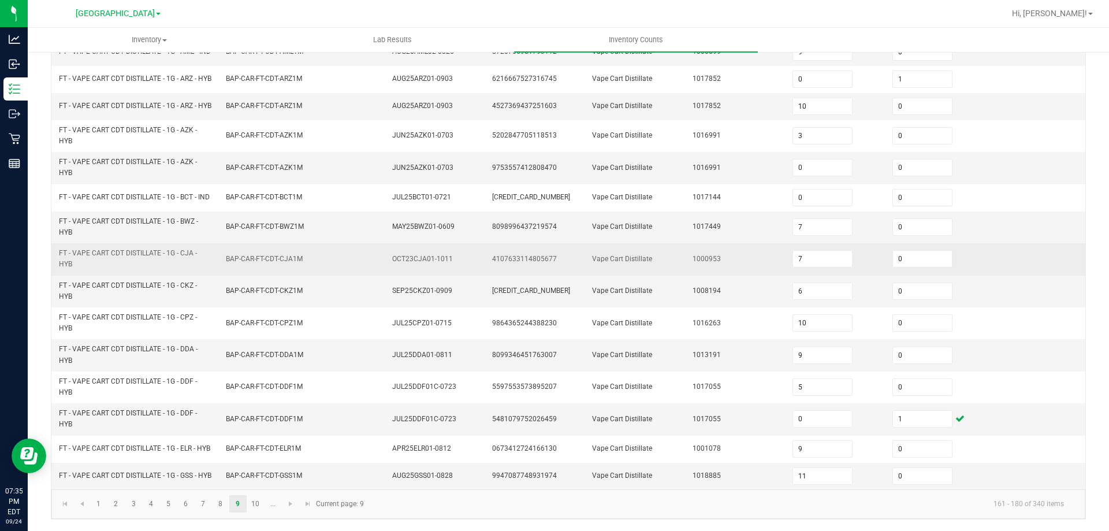
click at [211, 258] on td "FT - VAPE CART CDT DISTILLATE - 1G - CJA - HYB" at bounding box center [135, 259] width 167 height 32
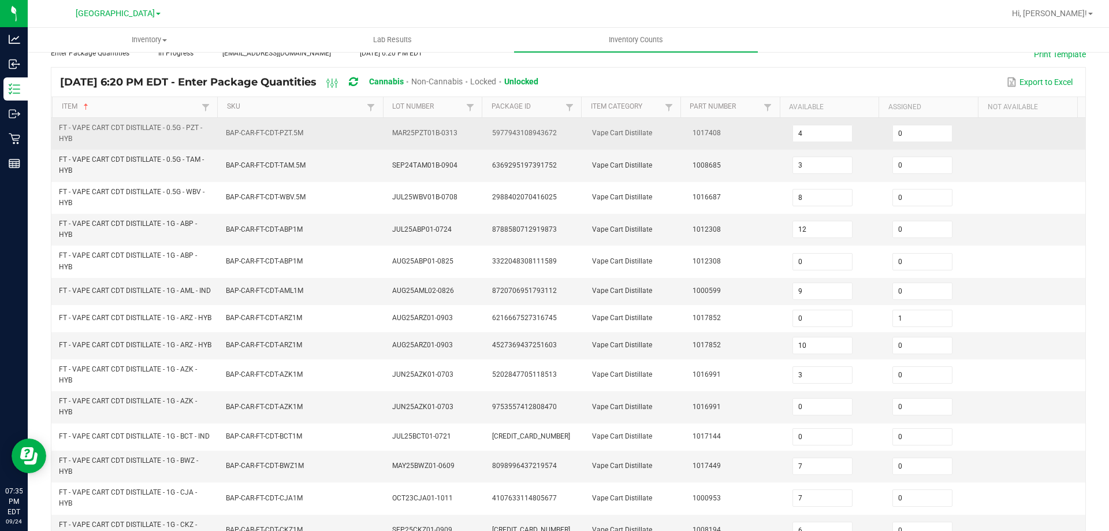
scroll to position [48, 0]
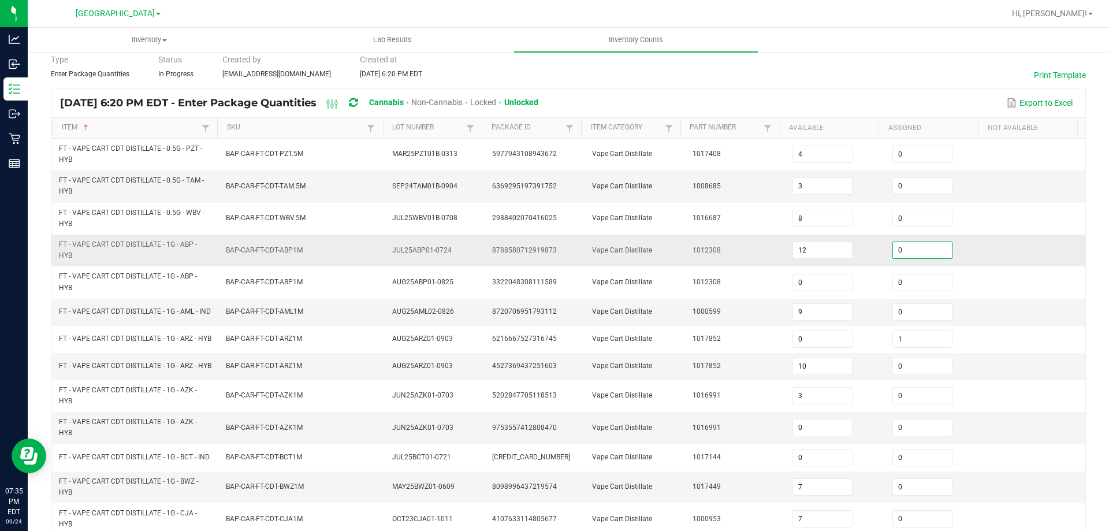
drag, startPoint x: 894, startPoint y: 251, endPoint x: 825, endPoint y: 286, distance: 77.2
click at [893, 252] on input "0" at bounding box center [922, 250] width 59 height 16
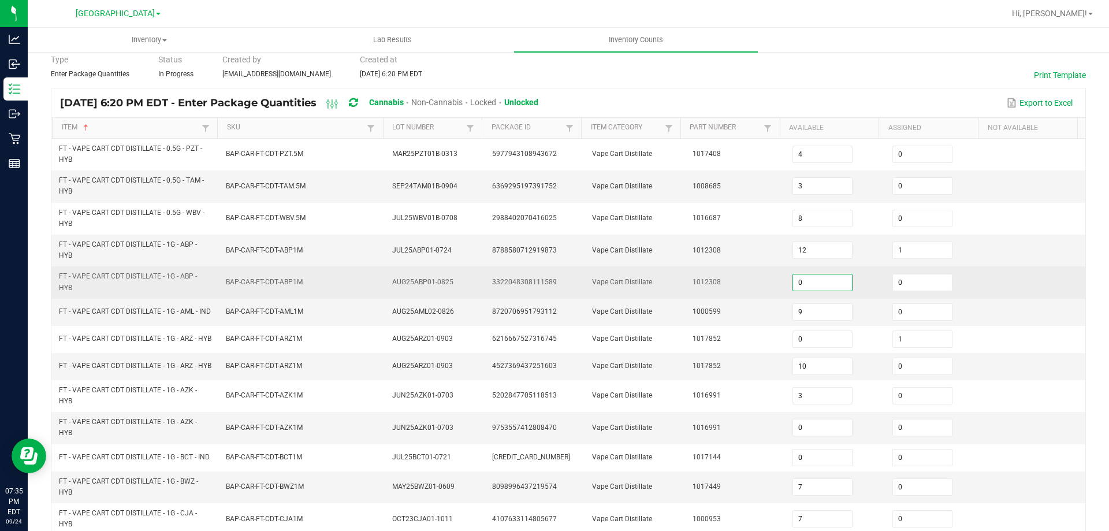
click at [813, 286] on input "0" at bounding box center [822, 282] width 59 height 16
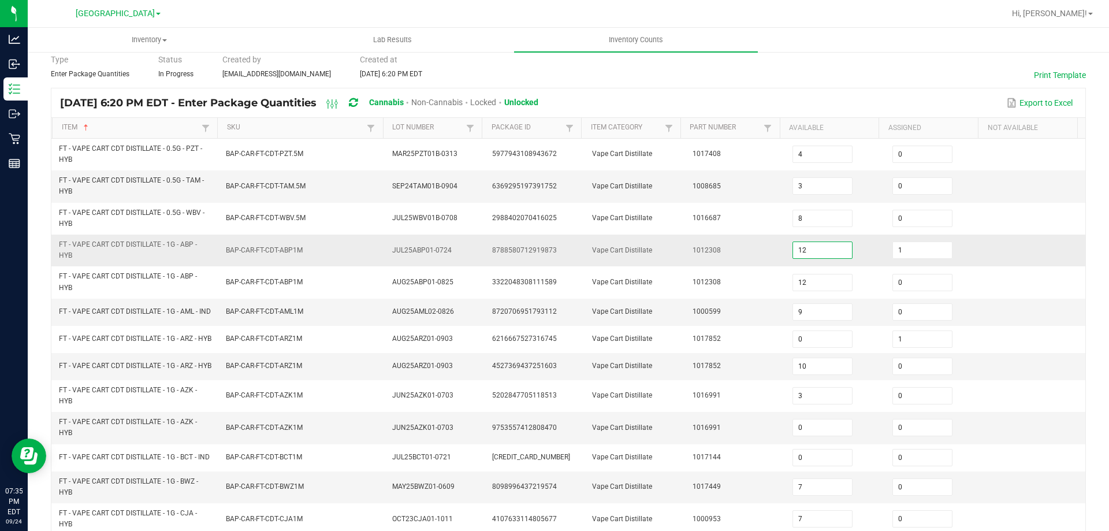
click at [817, 252] on input "12" at bounding box center [822, 250] width 59 height 16
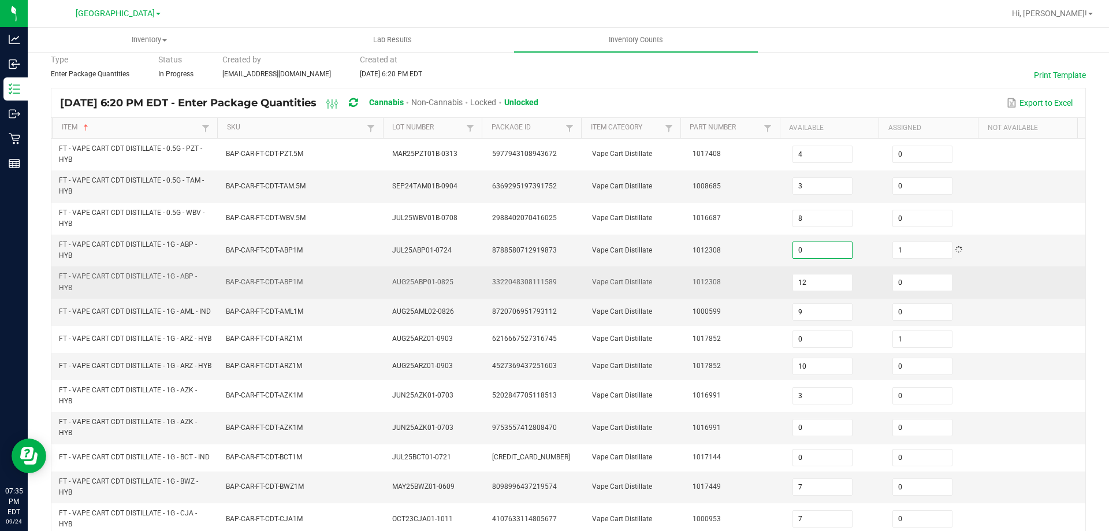
click at [732, 266] on tbody "FT - VAPE CART CDT DISTILLATE - 0.5G - PZT - HYB BAP-CAR-FT-CDT-PZT.5M MAR25PZT…" at bounding box center [568, 444] width 1034 height 610
click at [520, 267] on td "3322048308111589" at bounding box center [535, 282] width 100 height 32
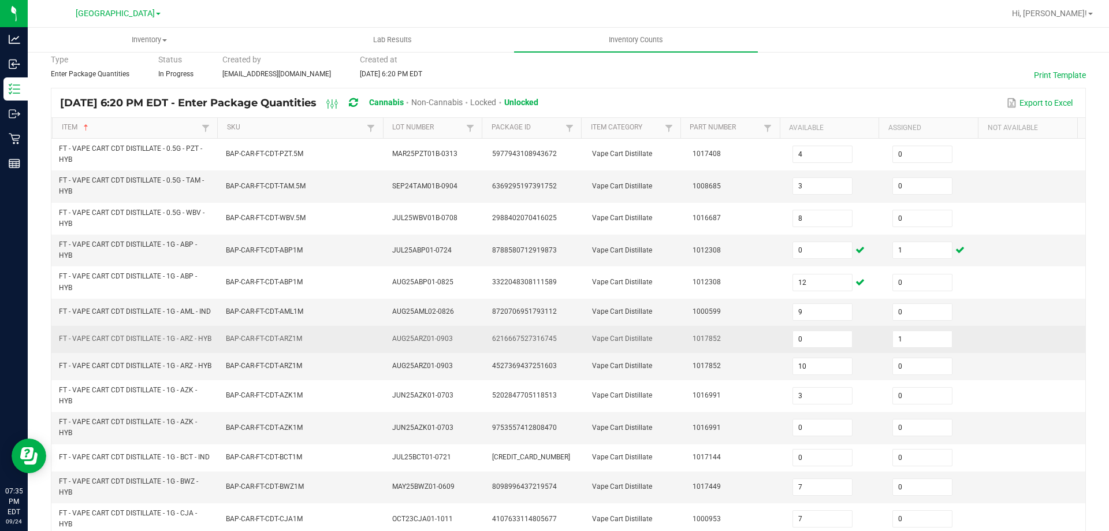
click at [202, 331] on td "FT - VAPE CART CDT DISTILLATE - 1G - ARZ - HYB" at bounding box center [135, 339] width 167 height 27
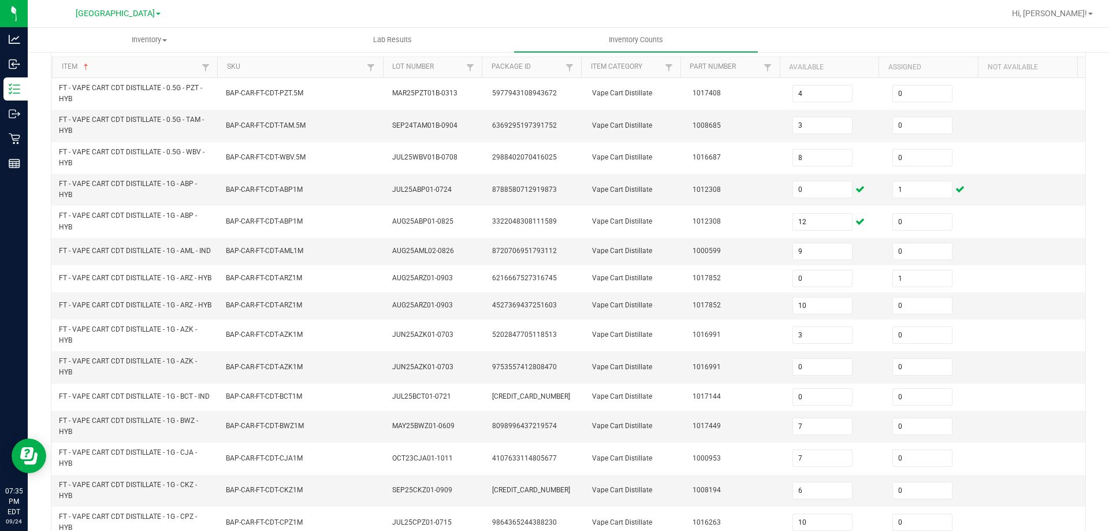
scroll to position [337, 0]
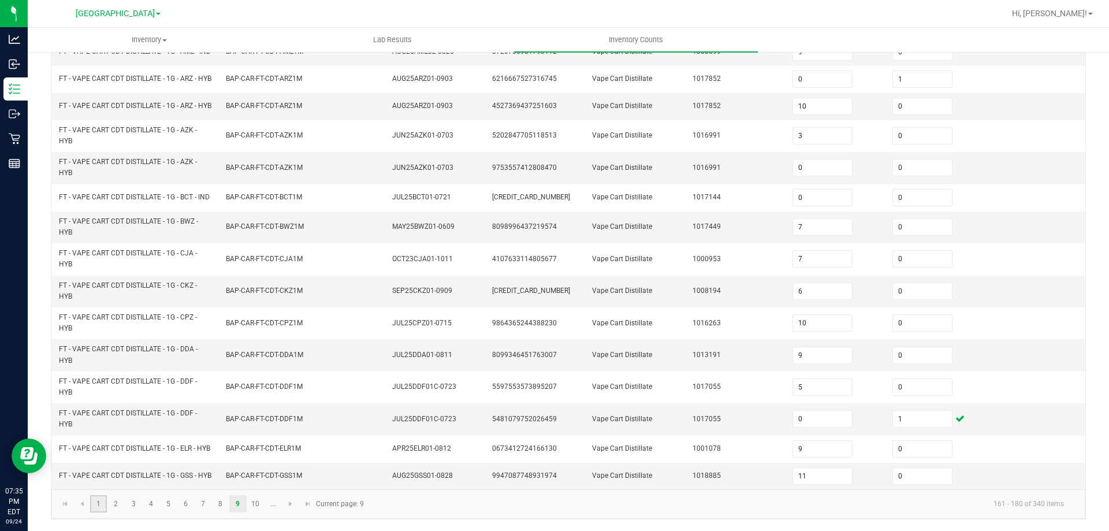
click at [99, 509] on link "1" at bounding box center [98, 503] width 17 height 17
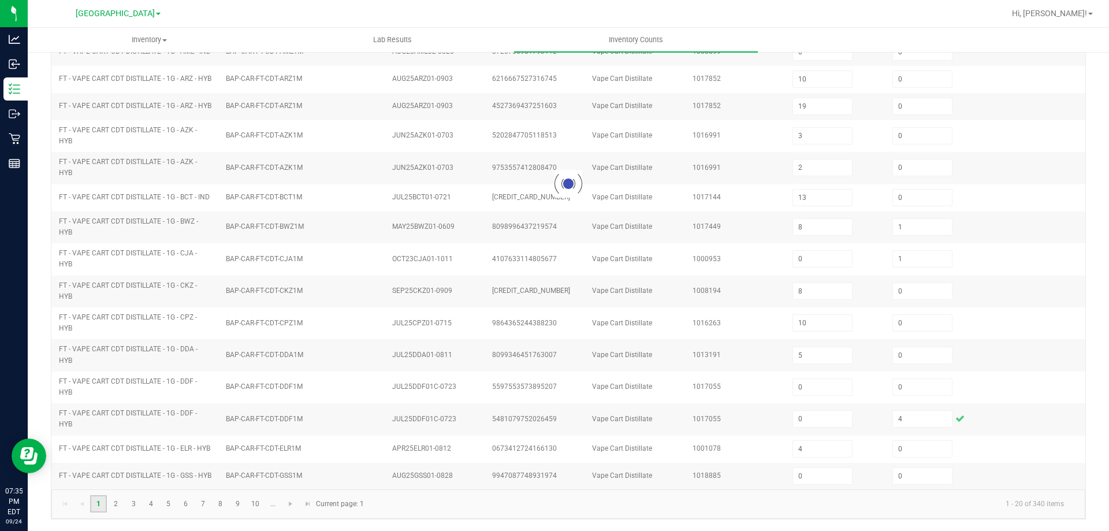
scroll to position [245, 0]
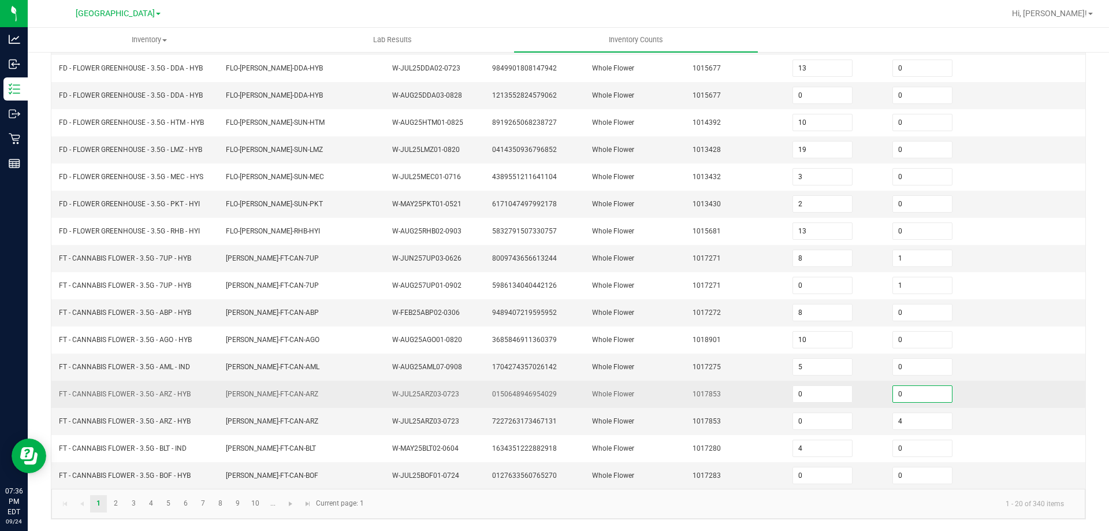
click at [894, 390] on input "0" at bounding box center [922, 394] width 59 height 16
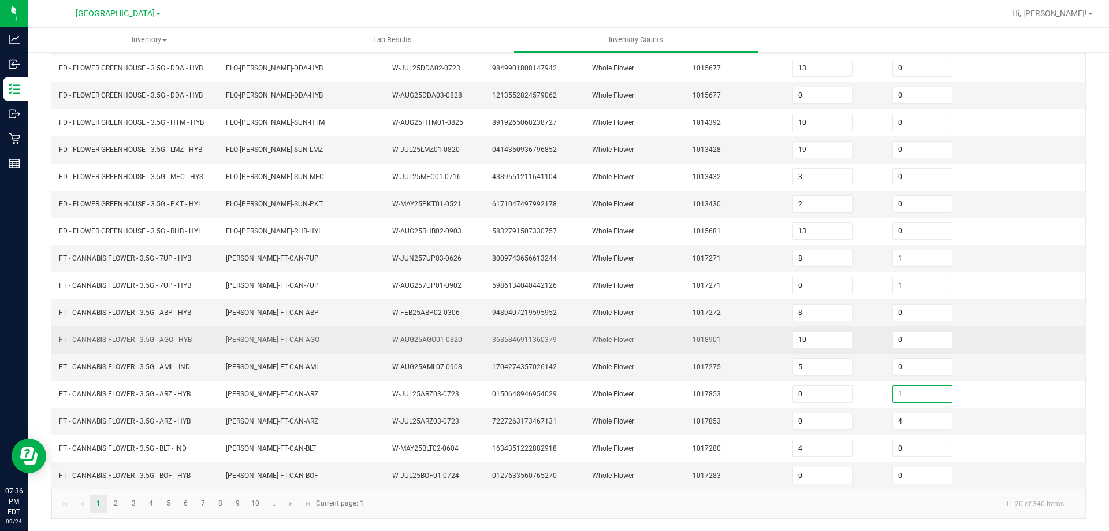
click at [651, 336] on td "Whole Flower" at bounding box center [635, 339] width 100 height 27
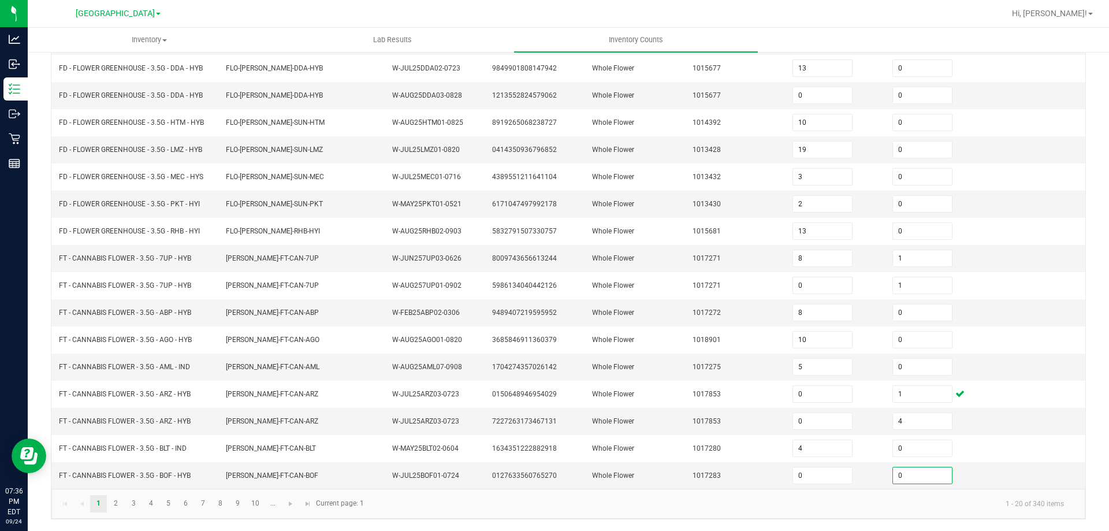
click at [792, 500] on kendo-pager-info "1 - 20 of 340 items" at bounding box center [722, 503] width 702 height 19
click at [893, 474] on input "0" at bounding box center [922, 475] width 59 height 16
click at [718, 477] on td "1017283" at bounding box center [736, 475] width 100 height 27
click at [233, 501] on link "9" at bounding box center [237, 503] width 17 height 17
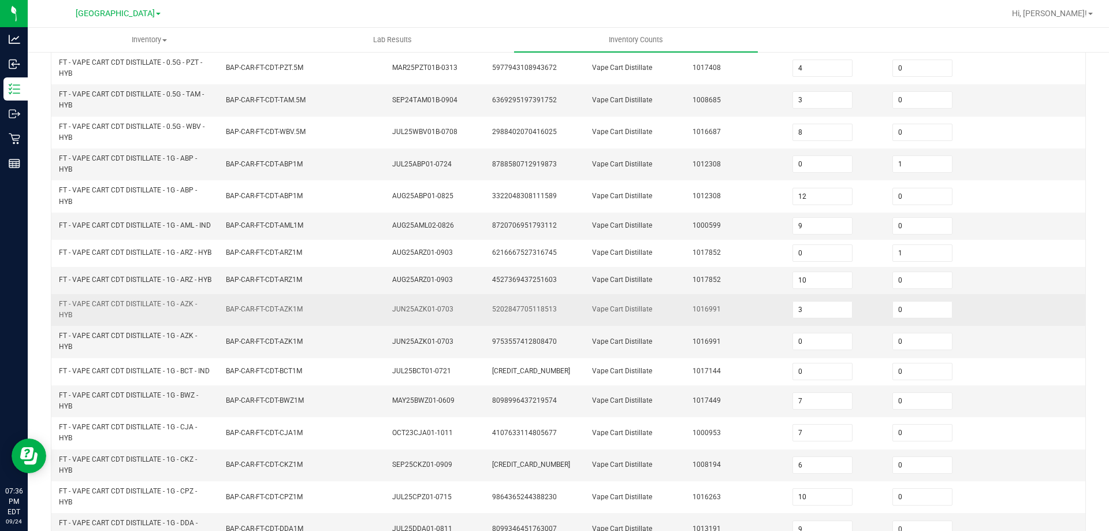
scroll to position [129, 0]
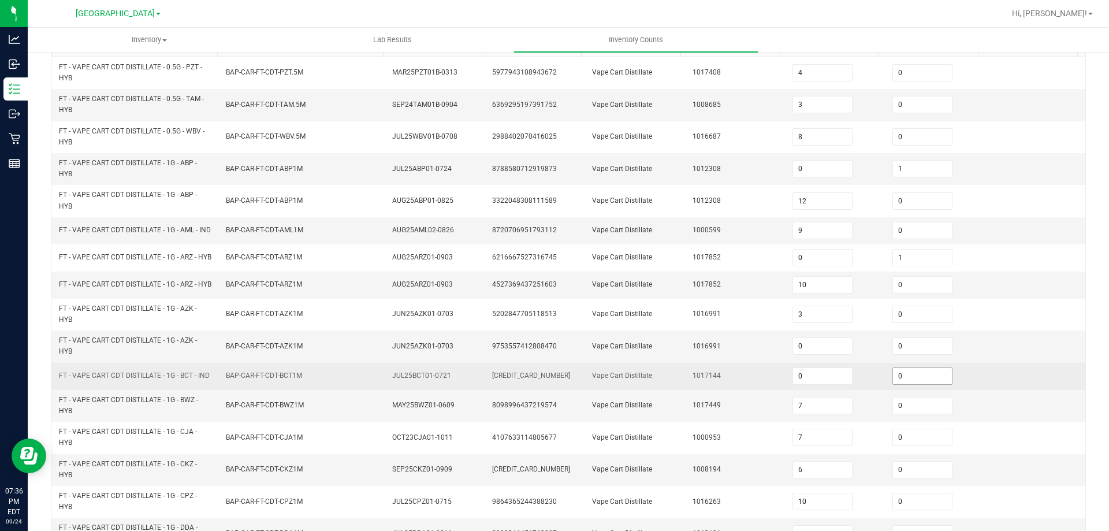
click at [915, 384] on input "0" at bounding box center [922, 376] width 59 height 16
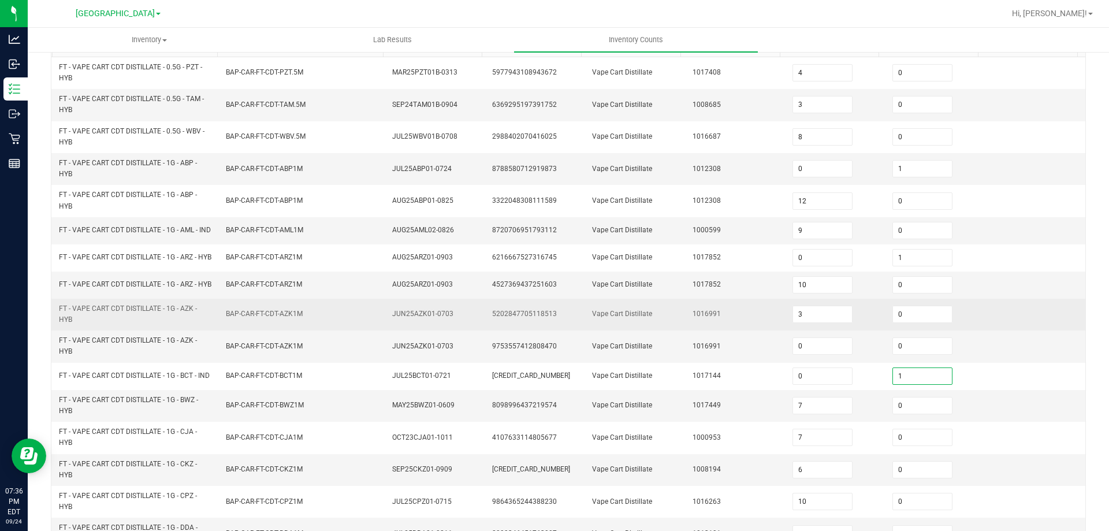
drag, startPoint x: 682, startPoint y: 336, endPoint x: 675, endPoint y: 333, distance: 7.7
click at [686, 330] on td "1016991" at bounding box center [736, 315] width 100 height 32
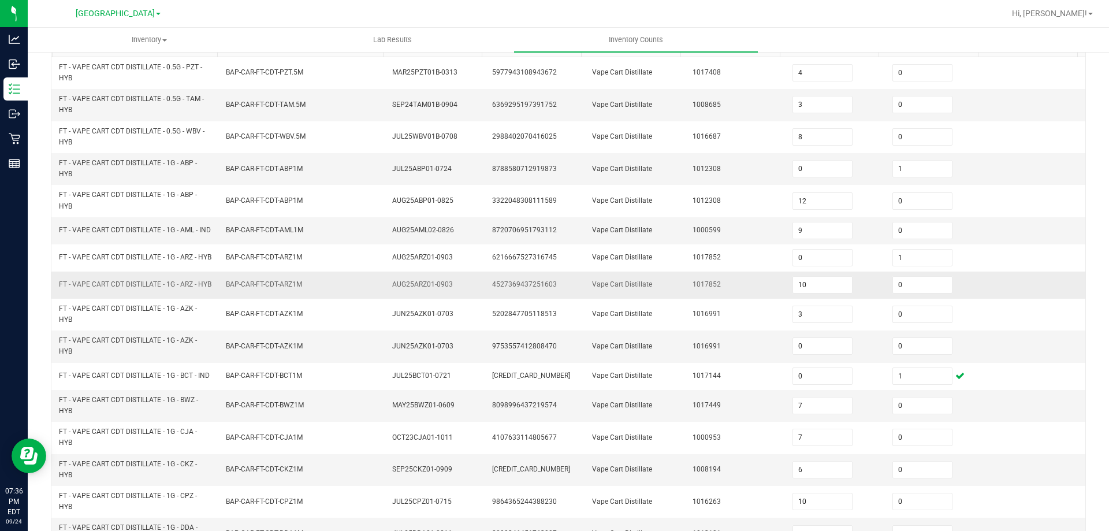
click at [207, 290] on span "FT - VAPE CART CDT DISTILLATE - 1G - ARZ - HYB" at bounding box center [135, 284] width 152 height 11
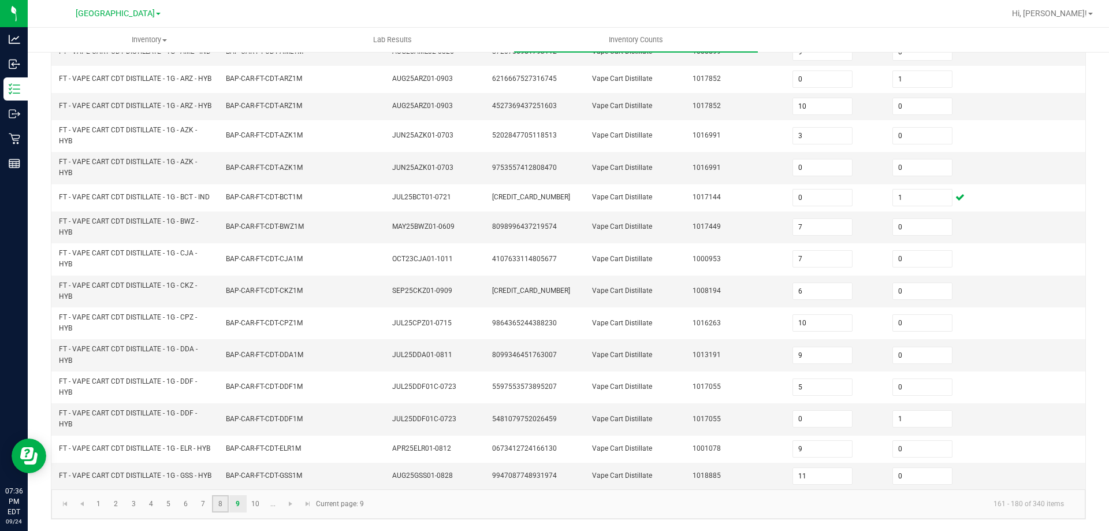
click at [225, 505] on link "8" at bounding box center [220, 503] width 17 height 17
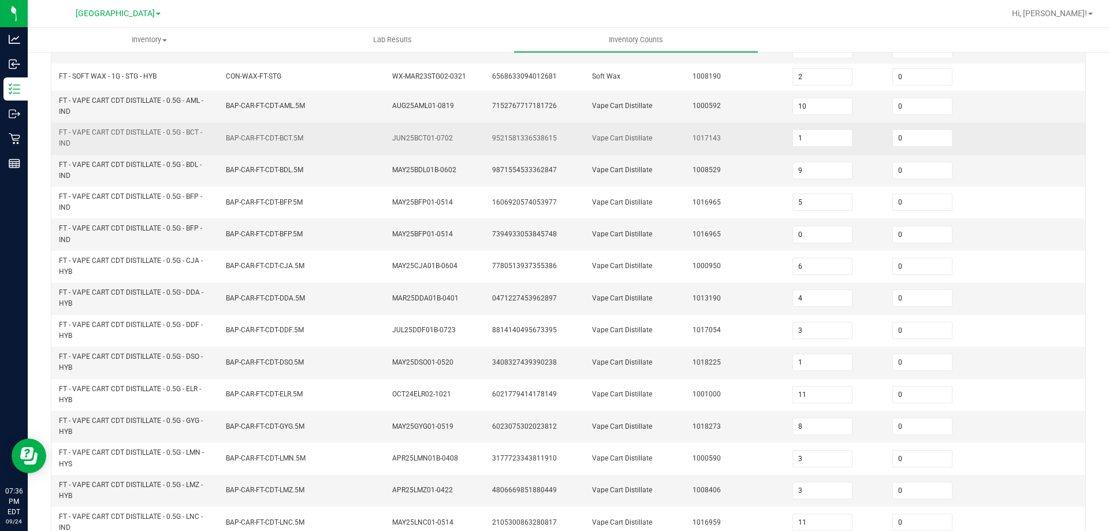
scroll to position [149, 0]
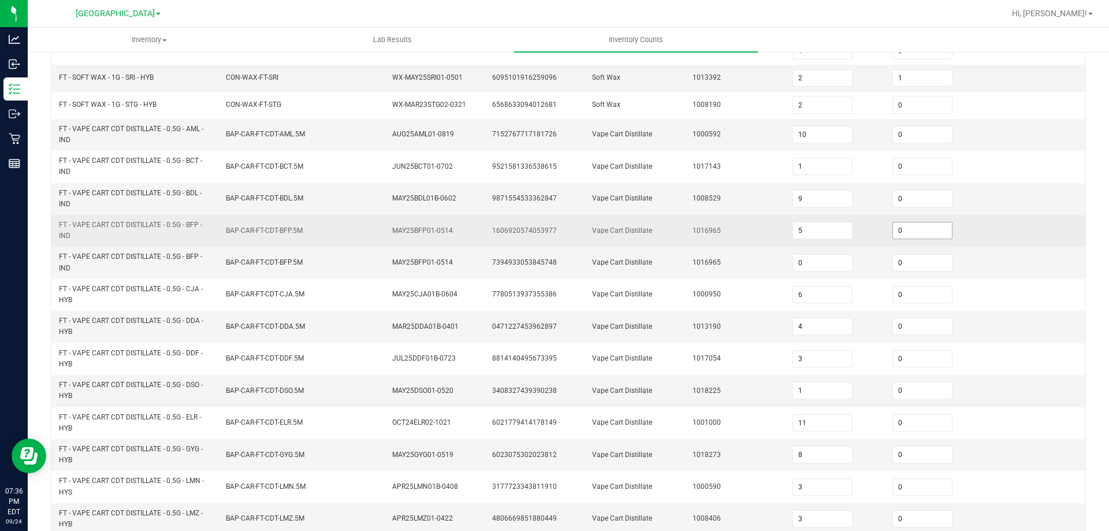
click at [903, 234] on input "0" at bounding box center [922, 230] width 59 height 16
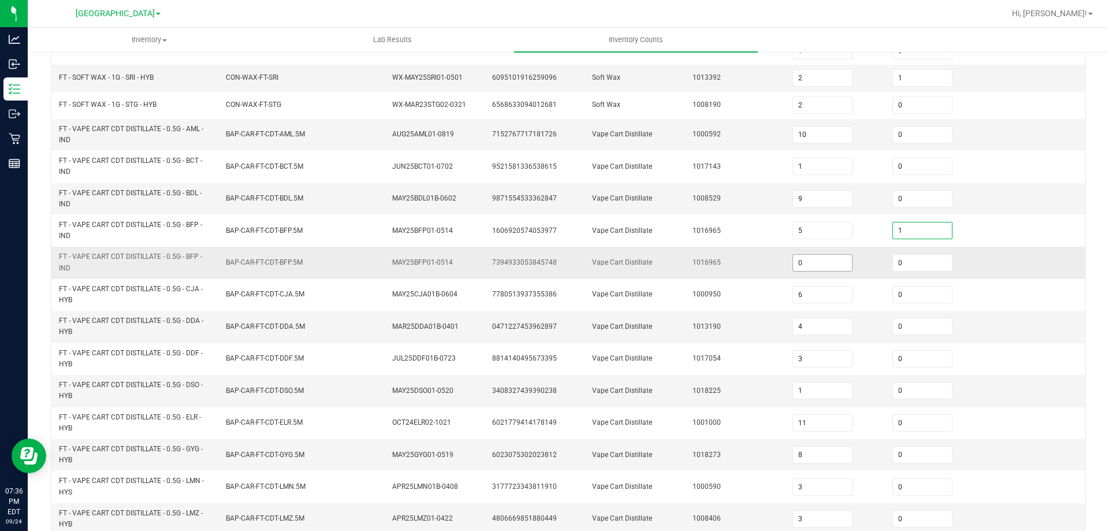
click at [817, 258] on input "0" at bounding box center [822, 263] width 59 height 16
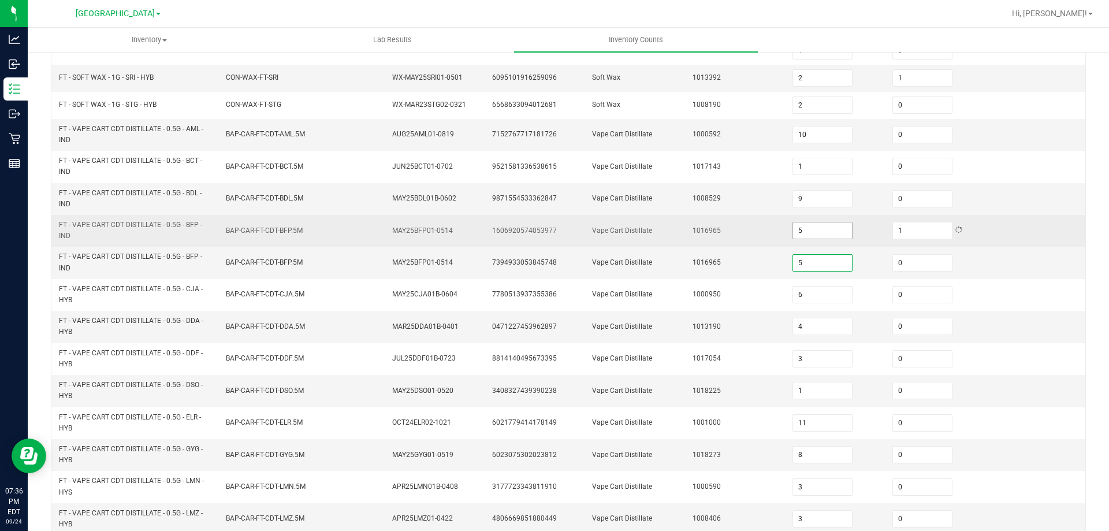
click at [822, 230] on input "5" at bounding box center [822, 230] width 59 height 16
click at [732, 217] on td "1016965" at bounding box center [736, 231] width 100 height 32
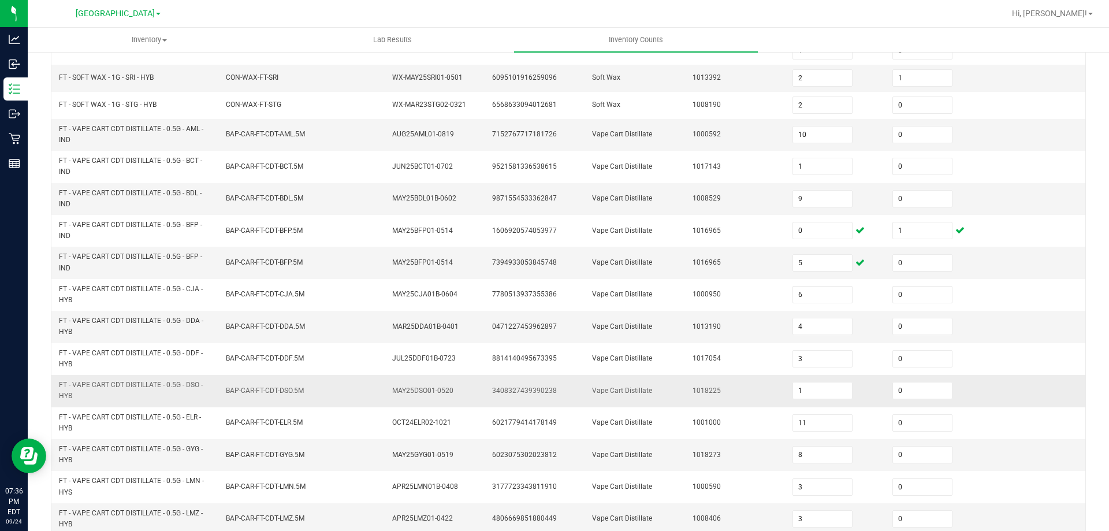
click at [251, 378] on td "BAP-CAR-FT-CDT-DSO.5M" at bounding box center [302, 391] width 167 height 32
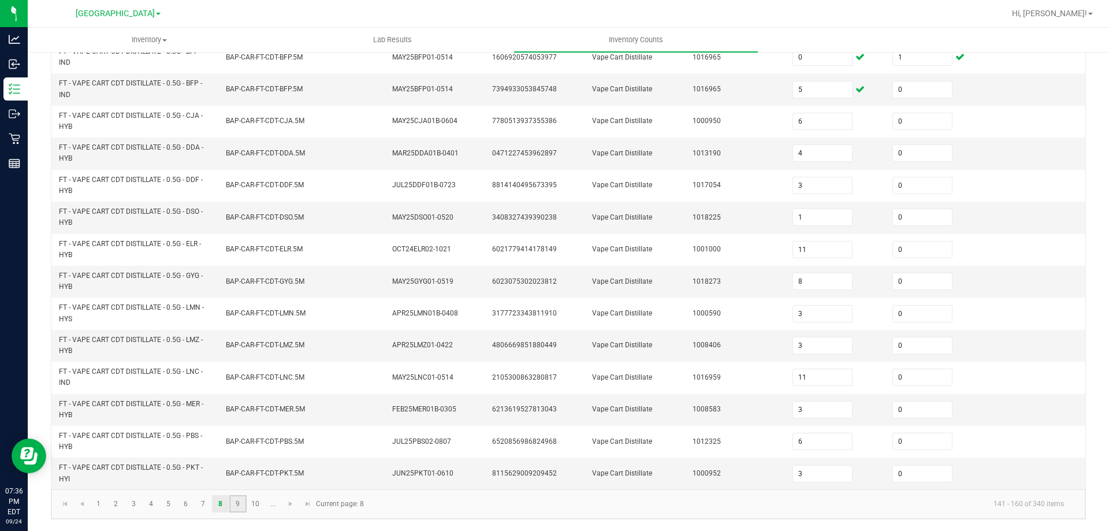
click at [243, 509] on link "9" at bounding box center [237, 503] width 17 height 17
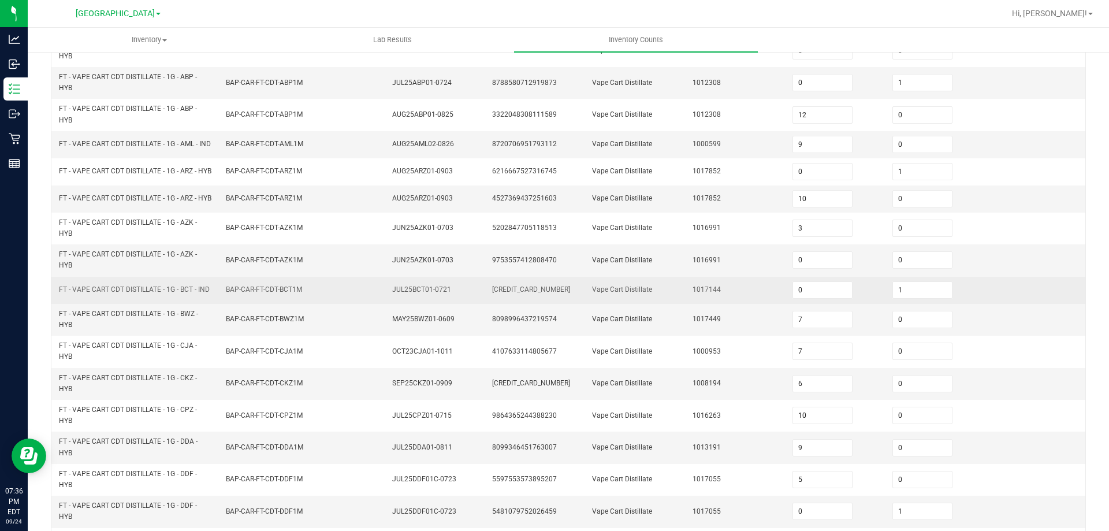
scroll to position [207, 0]
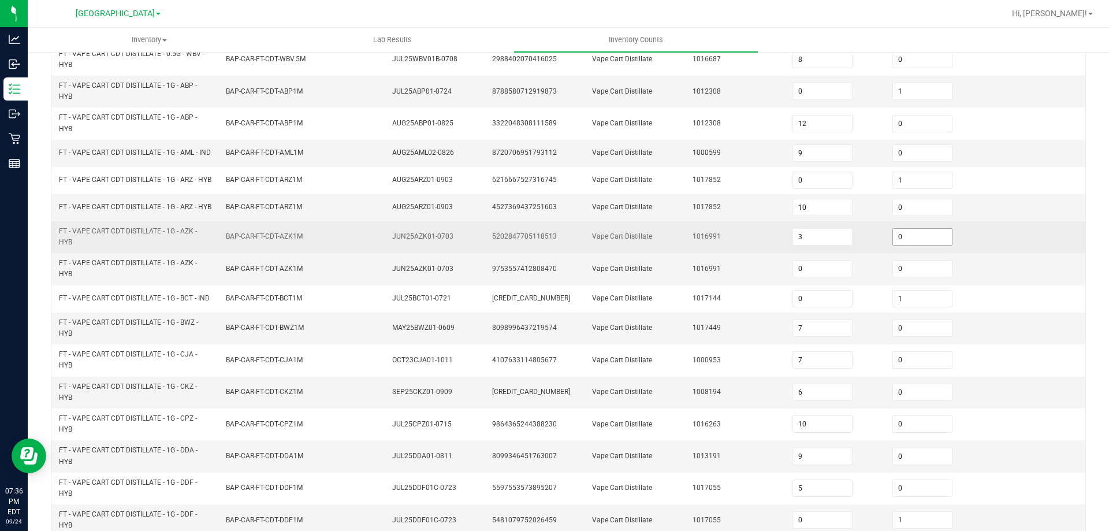
drag, startPoint x: 900, startPoint y: 252, endPoint x: 890, endPoint y: 257, distance: 11.1
click at [899, 245] on input "0" at bounding box center [922, 237] width 59 height 16
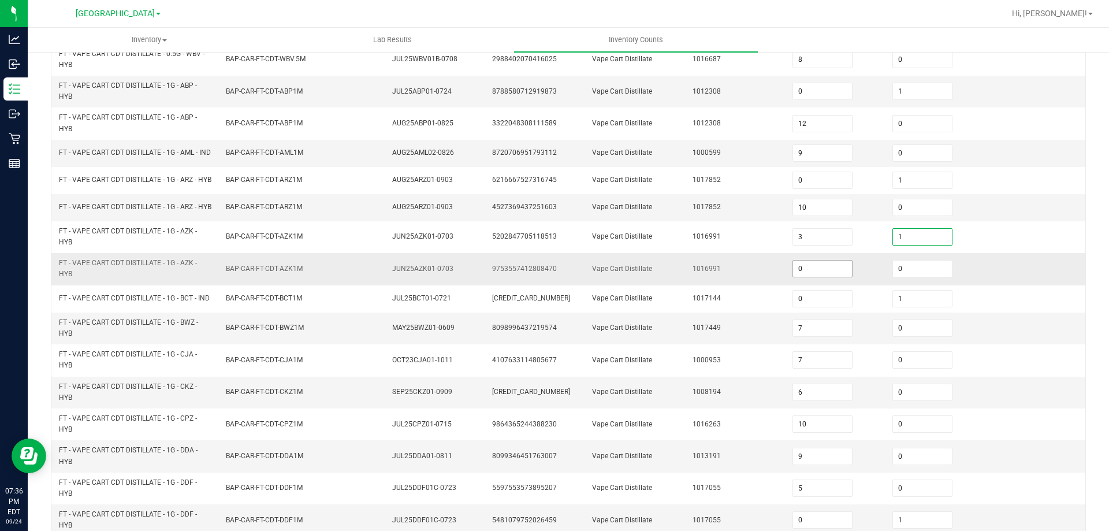
click at [832, 277] on input "0" at bounding box center [822, 268] width 59 height 16
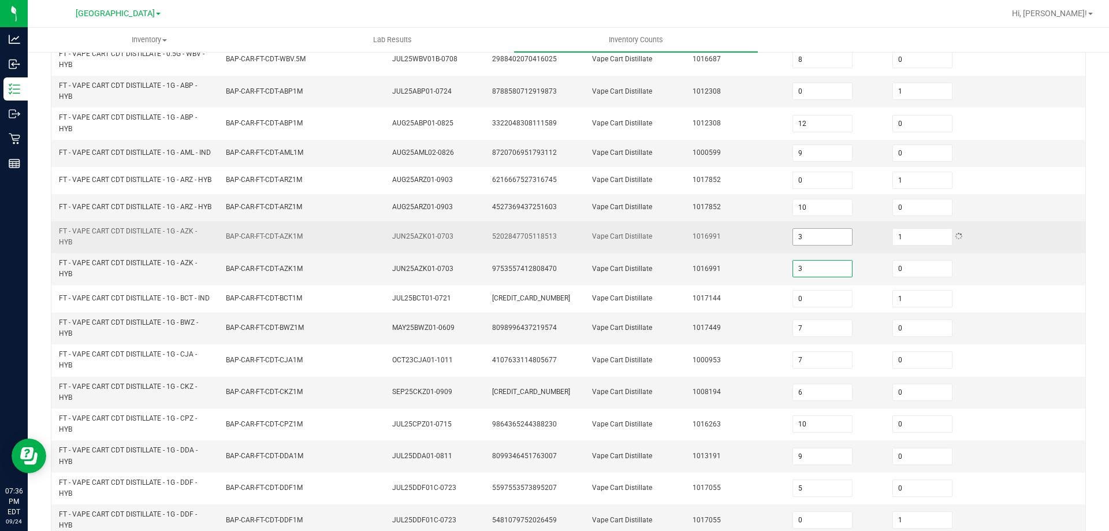
click at [822, 245] on input "3" at bounding box center [822, 237] width 59 height 16
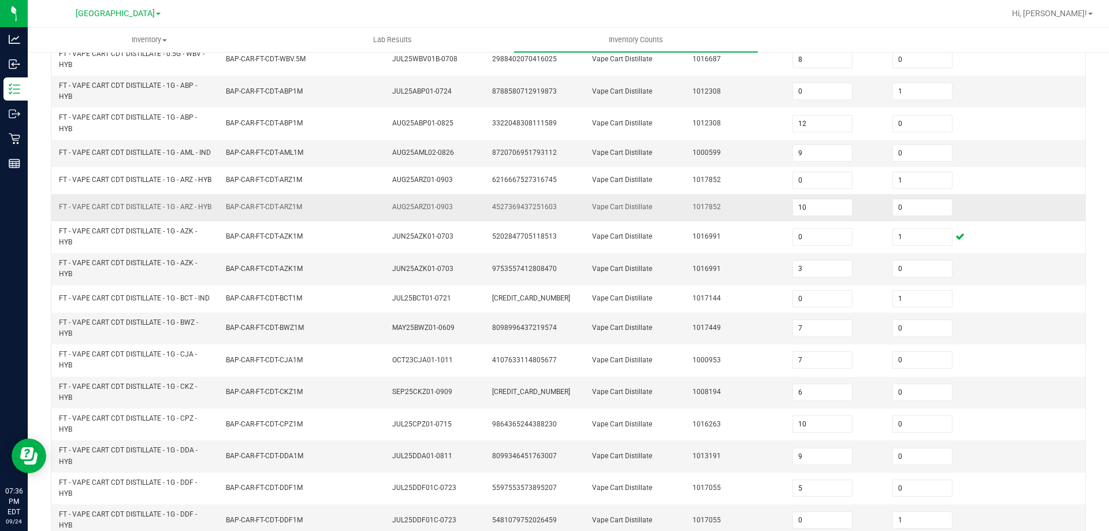
click at [706, 221] on td "1017852" at bounding box center [736, 207] width 100 height 27
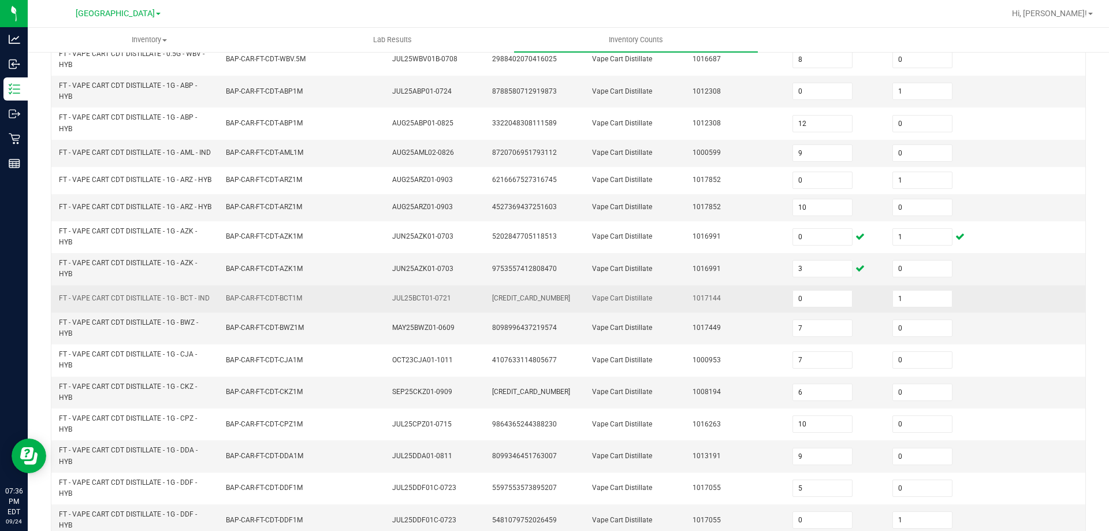
click at [327, 311] on td "BAP-CAR-FT-CDT-BCT1M" at bounding box center [302, 298] width 167 height 27
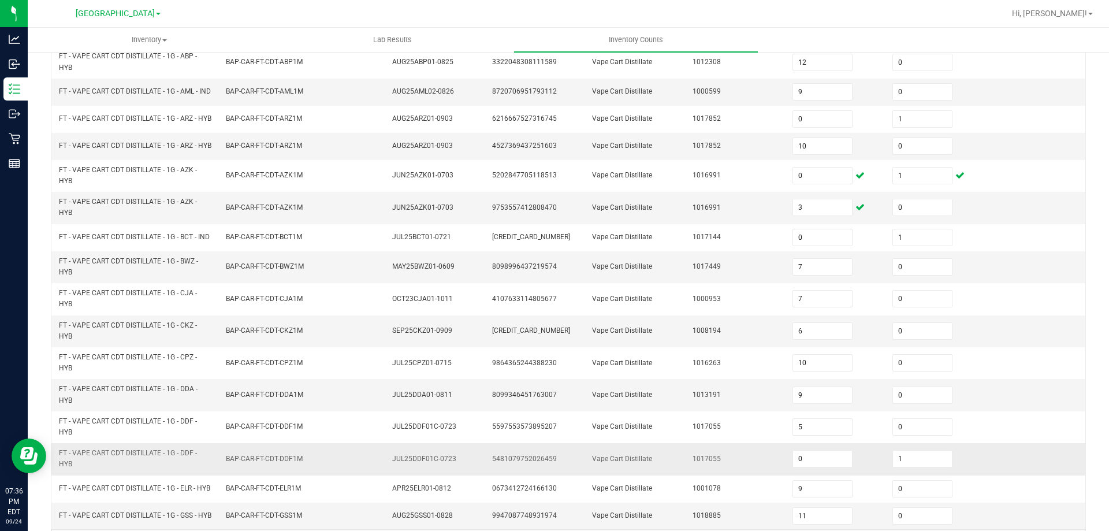
scroll to position [337, 0]
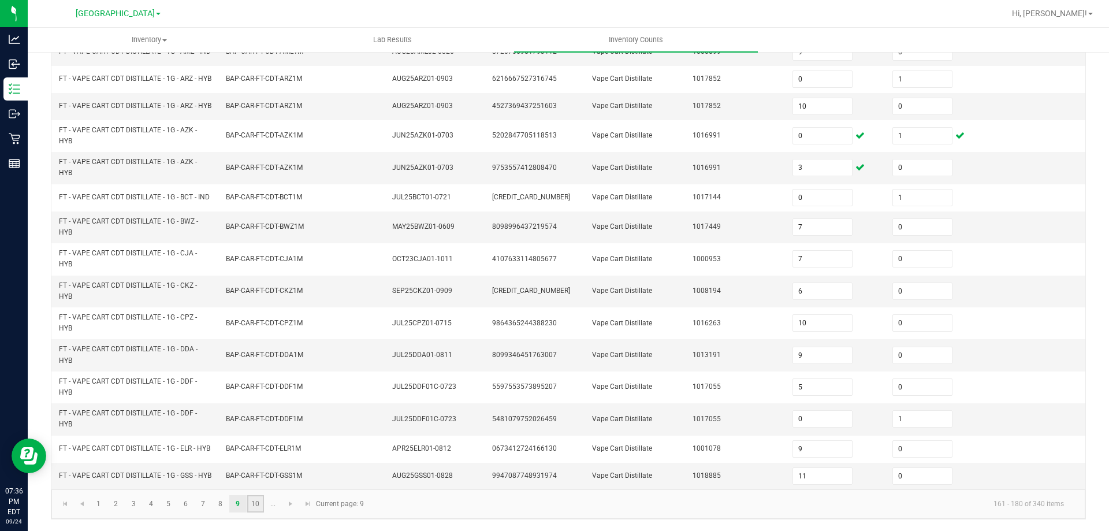
click at [255, 504] on link "10" at bounding box center [255, 503] width 17 height 17
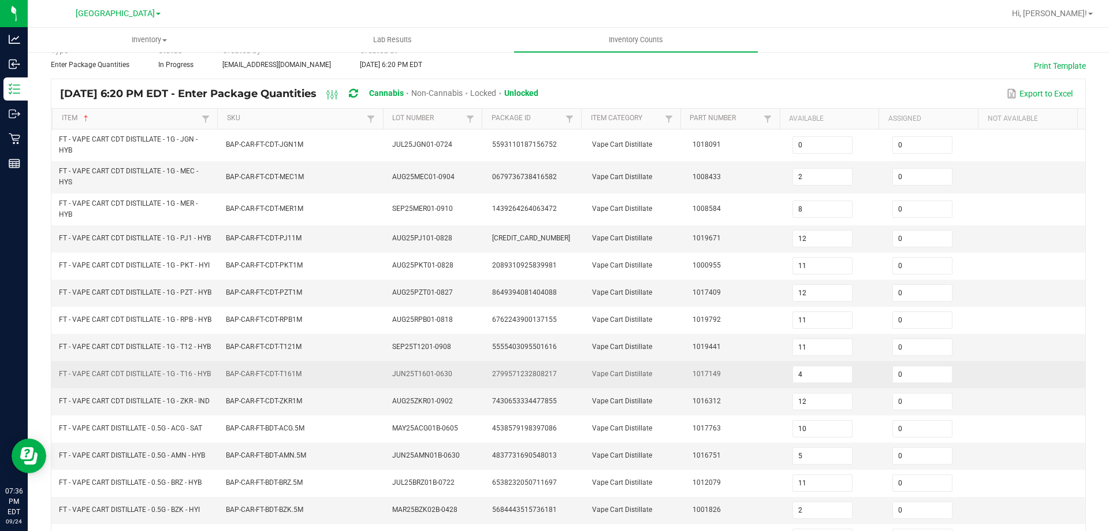
scroll to position [53, 0]
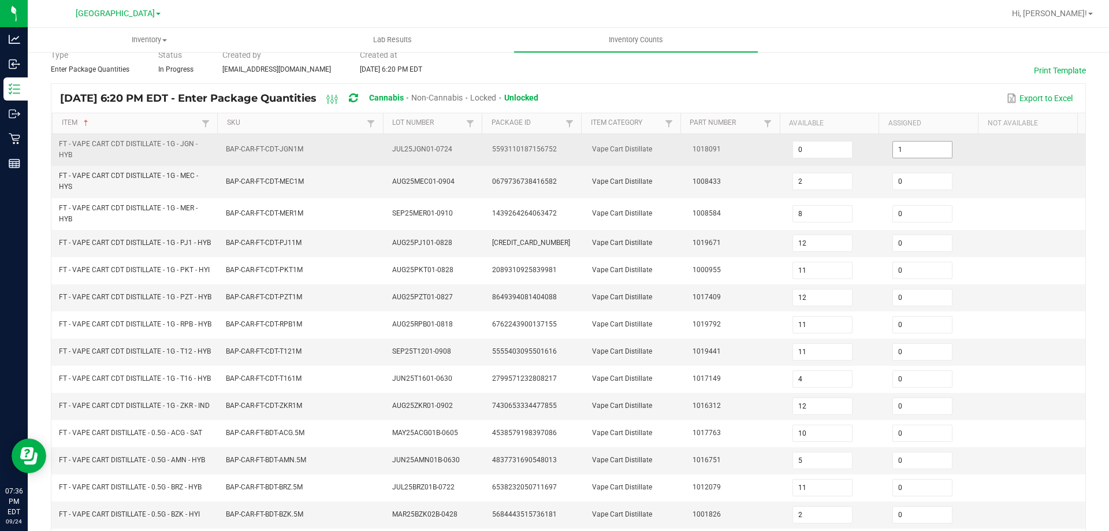
click at [905, 152] on input "1" at bounding box center [922, 150] width 59 height 16
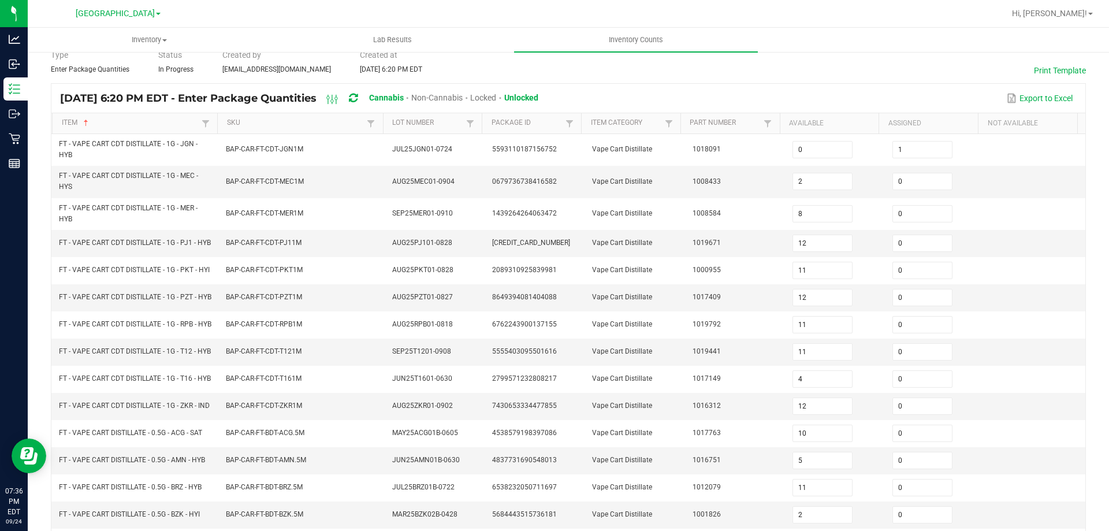
click at [898, 100] on div "Export to Excel" at bounding box center [812, 98] width 530 height 20
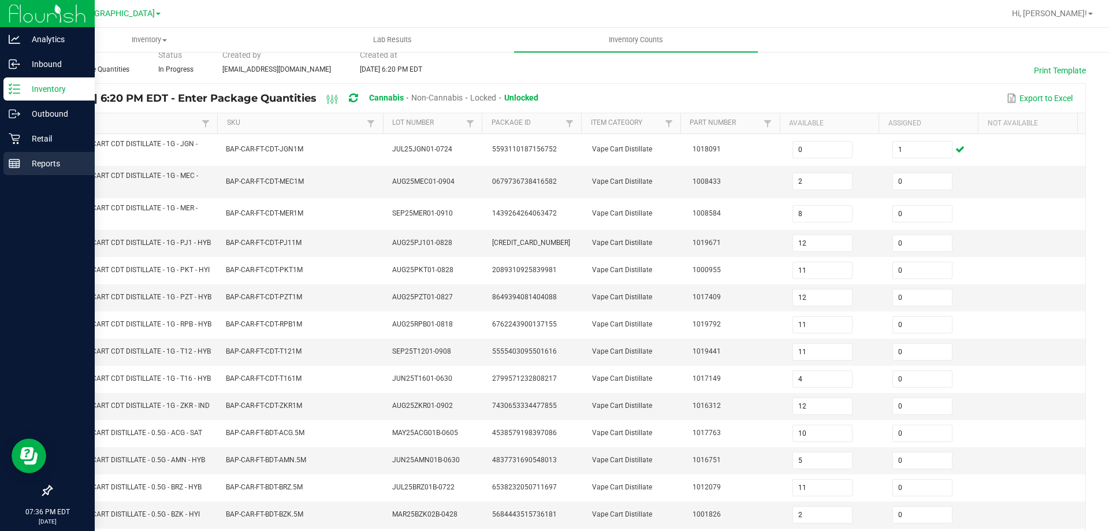
click at [12, 172] on div "Reports" at bounding box center [48, 163] width 91 height 23
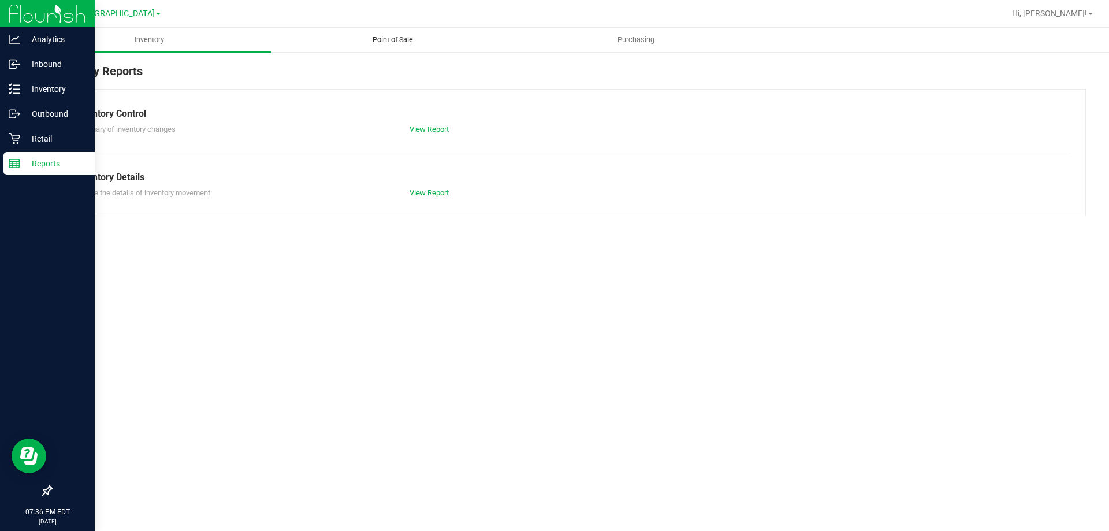
click at [397, 41] on span "Point of Sale" at bounding box center [393, 40] width 72 height 10
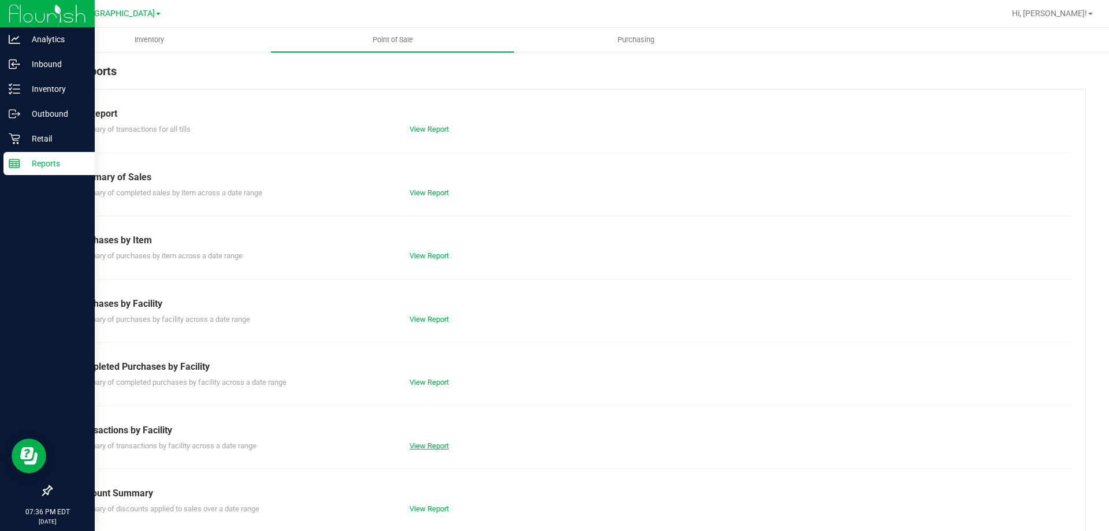
click at [409, 445] on link "View Report" at bounding box center [428, 445] width 39 height 9
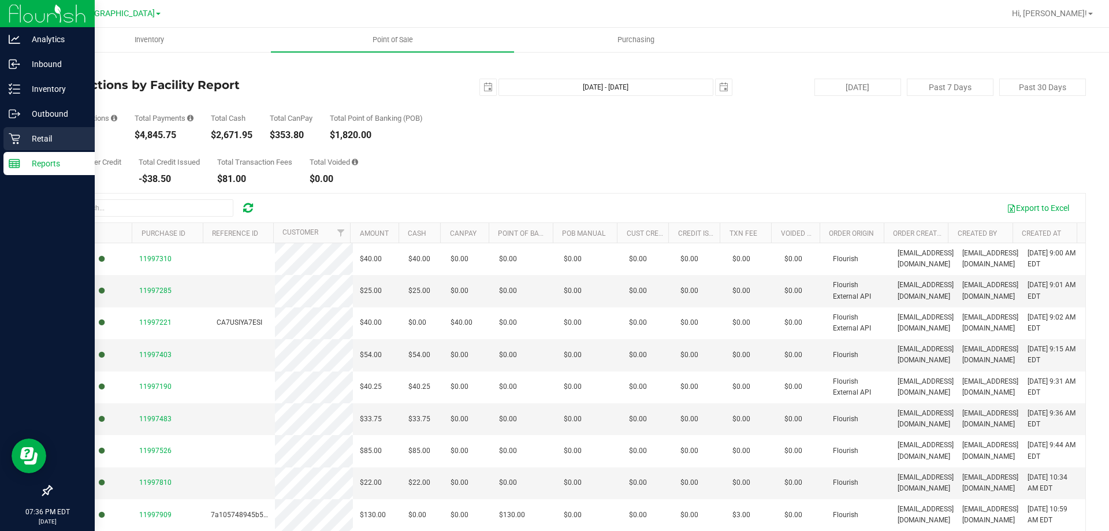
click at [10, 128] on div "Retail" at bounding box center [48, 138] width 91 height 23
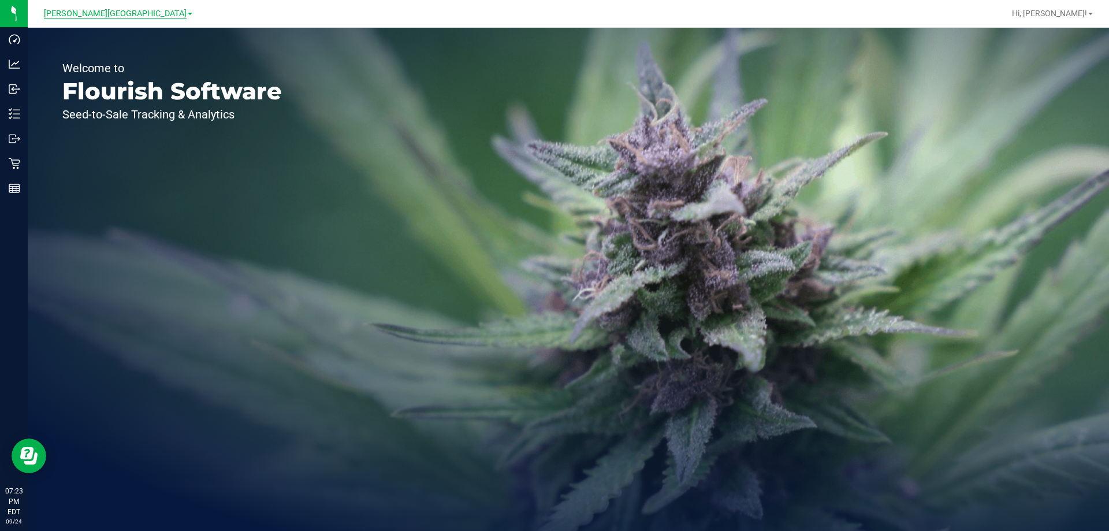
click at [109, 14] on span "[PERSON_NAME][GEOGRAPHIC_DATA]" at bounding box center [115, 14] width 143 height 10
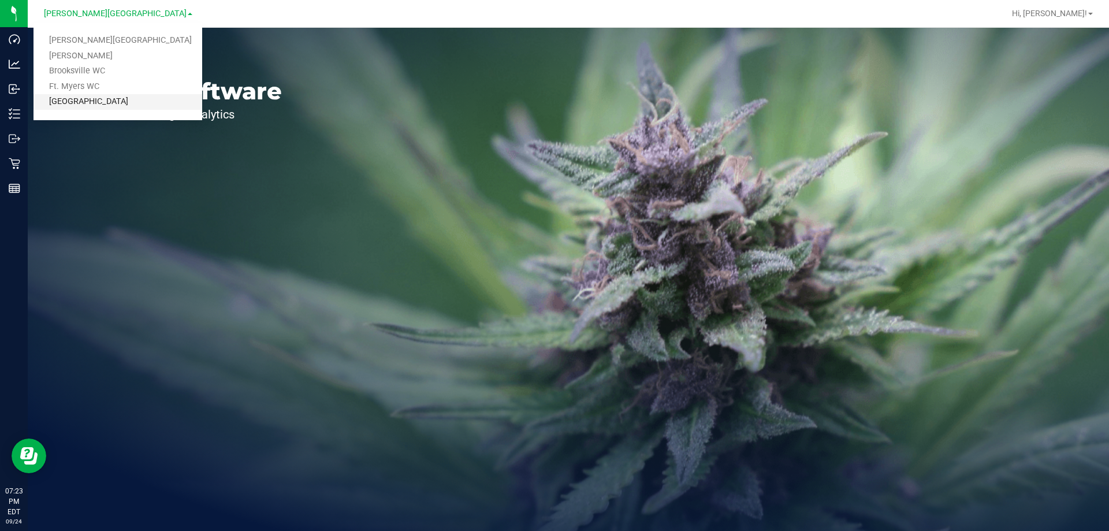
click at [110, 102] on link "[GEOGRAPHIC_DATA]" at bounding box center [117, 102] width 169 height 16
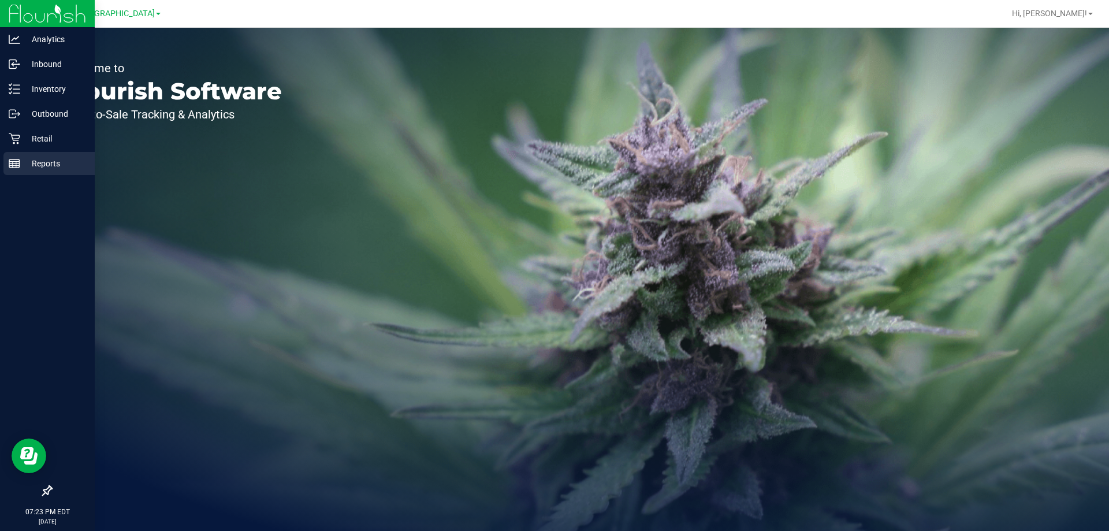
click at [19, 162] on line at bounding box center [14, 162] width 10 height 0
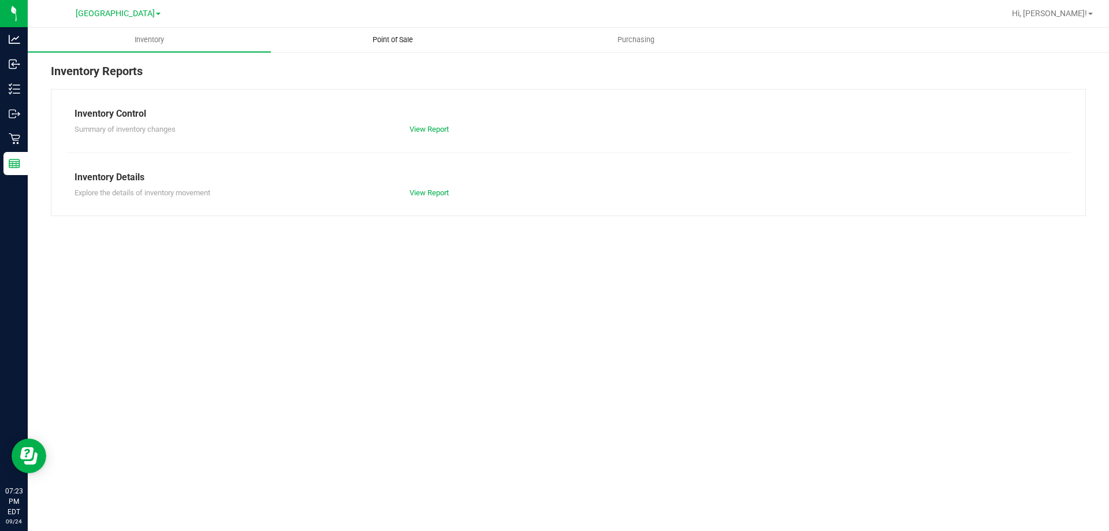
click at [401, 42] on span "Point of Sale" at bounding box center [393, 40] width 72 height 10
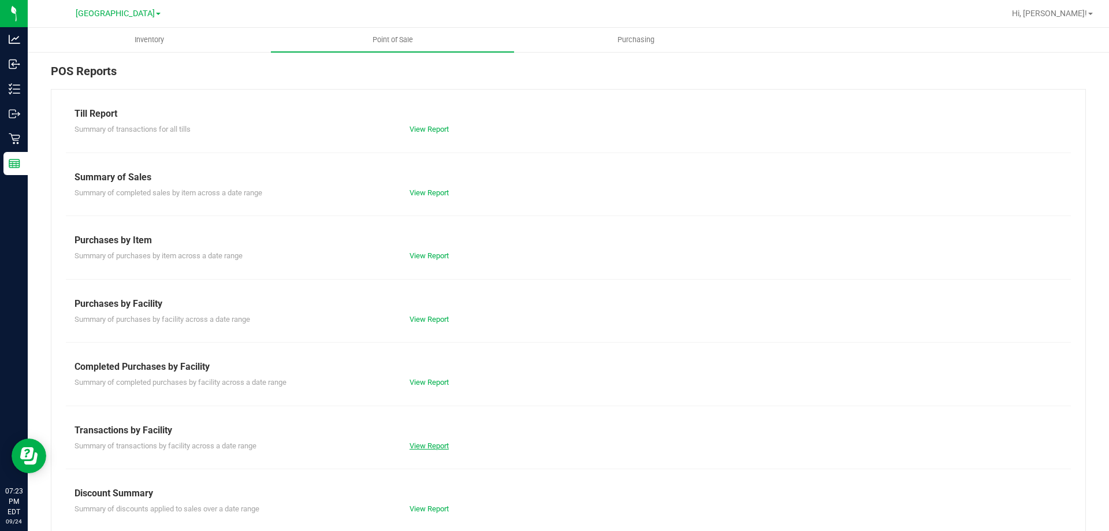
drag, startPoint x: 420, startPoint y: 453, endPoint x: 422, endPoint y: 447, distance: 6.0
click at [420, 450] on div "Till Report Summary of transactions for all tills View Report Summary of Sales …" at bounding box center [568, 342] width 1035 height 507
click at [425, 445] on link "View Report" at bounding box center [428, 445] width 39 height 9
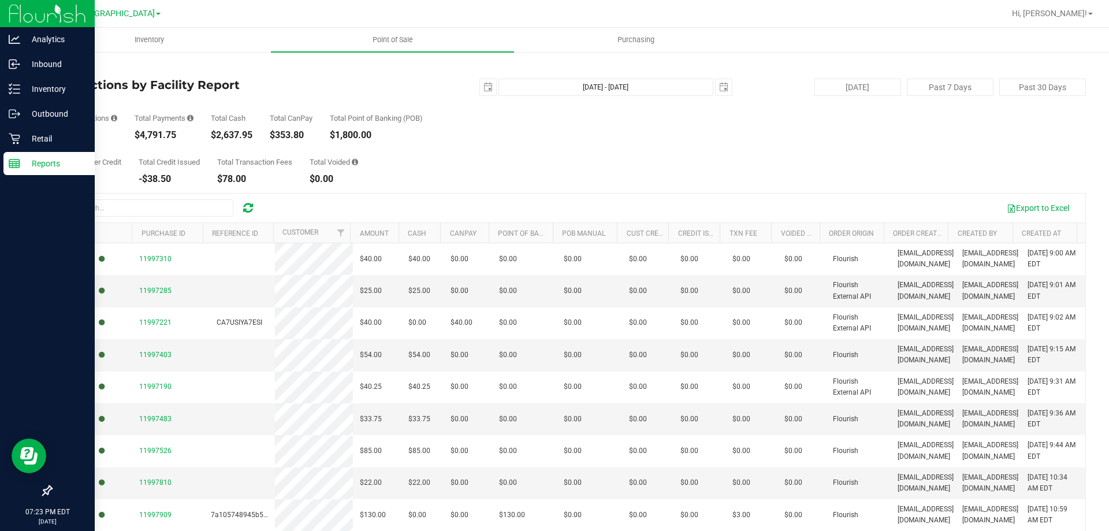
click at [15, 159] on rect at bounding box center [14, 163] width 10 height 8
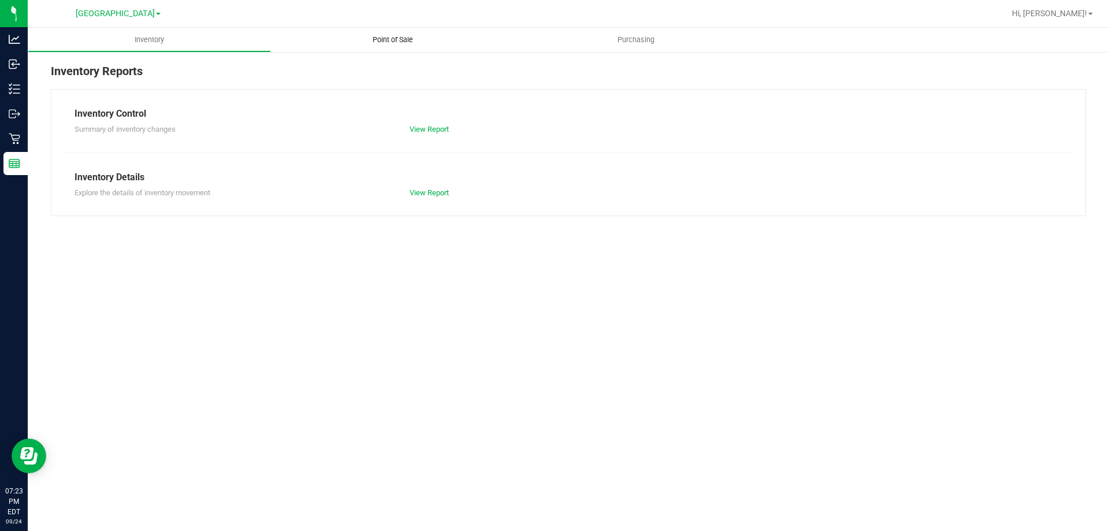
click at [385, 35] on span "Point of Sale" at bounding box center [393, 40] width 72 height 10
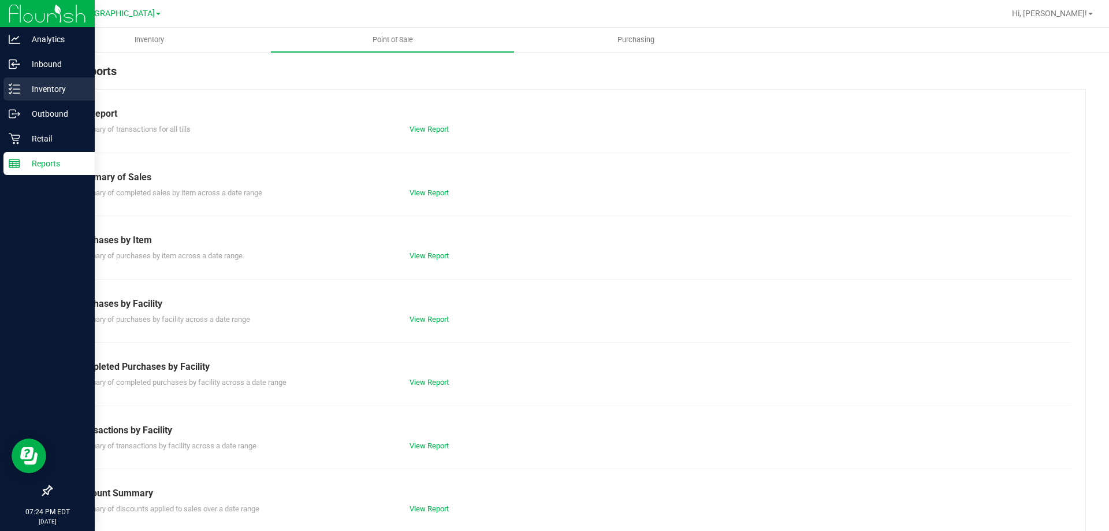
click at [1, 89] on link "Inventory" at bounding box center [47, 89] width 95 height 25
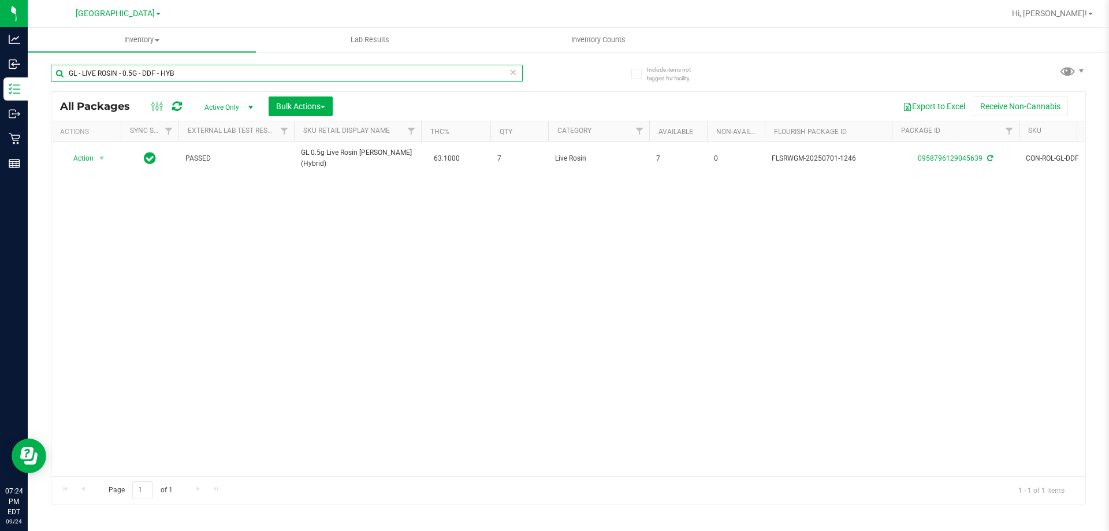
click at [169, 76] on input "GL - LIVE ROSIN - 0.5G - DDF - HYB" at bounding box center [287, 73] width 472 height 17
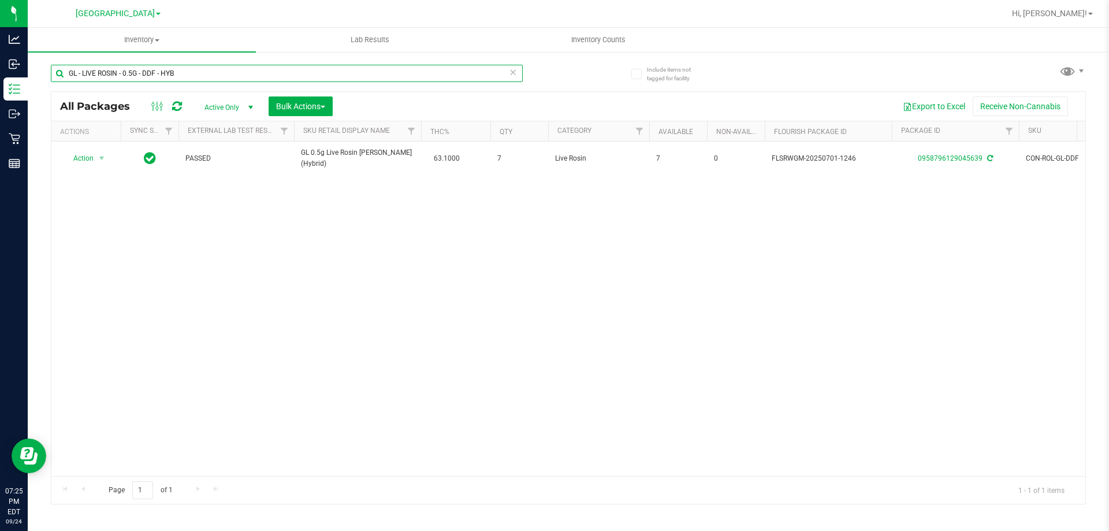
click at [169, 76] on input "GL - LIVE ROSIN - 0.5G - DDF - HYB" at bounding box center [287, 73] width 472 height 17
paste input "JGN"
click at [139, 73] on input "GL - LIVE ROSIN - 0.5G - JGN - HYB" at bounding box center [287, 73] width 472 height 17
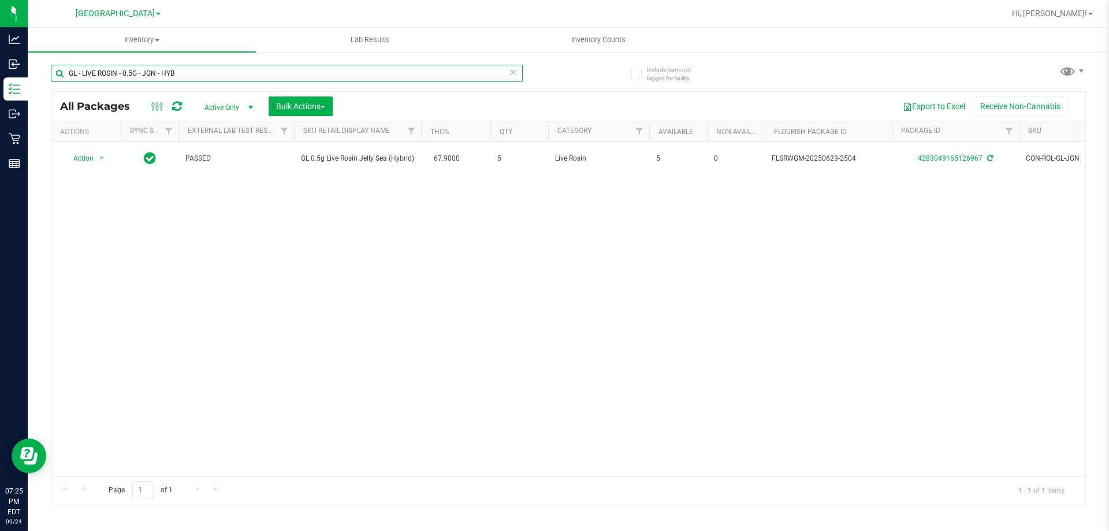
paste input "STW"
click at [112, 65] on input "GL - LIVE ROSIN - 0.5G - STW - HYB" at bounding box center [287, 73] width 472 height 17
click at [112, 66] on input "GL - LIVE ROSIN - 0.5G - STW - HYB" at bounding box center [287, 73] width 472 height 17
paste input "ZKR - IND"
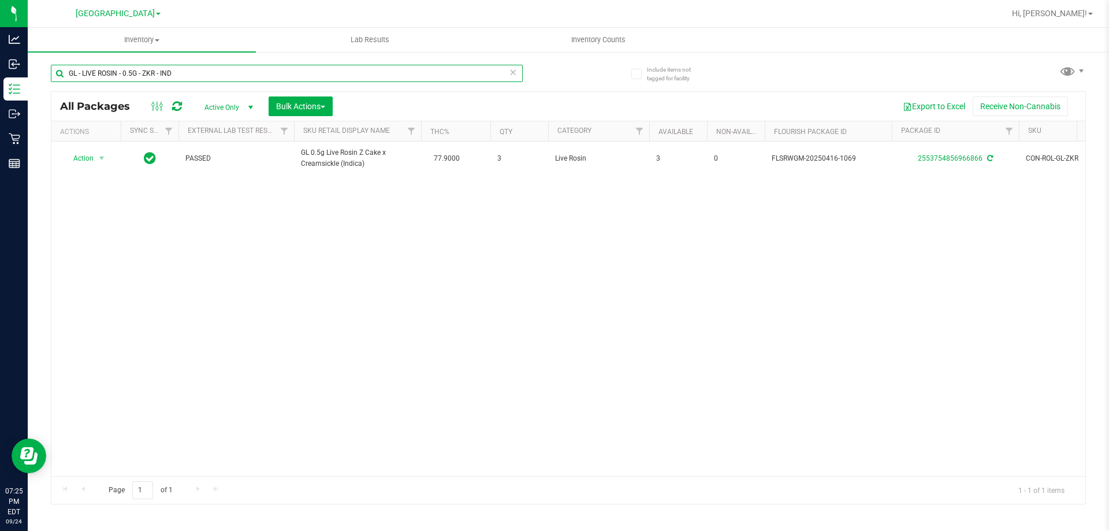
click at [146, 72] on input "GL - LIVE ROSIN - 0.5G - ZKR - IND" at bounding box center [287, 73] width 472 height 17
paste input "1G - BCT"
click at [161, 75] on input "GL - LIVE ROSIN - 1G - BCT - IND" at bounding box center [287, 73] width 472 height 17
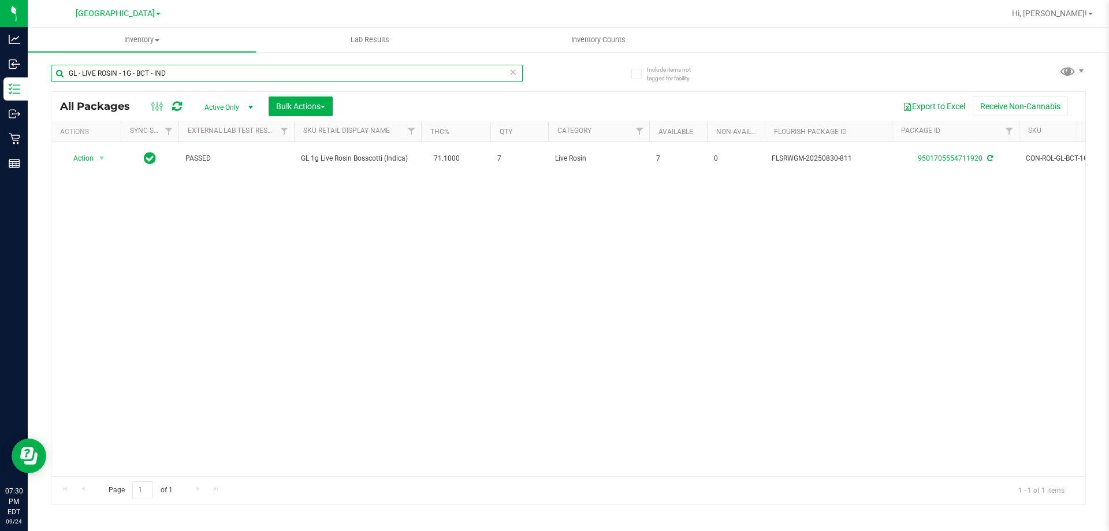
click at [161, 75] on input "GL - LIVE ROSIN - 1G - BCT - IND" at bounding box center [287, 73] width 472 height 17
paste input "WNA - SOFT CHEWS FAST ACTING - 10MG - 10CT - IND - PINEAPPLE COCONUT"
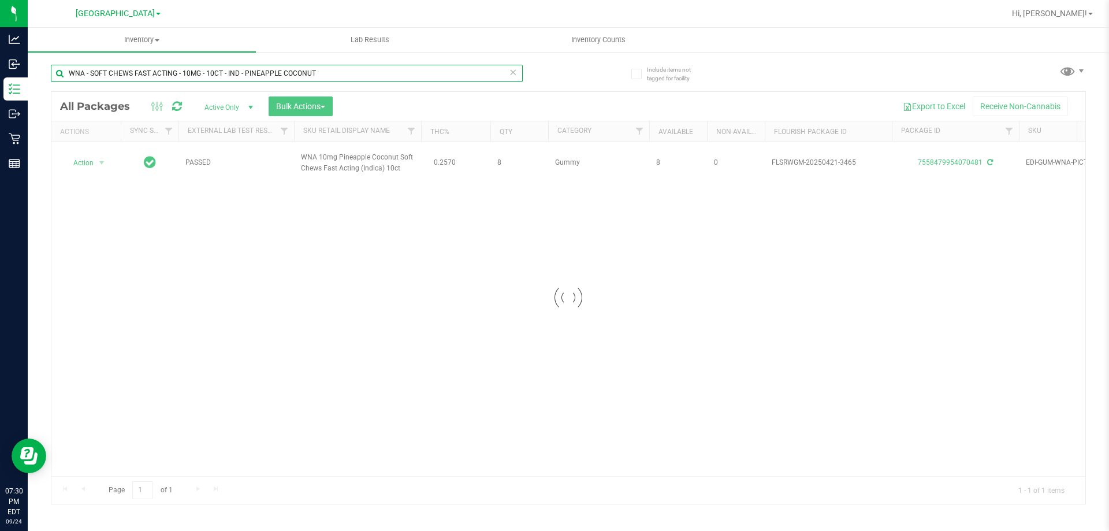
type input "WNA - SOFT CHEWS FAST ACTING - 10MG - 10CT - IND - PINEAPPLE COCONUT"
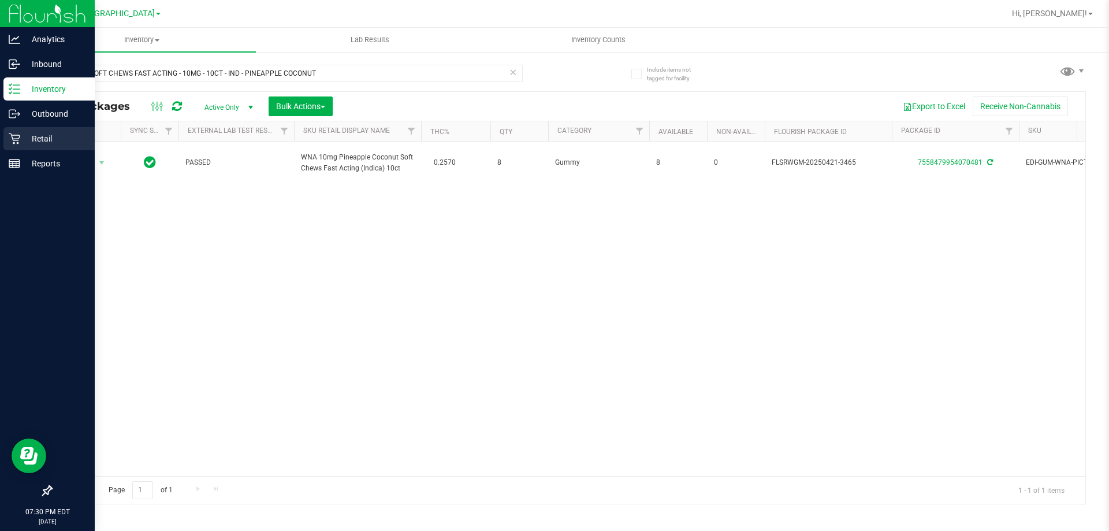
click at [18, 138] on icon at bounding box center [15, 139] width 12 height 12
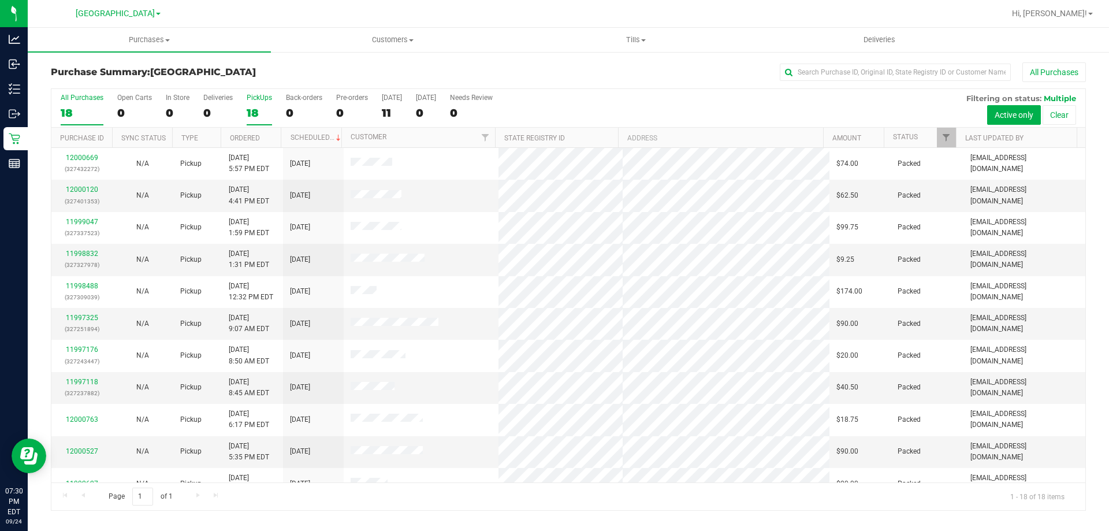
click at [256, 111] on div "18" at bounding box center [259, 112] width 25 height 13
click at [0, 0] on input "PickUps 18" at bounding box center [0, 0] width 0 height 0
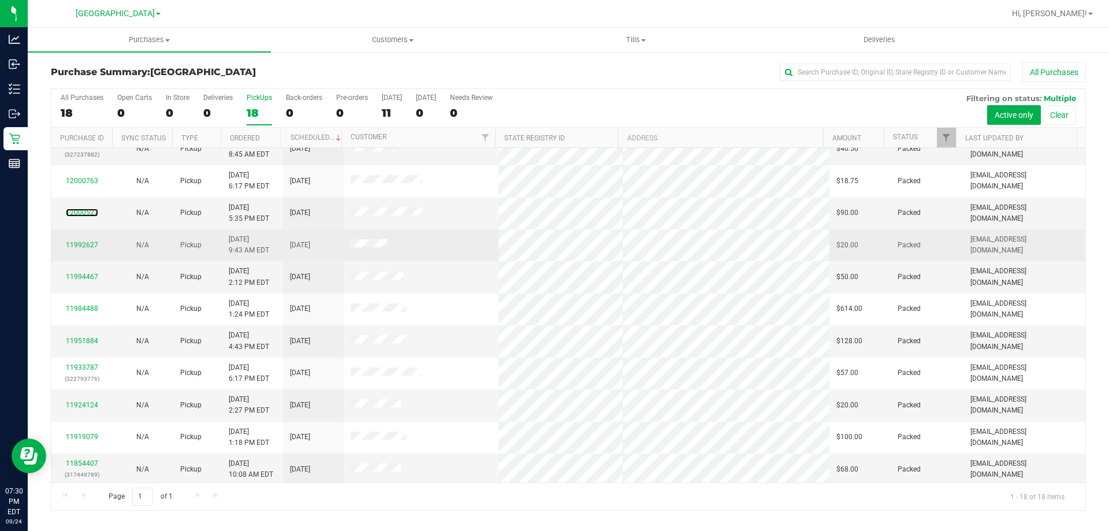
scroll to position [241, 0]
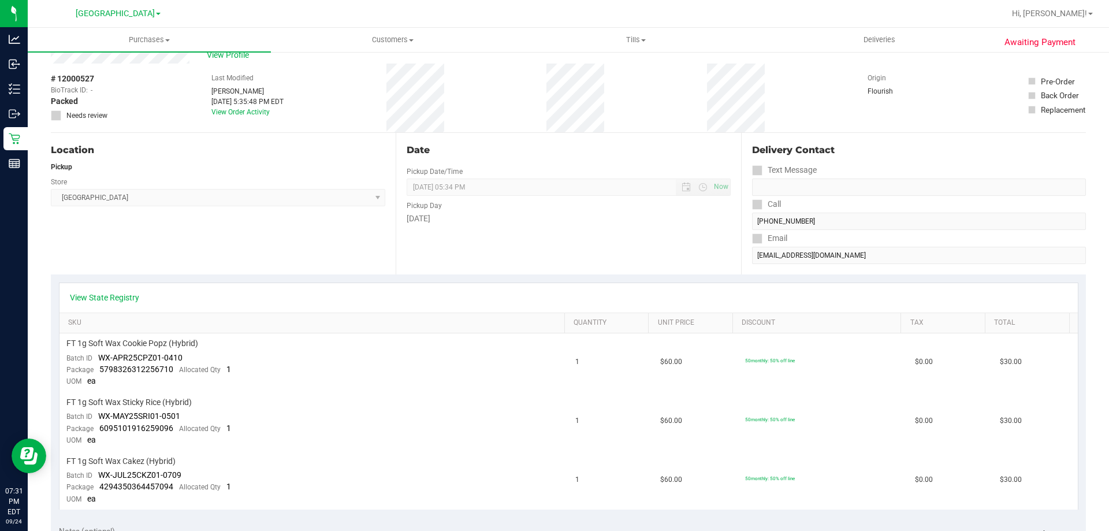
scroll to position [58, 0]
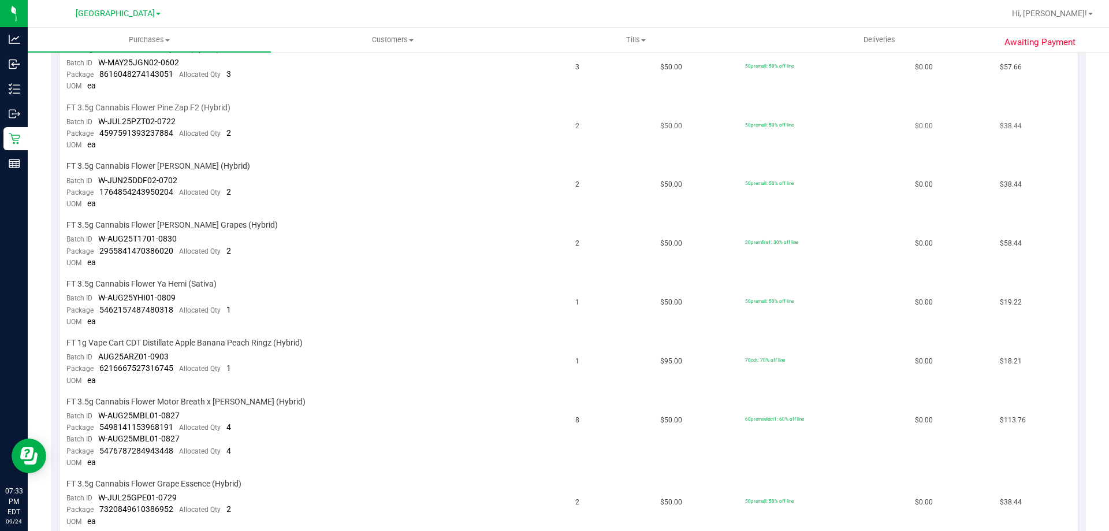
scroll to position [809, 0]
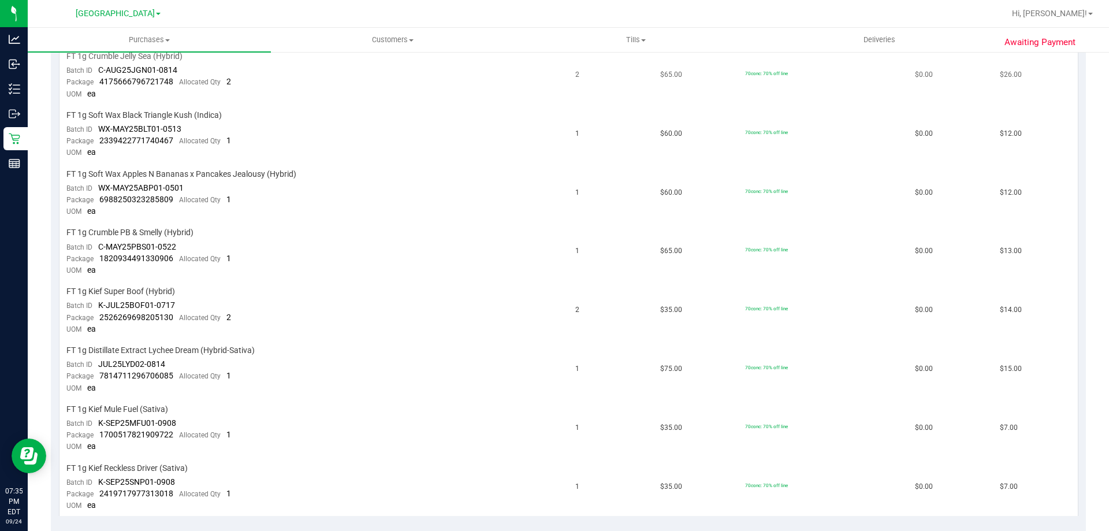
scroll to position [462, 0]
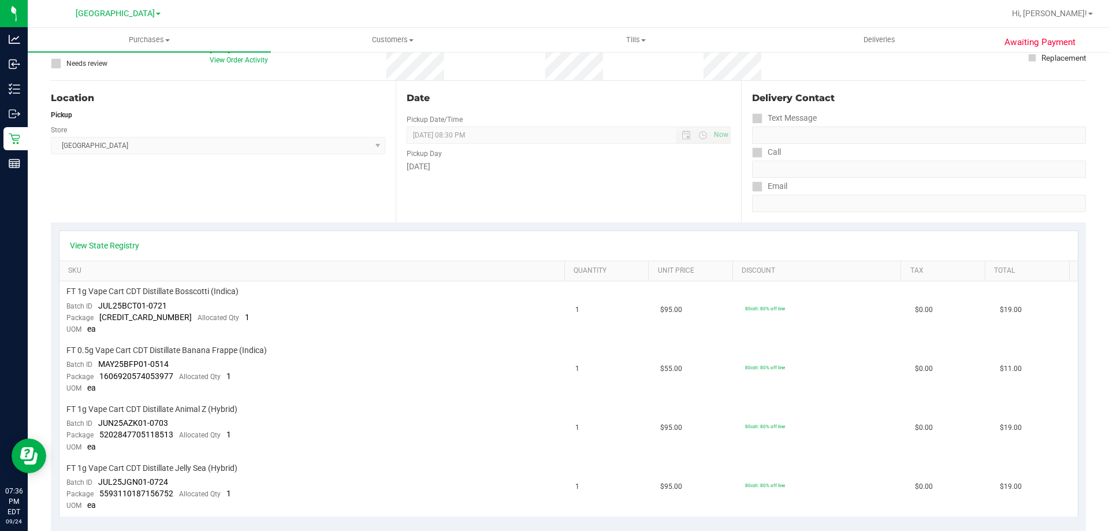
scroll to position [116, 0]
